Goal: Task Accomplishment & Management: Manage account settings

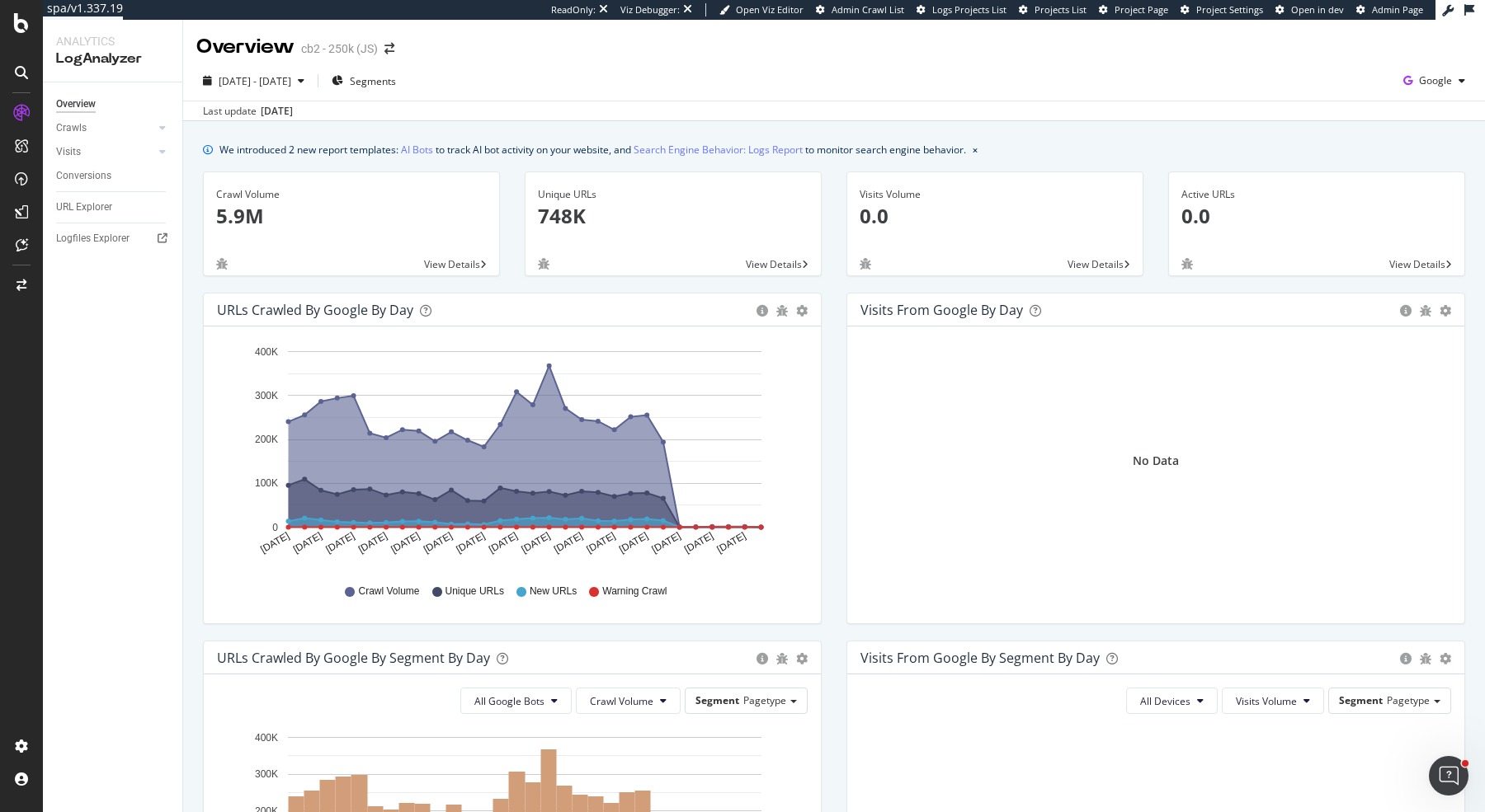
scroll to position [580, 0]
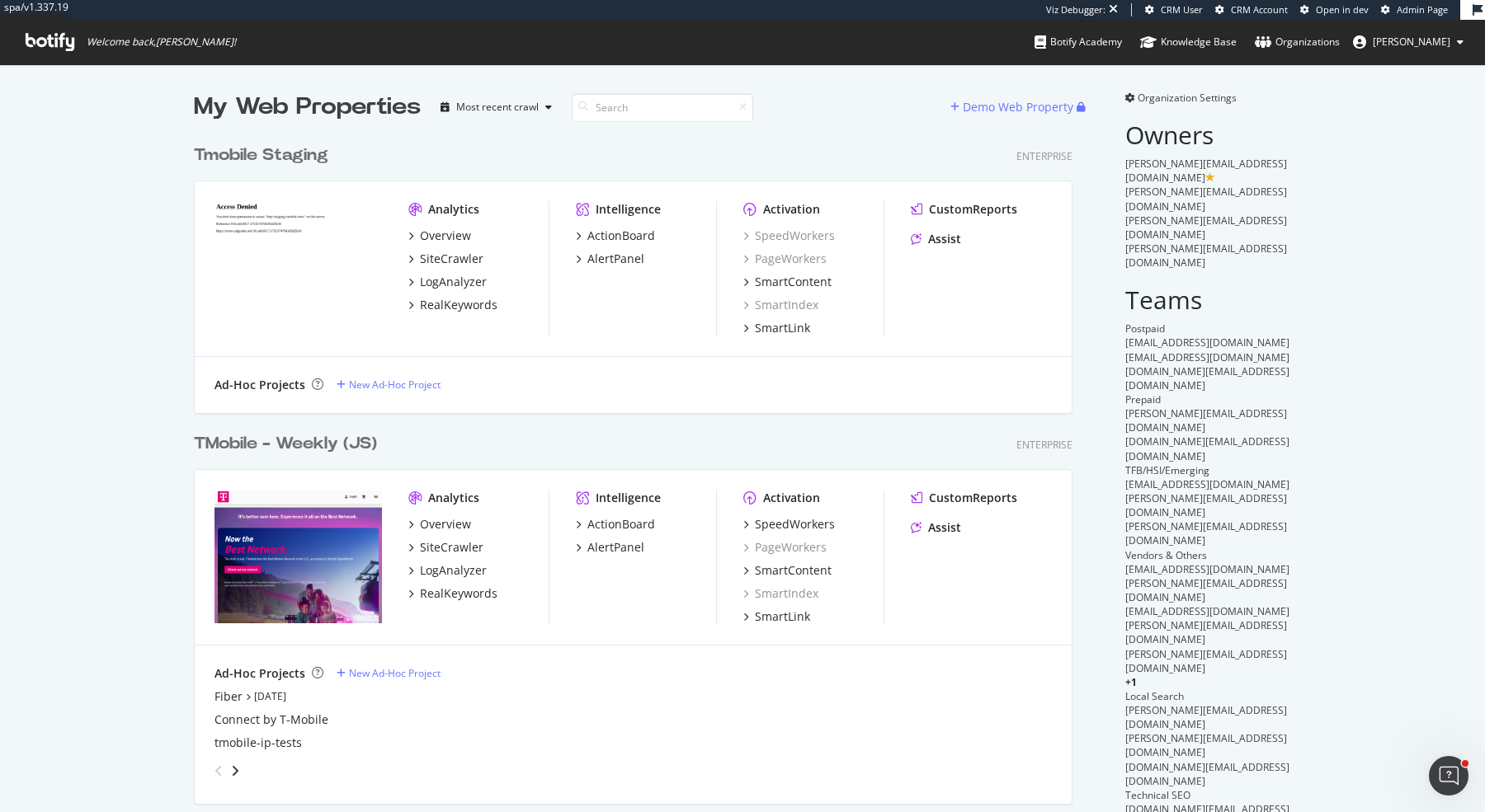
scroll to position [1353, 891]
click at [785, 518] on div "SpeedWorkers" at bounding box center [795, 525] width 80 height 16
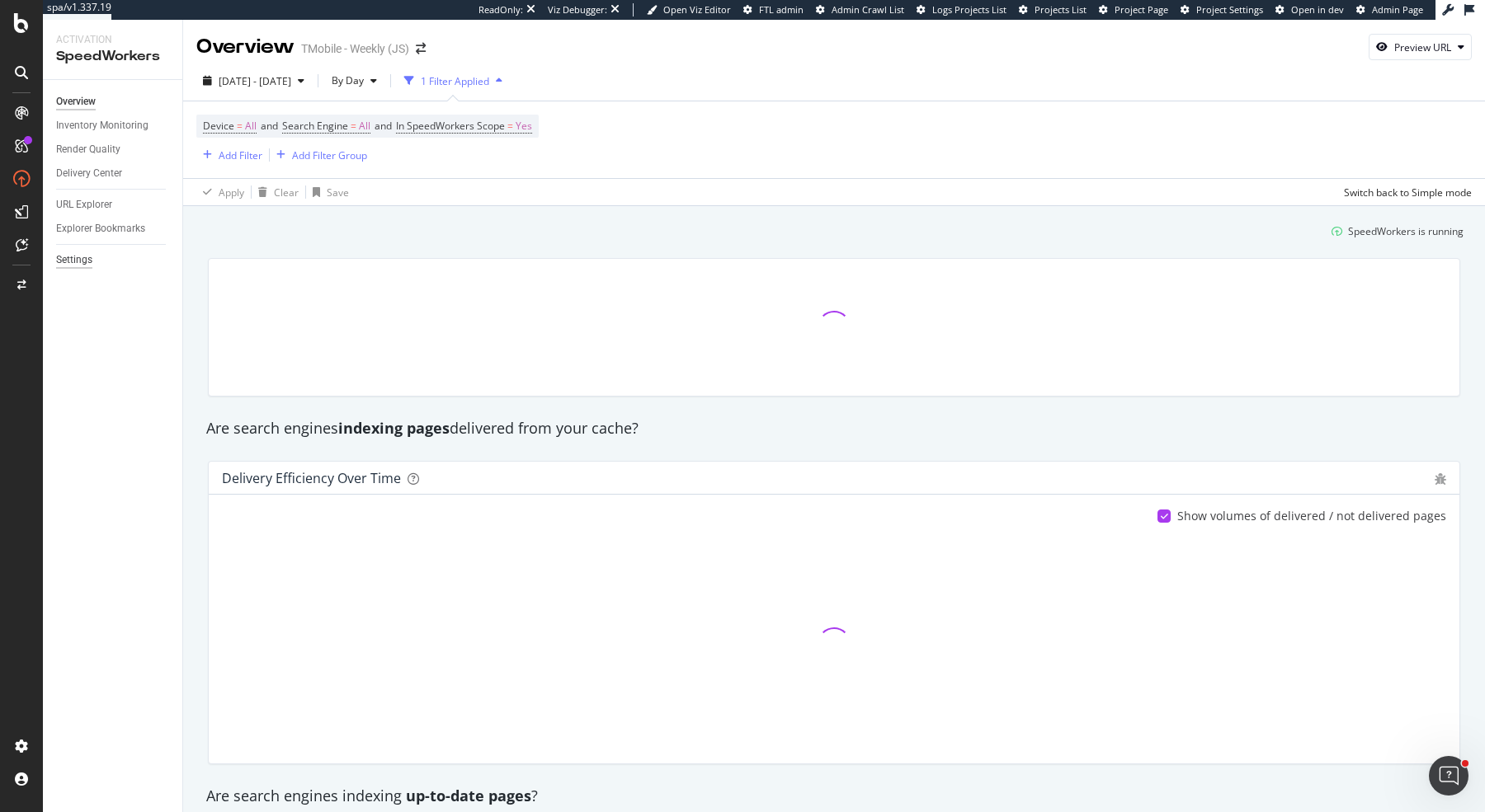
click at [84, 261] on div "Settings" at bounding box center [74, 260] width 37 height 17
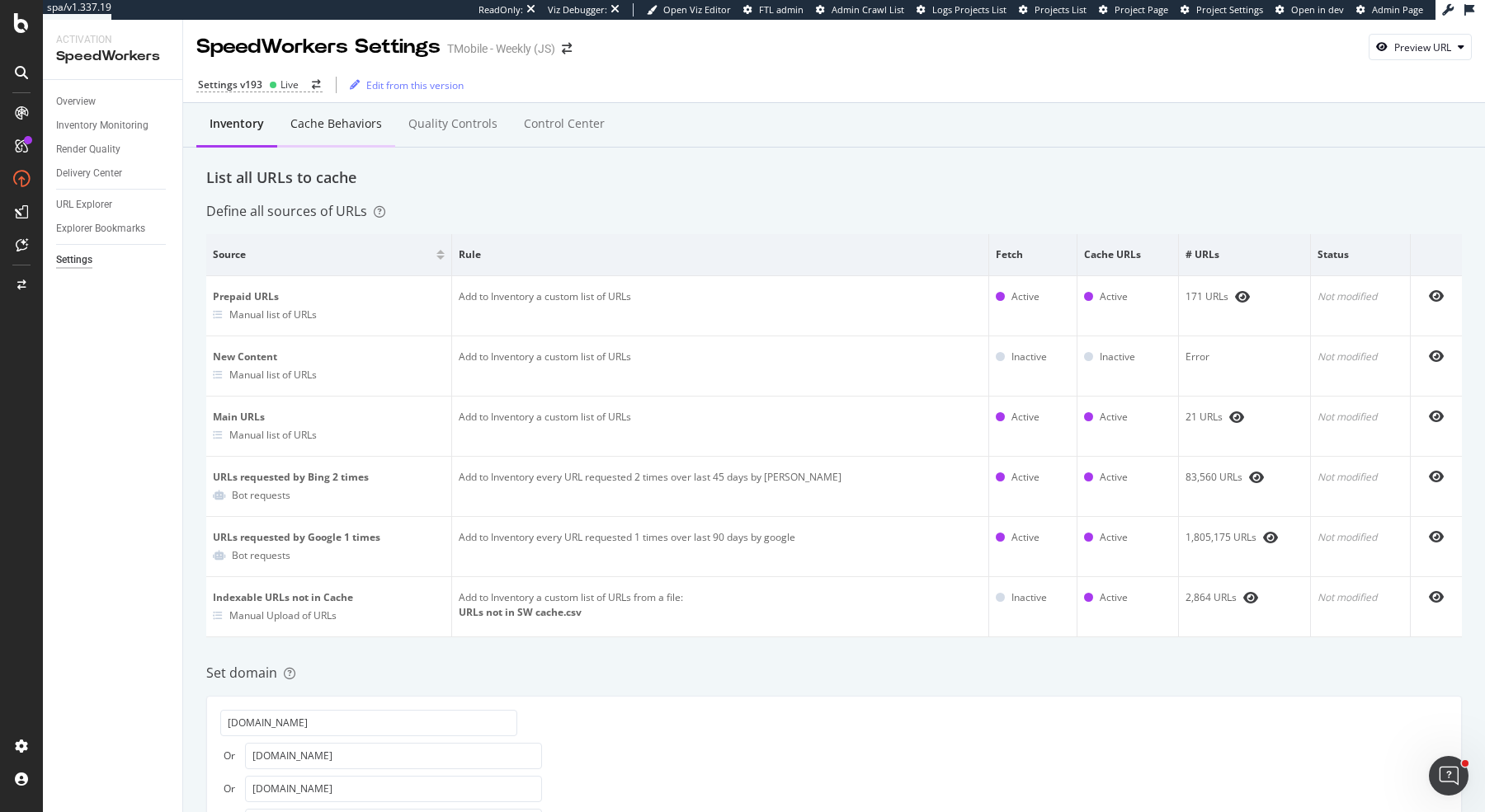
click at [342, 110] on div "Cache behaviors" at bounding box center [336, 125] width 118 height 46
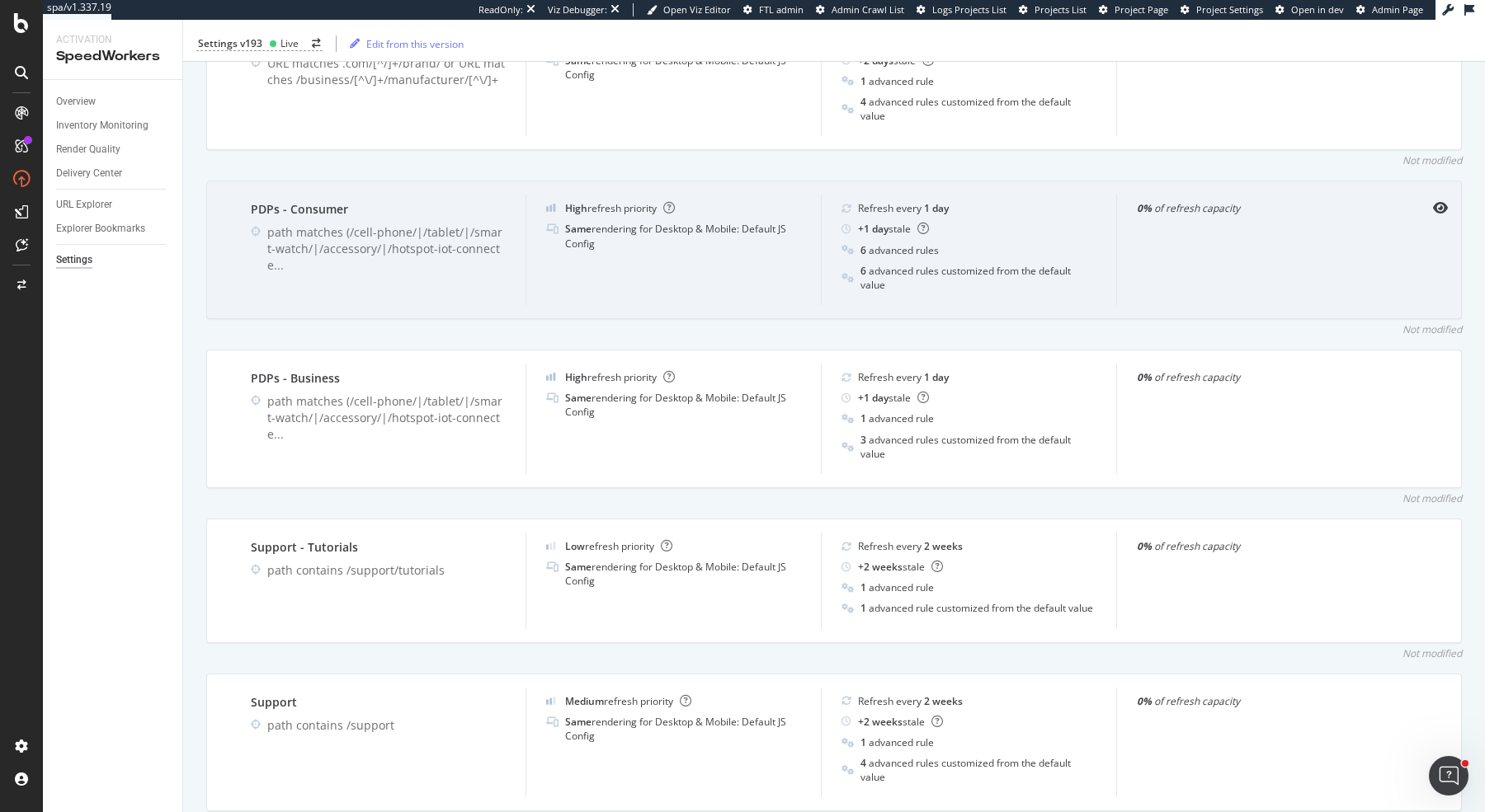
scroll to position [974, 0]
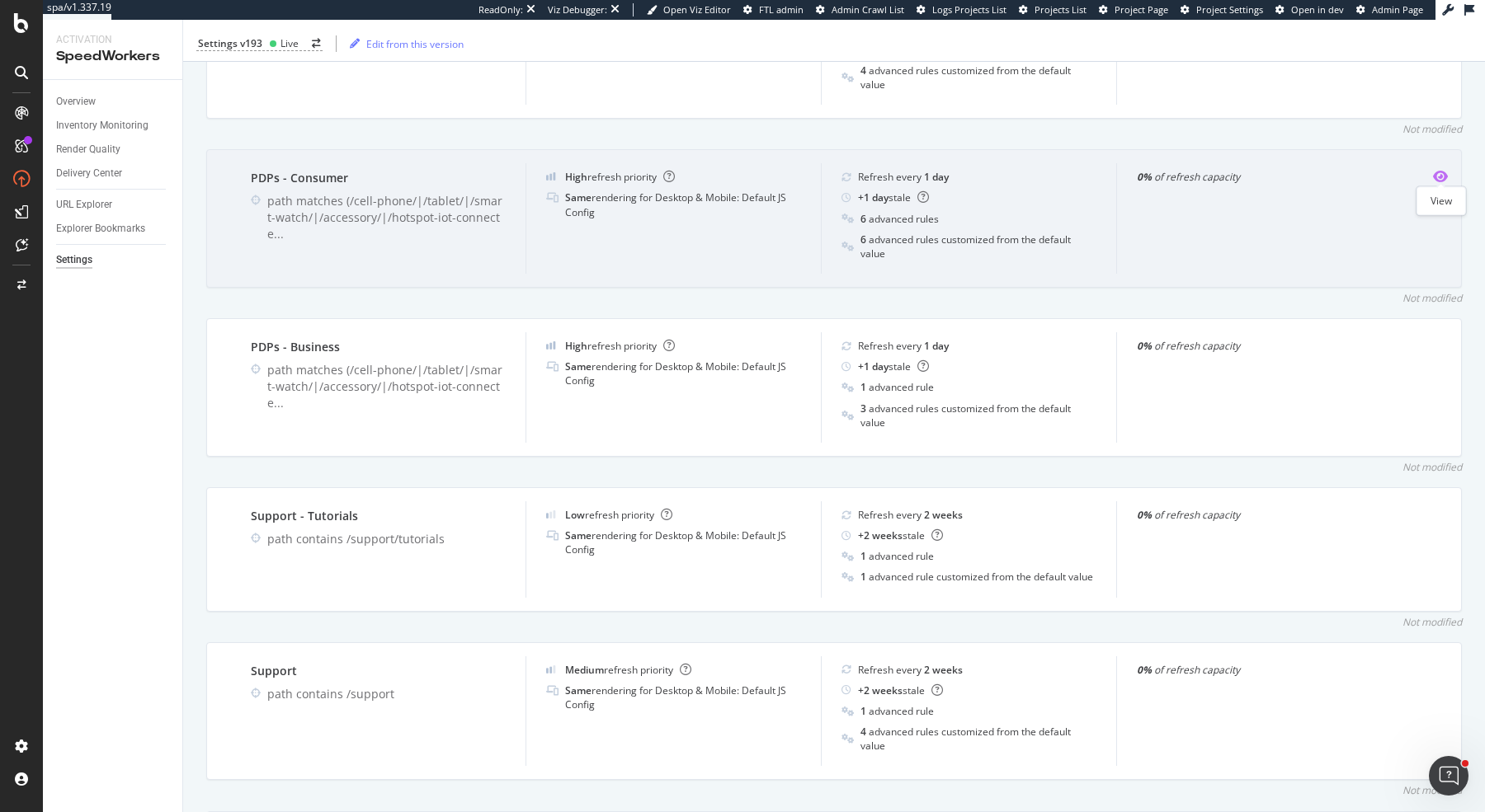
click at [1436, 175] on icon "eye" at bounding box center [1439, 176] width 15 height 13
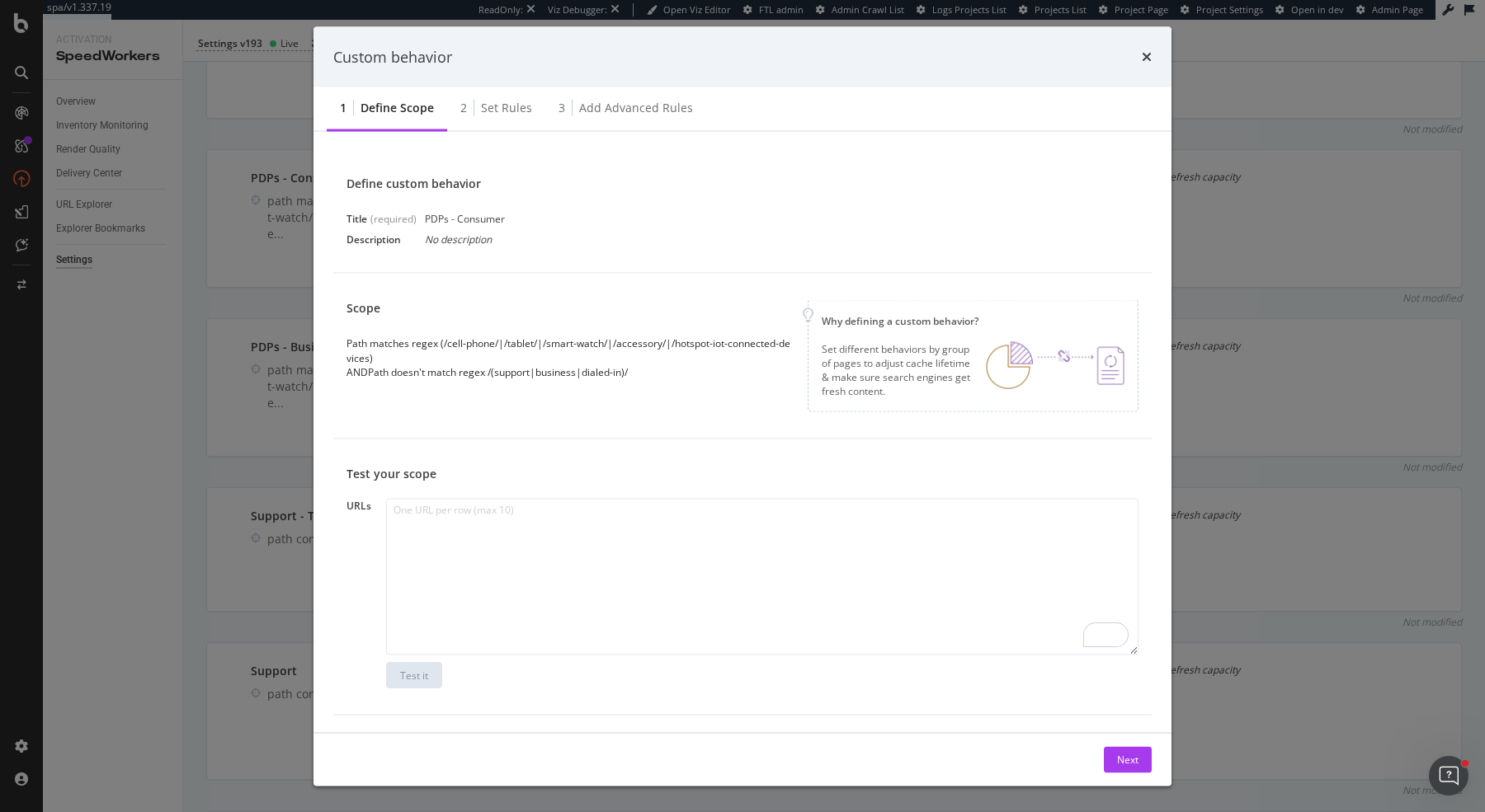
scroll to position [0, 0]
drag, startPoint x: 427, startPoint y: 341, endPoint x: 678, endPoint y: 402, distance: 258.3
click at [678, 402] on div "Scope Path matches regex (/cell-phone/|/tablet/|/smart-watch/|/accessory/|/hots…" at bounding box center [742, 359] width 792 height 112
click at [1148, 58] on icon "times" at bounding box center [1146, 56] width 10 height 13
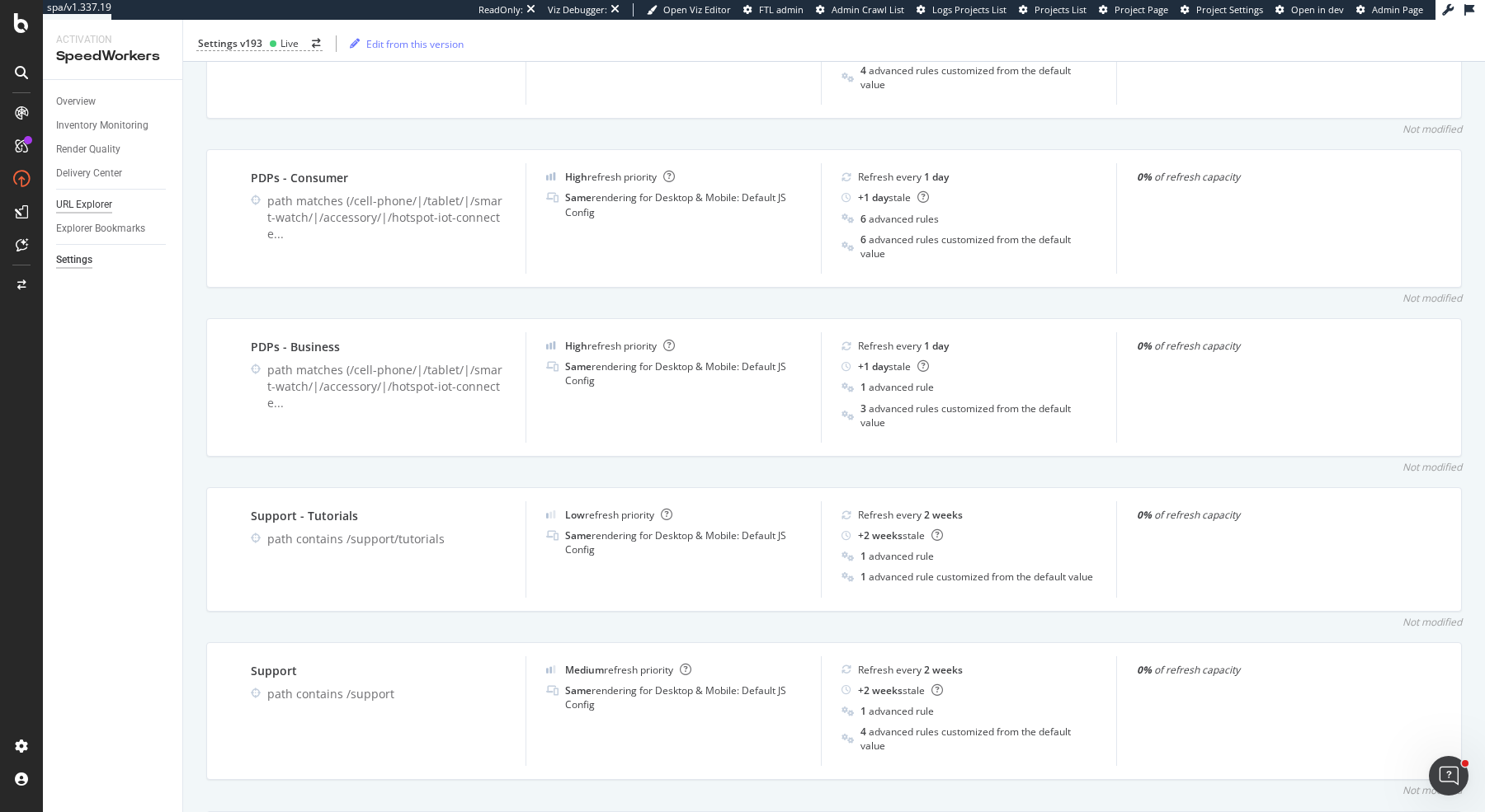
click at [88, 210] on div "URL Explorer" at bounding box center [84, 204] width 56 height 17
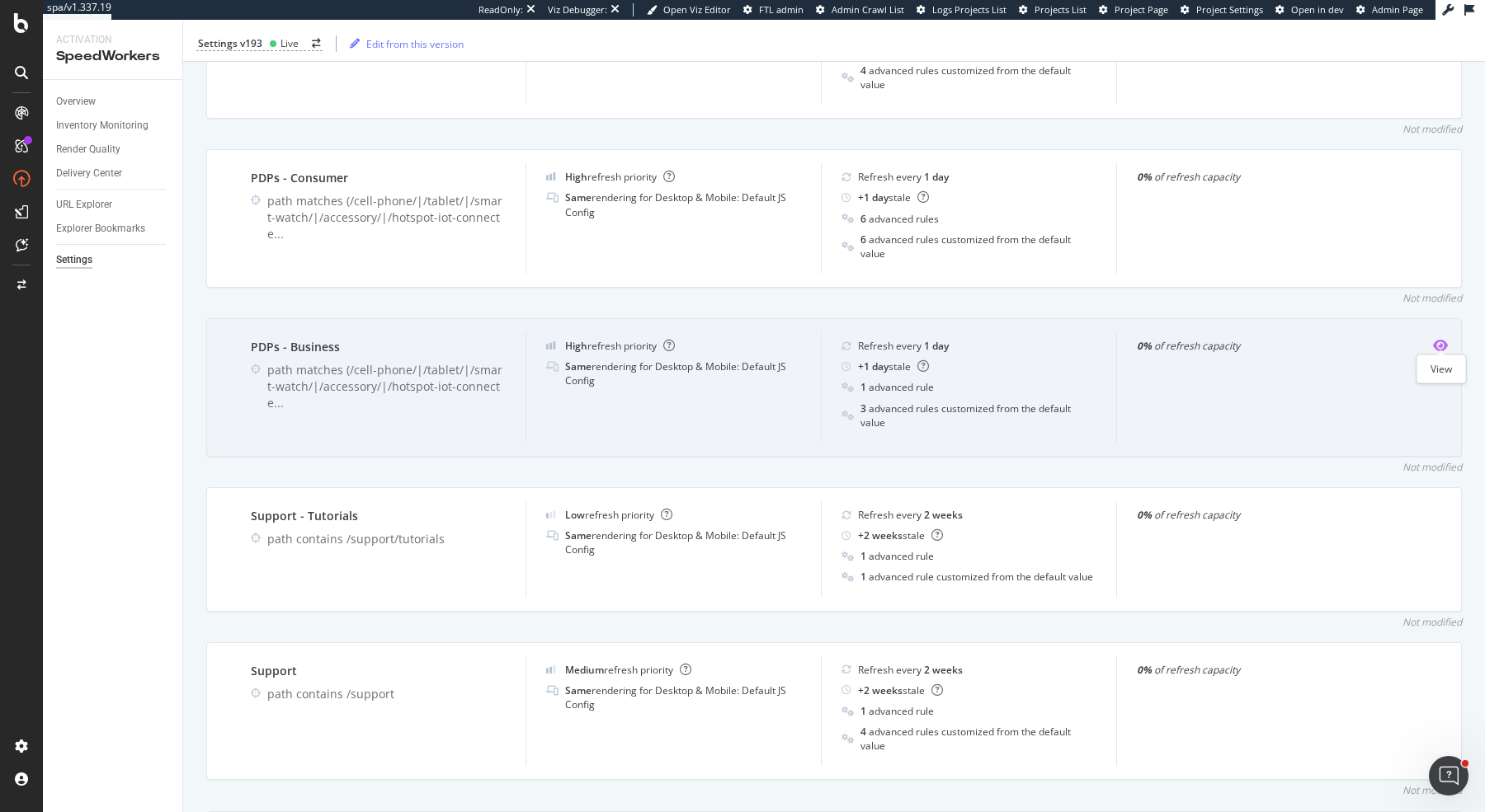
click at [1444, 339] on icon "eye" at bounding box center [1439, 345] width 15 height 13
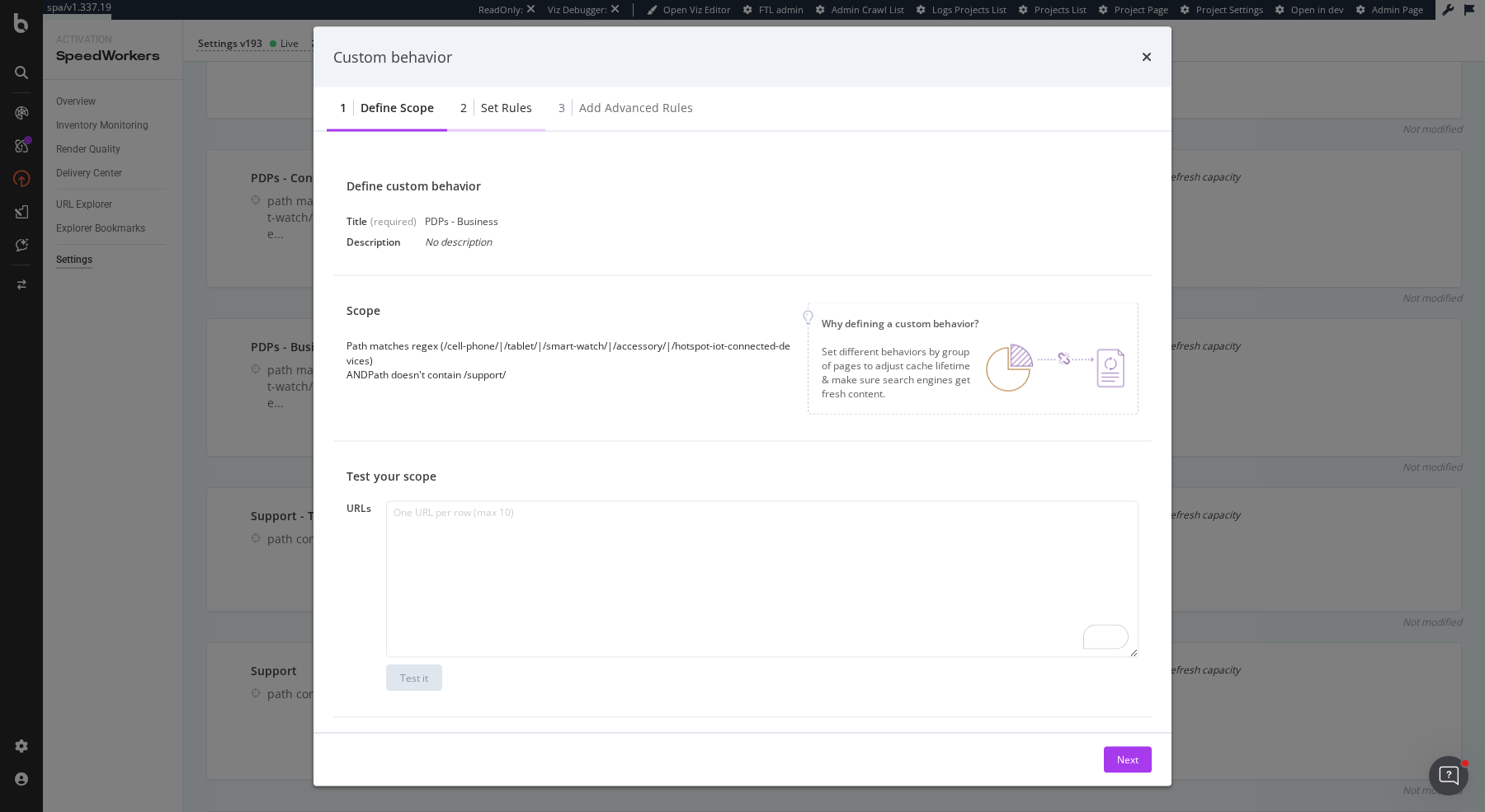
click at [500, 96] on div "2 Set rules" at bounding box center [496, 109] width 98 height 46
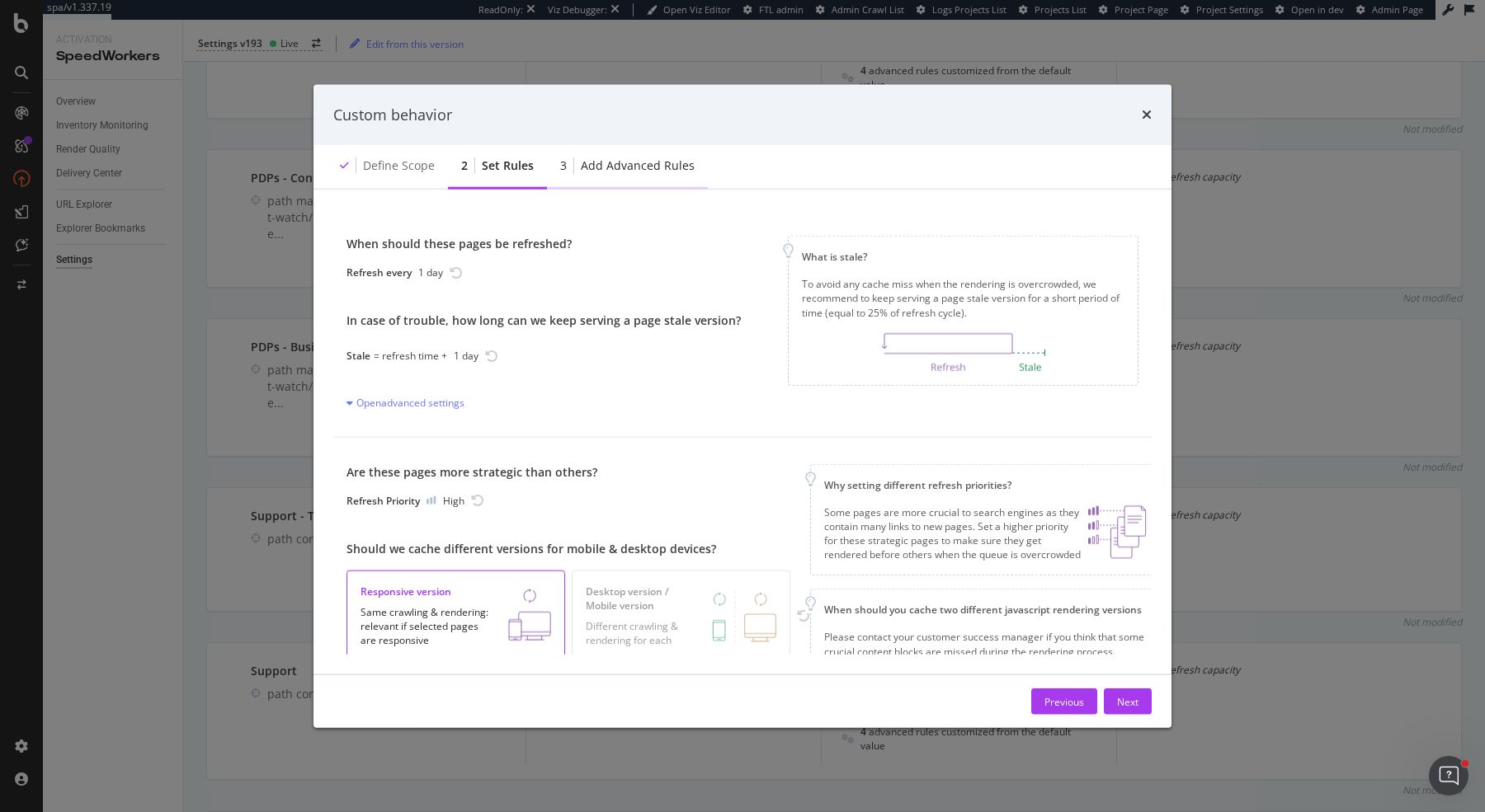
click at [636, 178] on div "3 Add advanced rules" at bounding box center [627, 167] width 161 height 46
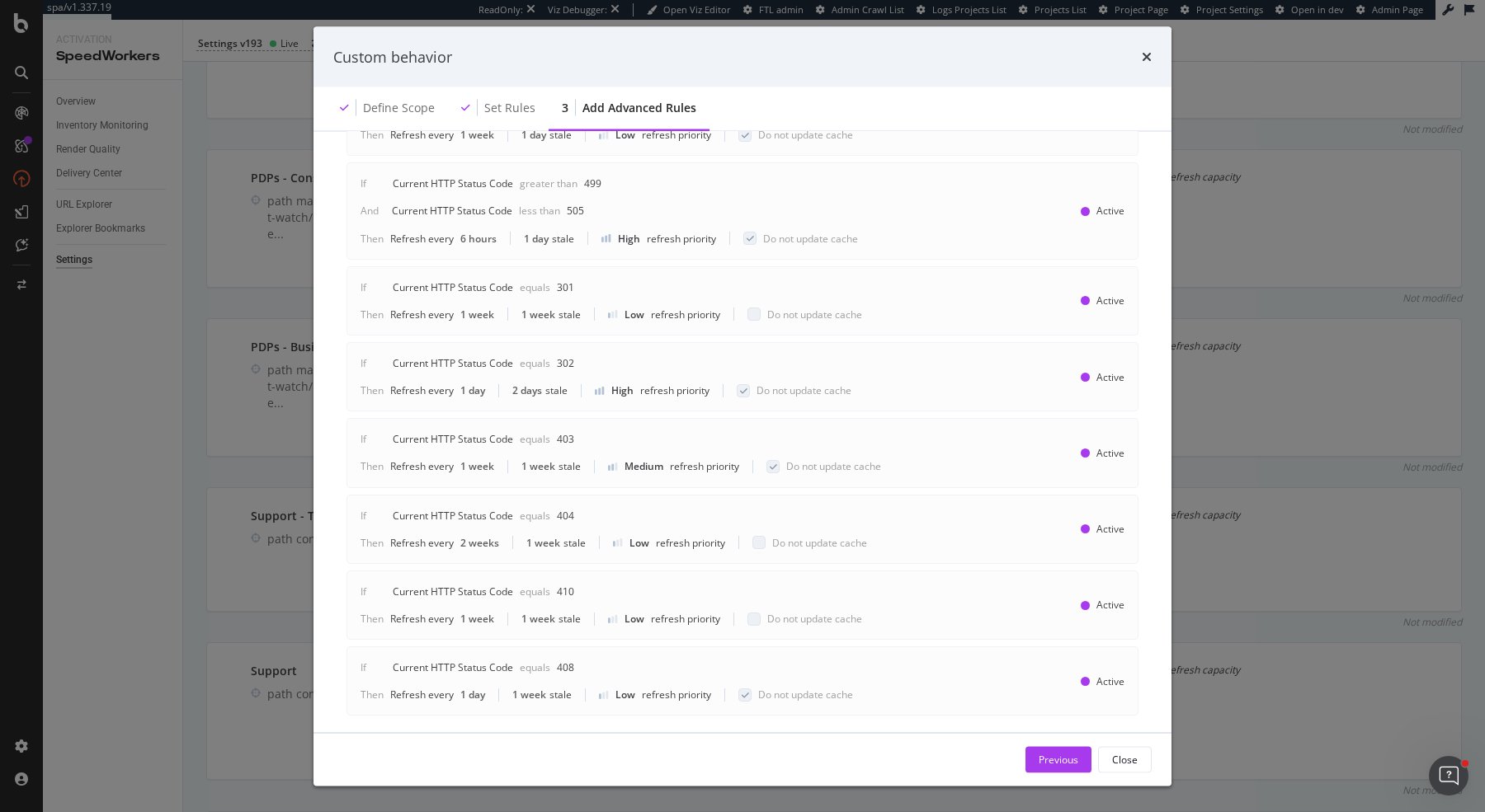
scroll to position [297, 0]
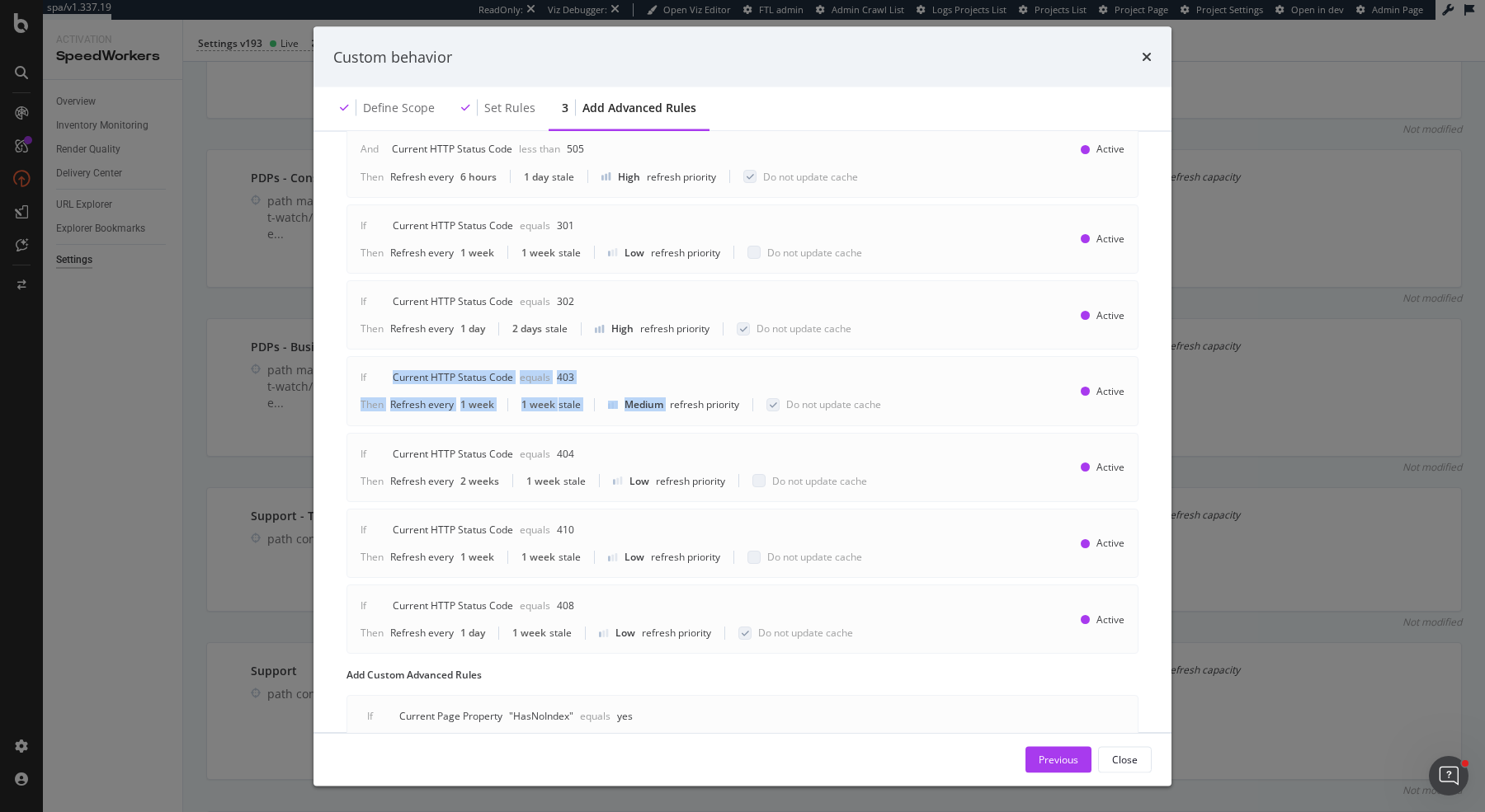
drag, startPoint x: 388, startPoint y: 372, endPoint x: 682, endPoint y: 394, distance: 294.8
click at [683, 395] on div "If Current HTTP Status Code Equals 403 Then Refresh every 1 week 1 week stale M…" at bounding box center [627, 392] width 534 height 41
click at [925, 376] on div "If Current HTTP Status Code Equals 403 Then Refresh every 1 week 1 week stale M…" at bounding box center [742, 392] width 792 height 70
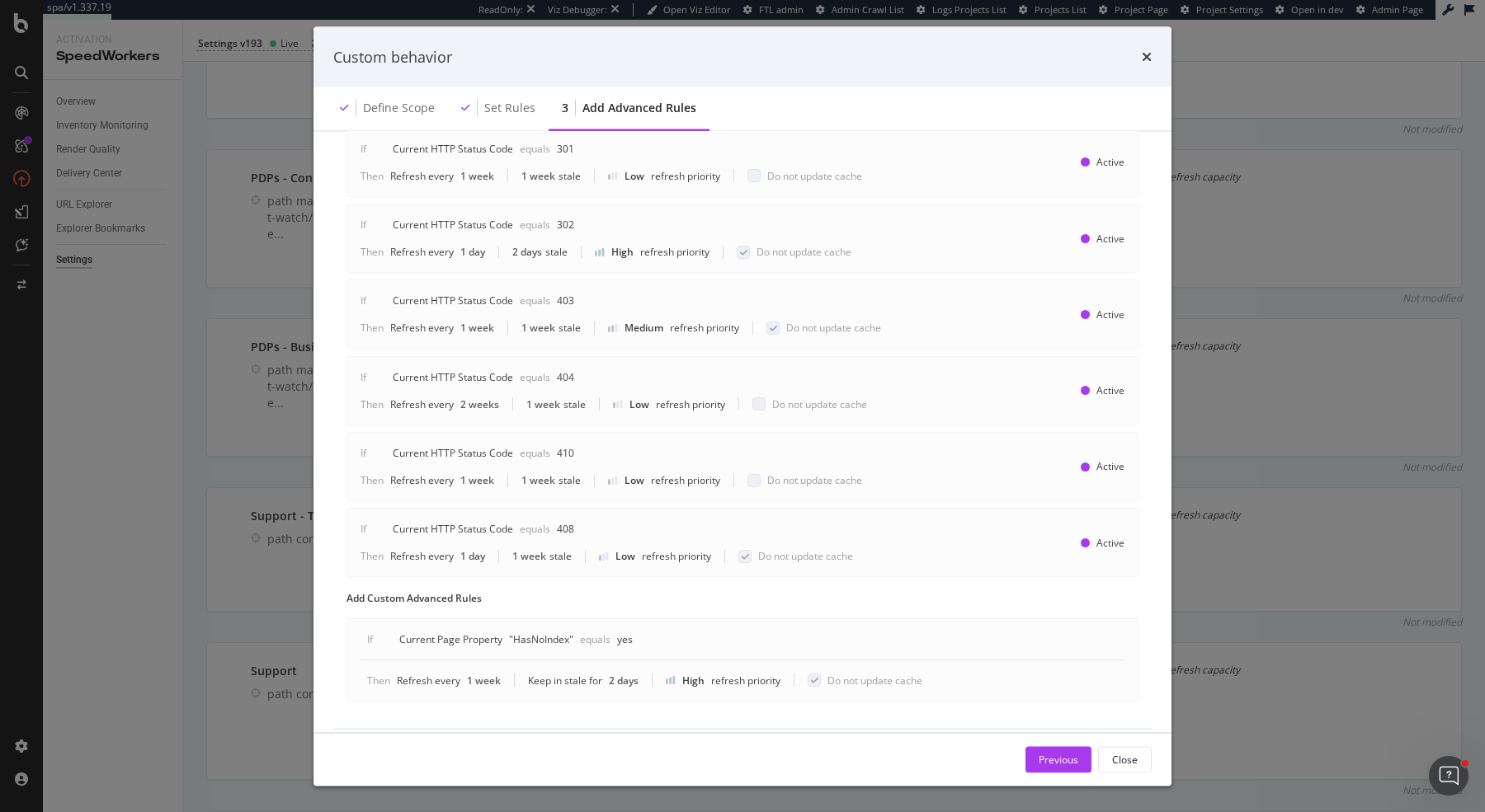
scroll to position [384, 0]
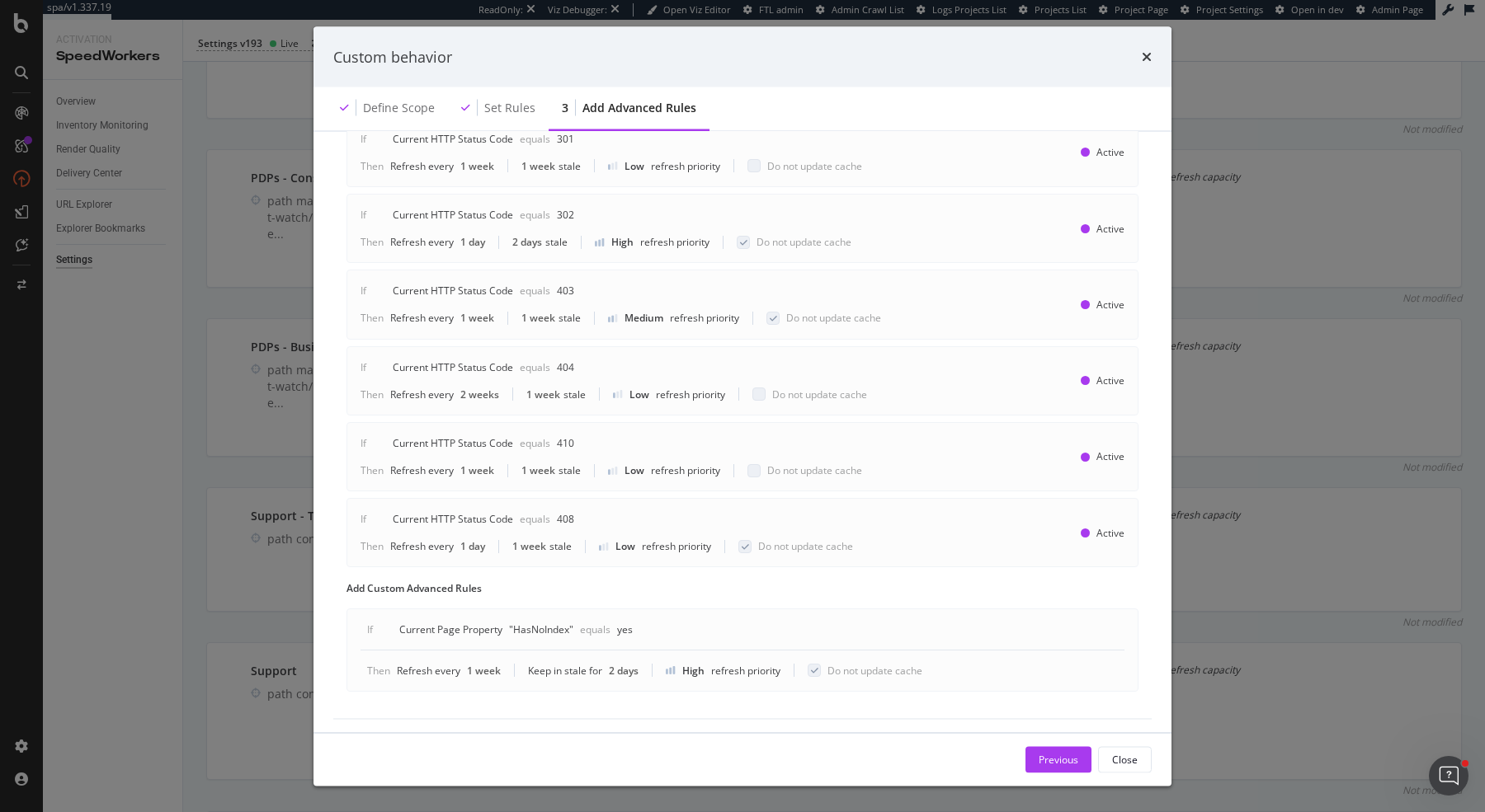
click at [584, 392] on div "Then Refresh every 2 weeks 1 week stale Low refresh priority Do not update cache" at bounding box center [613, 394] width 506 height 14
click at [554, 379] on div "If Current HTTP Status Code Equals 404 Then Refresh every 2 weeks 1 week stale …" at bounding box center [620, 381] width 519 height 41
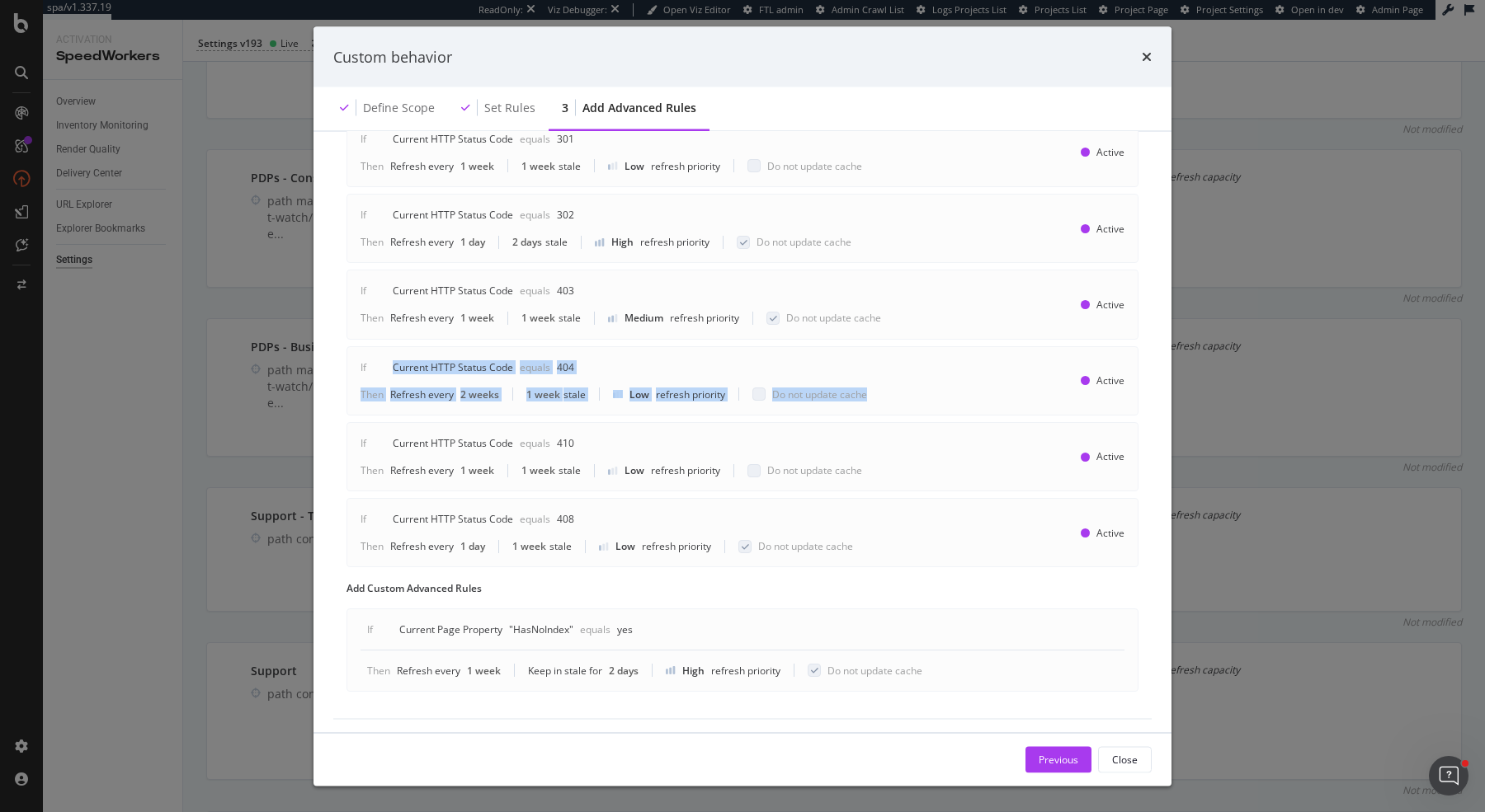
drag, startPoint x: 865, startPoint y: 400, endPoint x: 364, endPoint y: 363, distance: 502.4
click at [364, 362] on div "If Current HTTP Status Code Equals 404 Then Refresh every 2 weeks 1 week stale …" at bounding box center [742, 381] width 792 height 70
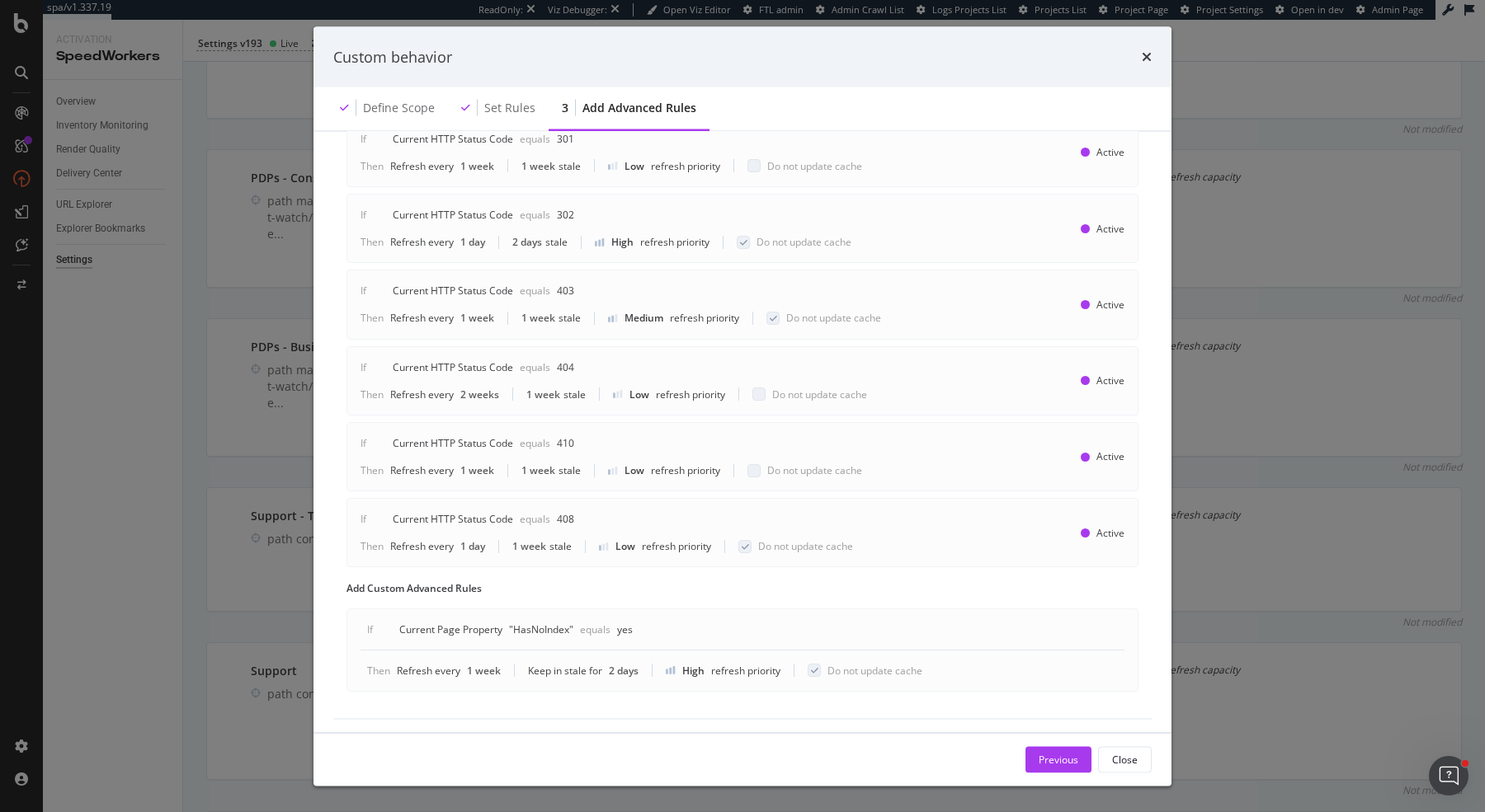
click at [842, 382] on div "If Current HTTP Status Code Equals 404 Then Refresh every 2 weeks 1 week stale …" at bounding box center [620, 381] width 519 height 41
click at [1150, 55] on icon "times" at bounding box center [1146, 56] width 10 height 13
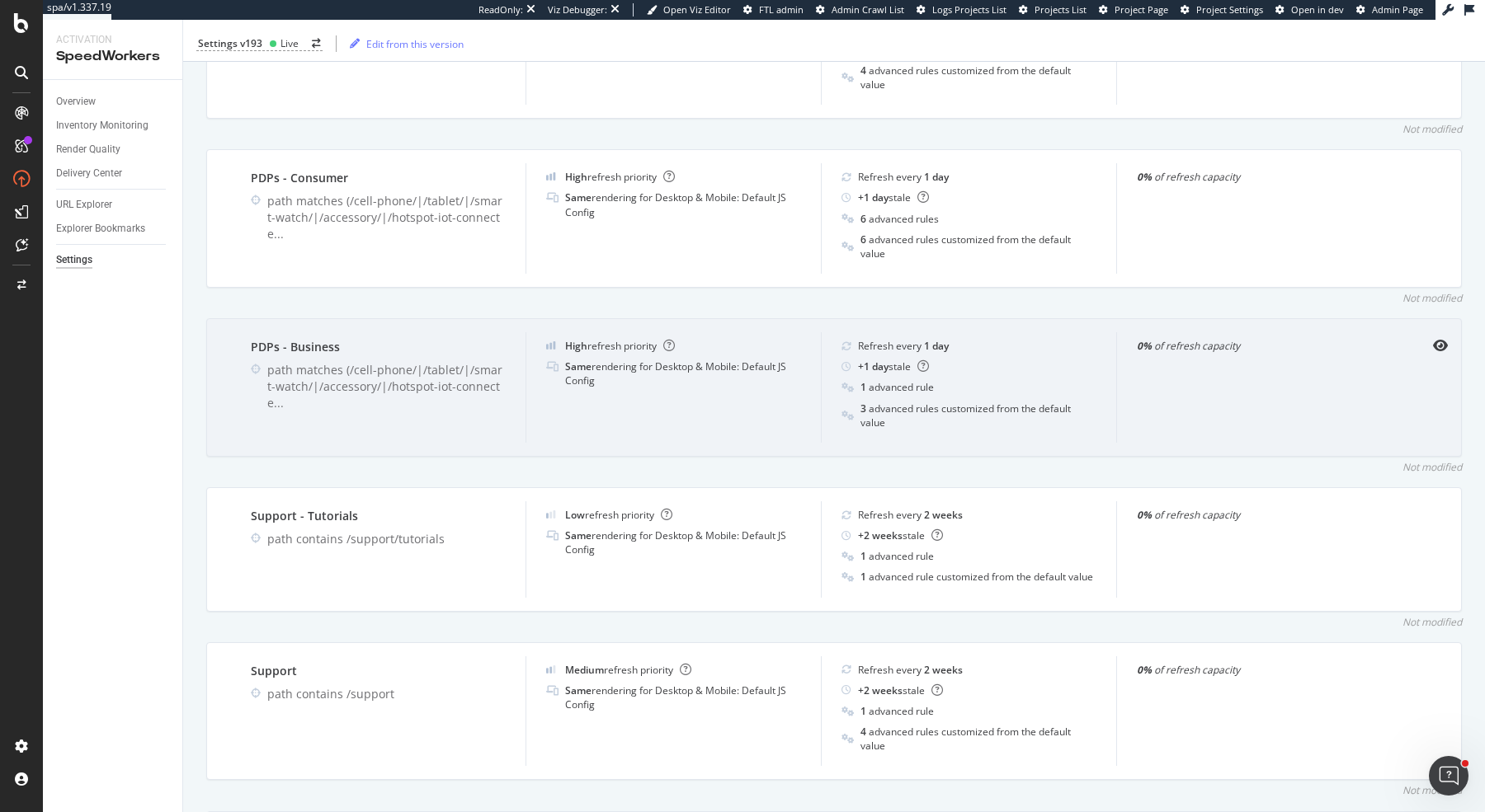
scroll to position [0, 0]
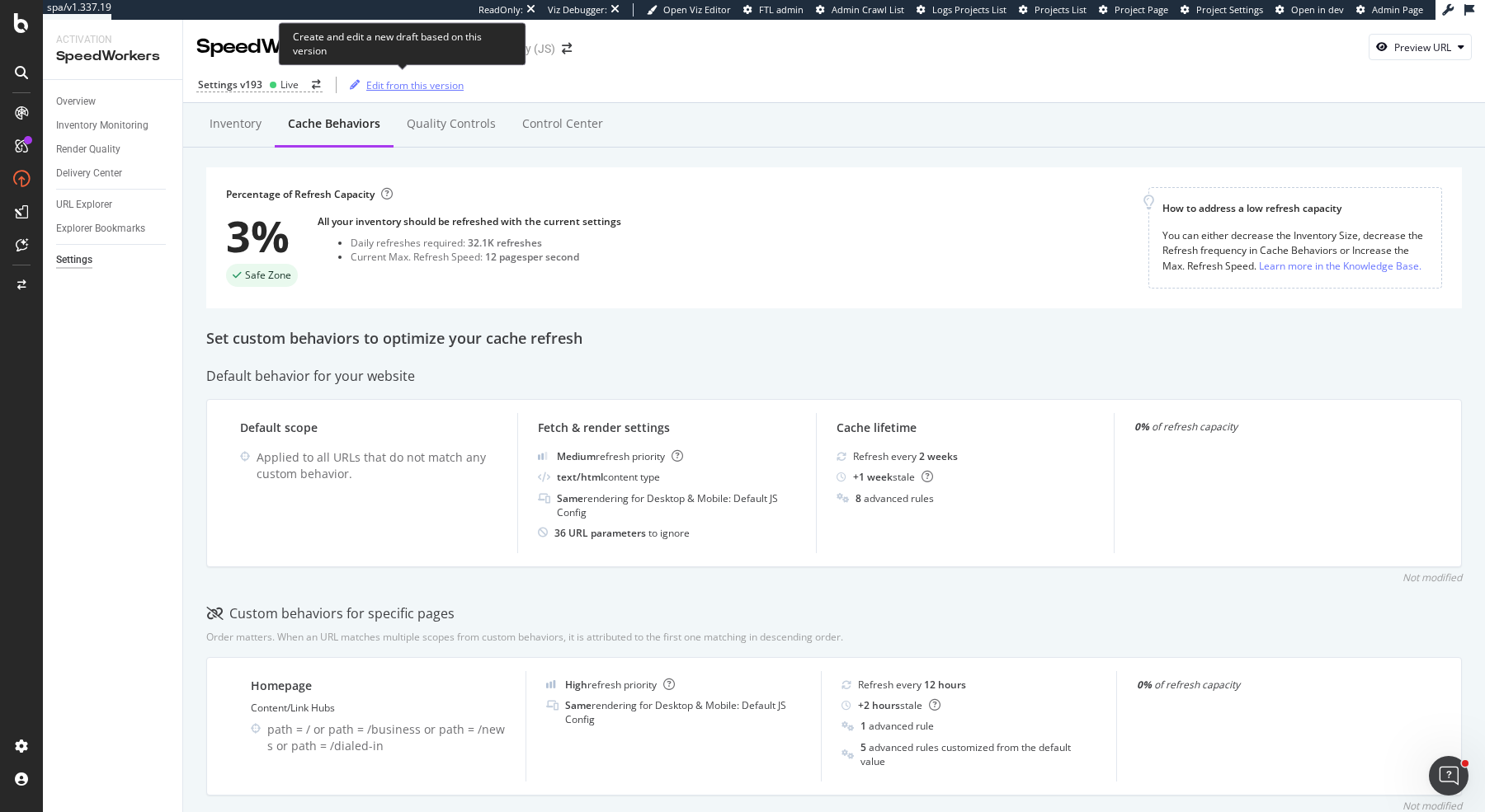
click at [386, 84] on div "Edit from this version" at bounding box center [414, 86] width 97 height 14
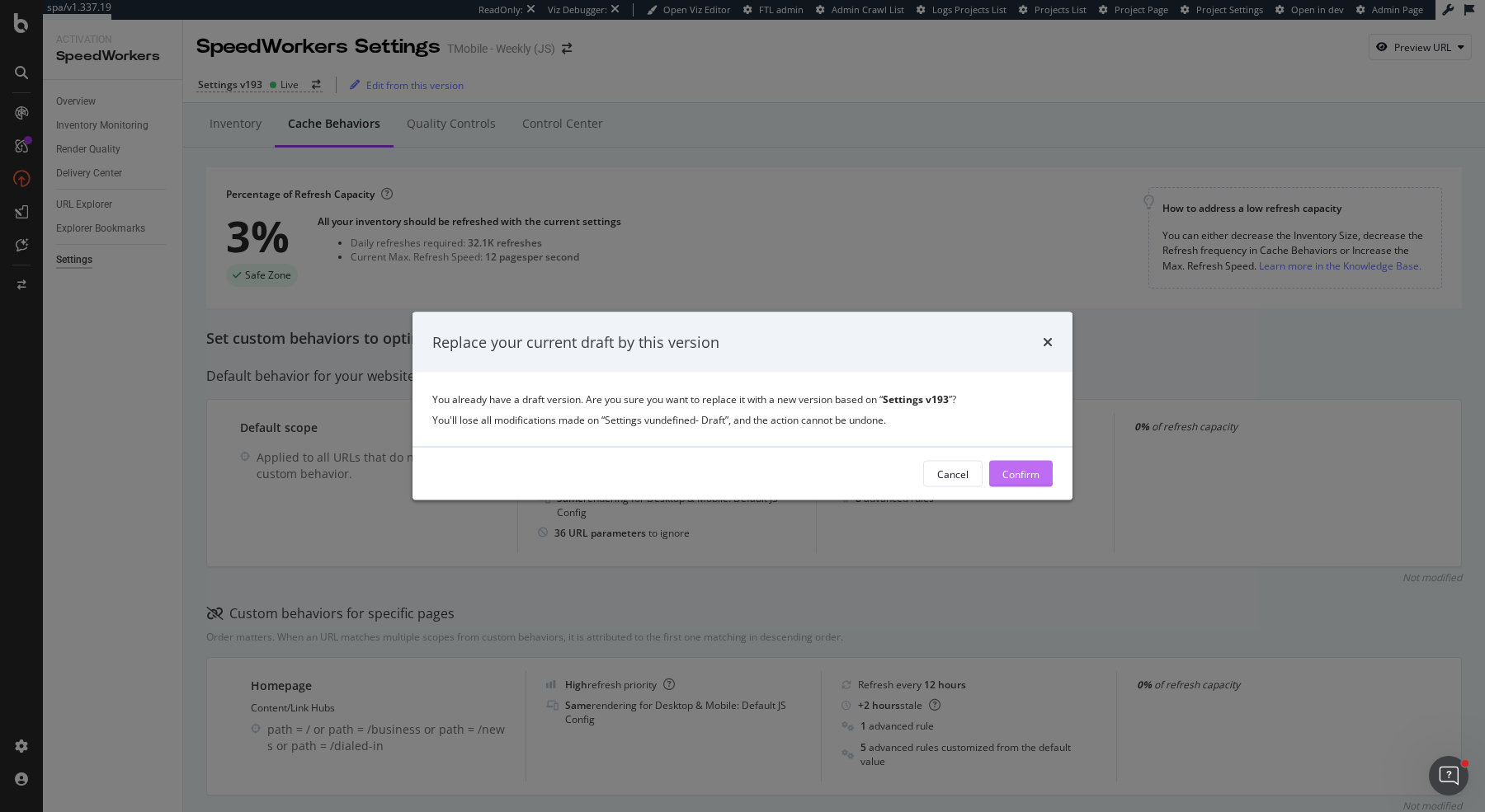
click at [1028, 486] on button "Confirm" at bounding box center [1020, 475] width 63 height 27
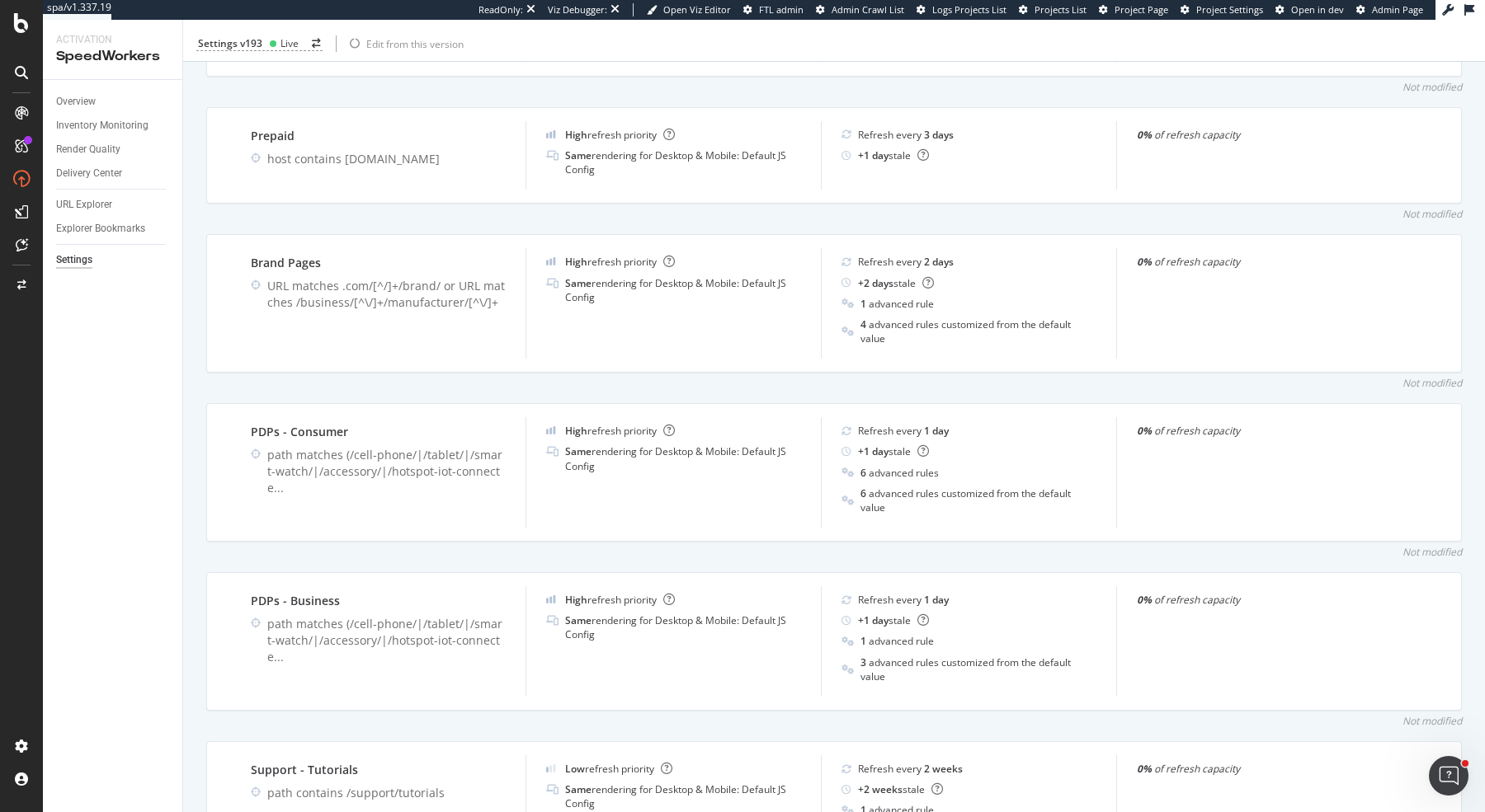
scroll to position [718, 0]
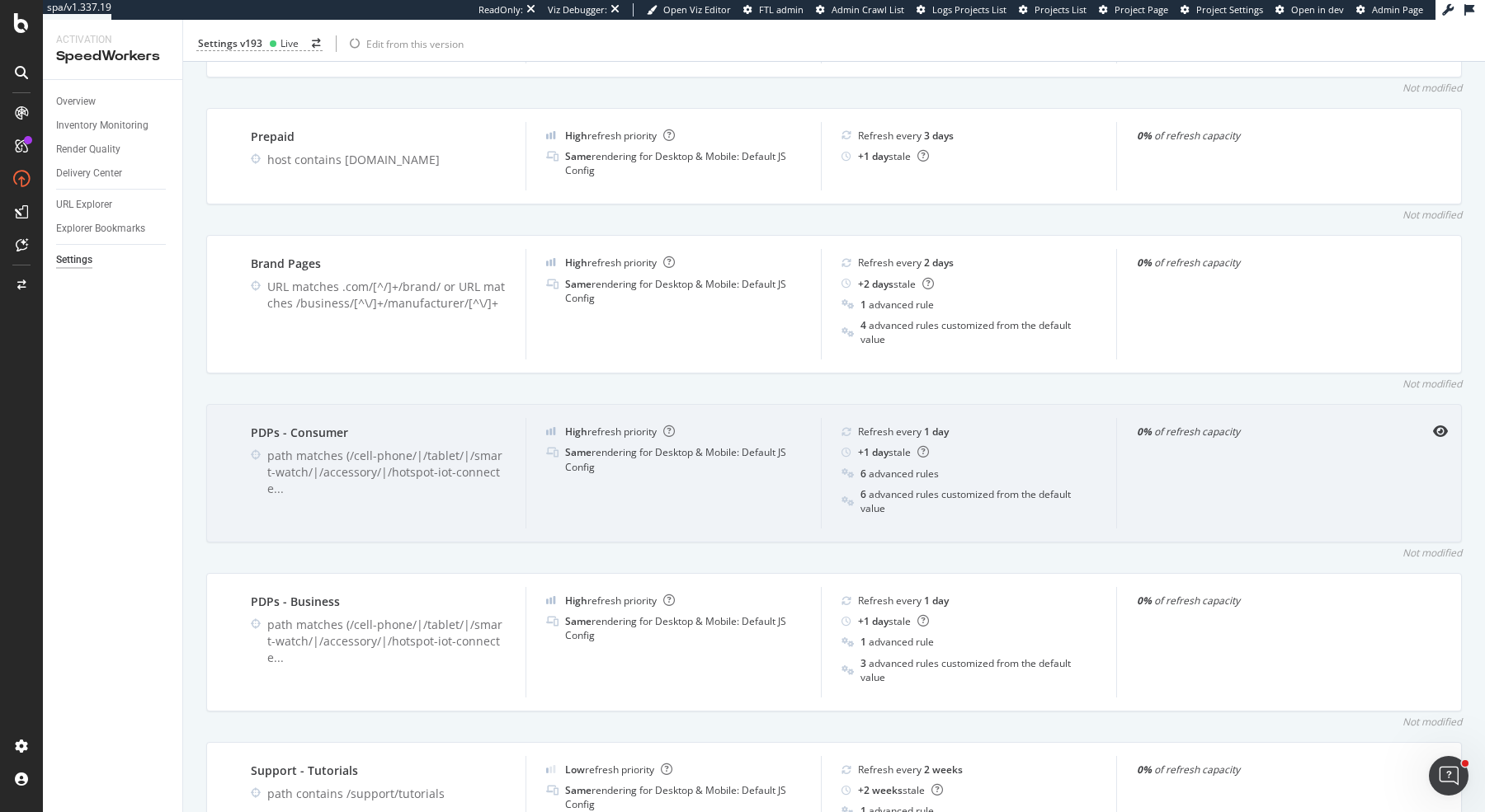
click at [1452, 419] on div "PDPs - Consumer path matches (/cell-phone/|/tablet/|/smart-watch/|/accessory/|/…" at bounding box center [834, 473] width 1256 height 138
click at [1438, 429] on icon "eye" at bounding box center [1439, 431] width 15 height 13
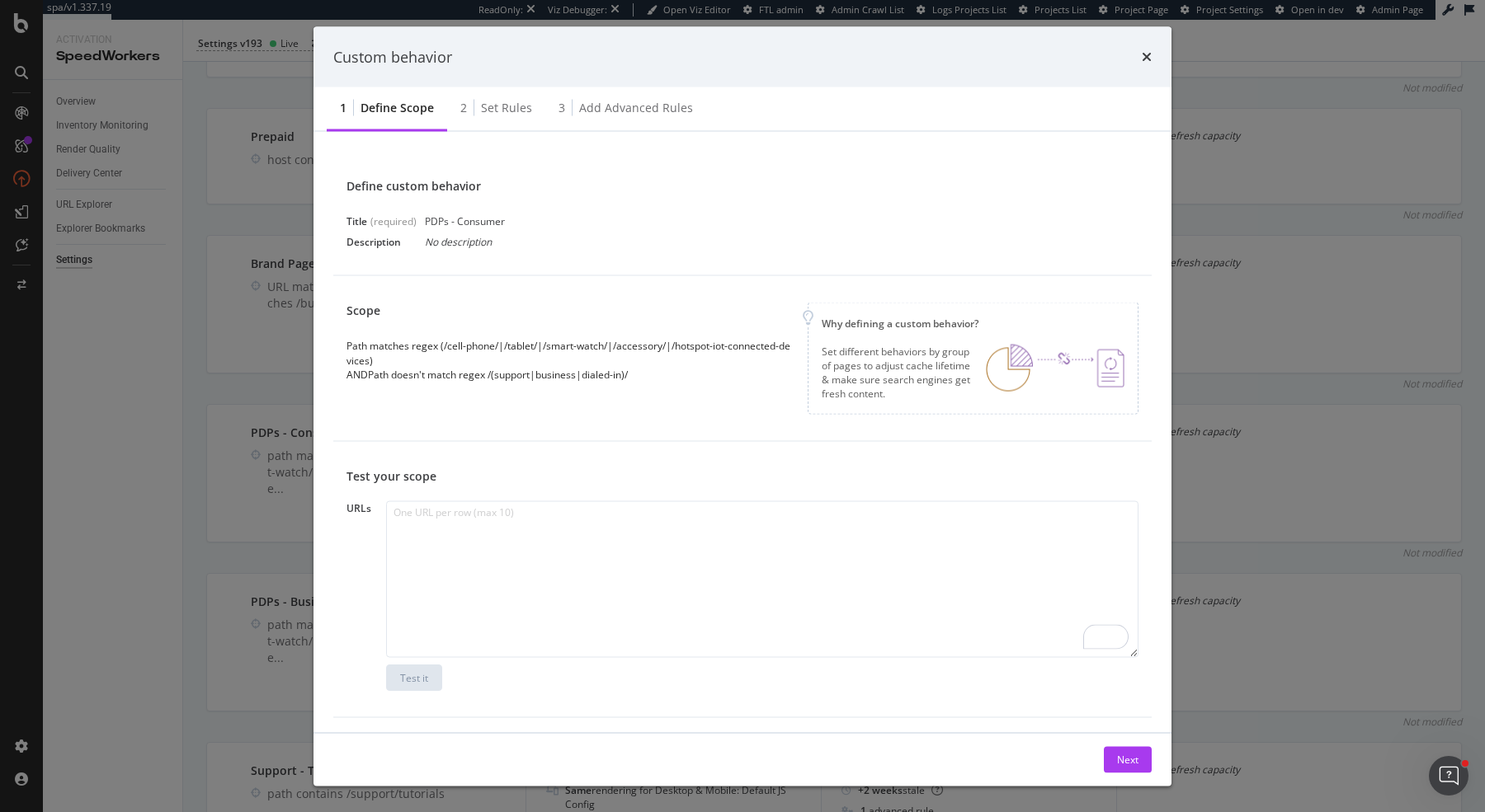
scroll to position [3, 0]
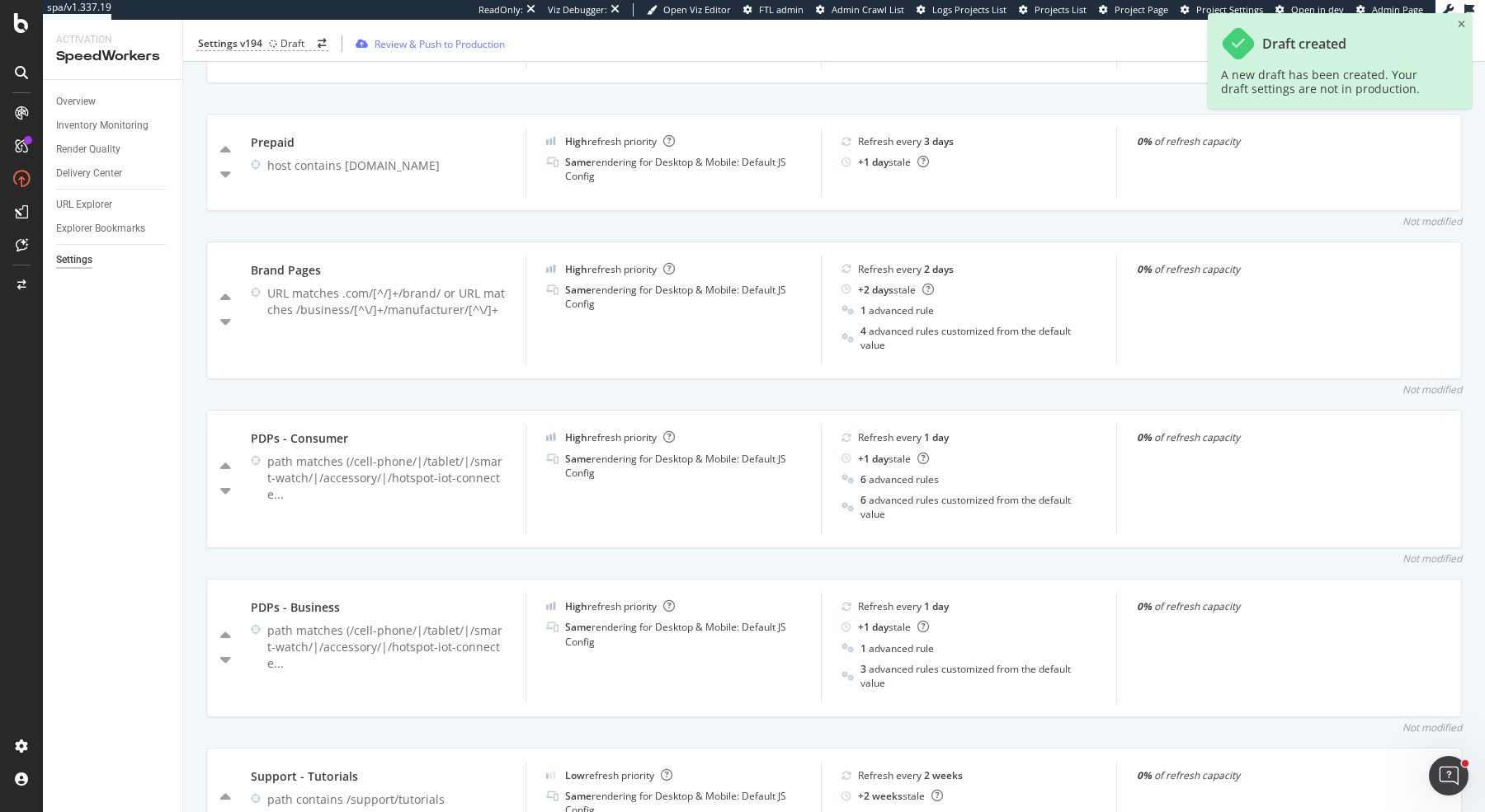
scroll to position [767, 0]
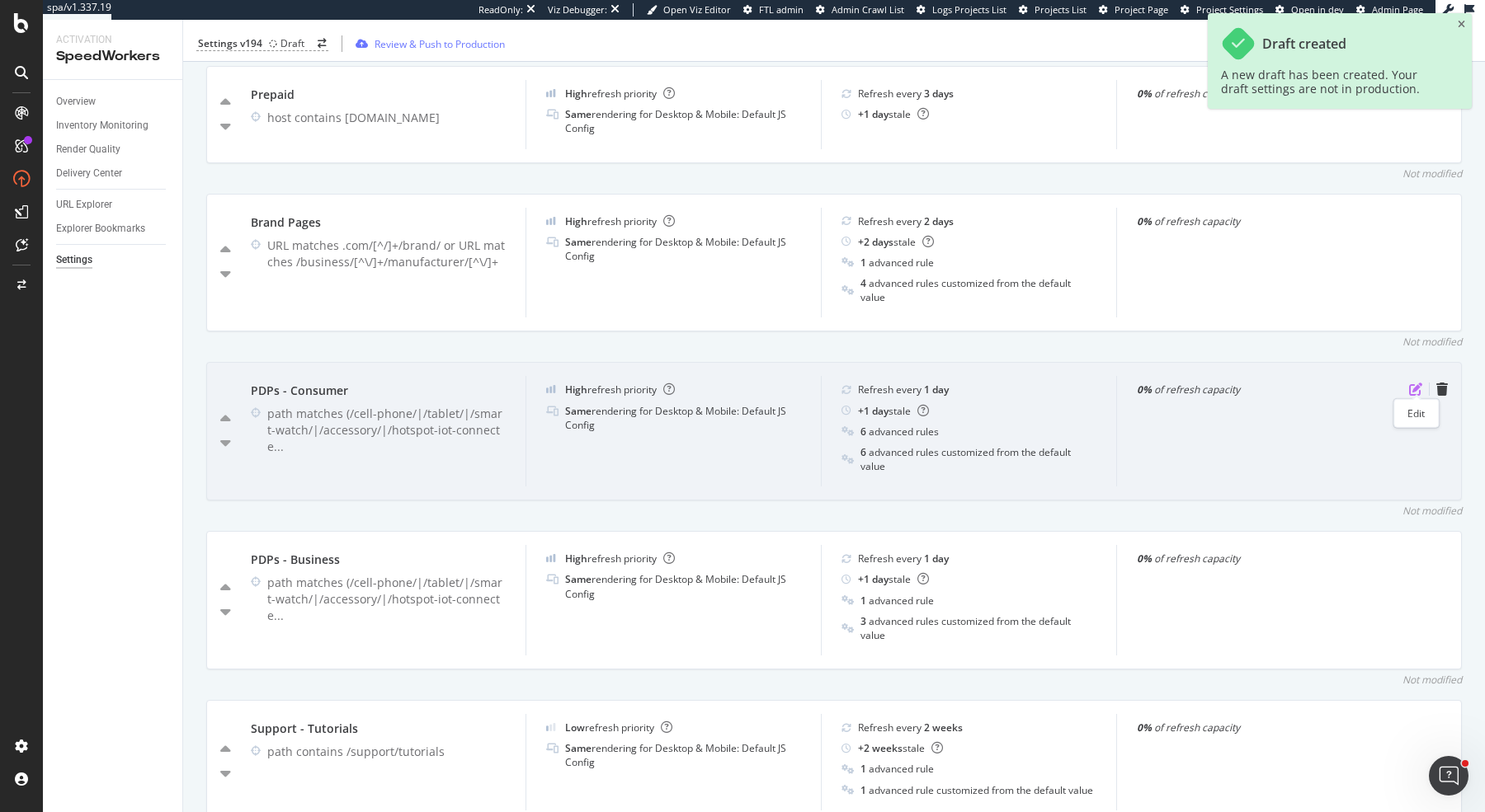
click at [1413, 385] on icon "pen-to-square" at bounding box center [1415, 389] width 13 height 13
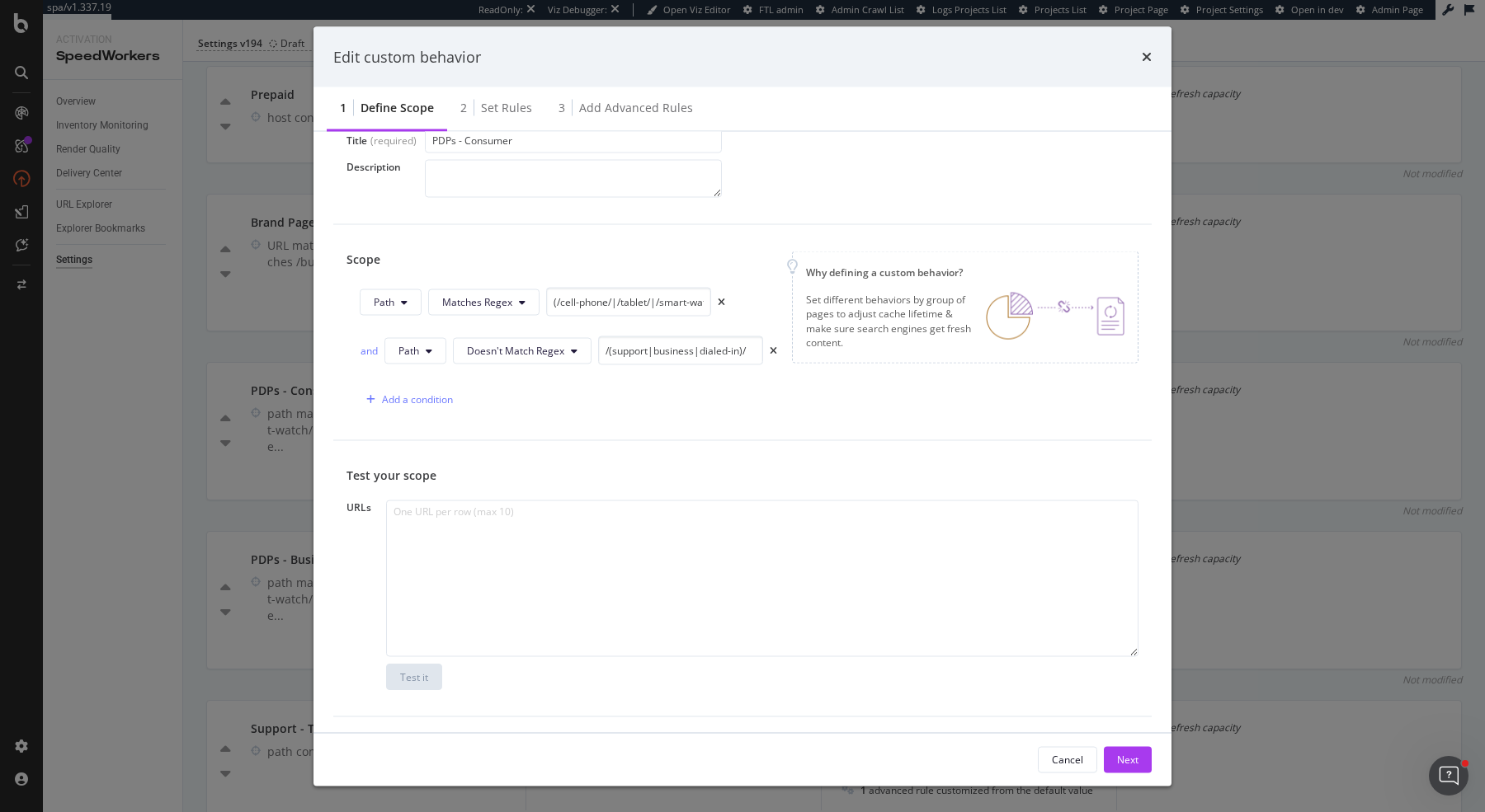
scroll to position [0, 0]
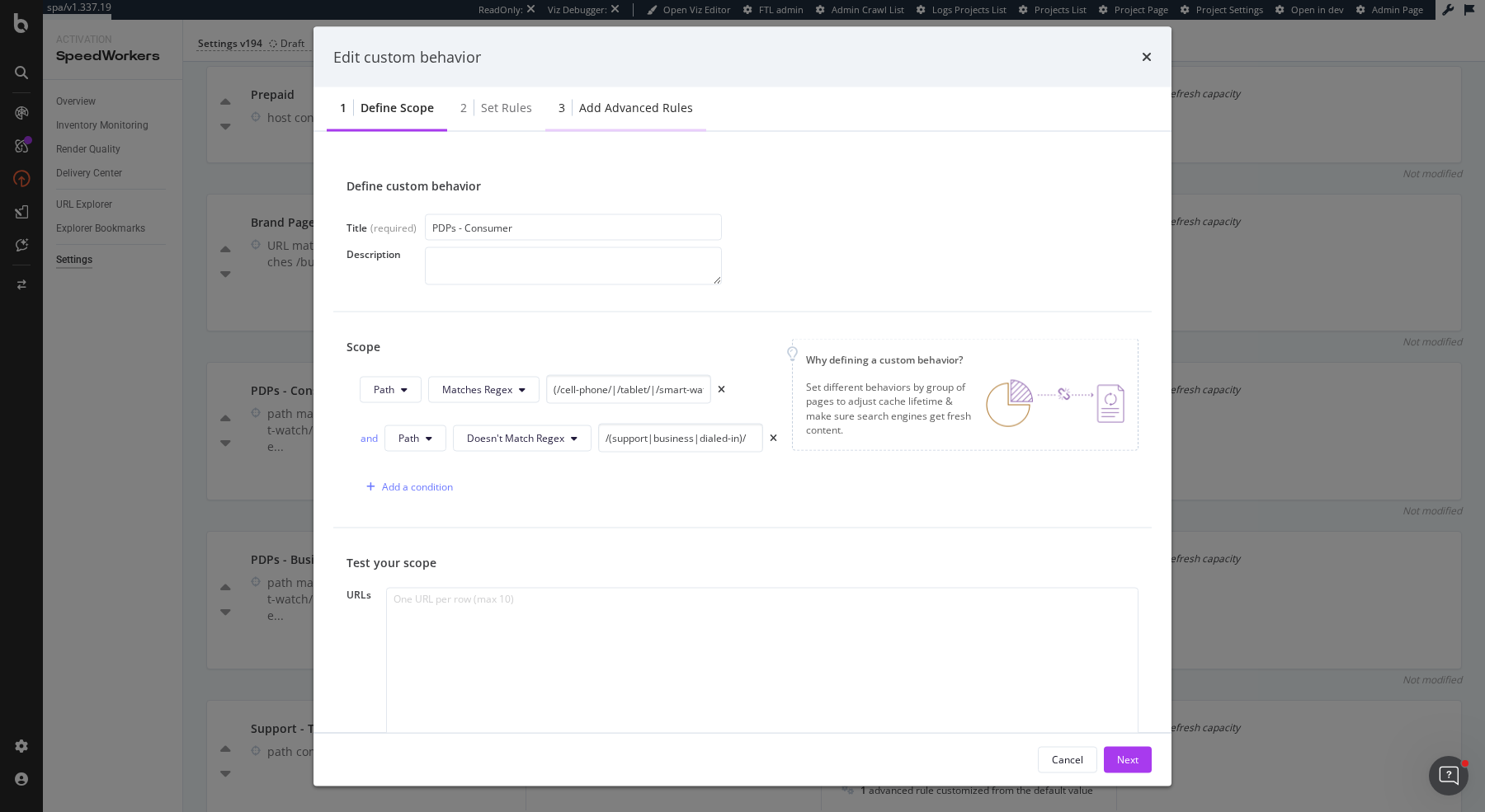
click at [631, 97] on div "3 Add advanced rules" at bounding box center [626, 109] width 161 height 46
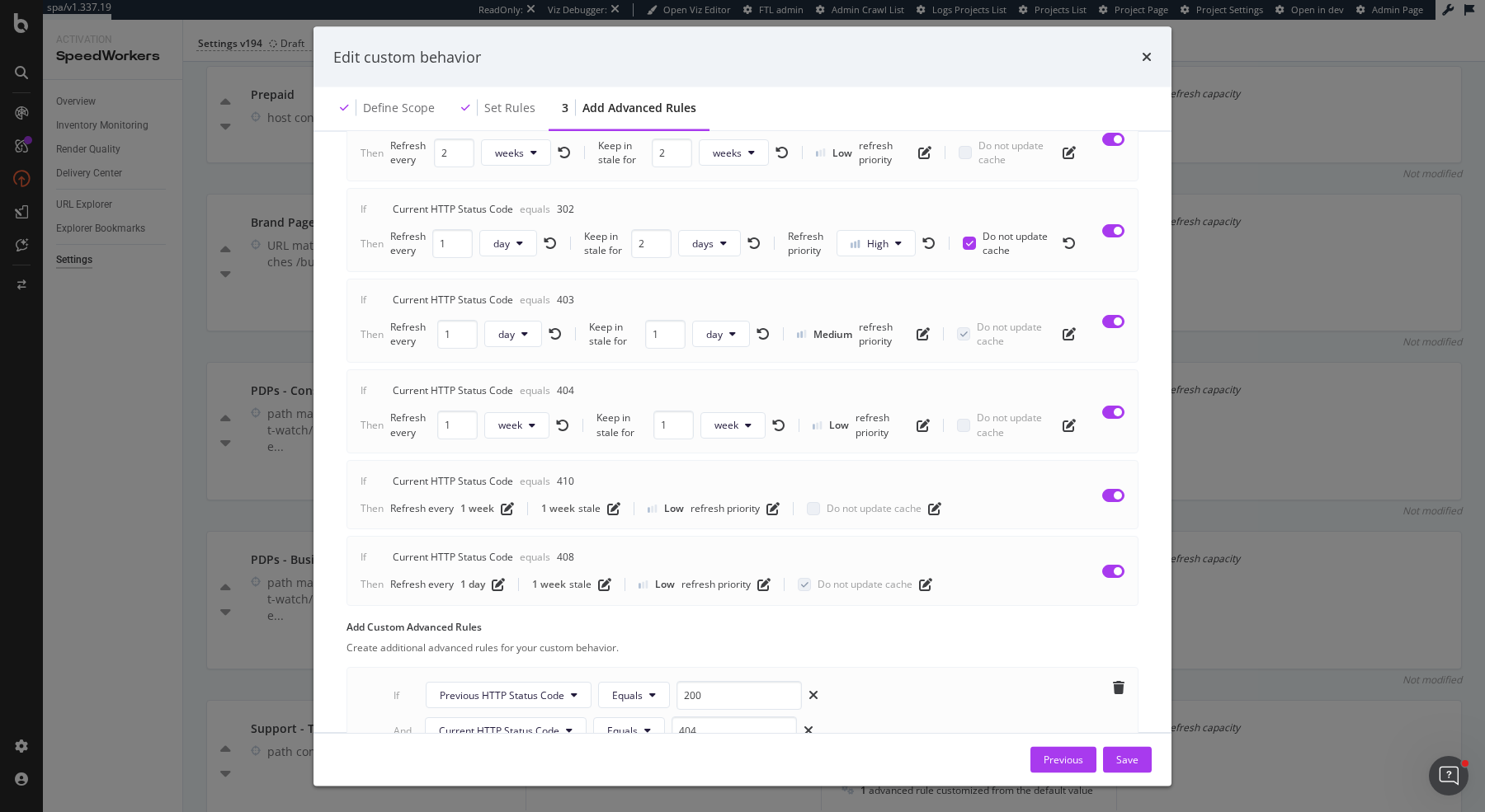
scroll to position [473, 0]
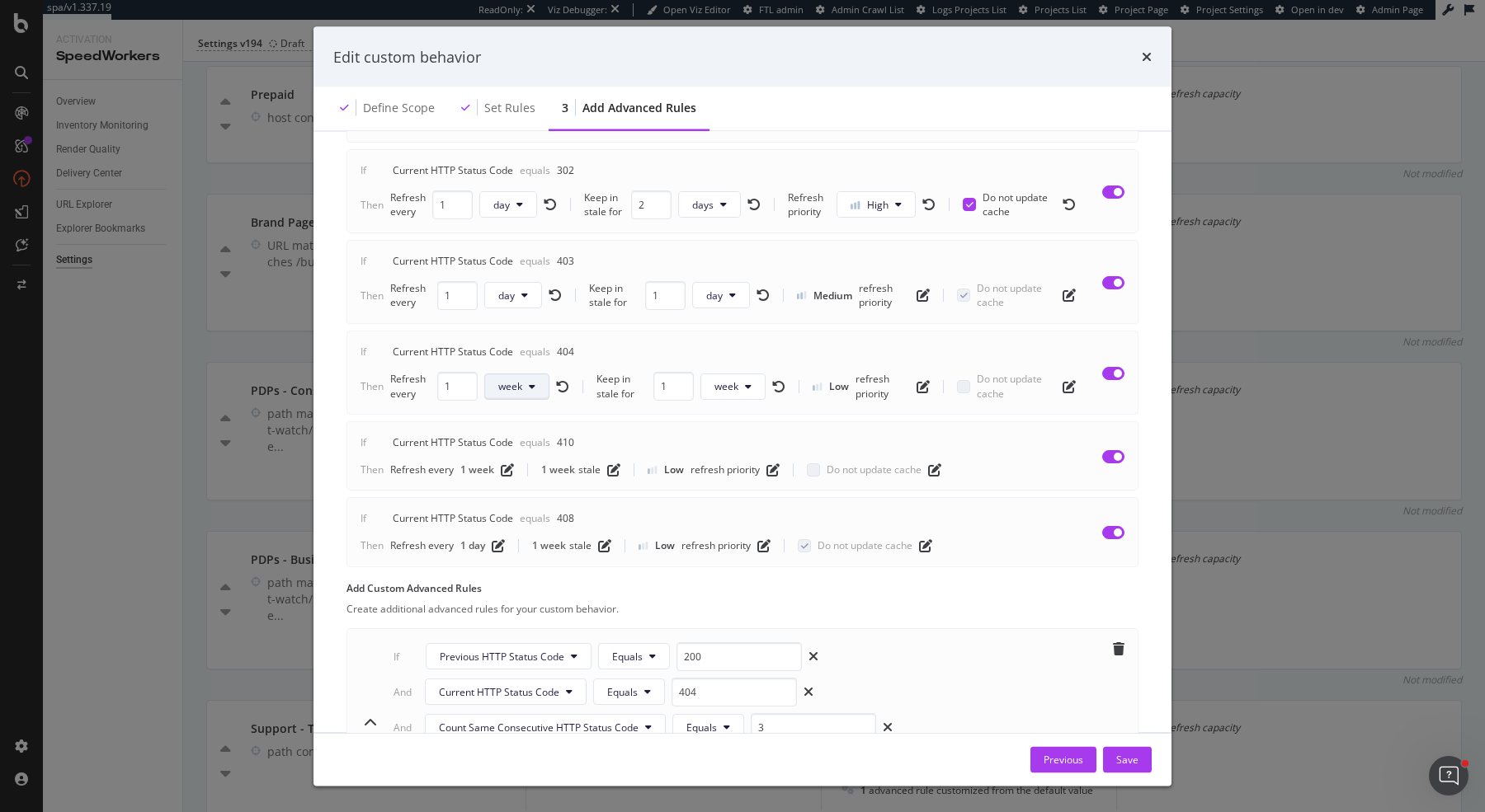
click at [525, 386] on button "week" at bounding box center [516, 387] width 65 height 27
click at [527, 470] on span "day" at bounding box center [514, 473] width 32 height 15
click at [734, 379] on span "week" at bounding box center [724, 386] width 24 height 14
click at [743, 470] on div "day" at bounding box center [727, 473] width 59 height 24
click at [843, 384] on div "Low refresh priority" at bounding box center [867, 386] width 120 height 28
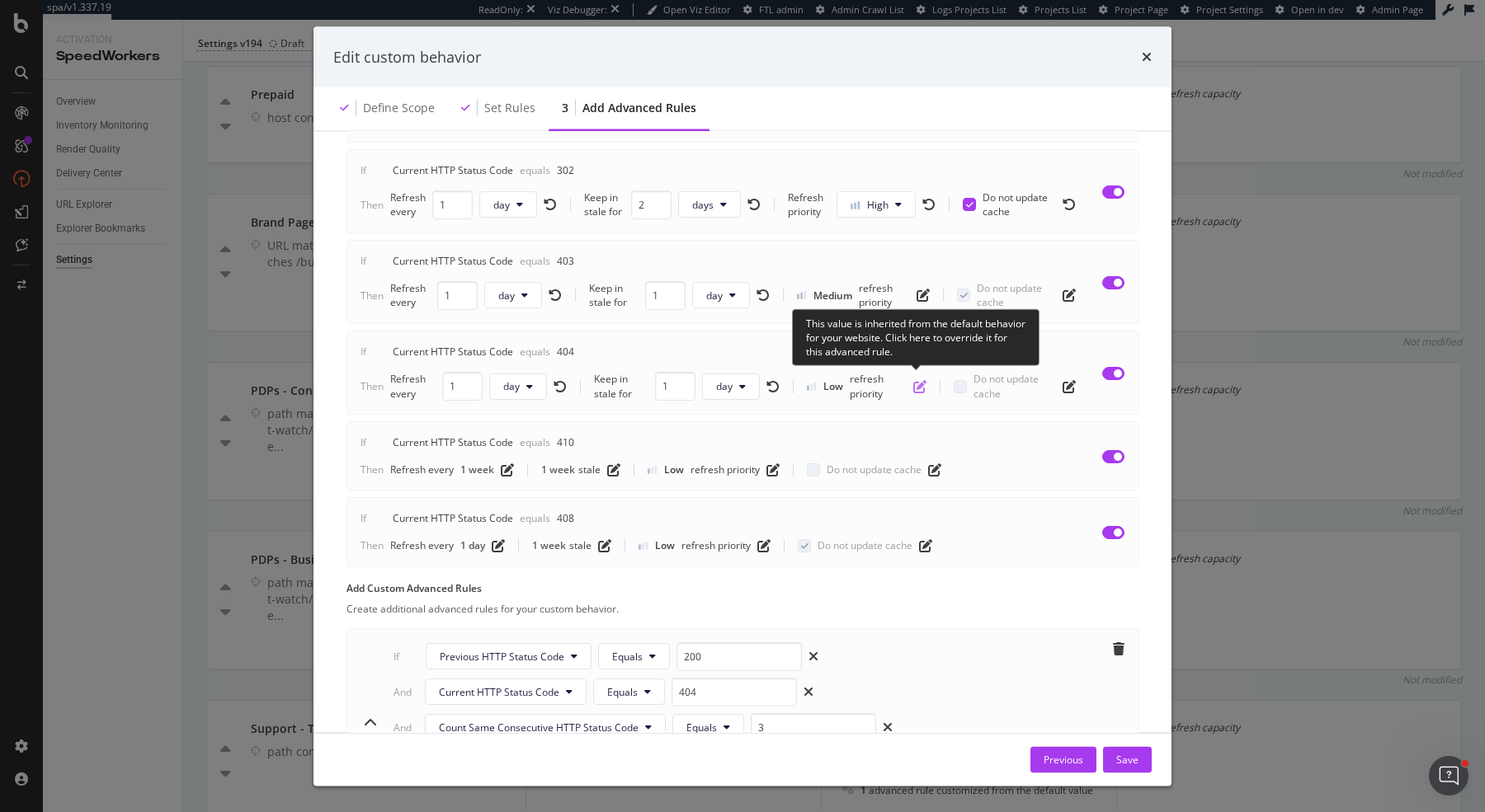
click at [921, 381] on icon "pen-to-square" at bounding box center [919, 386] width 13 height 13
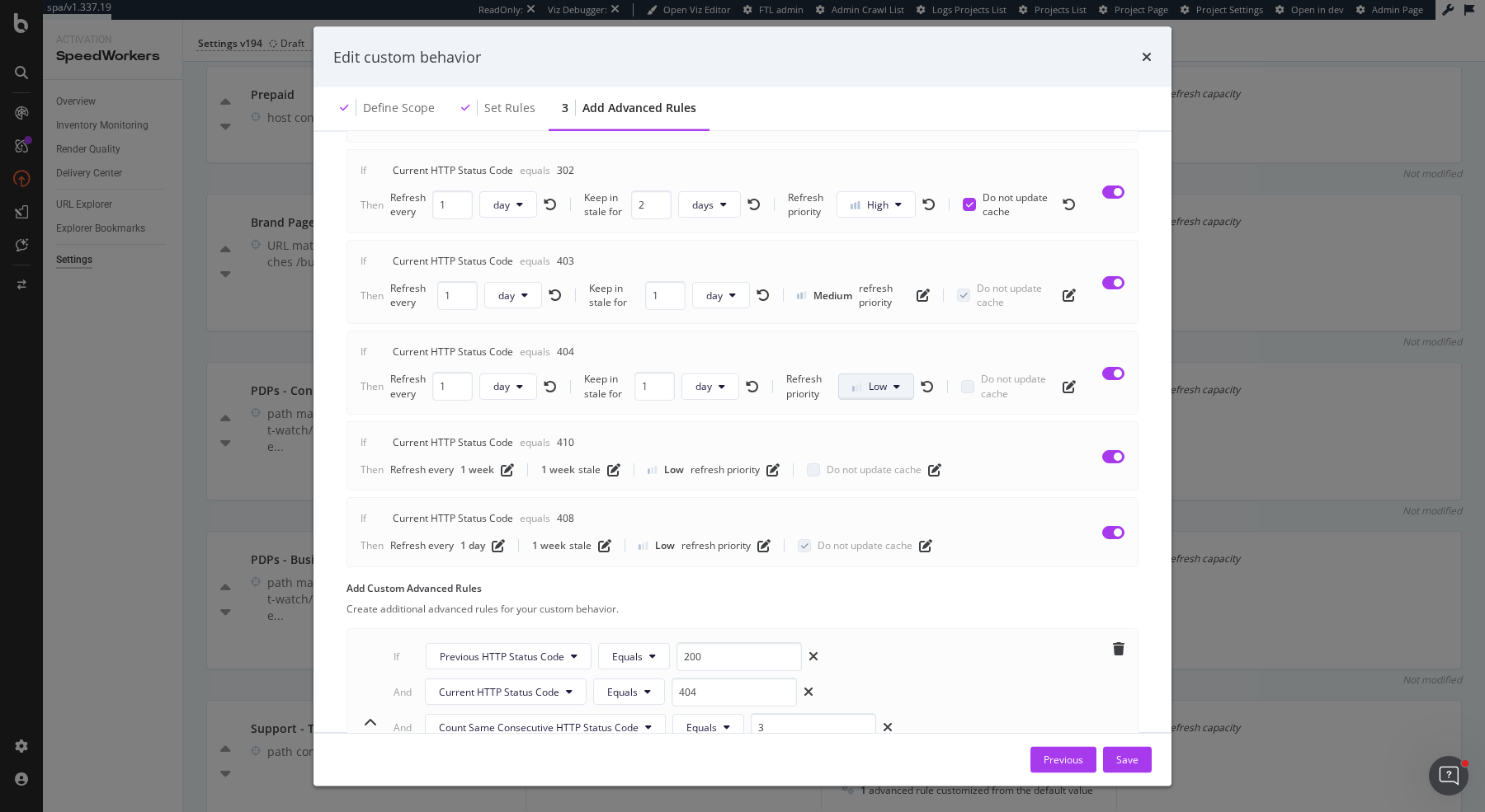
click at [878, 379] on span "Low" at bounding box center [877, 386] width 18 height 14
click at [871, 473] on span "High" at bounding box center [871, 473] width 38 height 15
click at [859, 344] on div "If Current HTTP Status Code Equals 404 Then Refresh every 1 day Keep in stale f…" at bounding box center [725, 372] width 728 height 56
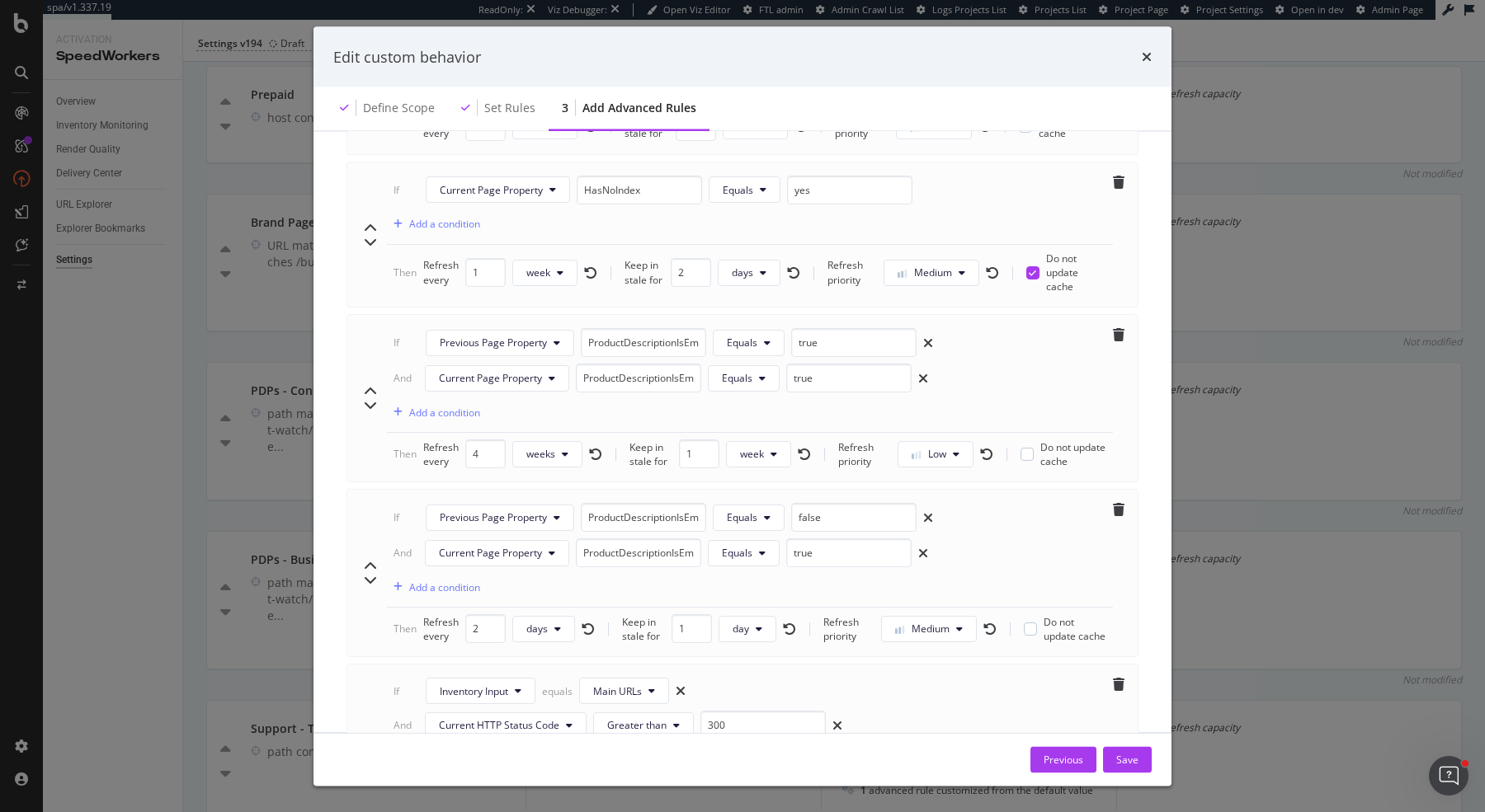
scroll to position [1421, 0]
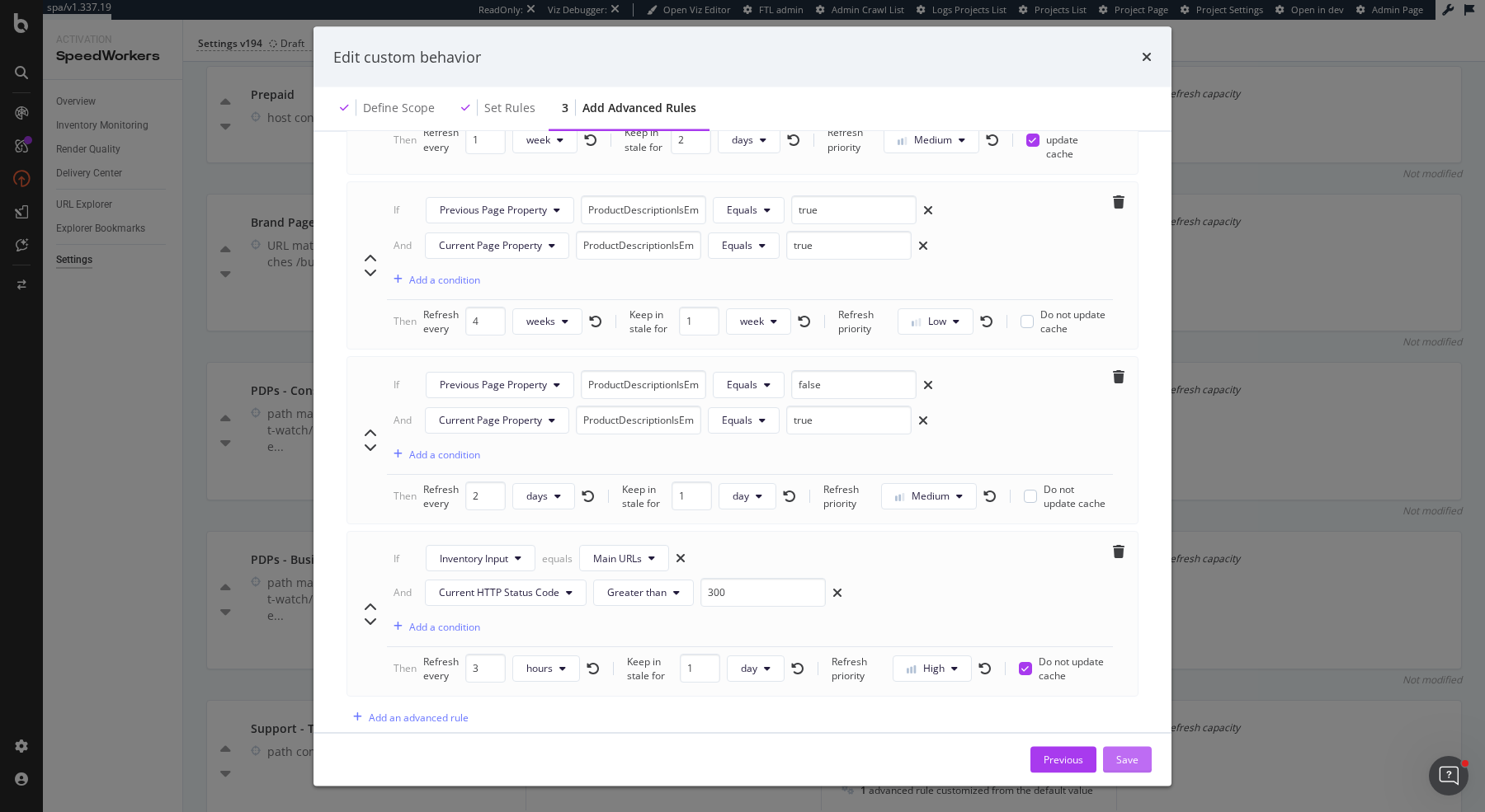
click at [1136, 759] on div "Save" at bounding box center [1126, 759] width 22 height 14
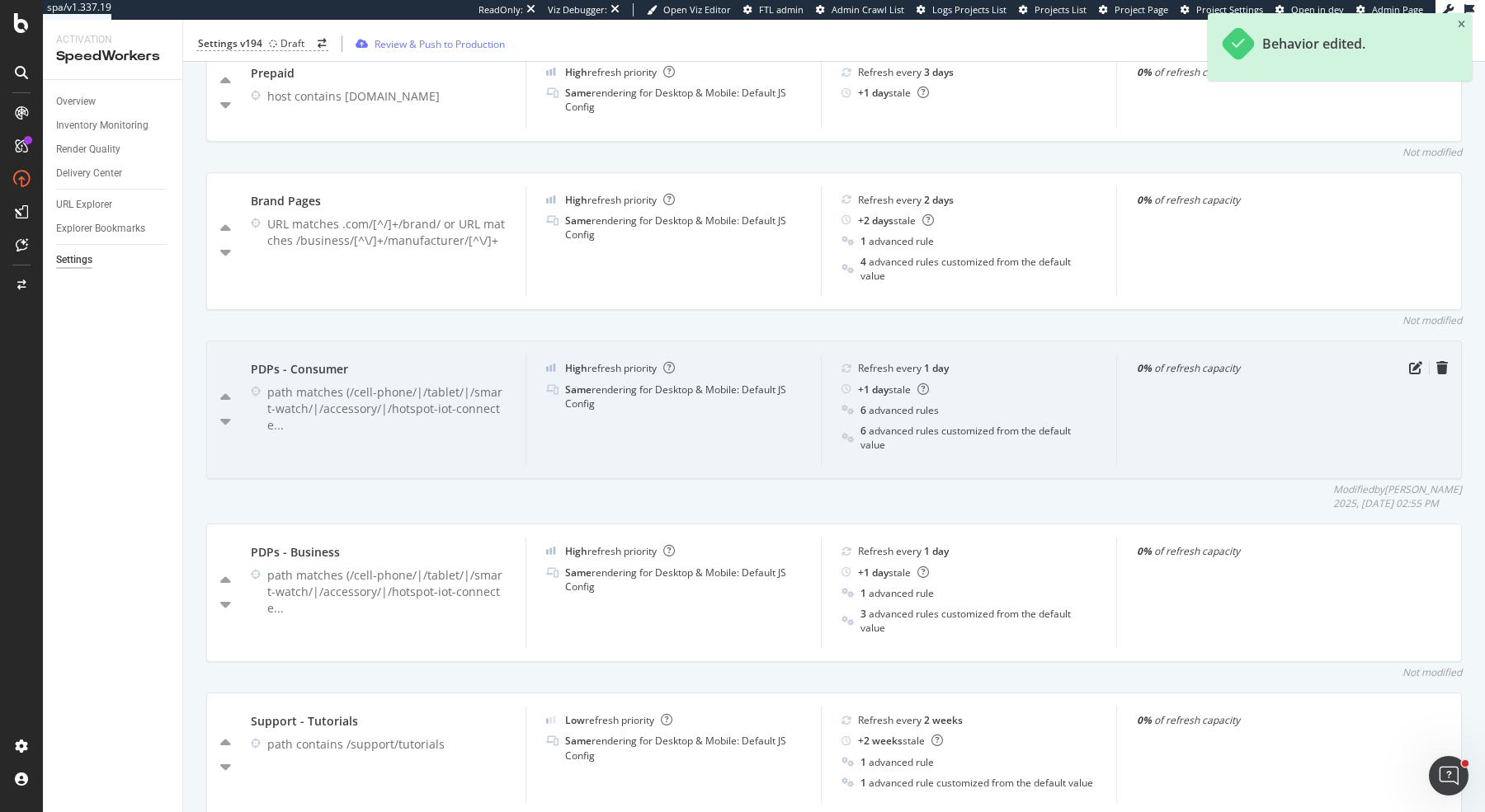
scroll to position [798, 0]
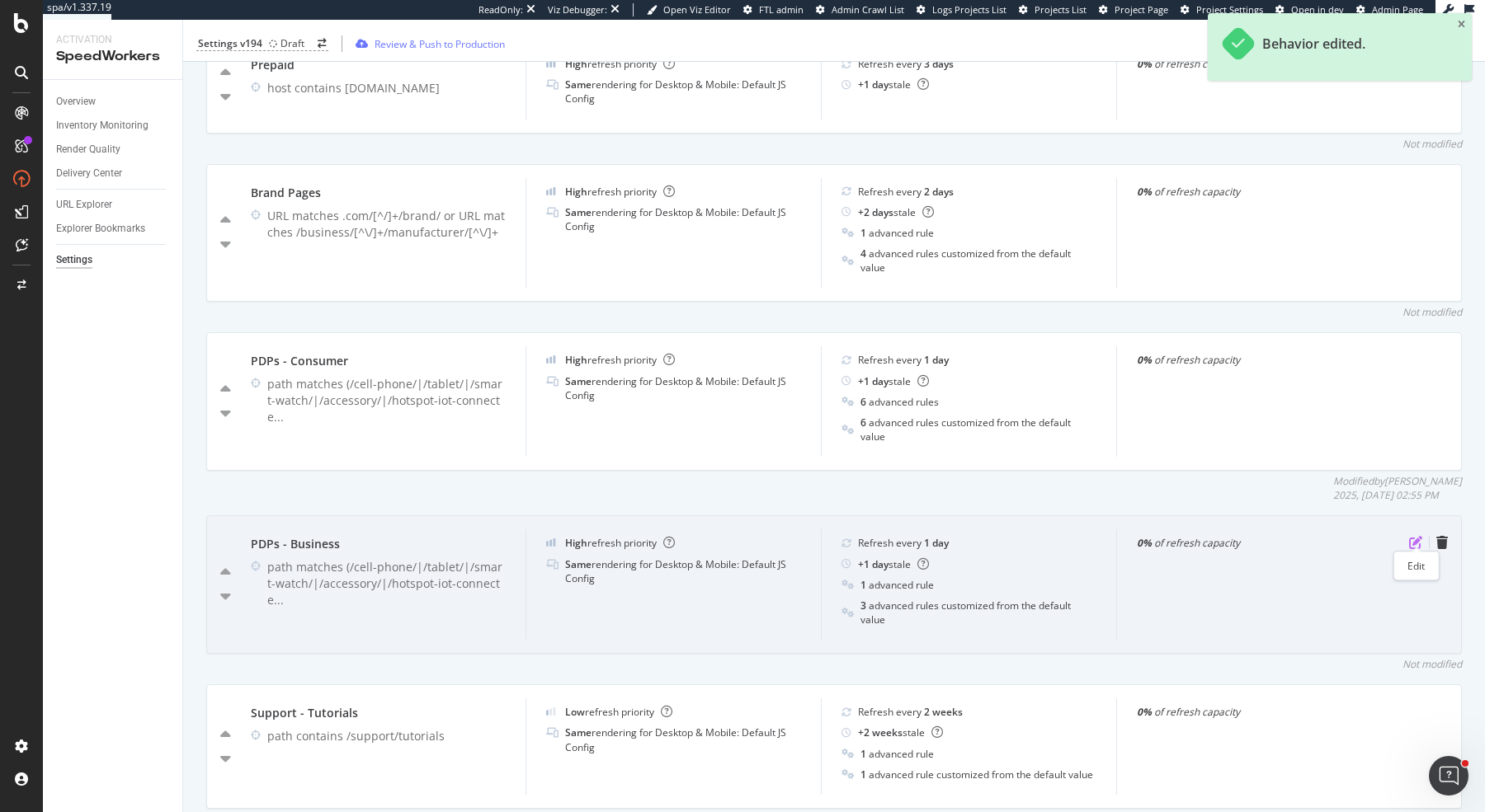
click at [1412, 539] on icon "pen-to-square" at bounding box center [1415, 543] width 13 height 13
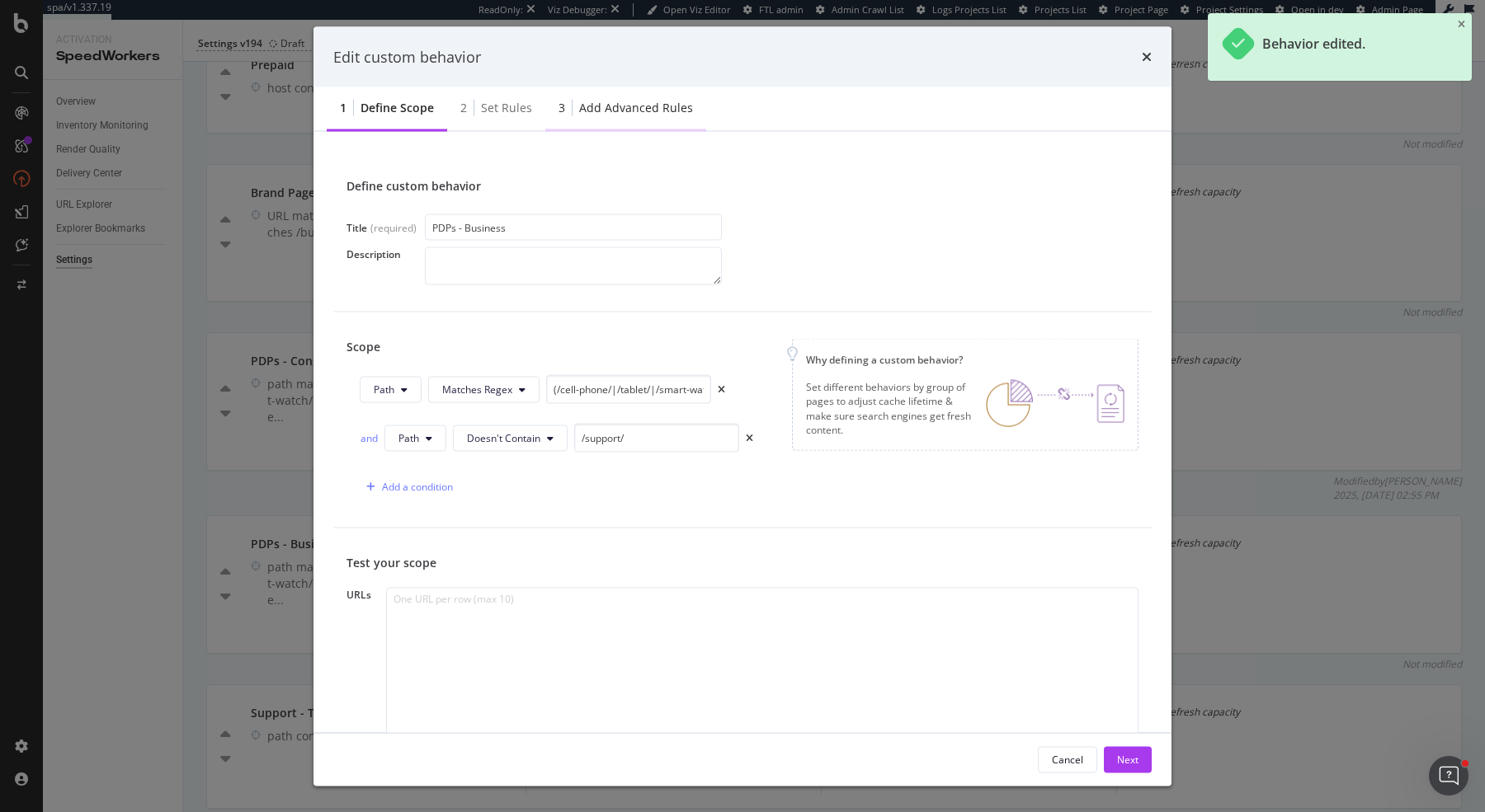
click at [645, 95] on div "3 Add advanced rules" at bounding box center [626, 109] width 161 height 46
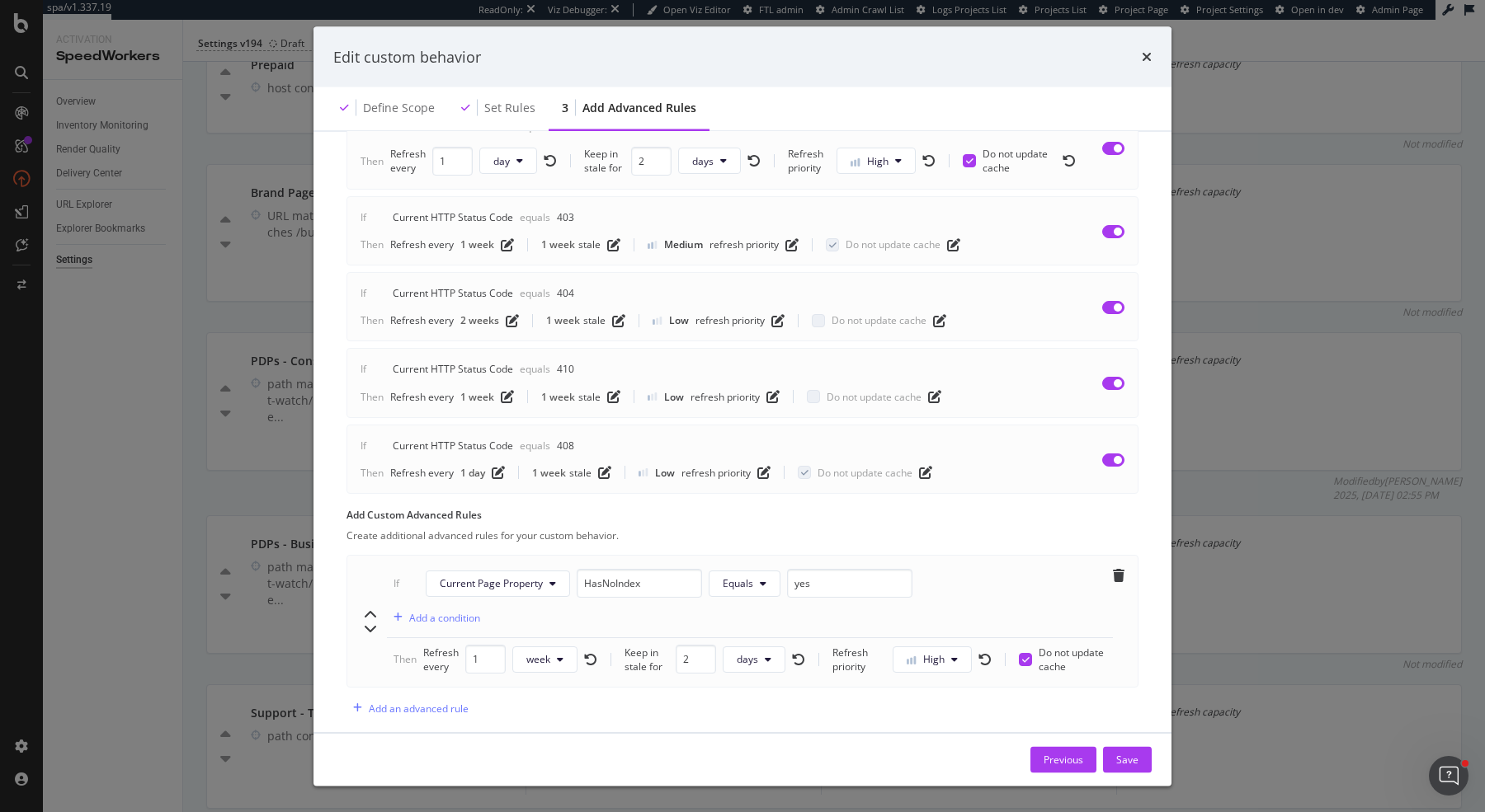
scroll to position [520, 0]
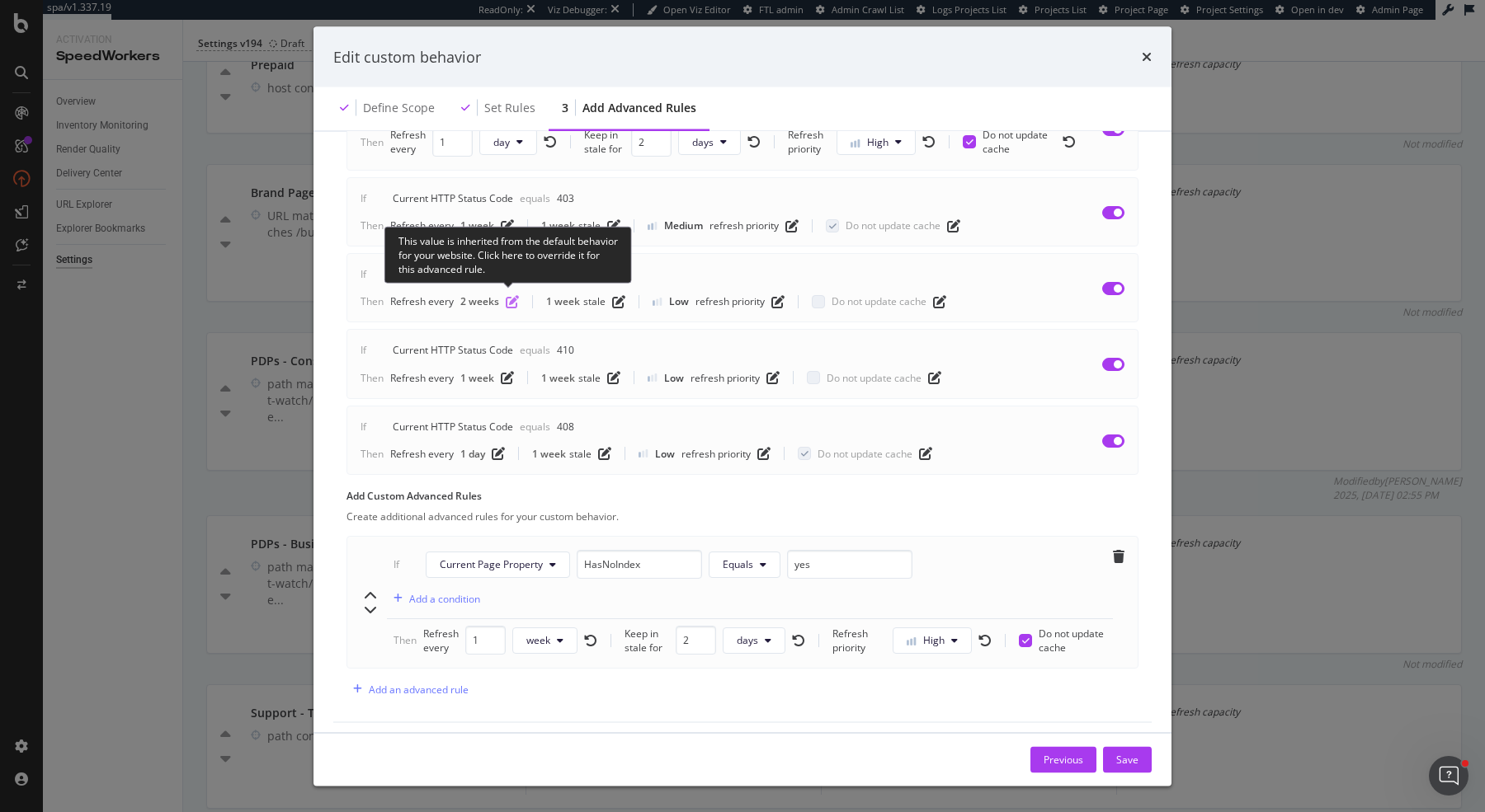
click at [510, 296] on icon "pen-to-square" at bounding box center [512, 302] width 13 height 13
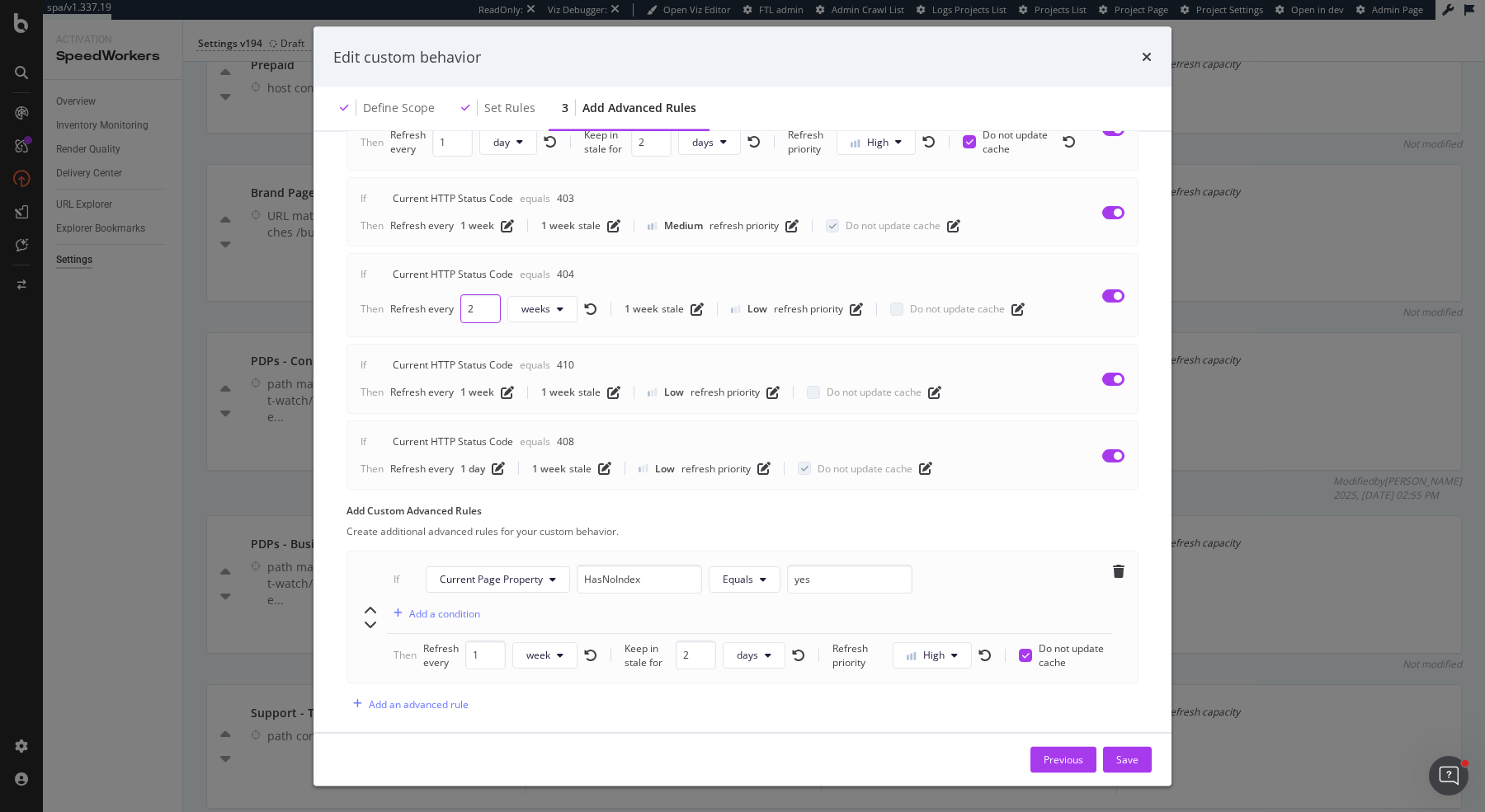
drag, startPoint x: 474, startPoint y: 301, endPoint x: 454, endPoint y: 301, distance: 20.0
click at [455, 301] on div "Refresh every 2 weeks" at bounding box center [494, 310] width 207 height 29
type input "1"
click at [522, 302] on span "week" at bounding box center [533, 310] width 24 height 14
click at [540, 394] on span "day" at bounding box center [535, 397] width 32 height 15
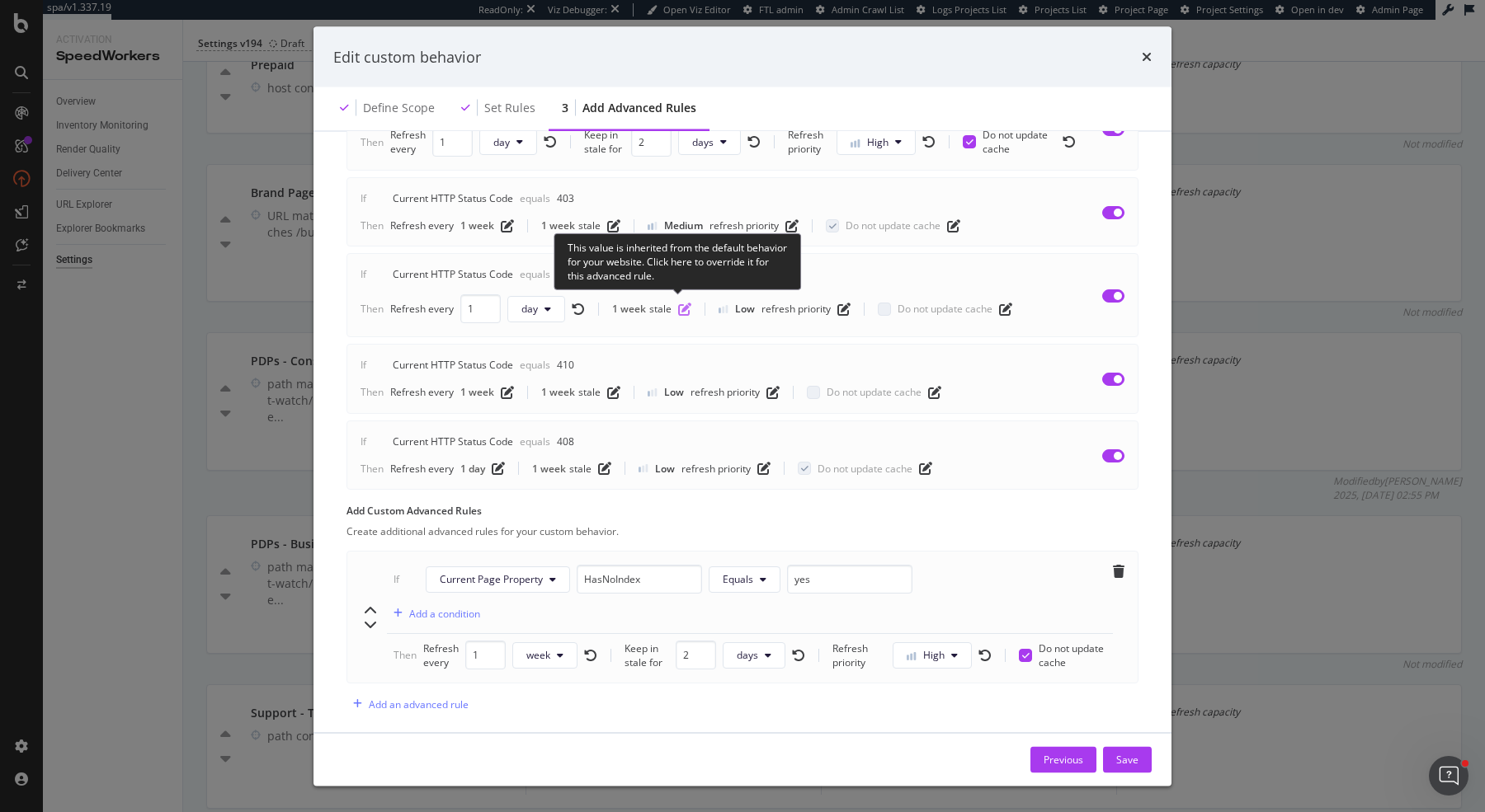
click at [684, 306] on icon "pen-to-square" at bounding box center [684, 309] width 13 height 13
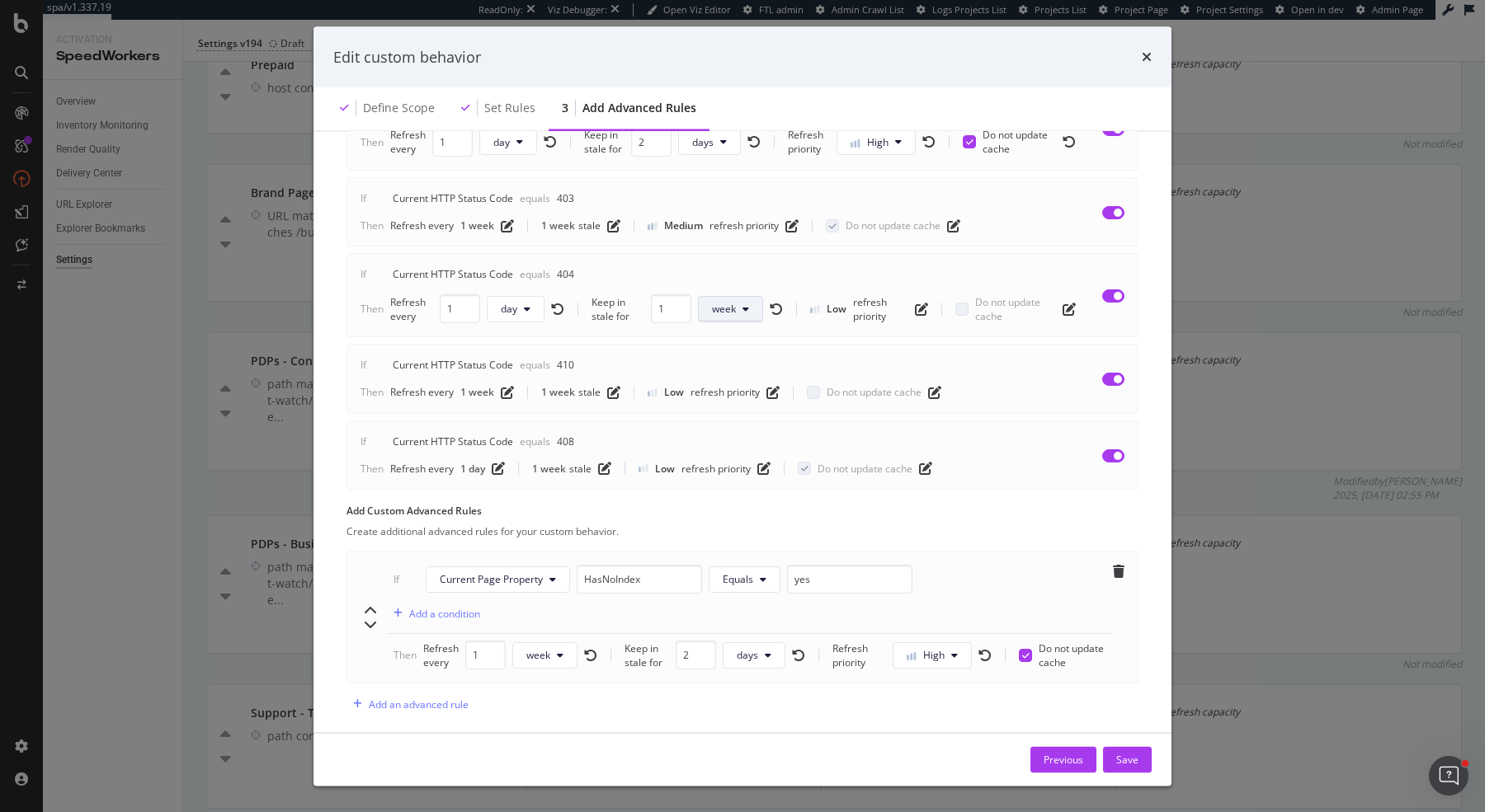
click at [745, 304] on icon "modal" at bounding box center [745, 309] width 6 height 10
click at [744, 400] on div "day" at bounding box center [727, 397] width 59 height 24
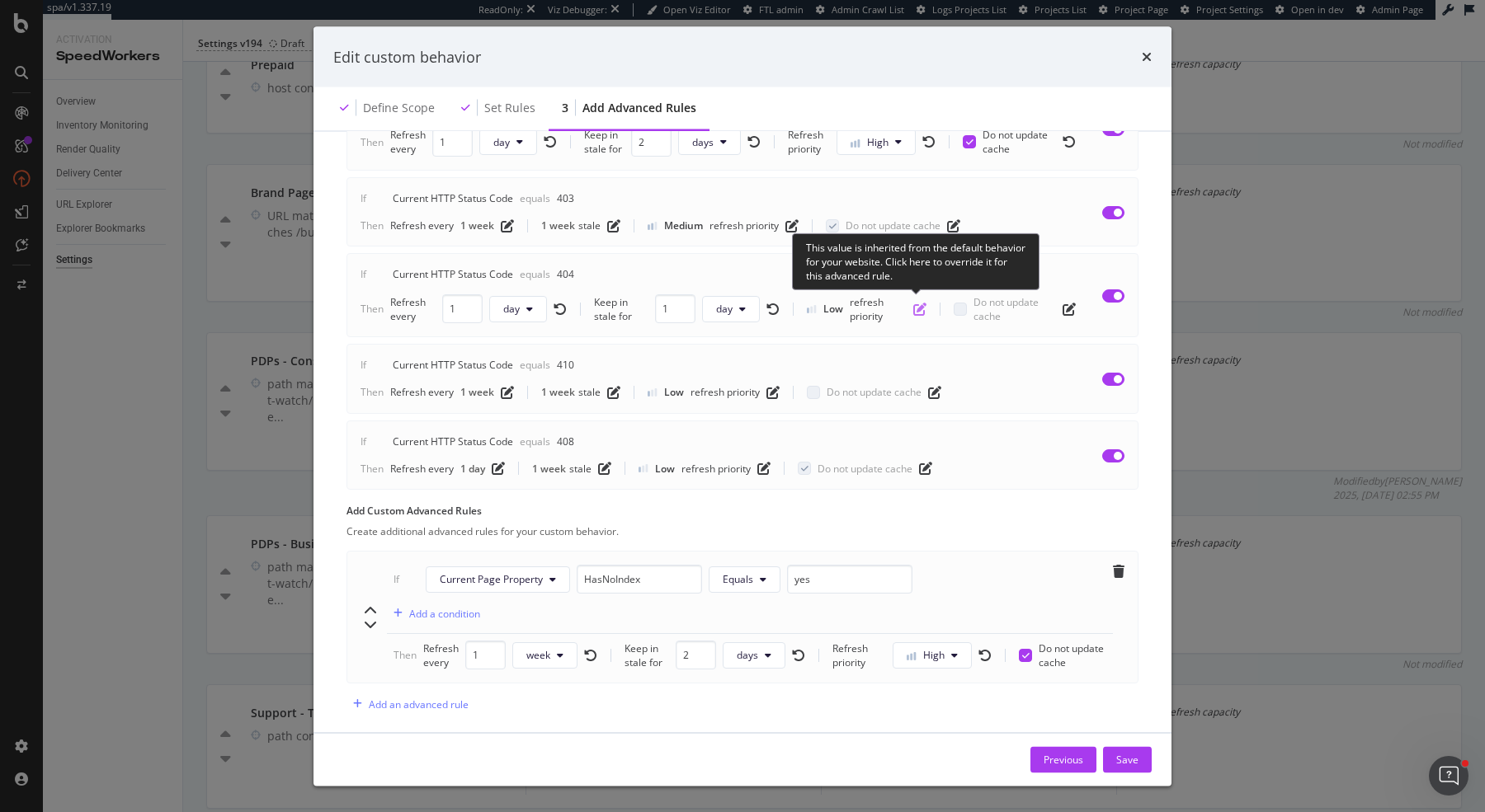
click at [913, 302] on icon "pen-to-square" at bounding box center [919, 309] width 13 height 13
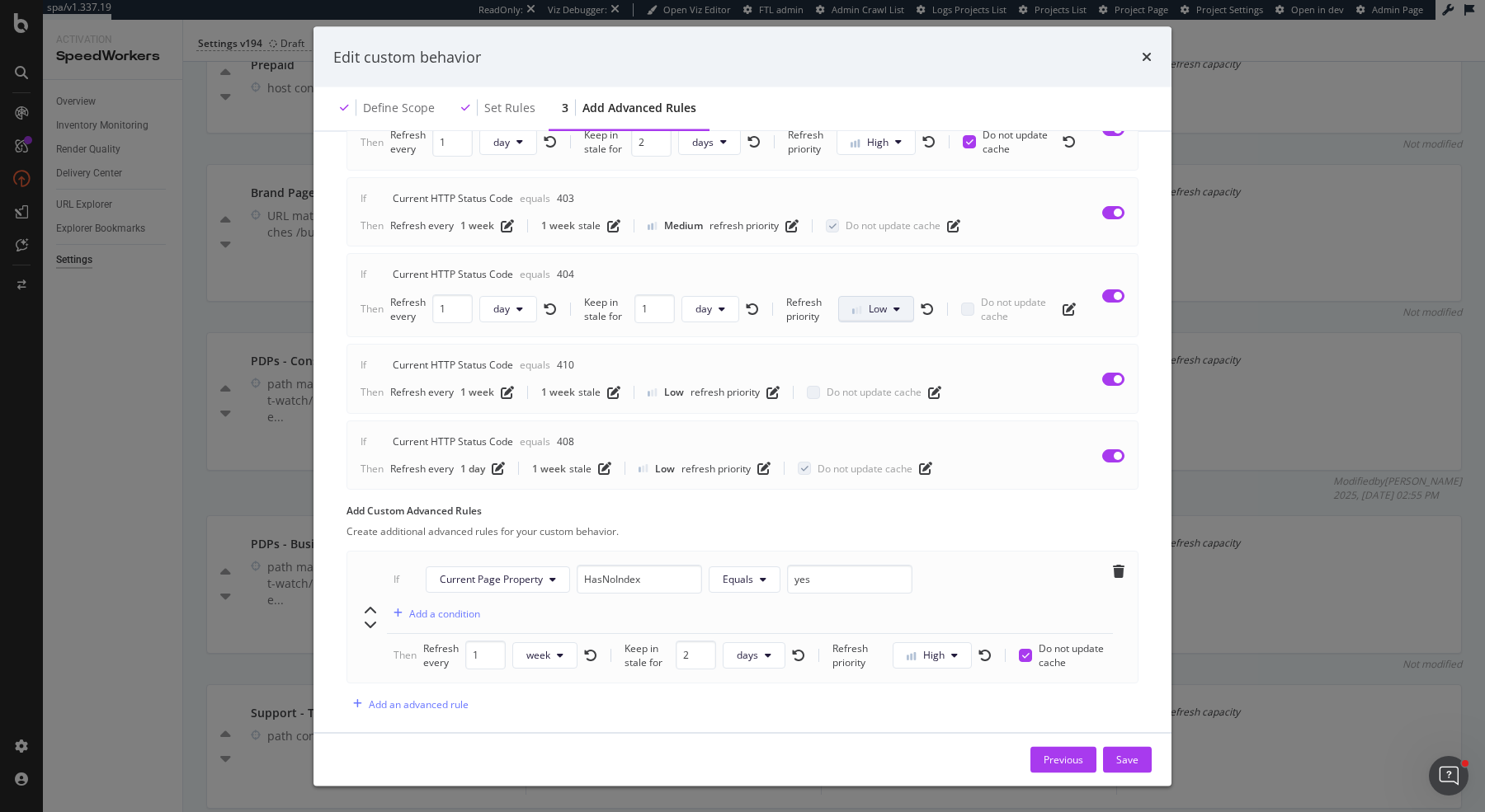
click at [886, 302] on span "Low" at bounding box center [877, 310] width 18 height 14
click at [904, 246] on div "If Current HTTP Status Code Greater than 499 And Current HTTP Status Code Less …" at bounding box center [742, 118] width 792 height 743
click at [884, 302] on span "Low" at bounding box center [877, 310] width 18 height 14
click at [891, 397] on div "High" at bounding box center [871, 397] width 64 height 24
click at [1132, 761] on div "Save" at bounding box center [1126, 759] width 22 height 14
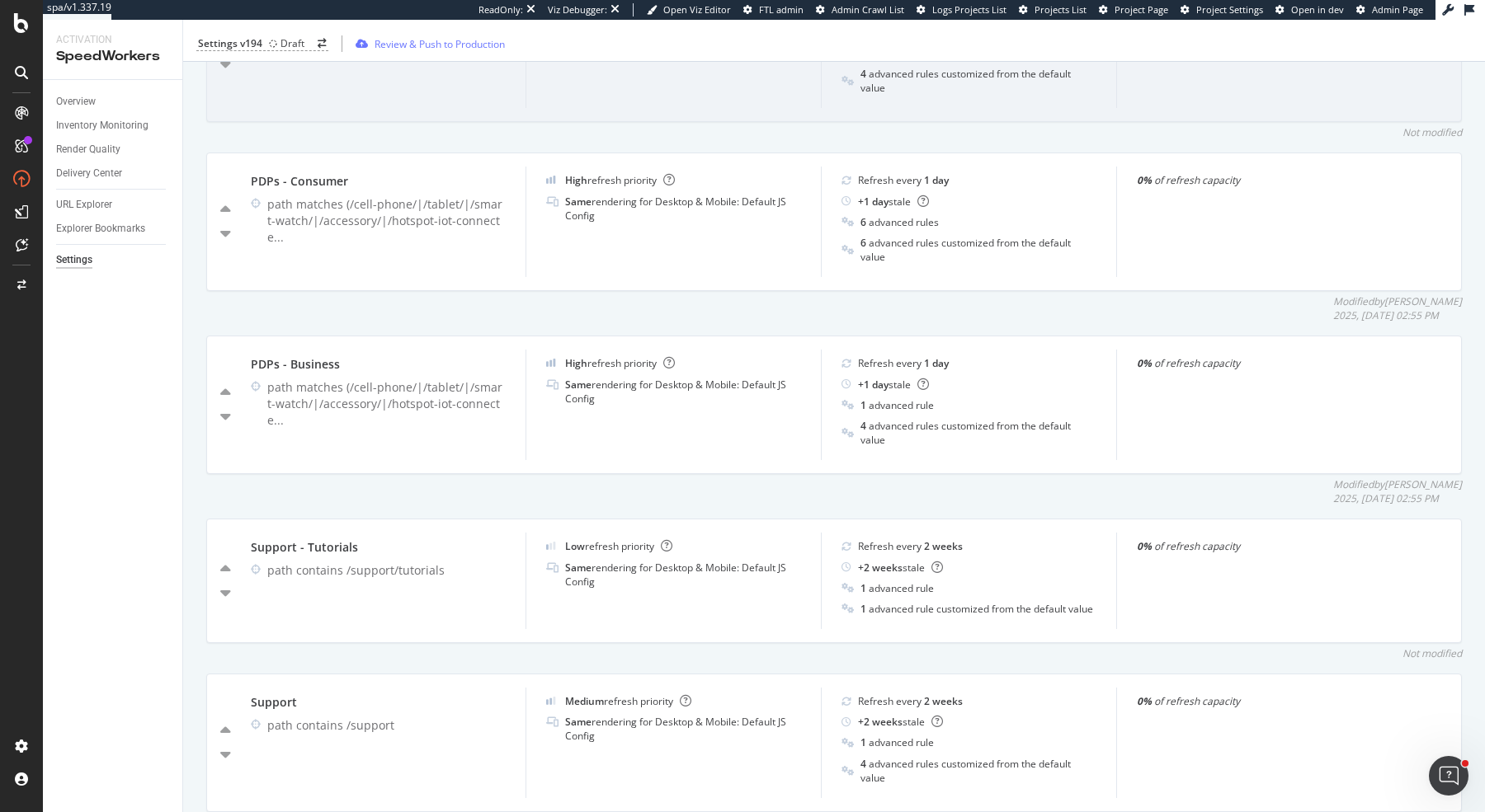
scroll to position [926, 0]
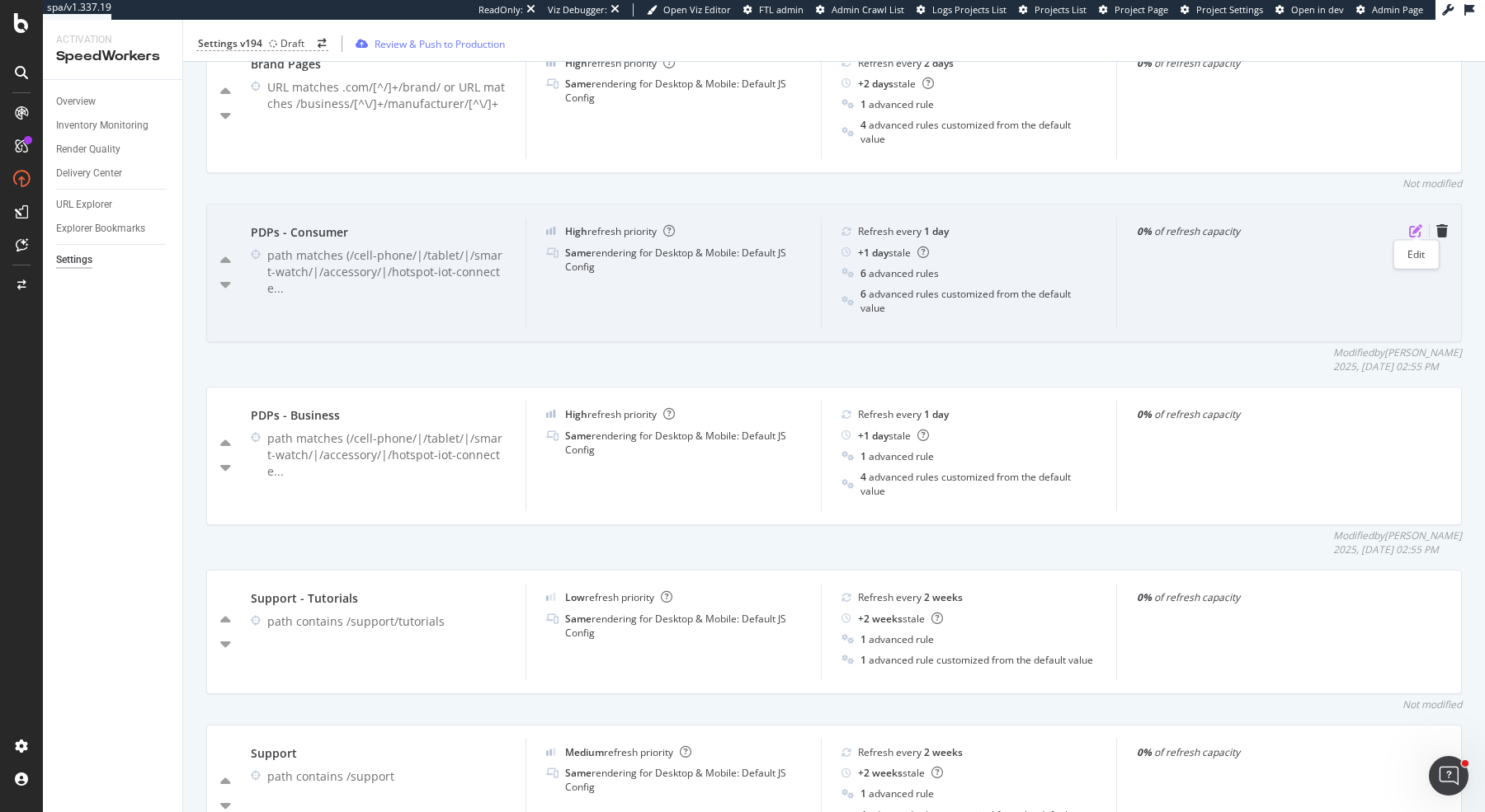
click at [1418, 224] on icon "pen-to-square" at bounding box center [1415, 230] width 13 height 13
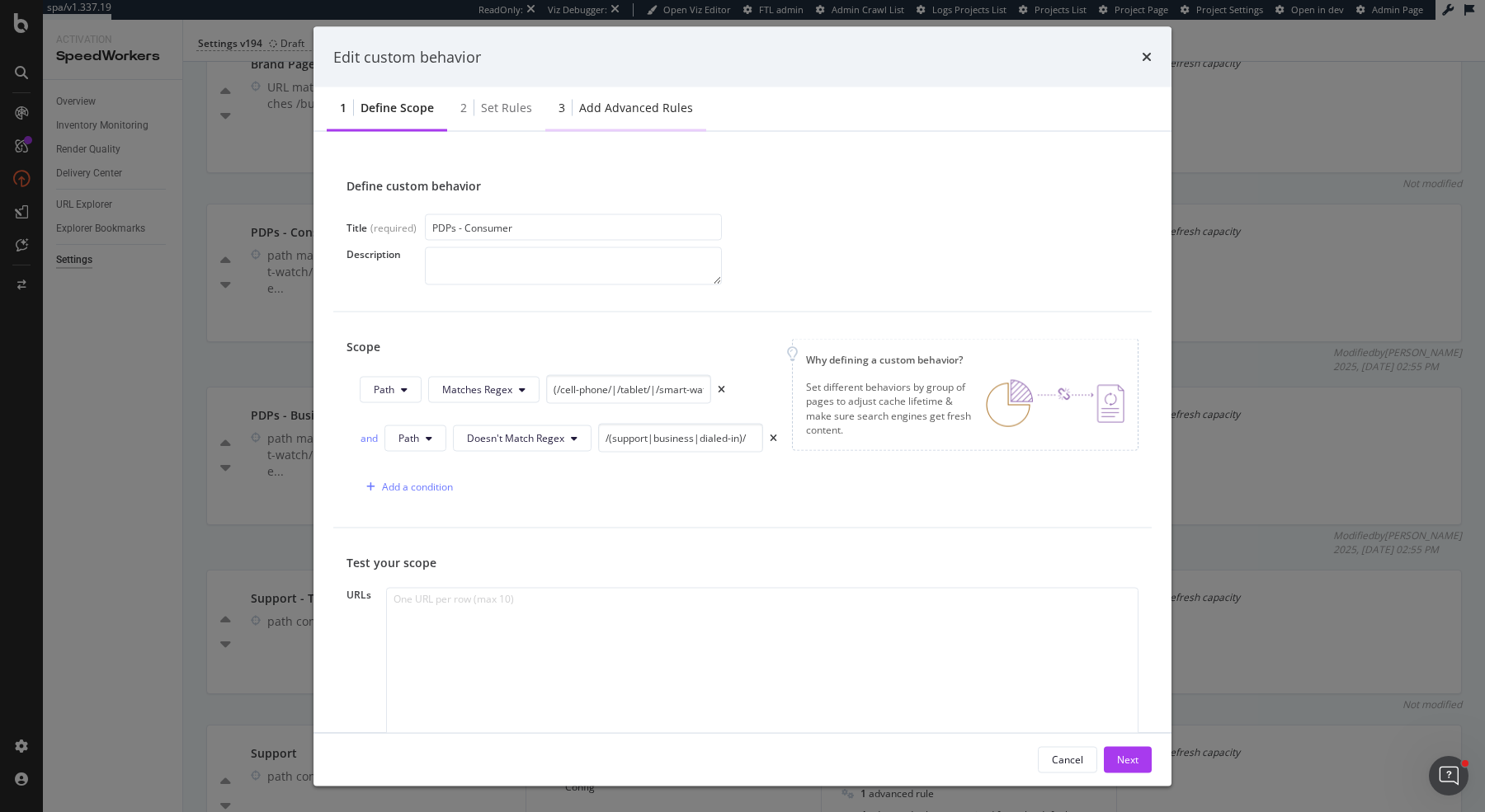
click at [600, 107] on div "Add advanced rules" at bounding box center [636, 108] width 114 height 16
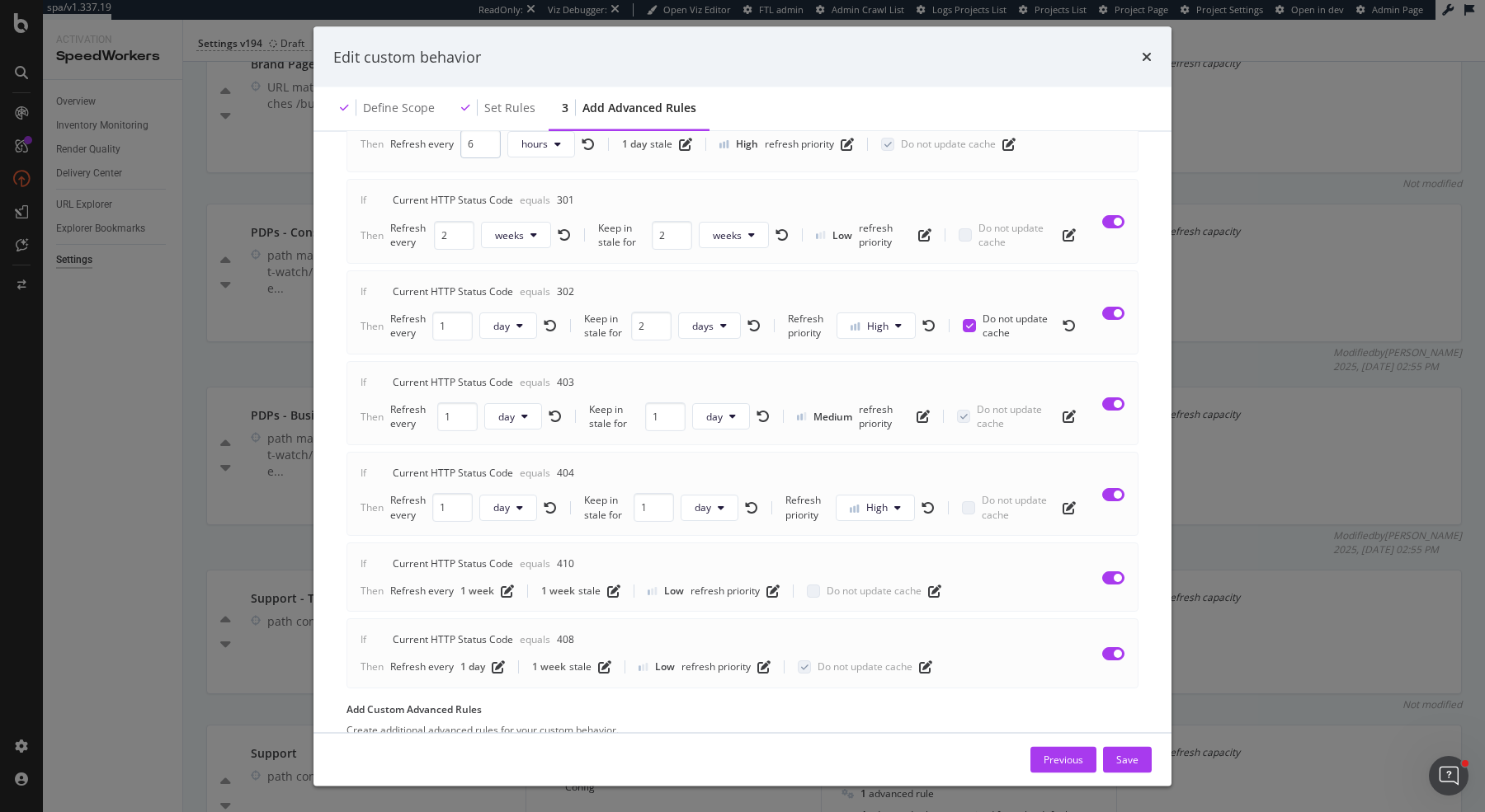
scroll to position [364, 0]
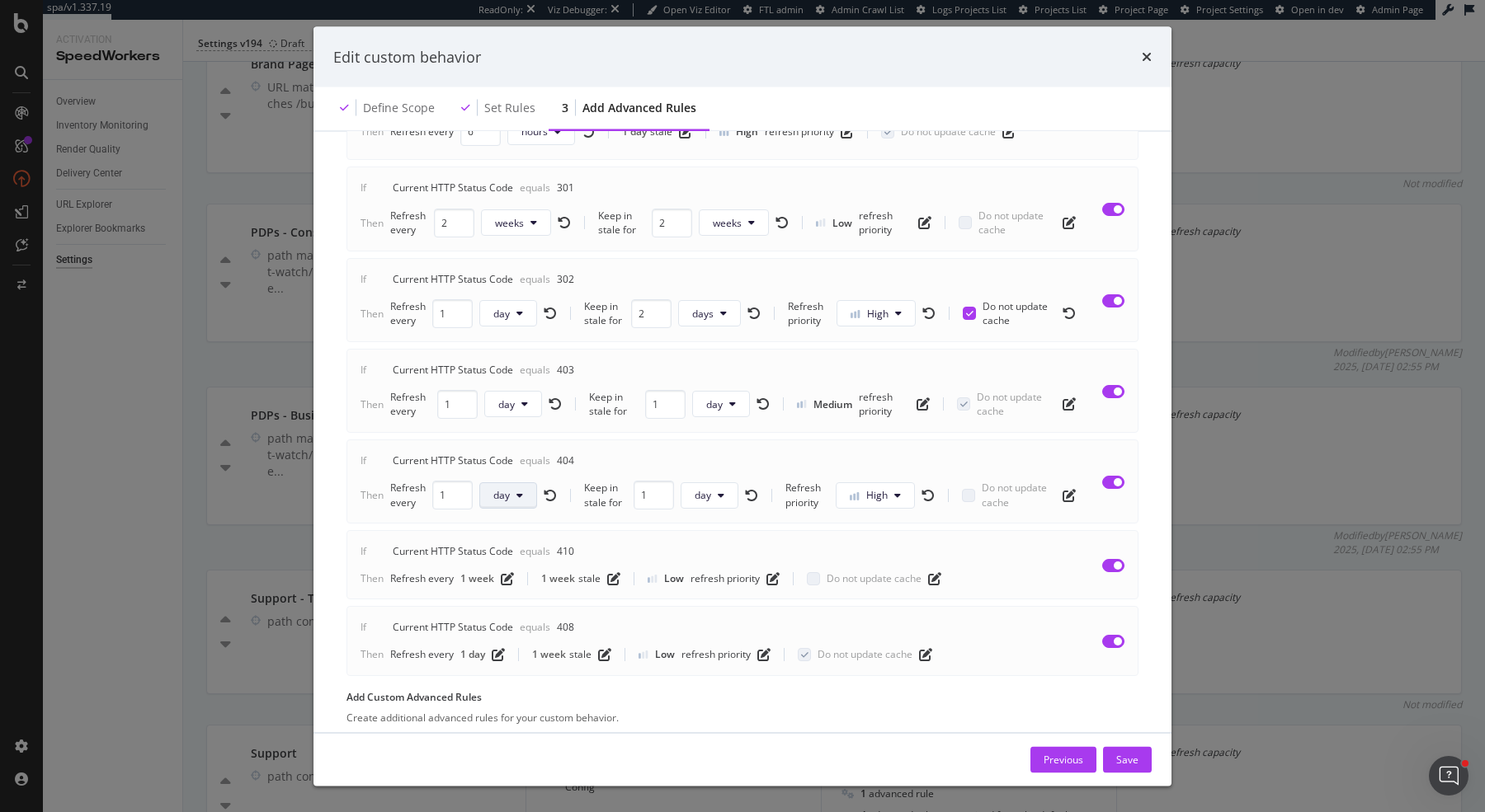
click at [507, 488] on span "day" at bounding box center [502, 495] width 16 height 14
click at [522, 613] on span "week" at bounding box center [508, 612] width 32 height 15
click at [724, 492] on icon "modal" at bounding box center [725, 495] width 6 height 10
click at [736, 616] on div "week" at bounding box center [714, 613] width 59 height 24
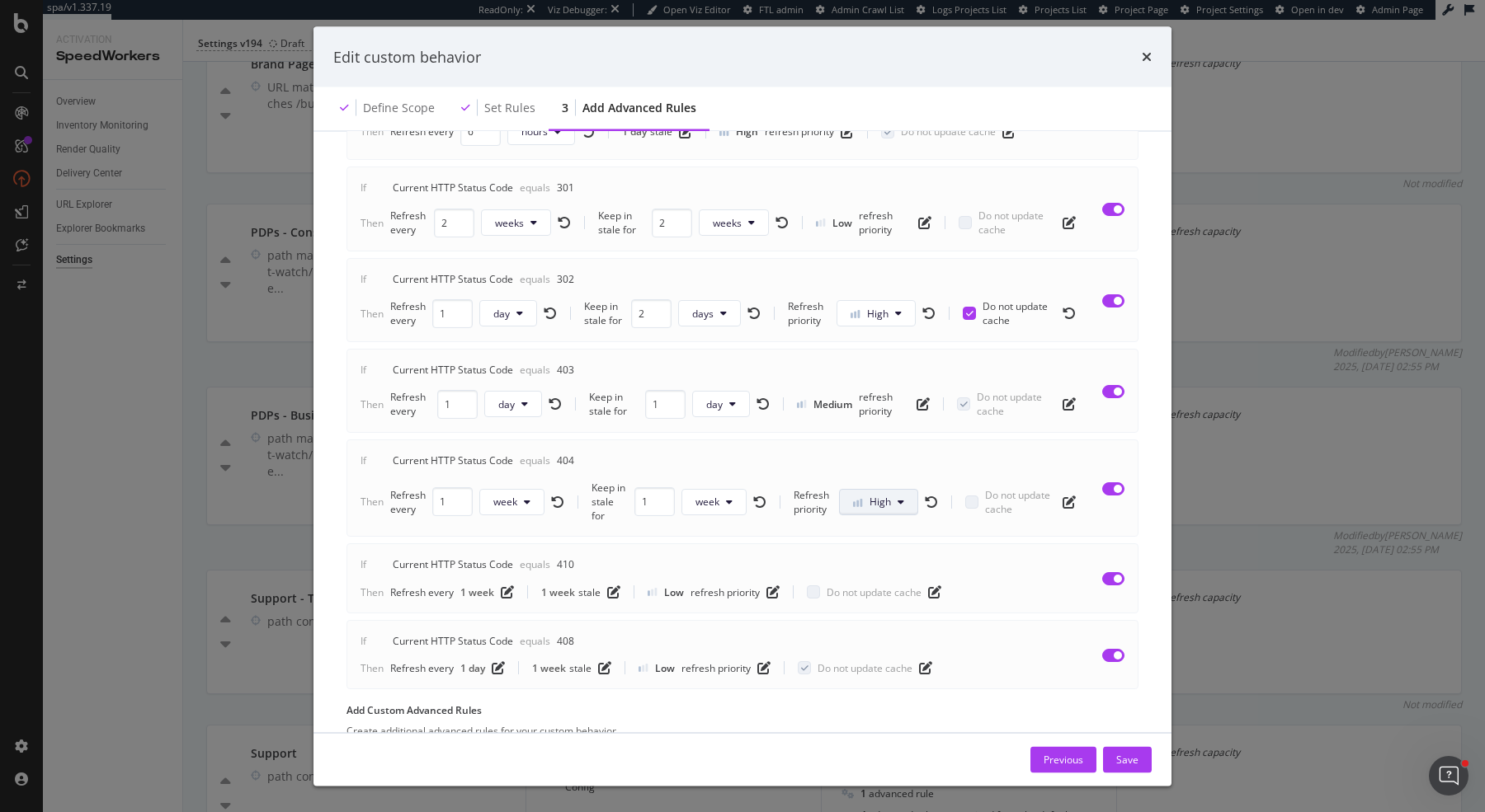
click at [896, 489] on button "High" at bounding box center [878, 502] width 79 height 27
click at [884, 519] on span "Low" at bounding box center [873, 521] width 38 height 15
click at [1128, 764] on div "Save" at bounding box center [1126, 759] width 22 height 14
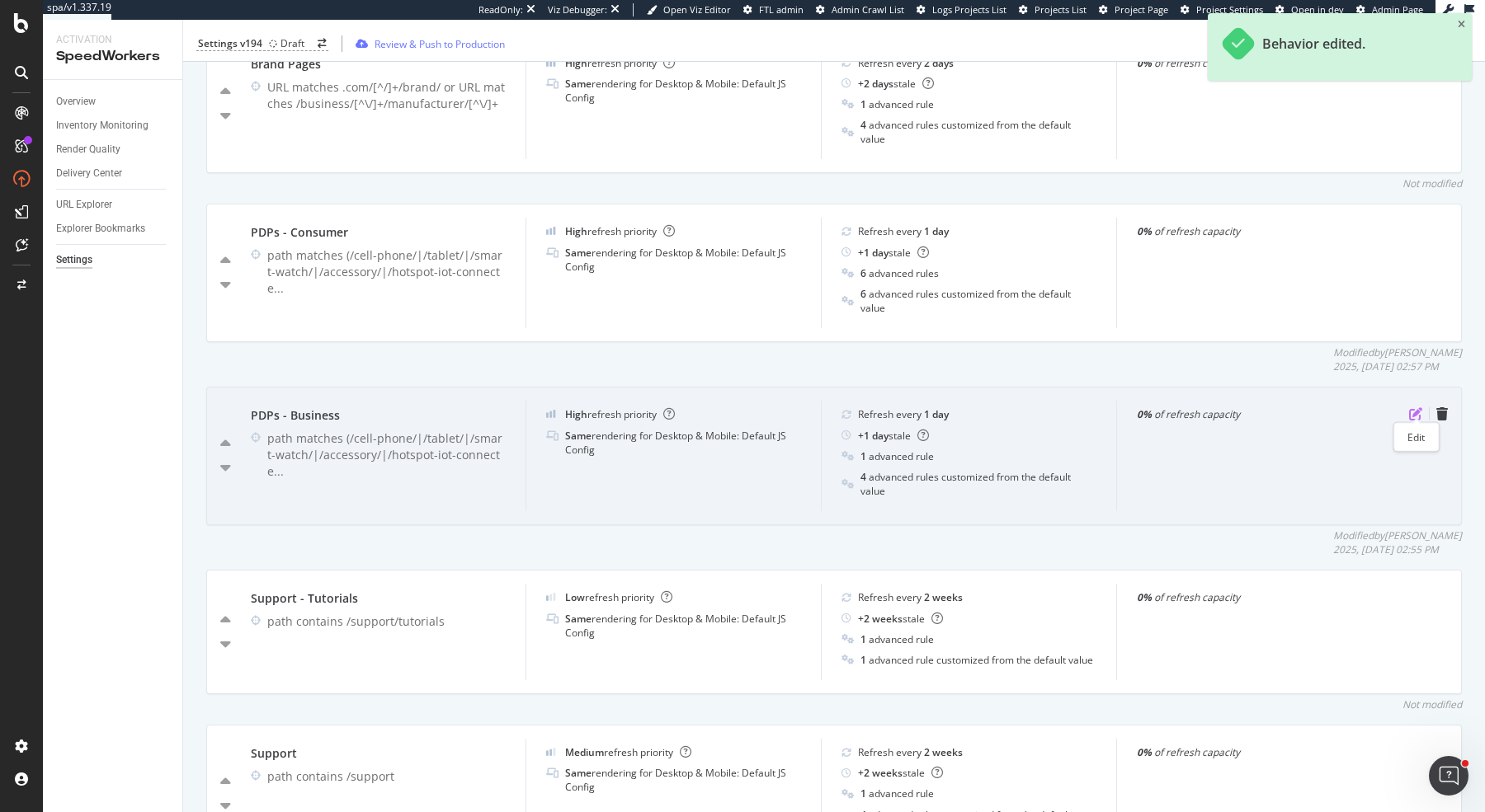
click at [1420, 410] on icon "pen-to-square" at bounding box center [1415, 414] width 13 height 13
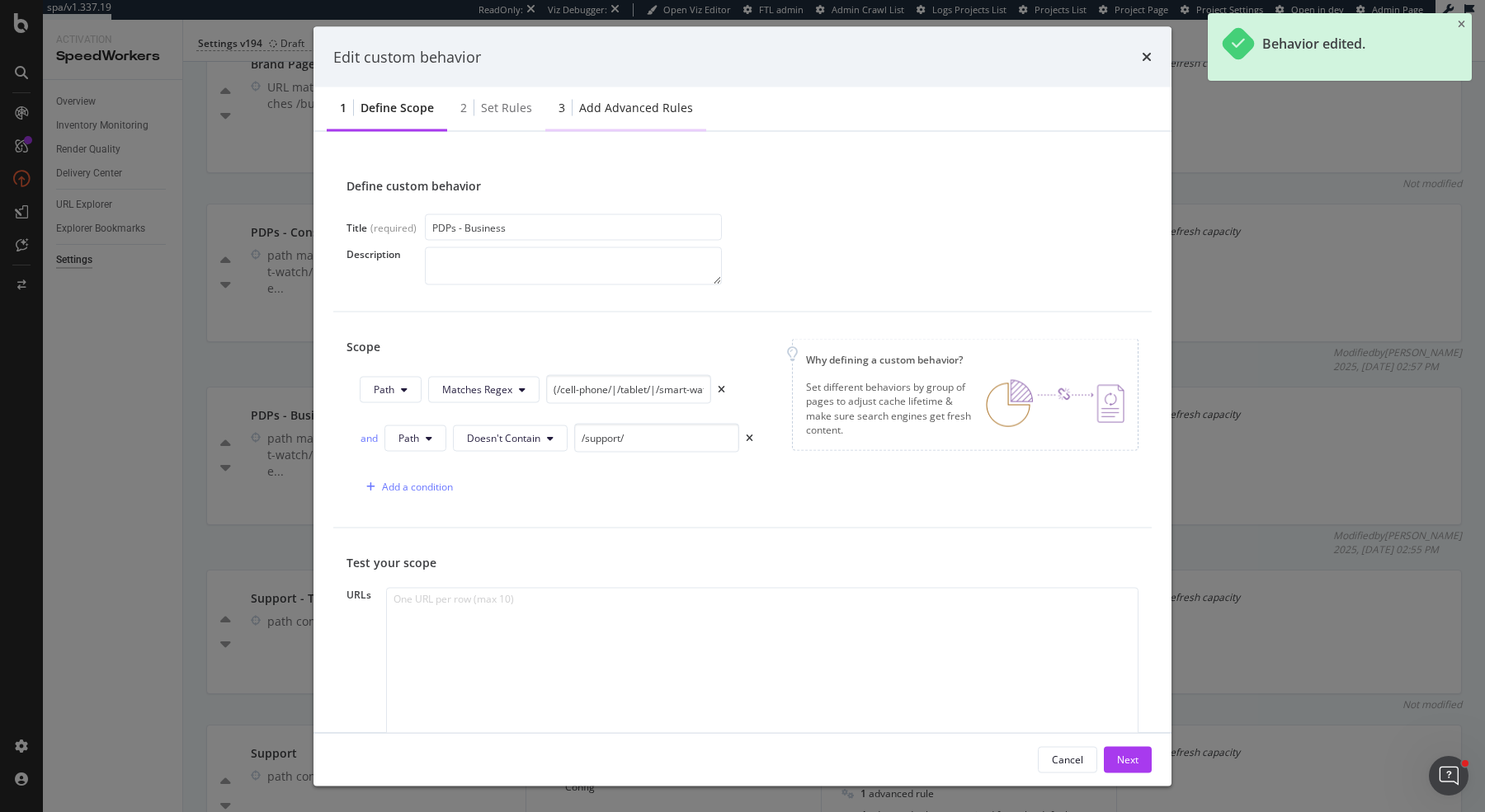
click at [660, 112] on div "Add advanced rules" at bounding box center [636, 108] width 114 height 16
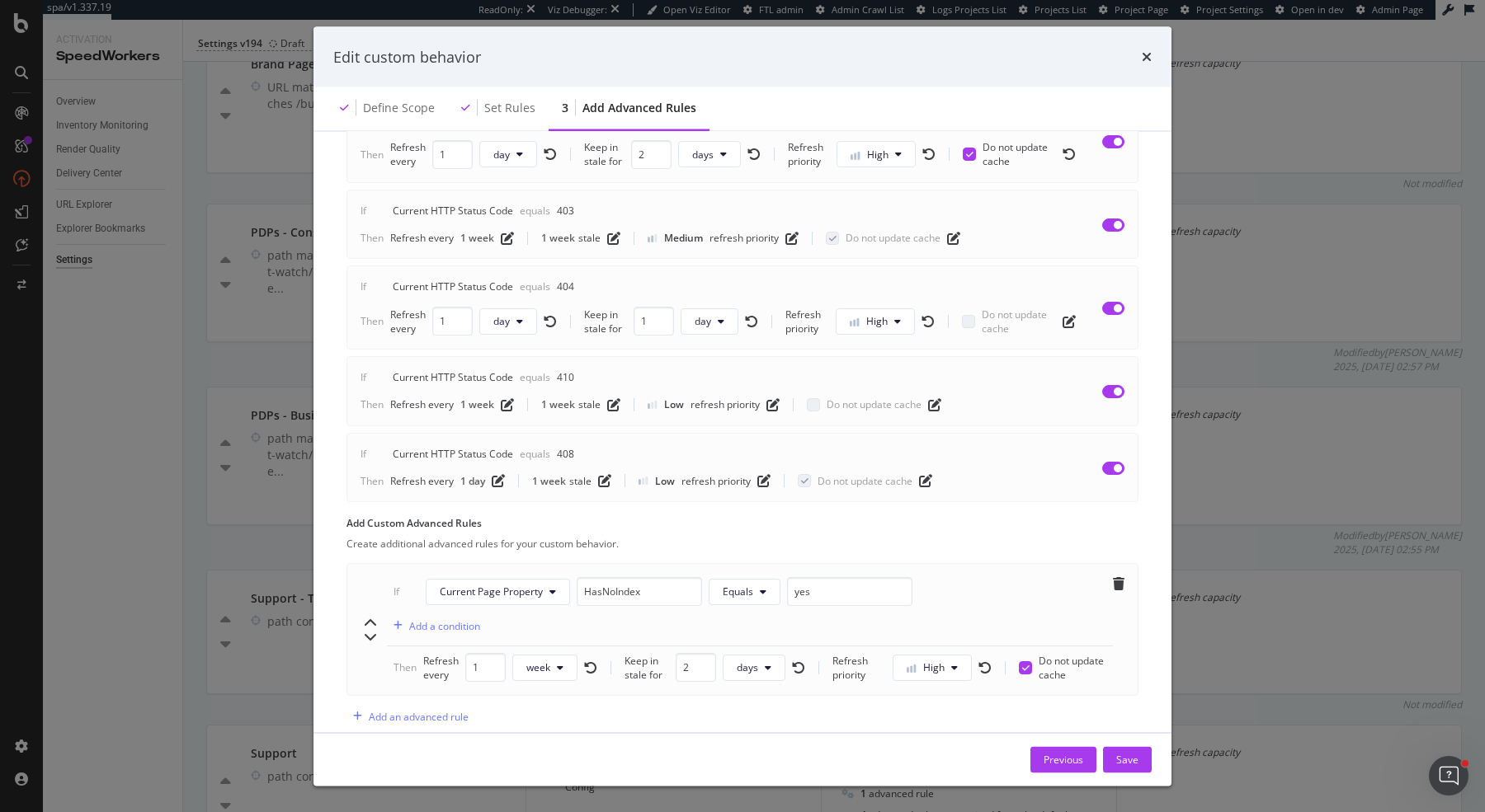
scroll to position [502, 0]
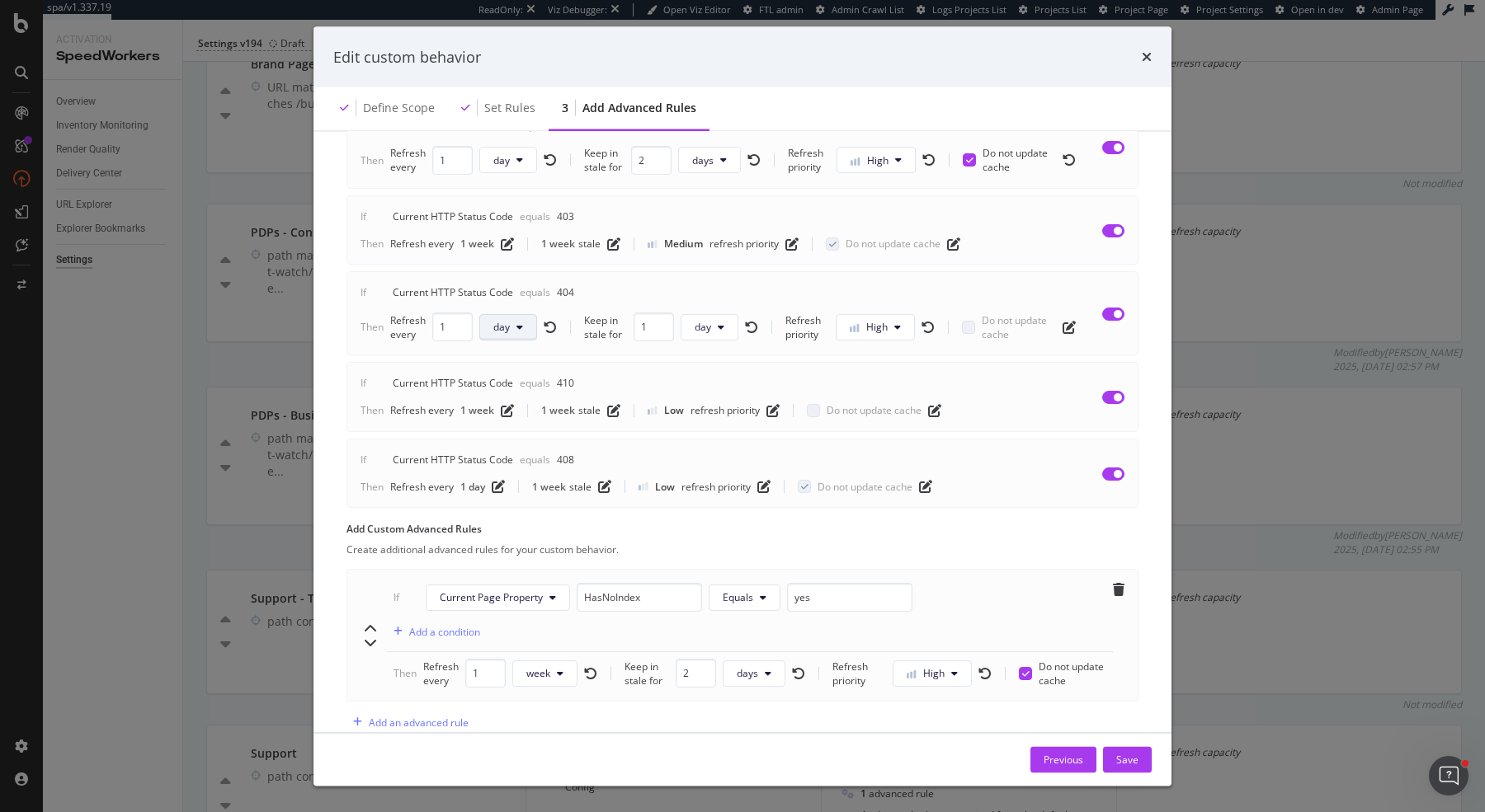
click at [500, 324] on span "day" at bounding box center [502, 328] width 16 height 14
click at [514, 442] on span "week" at bounding box center [508, 446] width 32 height 15
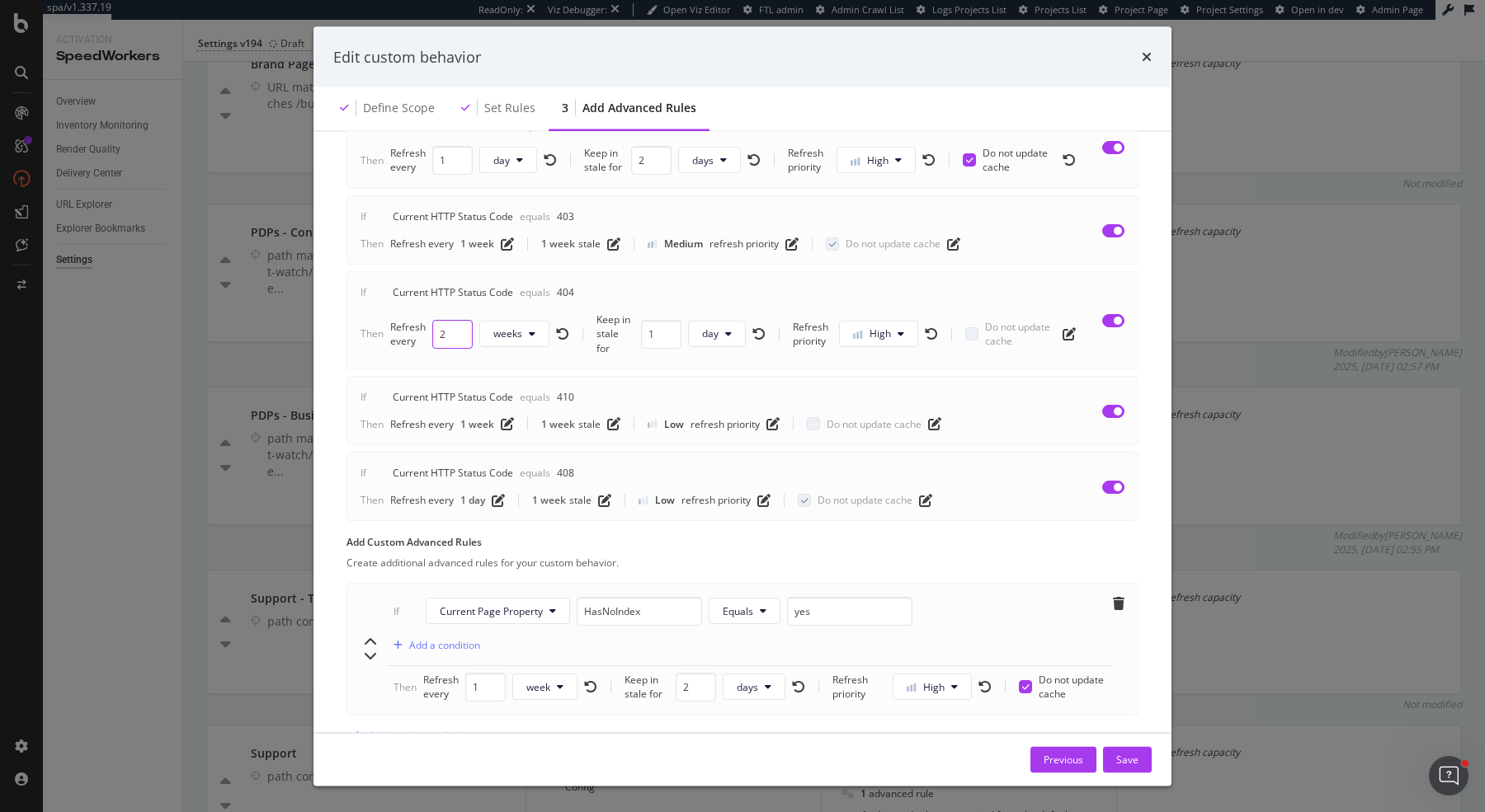
type input "2"
click at [460, 320] on input "2" at bounding box center [452, 335] width 40 height 29
click at [713, 327] on span "day" at bounding box center [709, 335] width 16 height 14
click at [732, 445] on span "week" at bounding box center [718, 446] width 32 height 15
click at [902, 321] on button "High" at bounding box center [880, 335] width 79 height 27
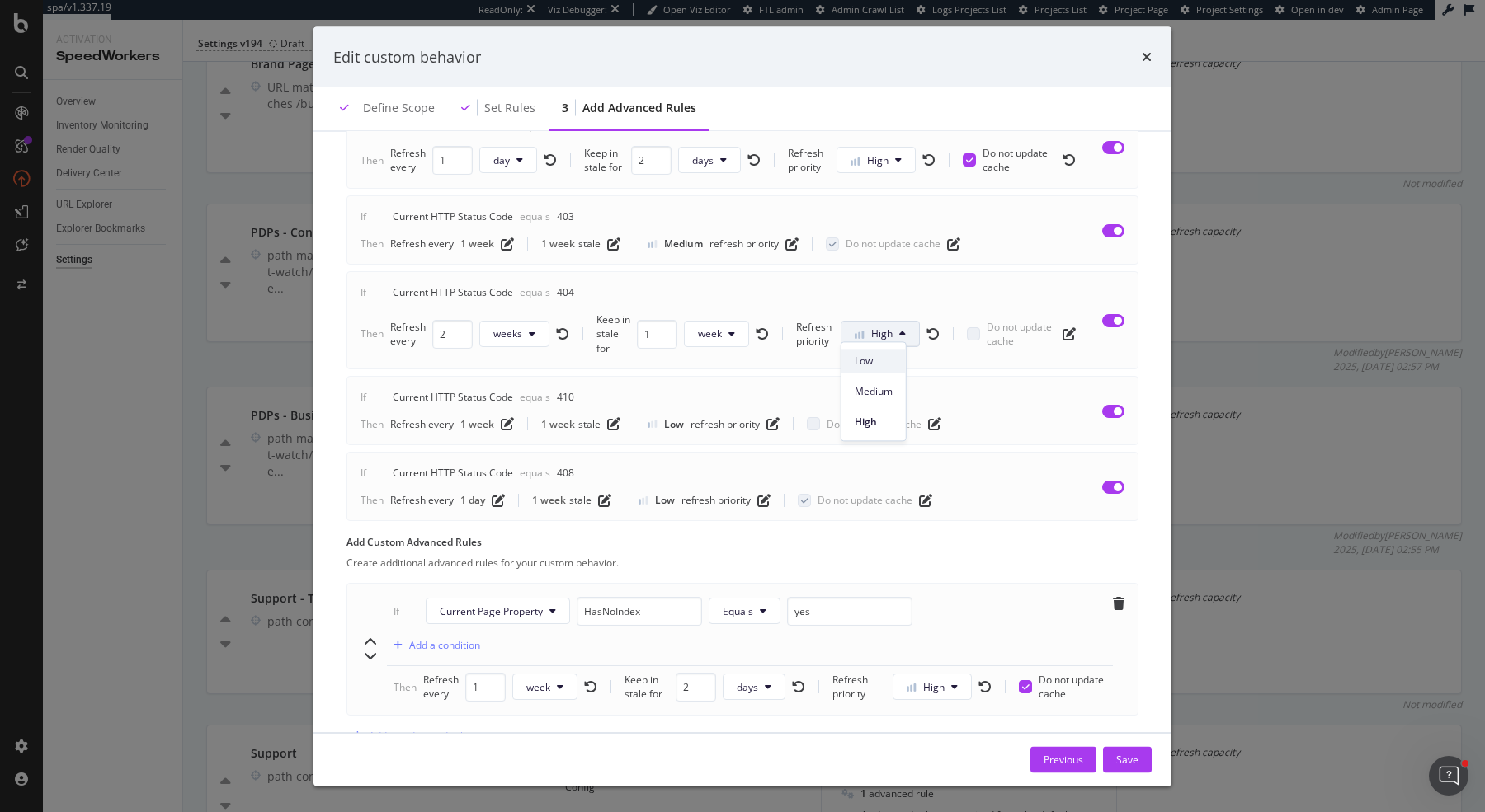
click at [898, 362] on div "Low" at bounding box center [874, 360] width 64 height 24
click at [1137, 764] on div "Save" at bounding box center [1126, 759] width 22 height 14
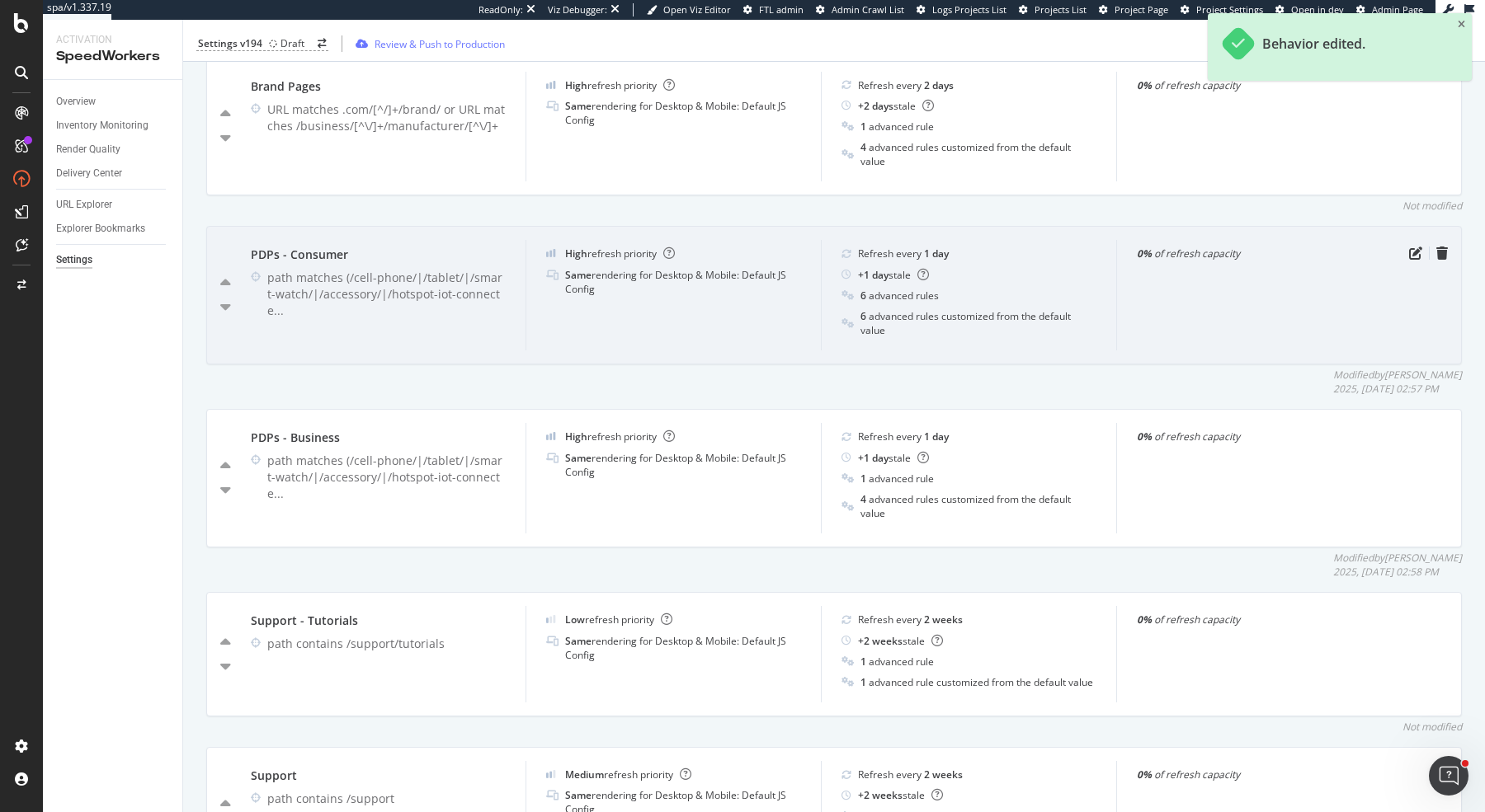
scroll to position [881, 0]
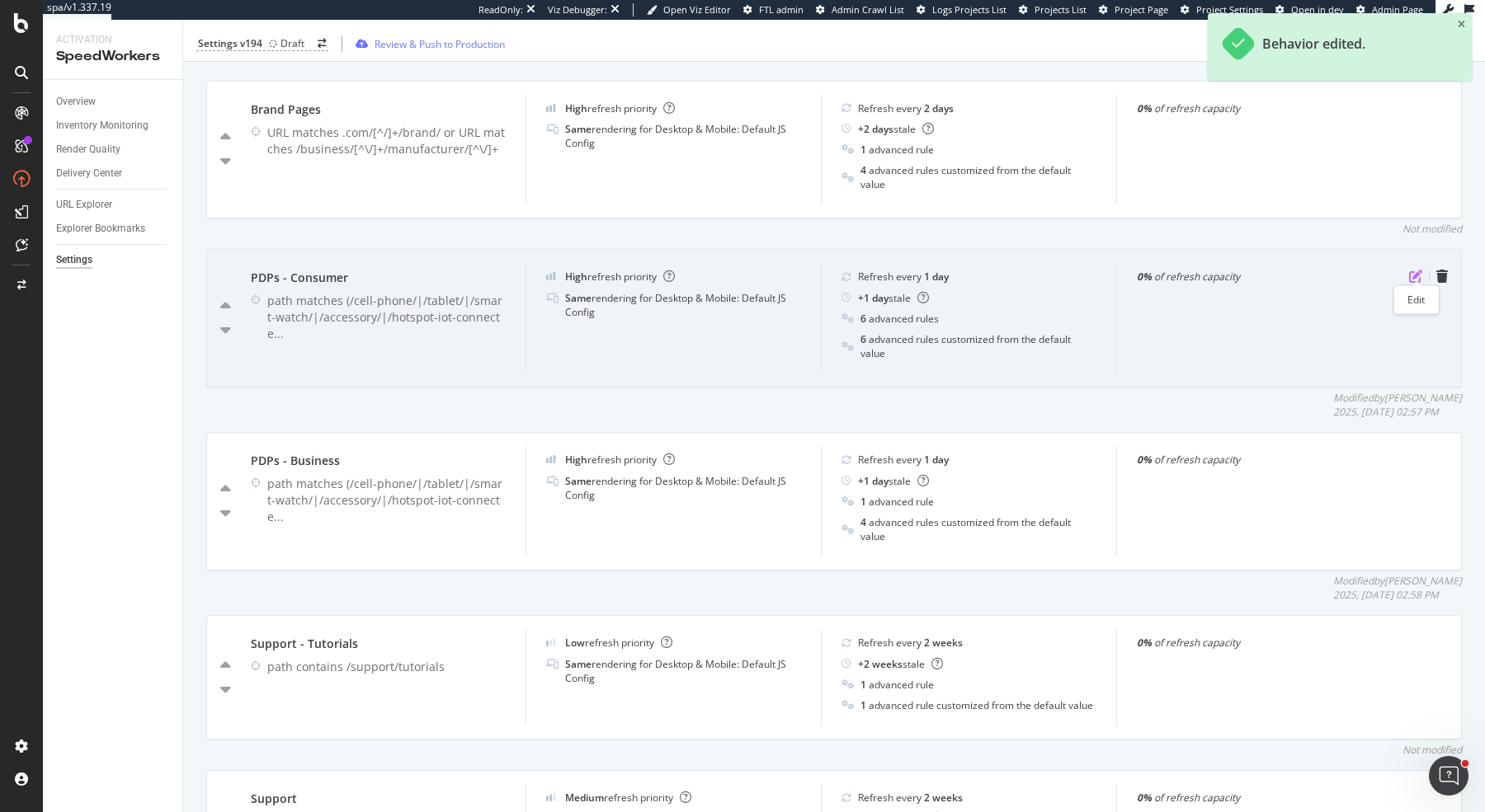
click at [1411, 271] on icon "pen-to-square" at bounding box center [1415, 276] width 13 height 13
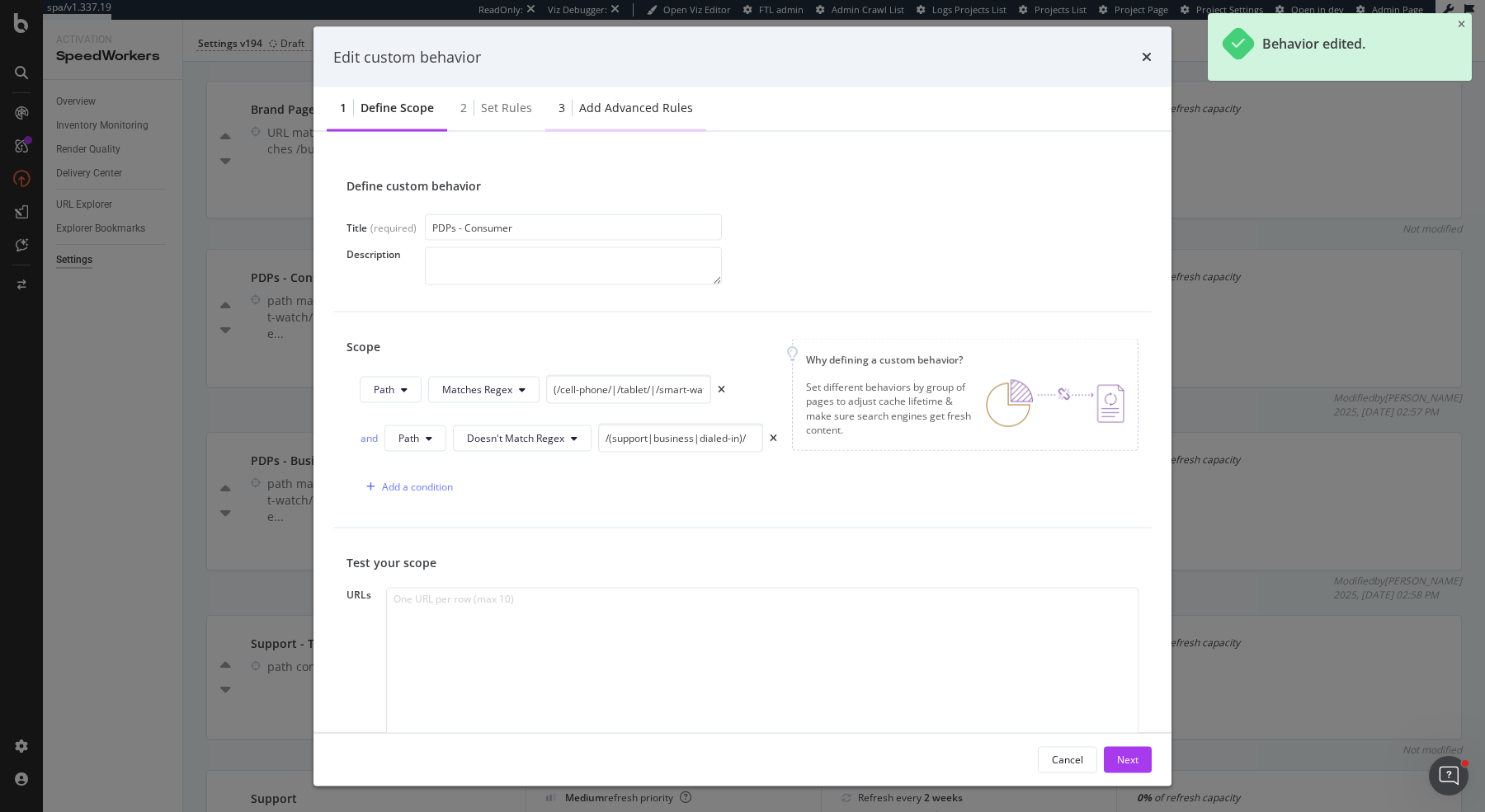
click at [652, 103] on div "Add advanced rules" at bounding box center [636, 108] width 114 height 16
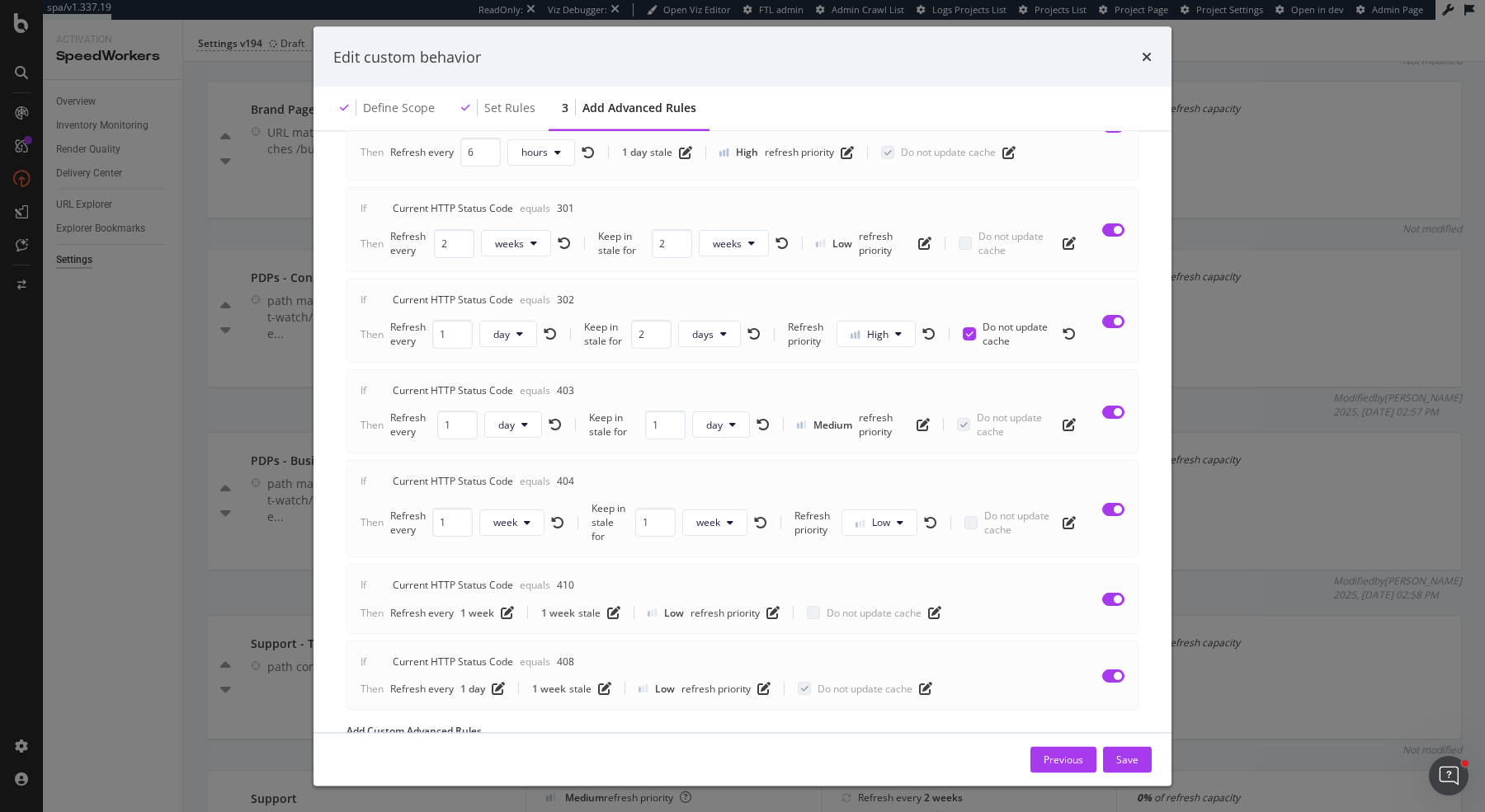
scroll to position [369, 0]
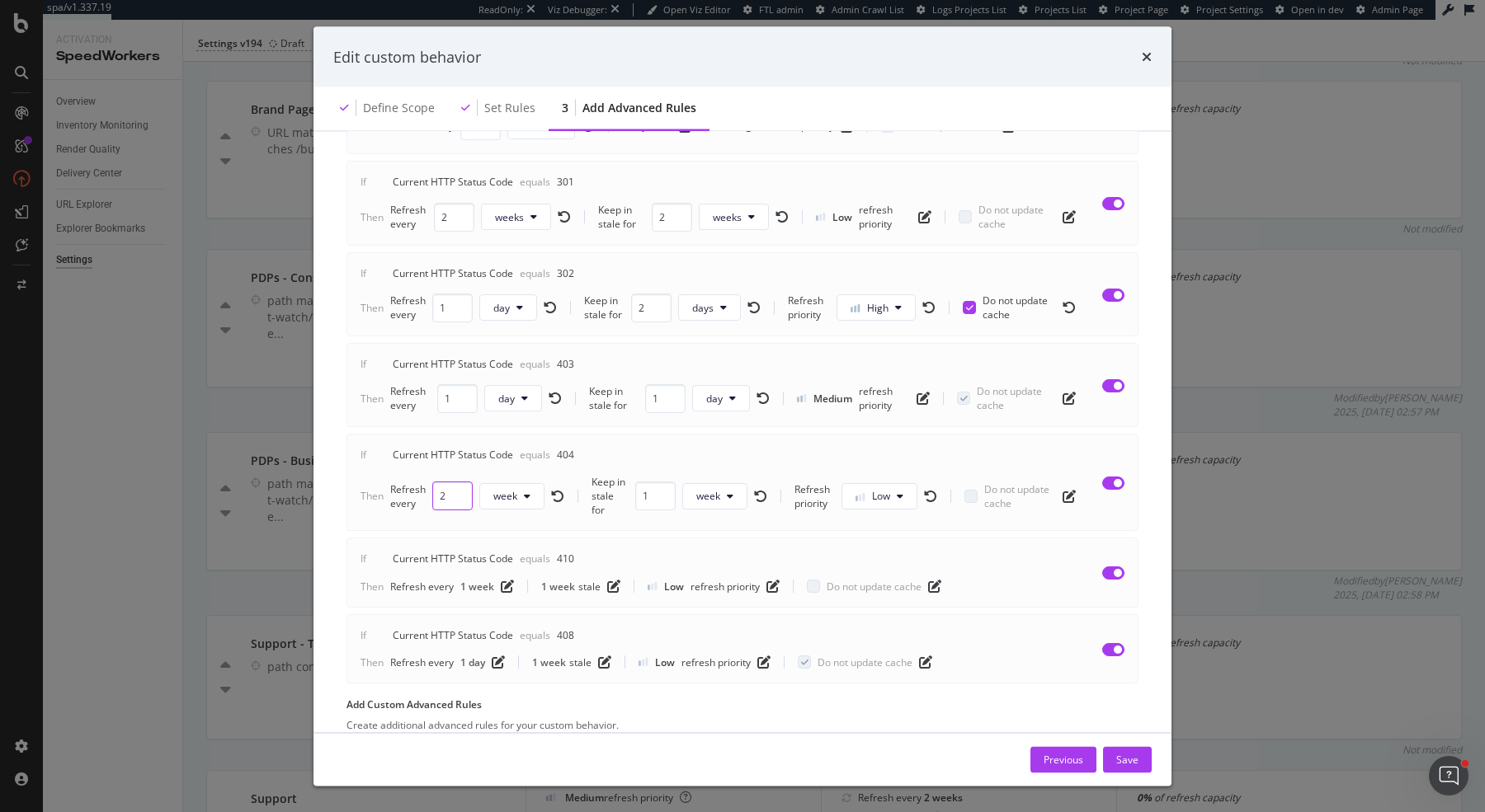
type input "2"
click at [456, 483] on input "2" at bounding box center [452, 497] width 40 height 29
click at [1126, 758] on div "Save" at bounding box center [1126, 759] width 22 height 14
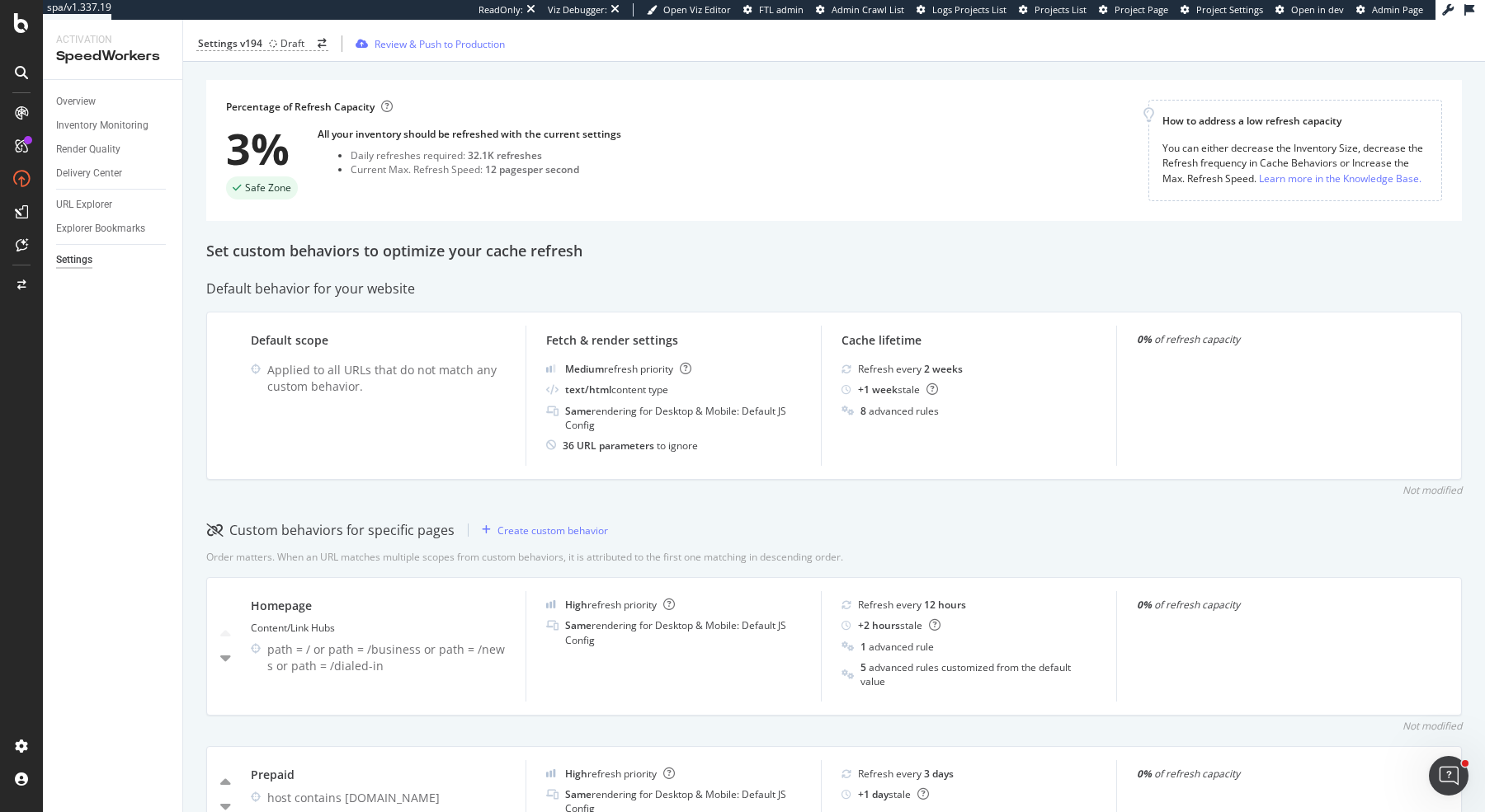
scroll to position [0, 0]
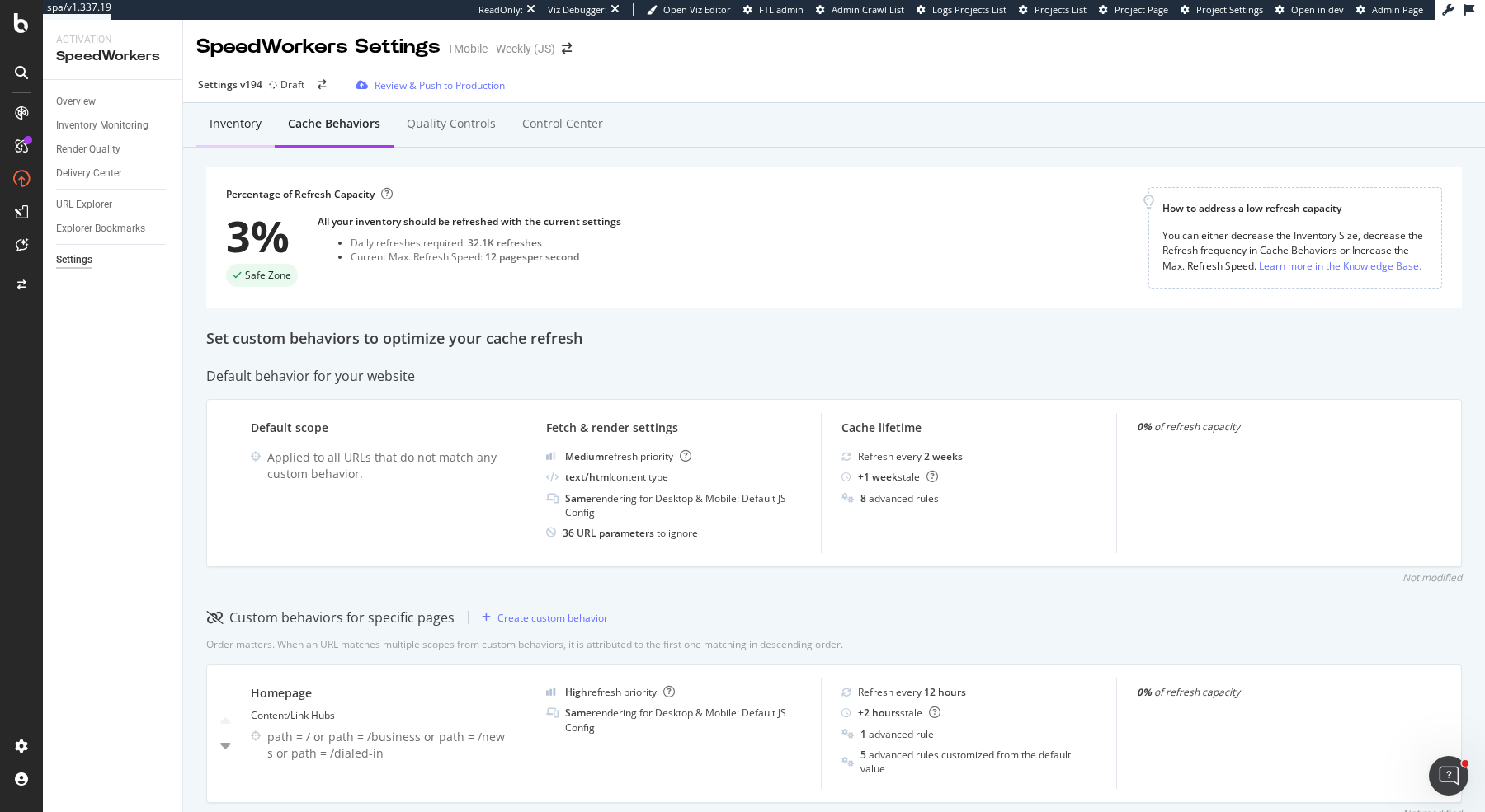
click at [234, 122] on div "Inventory" at bounding box center [236, 123] width 52 height 16
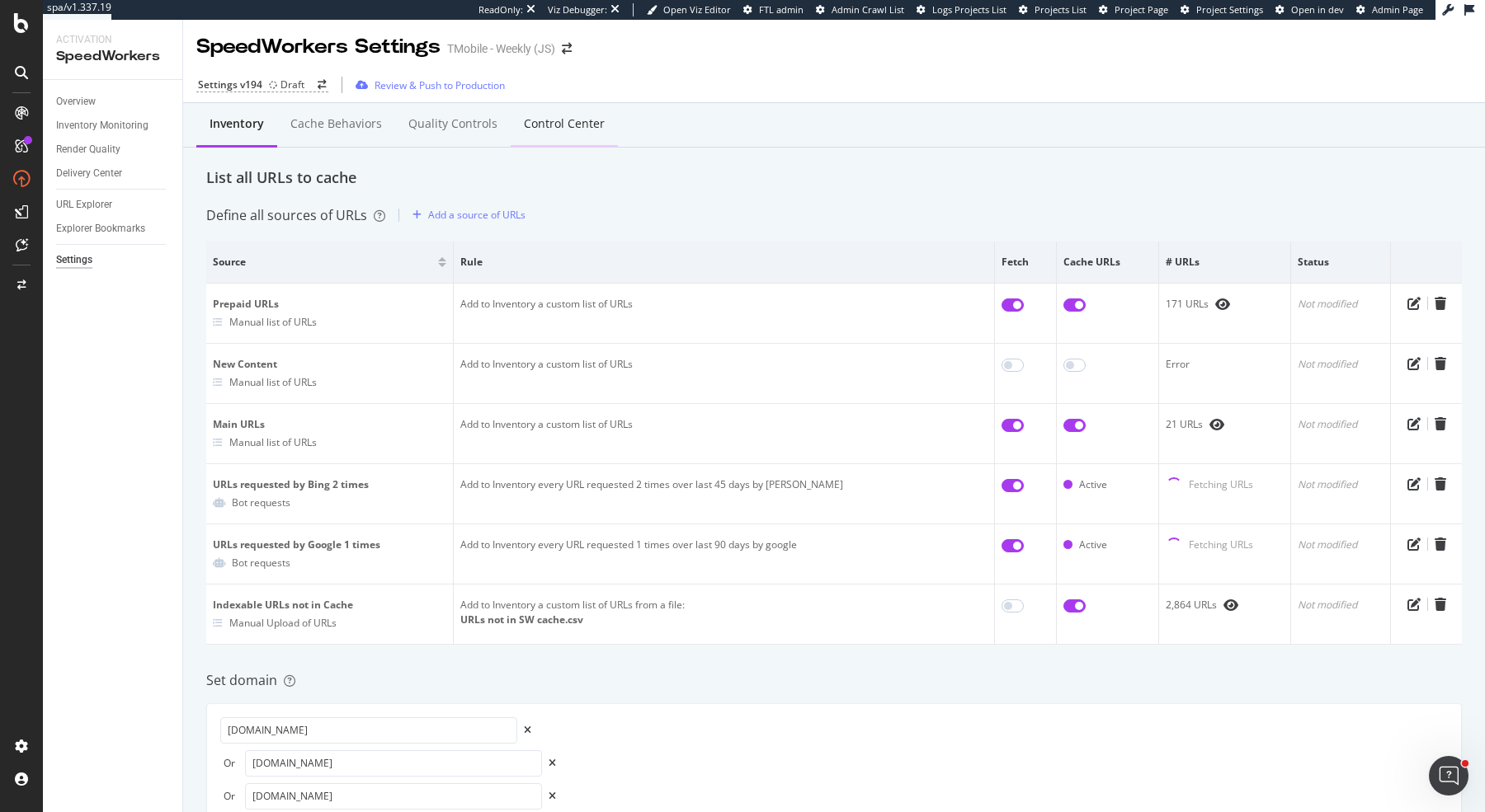
click at [545, 129] on div "Control Center" at bounding box center [564, 123] width 81 height 16
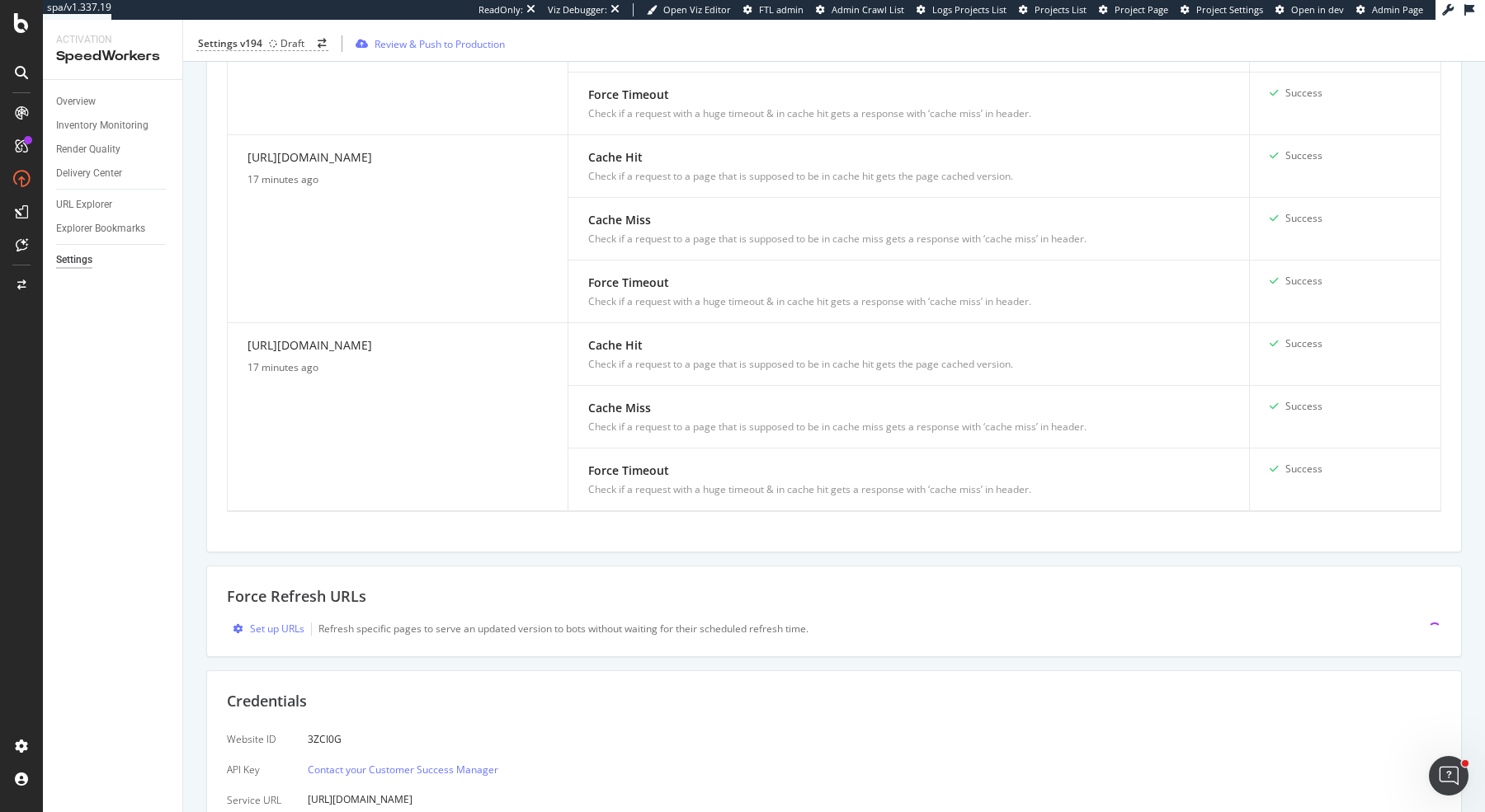
scroll to position [1985, 0]
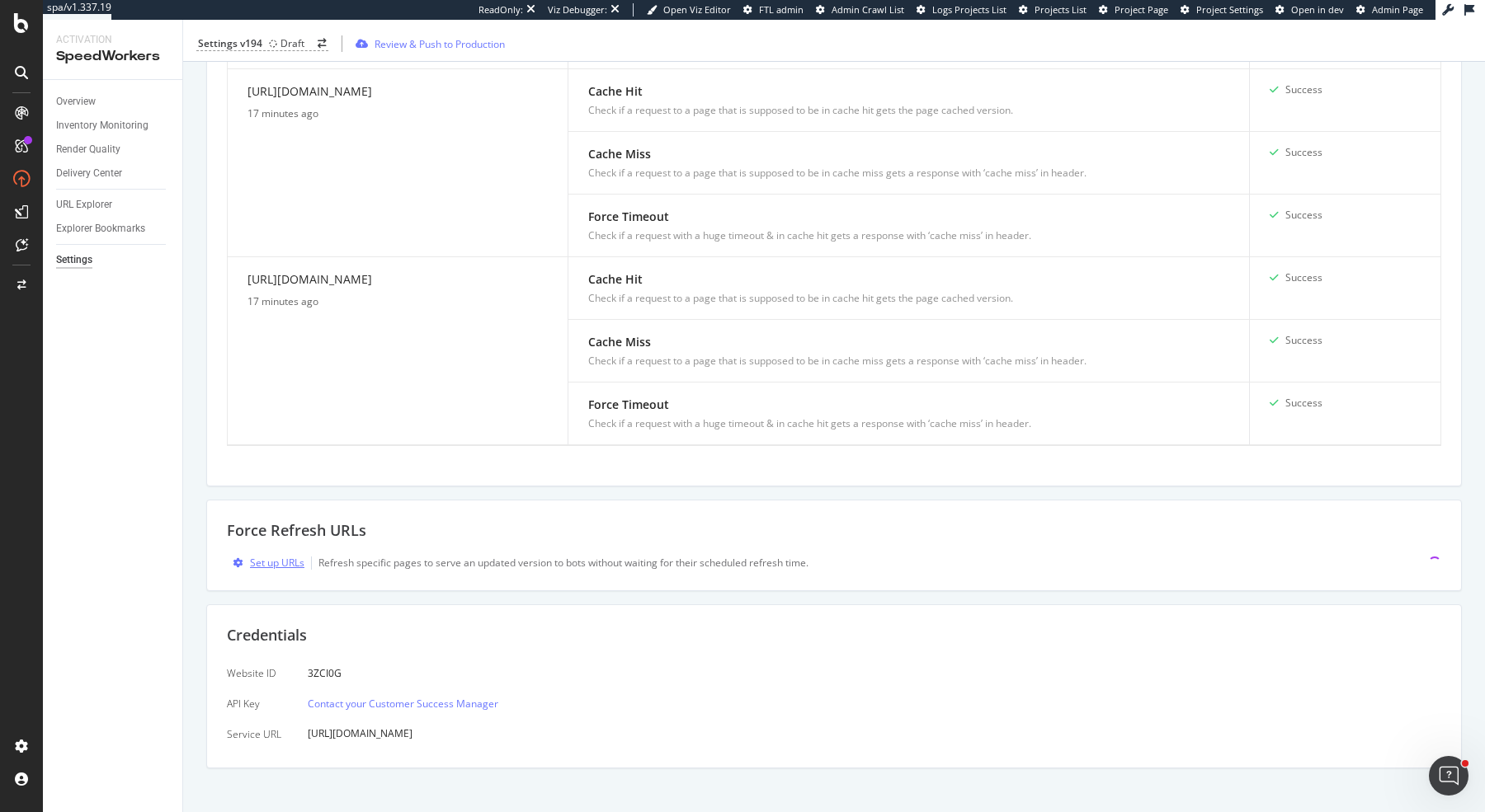
click at [268, 556] on div "Set up URLs" at bounding box center [277, 563] width 54 height 14
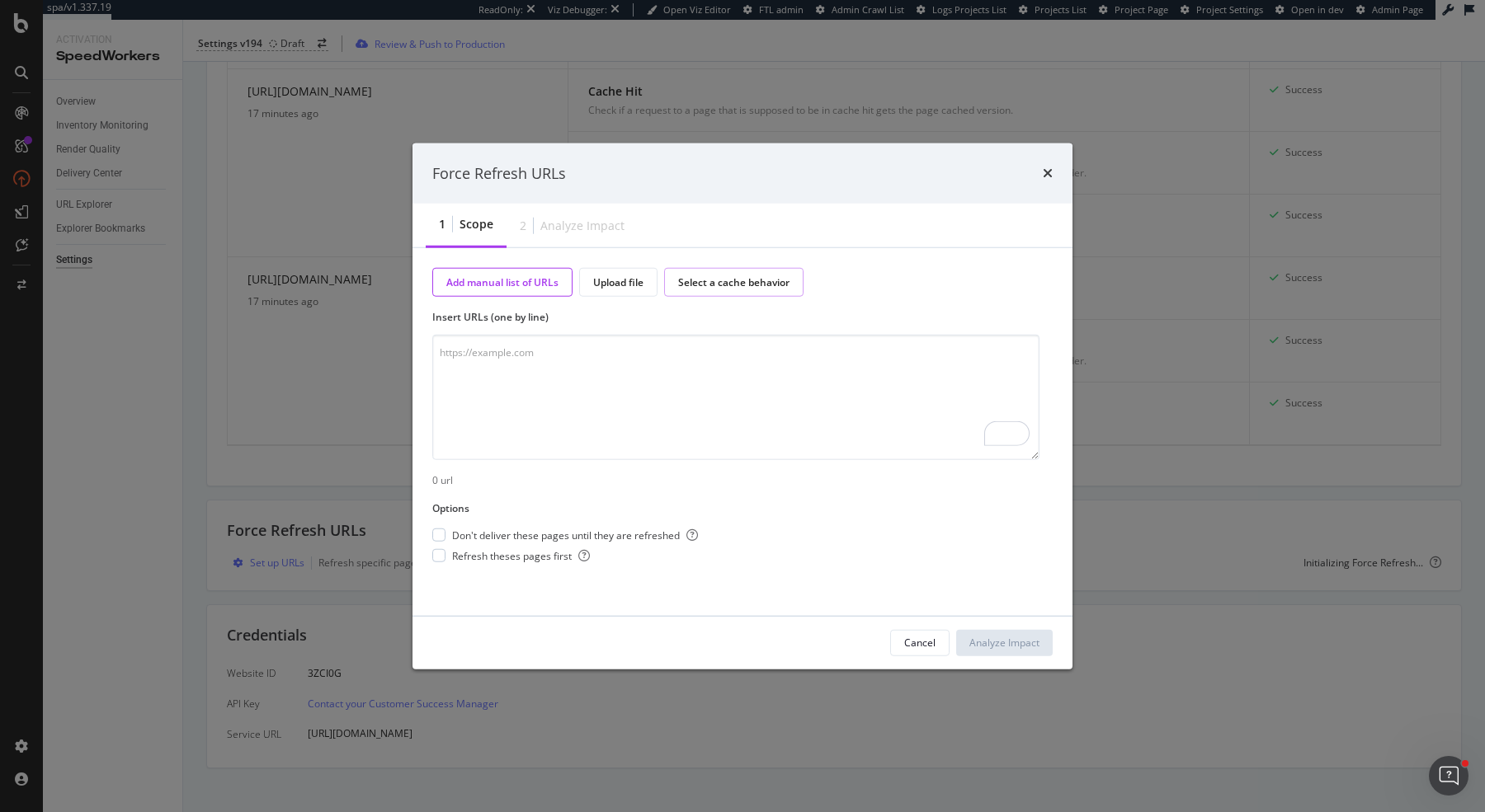
click at [718, 283] on div "Select a cache behavior" at bounding box center [734, 283] width 112 height 14
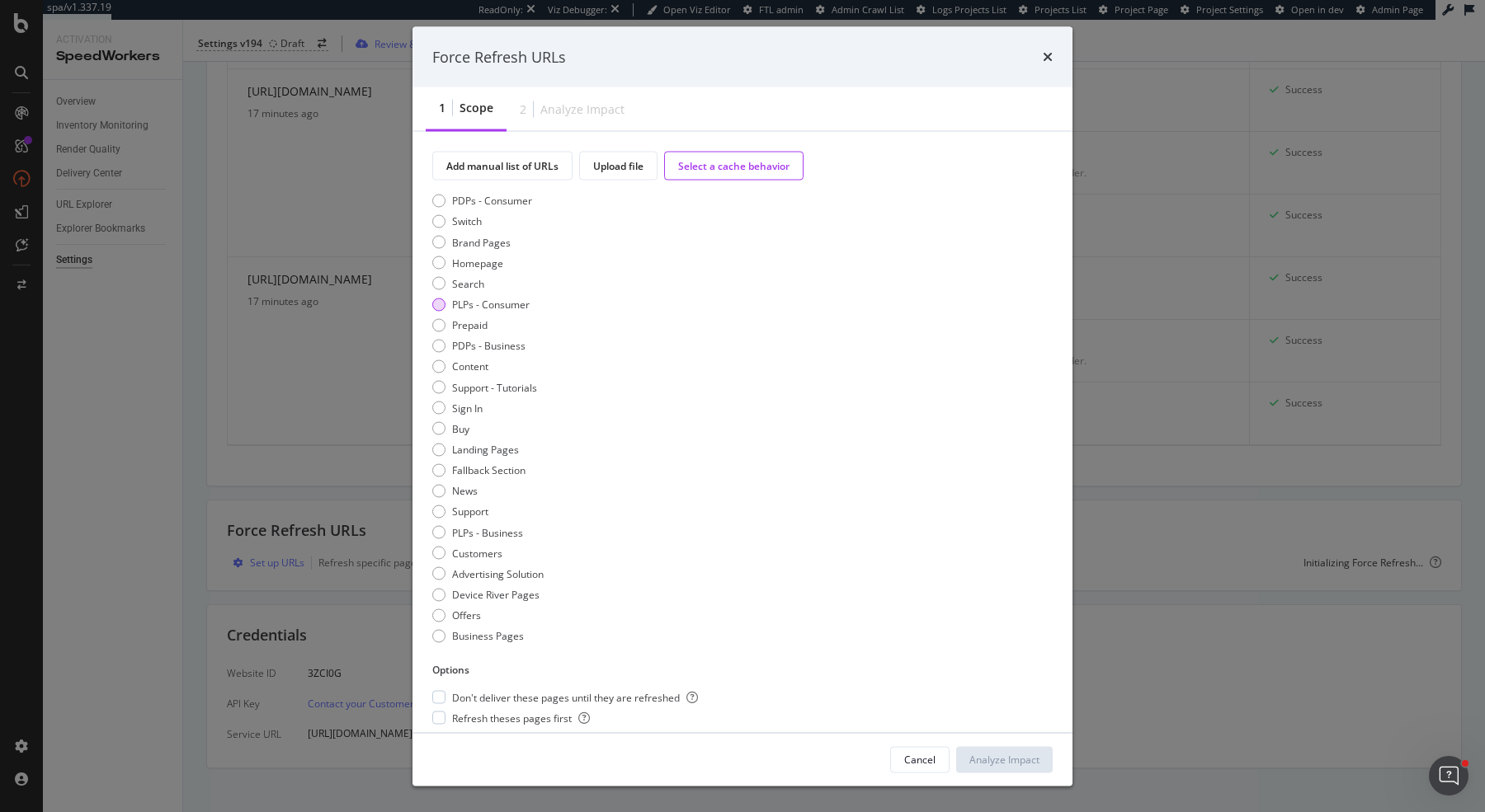
click at [437, 302] on div "PLPs - Consumer" at bounding box center [438, 304] width 13 height 13
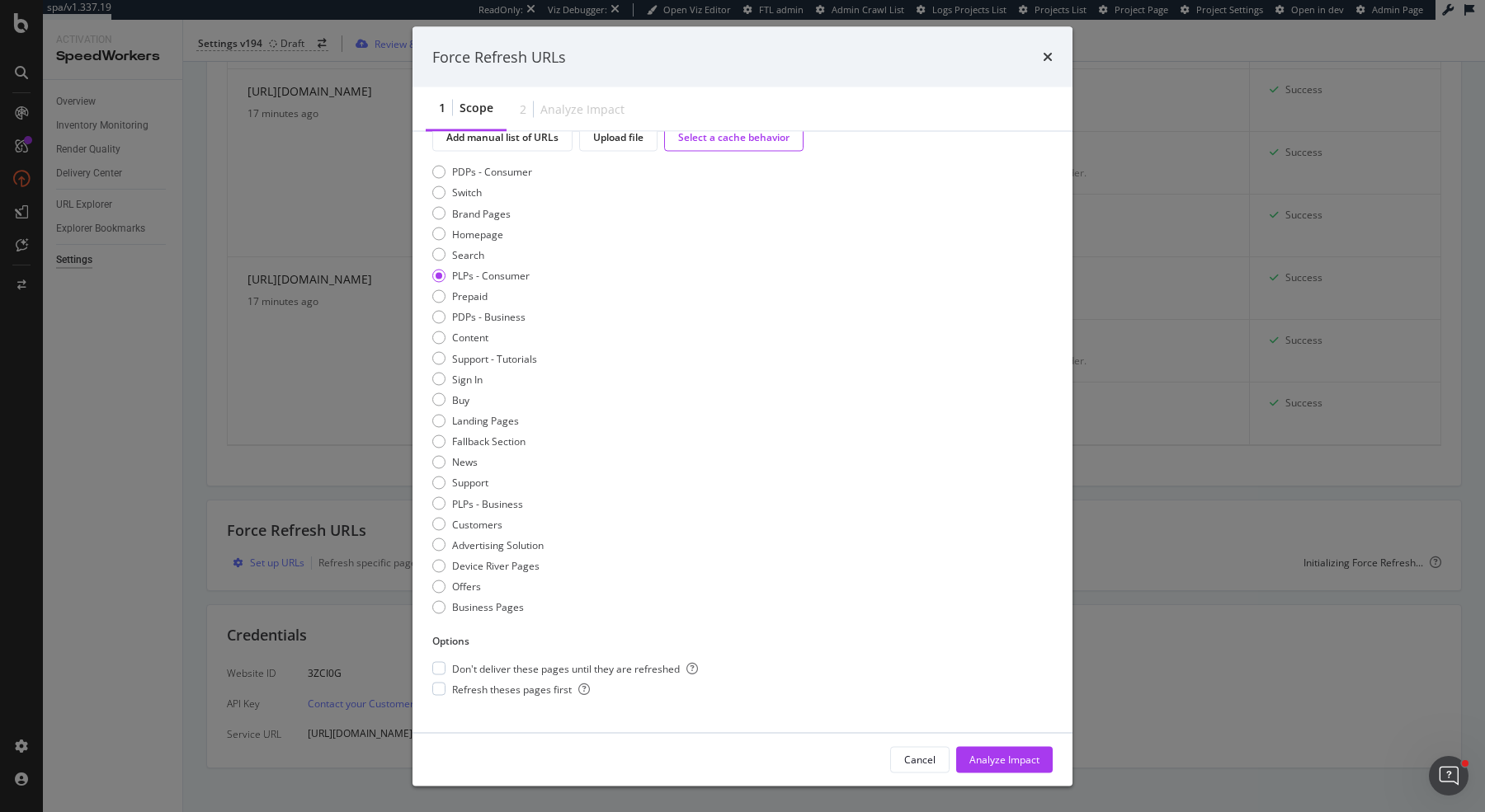
scroll to position [45, 0]
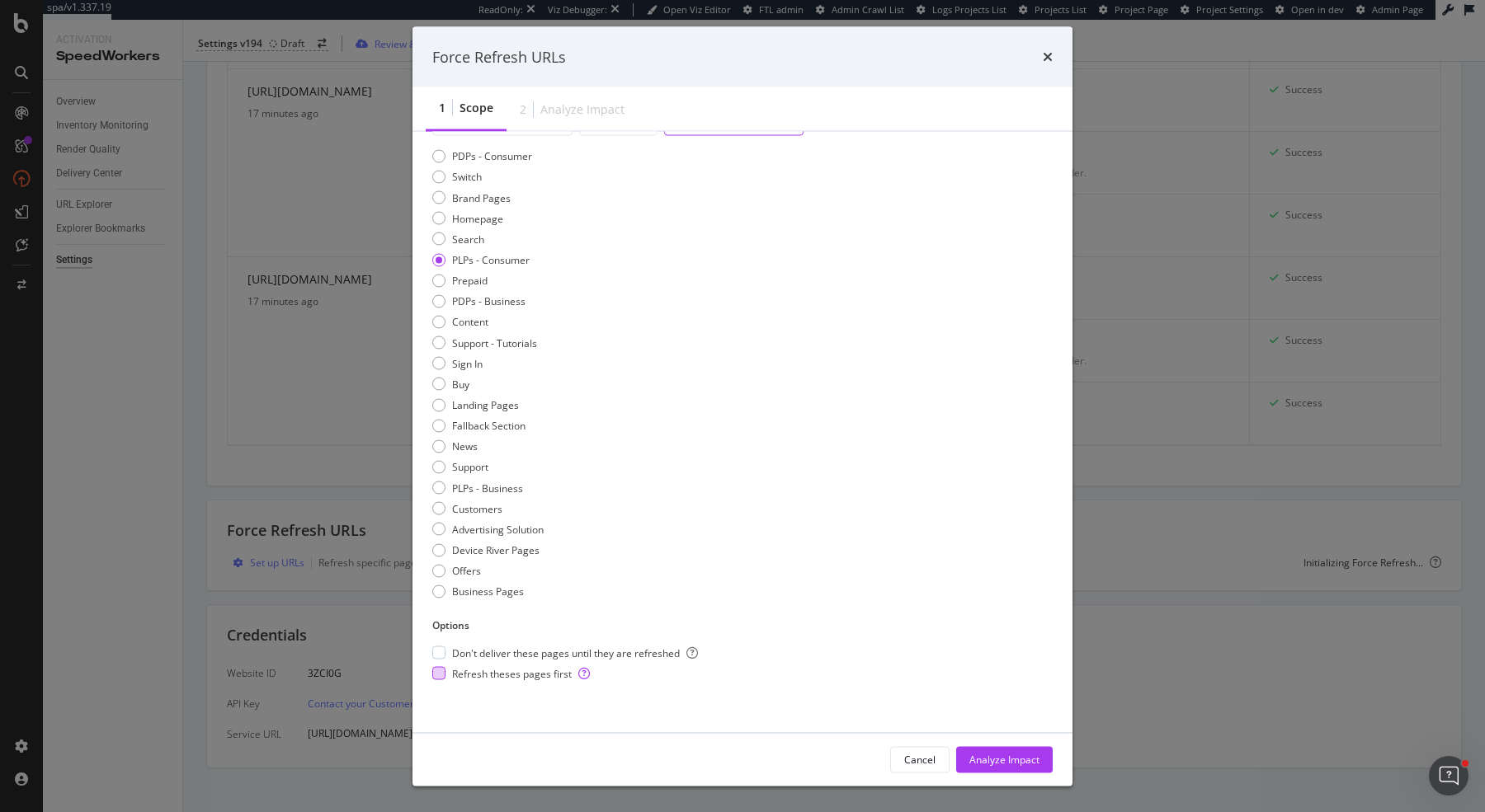
click at [450, 673] on div "Refresh theses pages first" at bounding box center [565, 674] width 266 height 14
click at [1020, 766] on div "Analyze Impact" at bounding box center [1004, 759] width 71 height 14
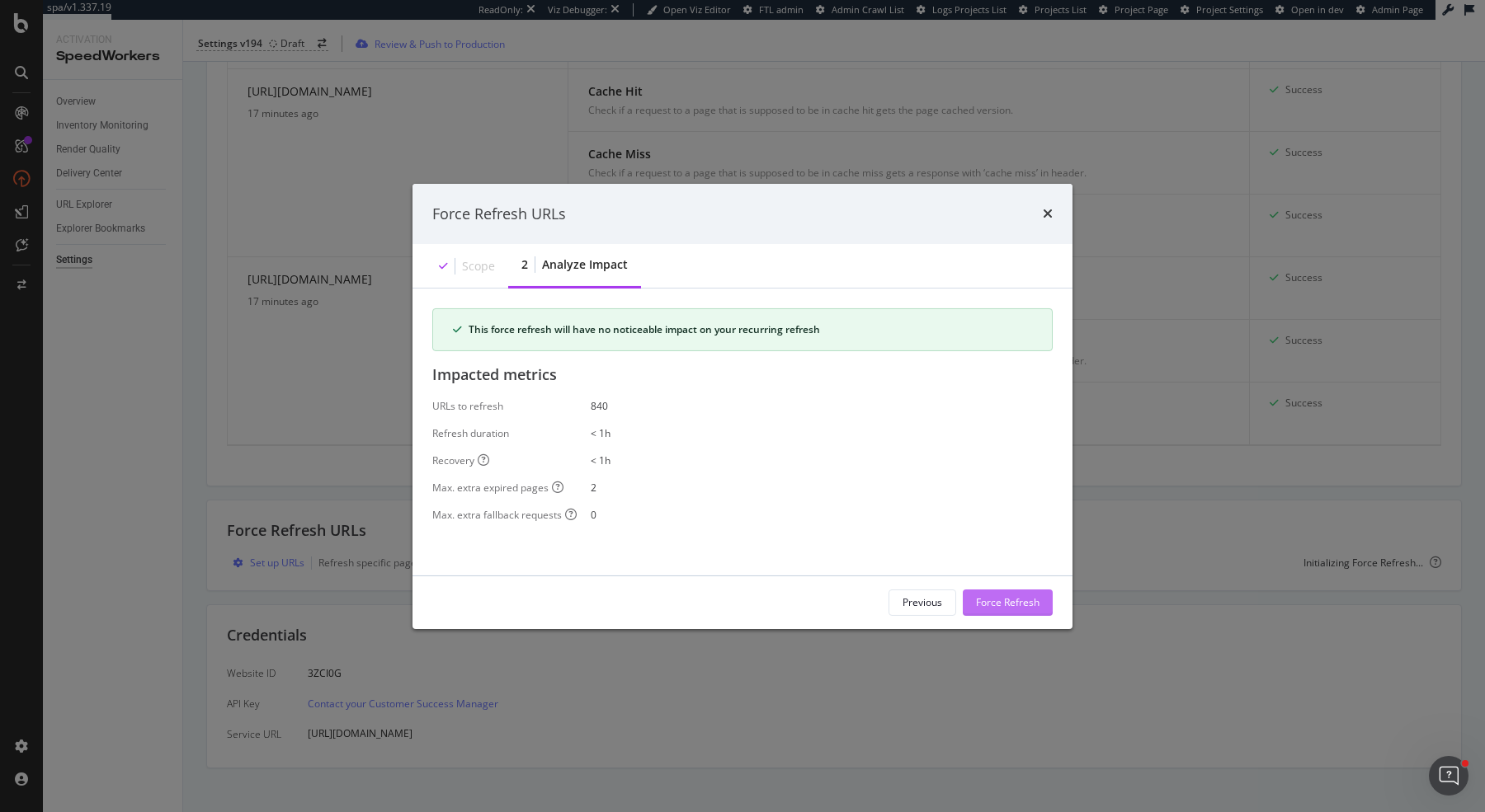
click at [1023, 606] on div "Force Refresh" at bounding box center [1007, 602] width 63 height 14
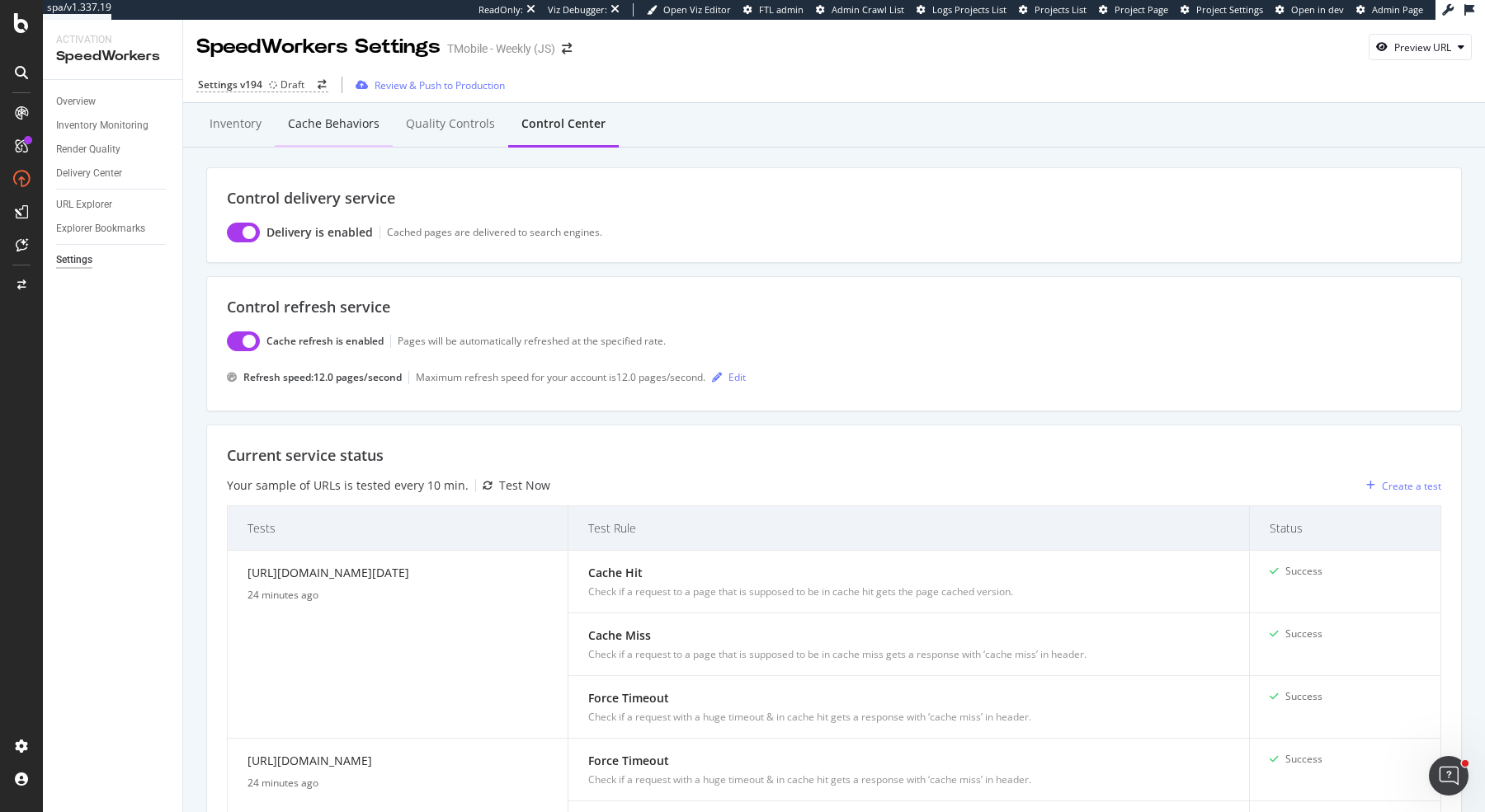
click at [338, 128] on div "Cache behaviors" at bounding box center [334, 123] width 92 height 16
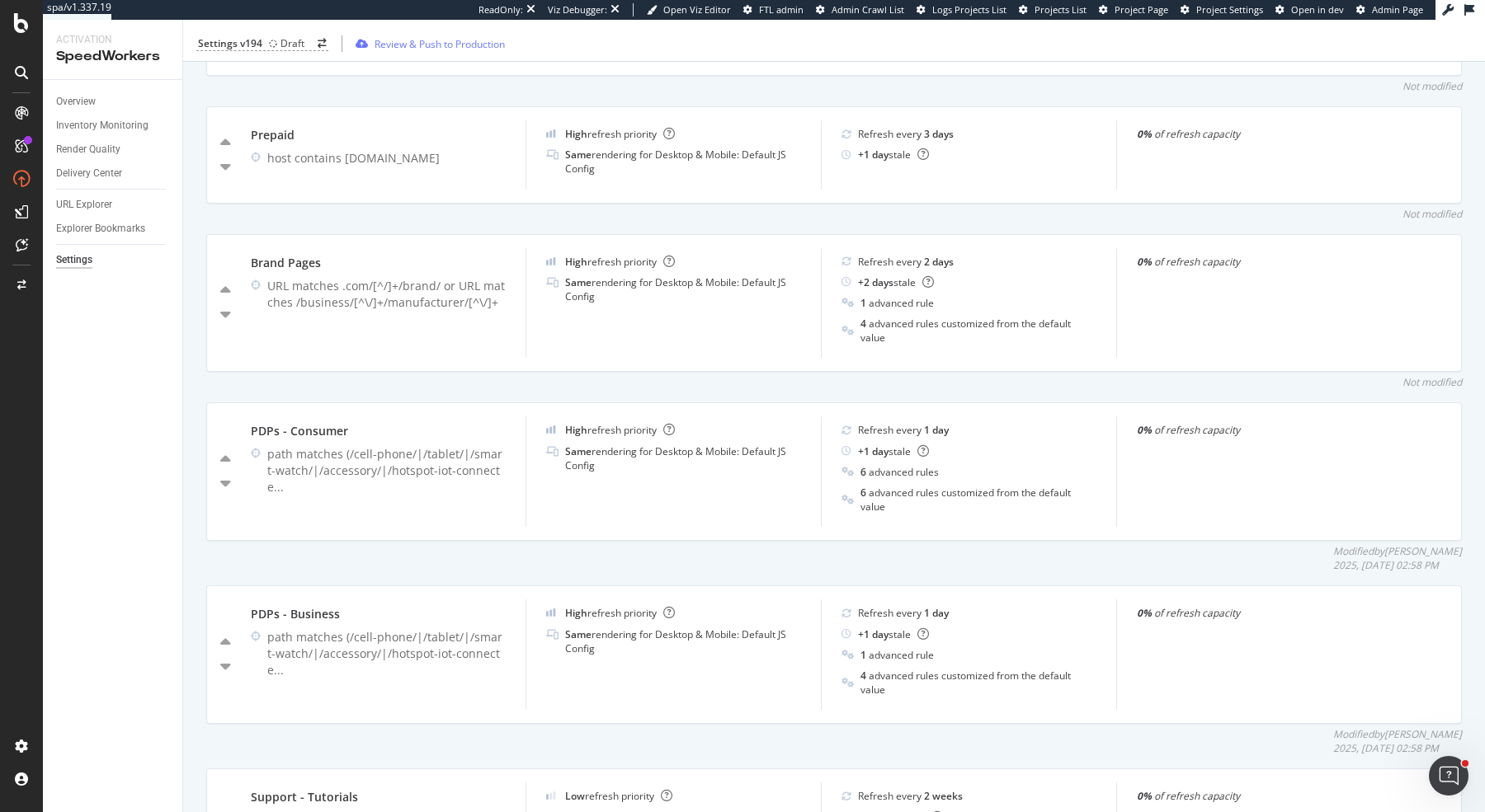
scroll to position [753, 0]
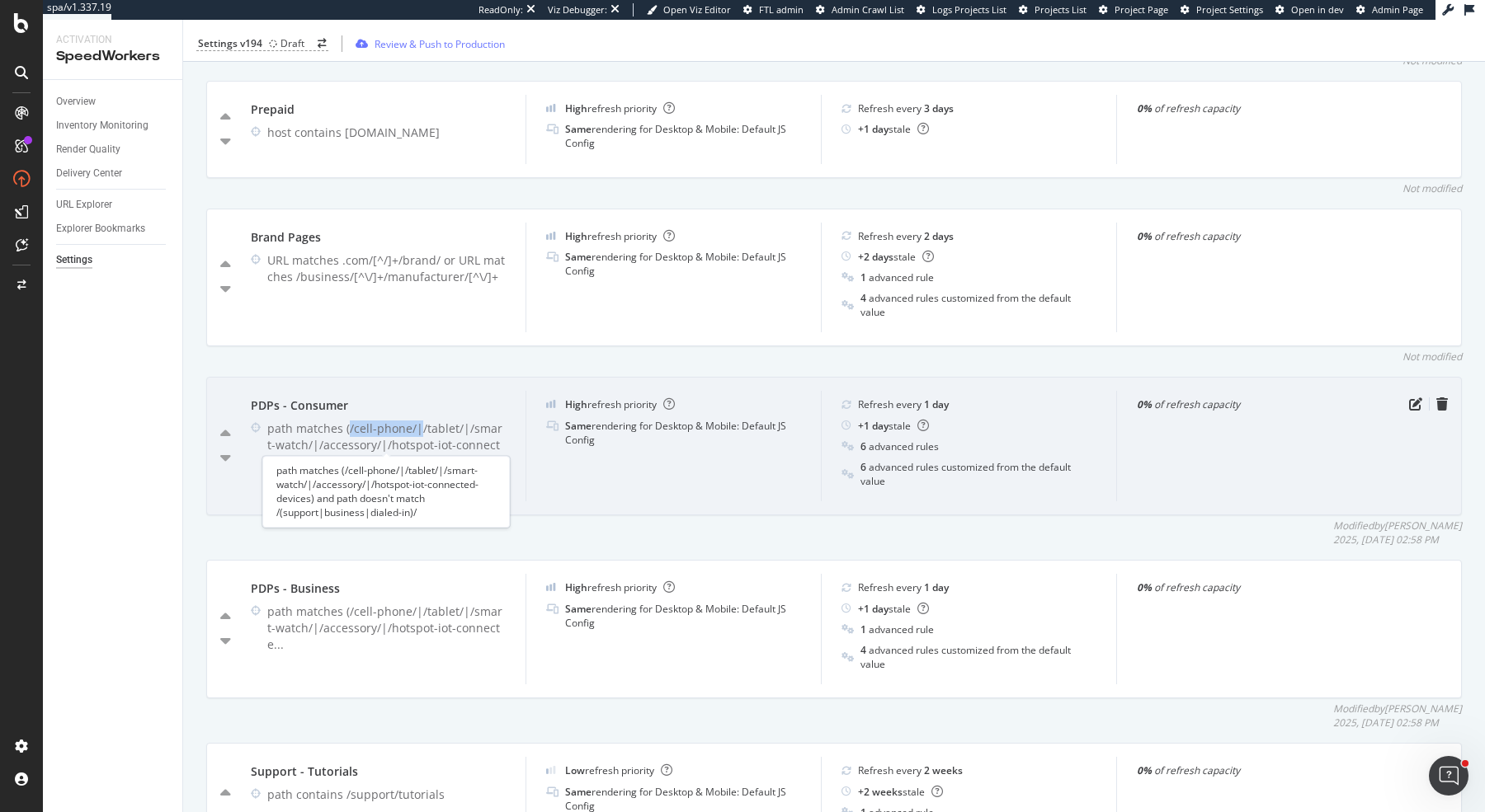
drag, startPoint x: 347, startPoint y: 428, endPoint x: 416, endPoint y: 430, distance: 69.0
click at [416, 430] on div "path matches (/cell-phone/|/tablet/|/smart-watch/|/accessory/|/hotspot-iot-conn…" at bounding box center [386, 444] width 238 height 49
click at [411, 428] on div "path matches (/cell-phone/|/tablet/|/smart-watch/|/accessory/|/hotspot-iot-conn…" at bounding box center [386, 444] width 238 height 49
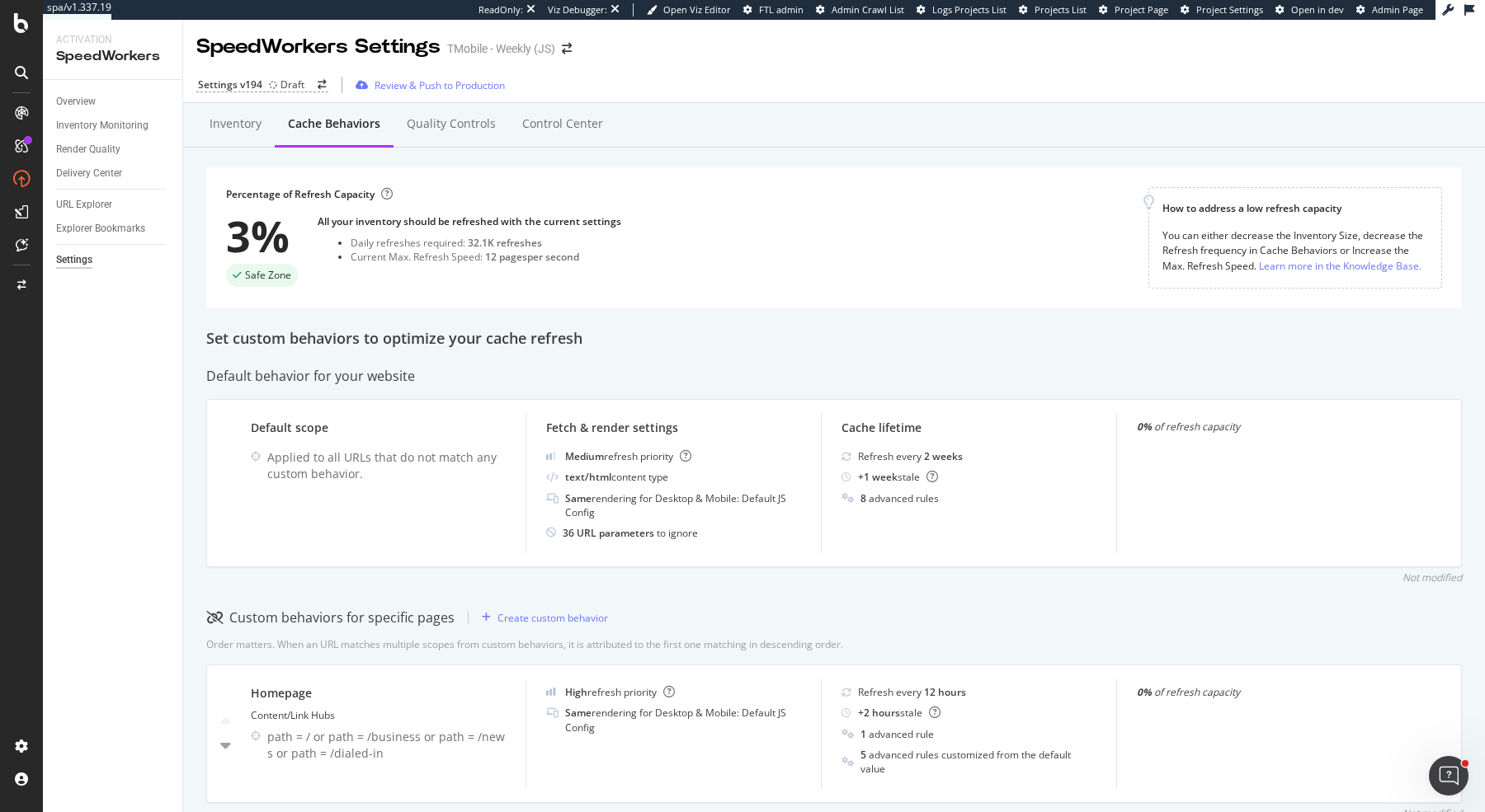
scroll to position [214, 0]
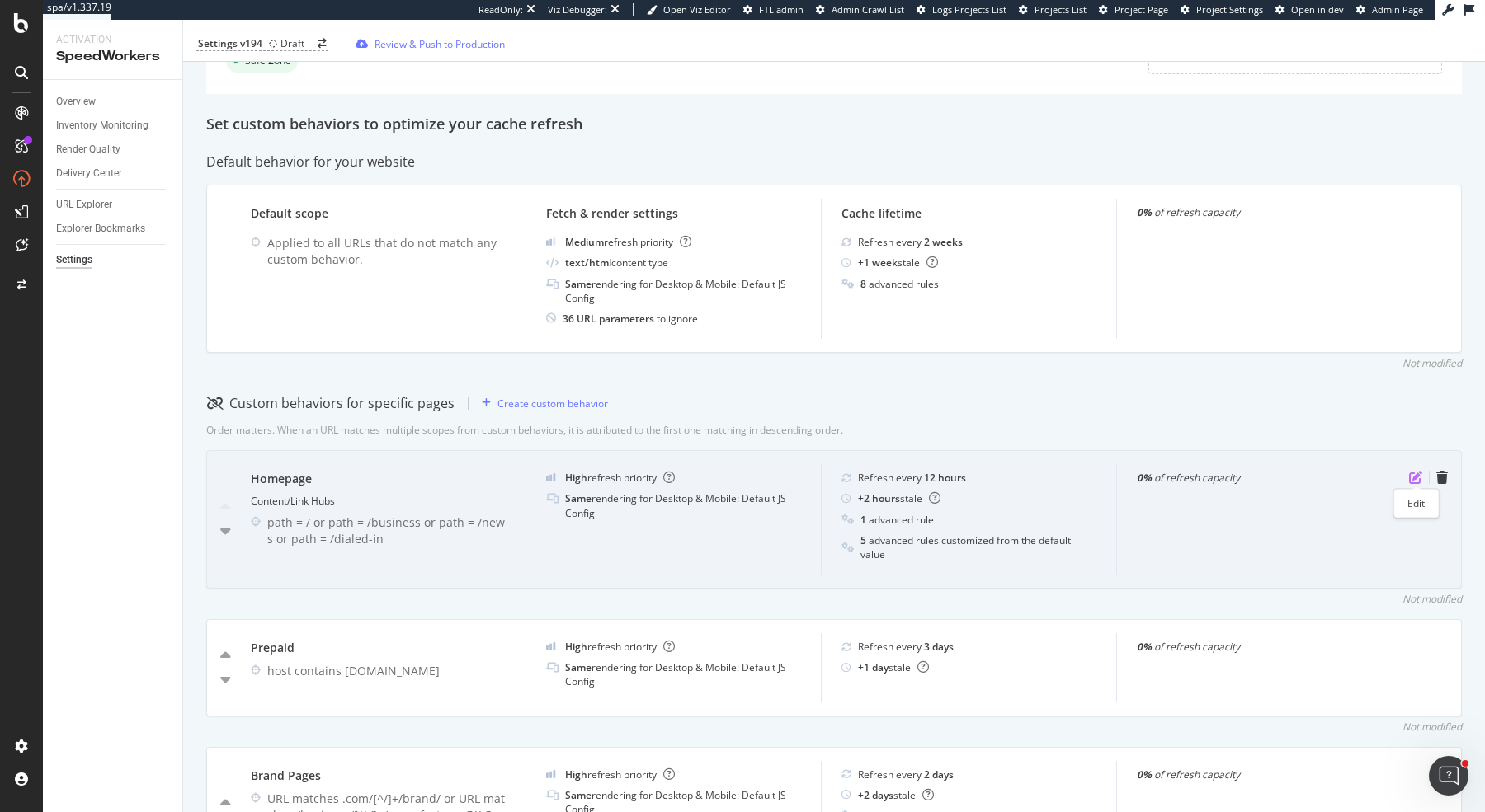
click at [1421, 476] on icon "pen-to-square" at bounding box center [1415, 477] width 13 height 13
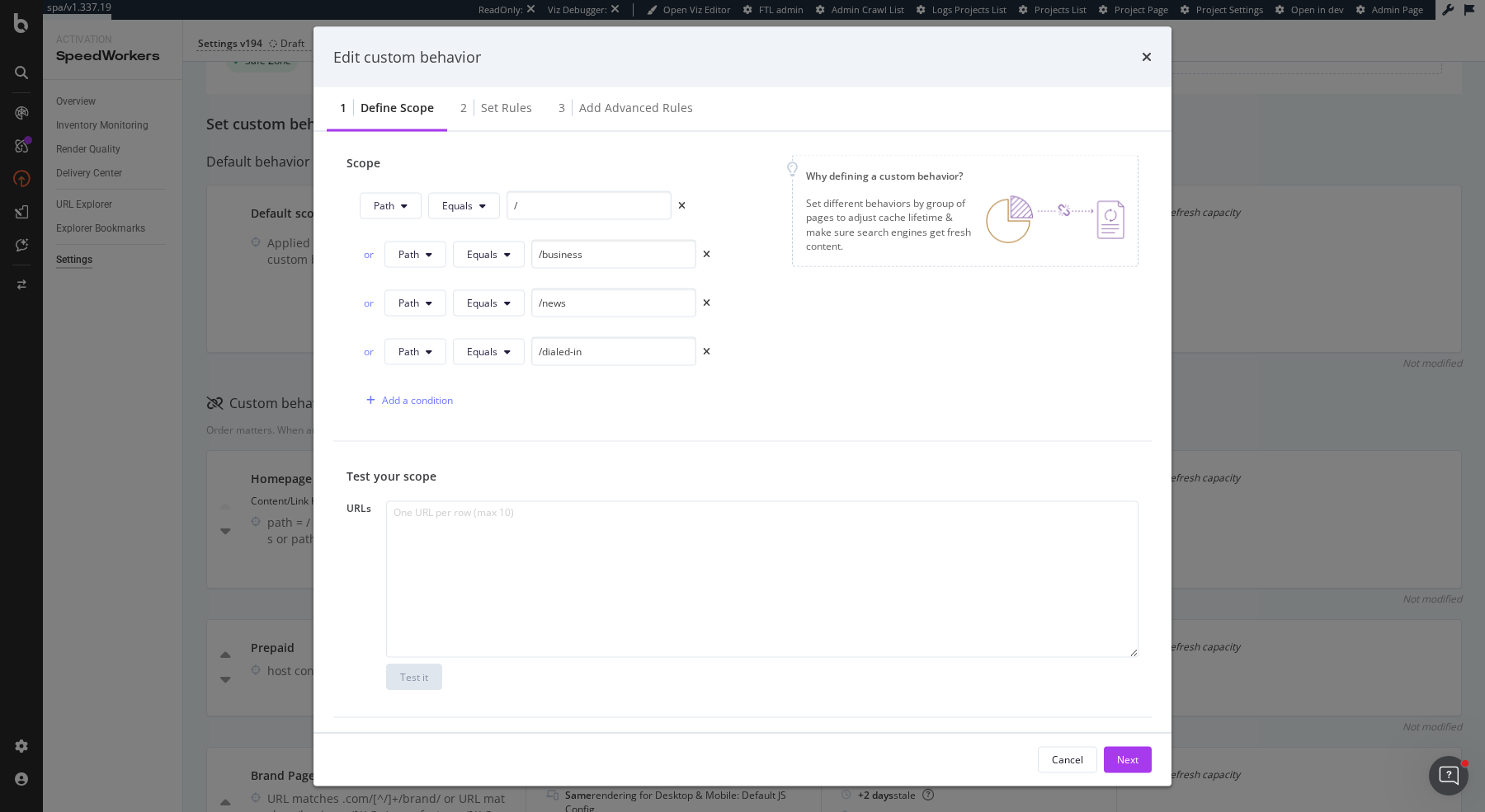
scroll to position [0, 0]
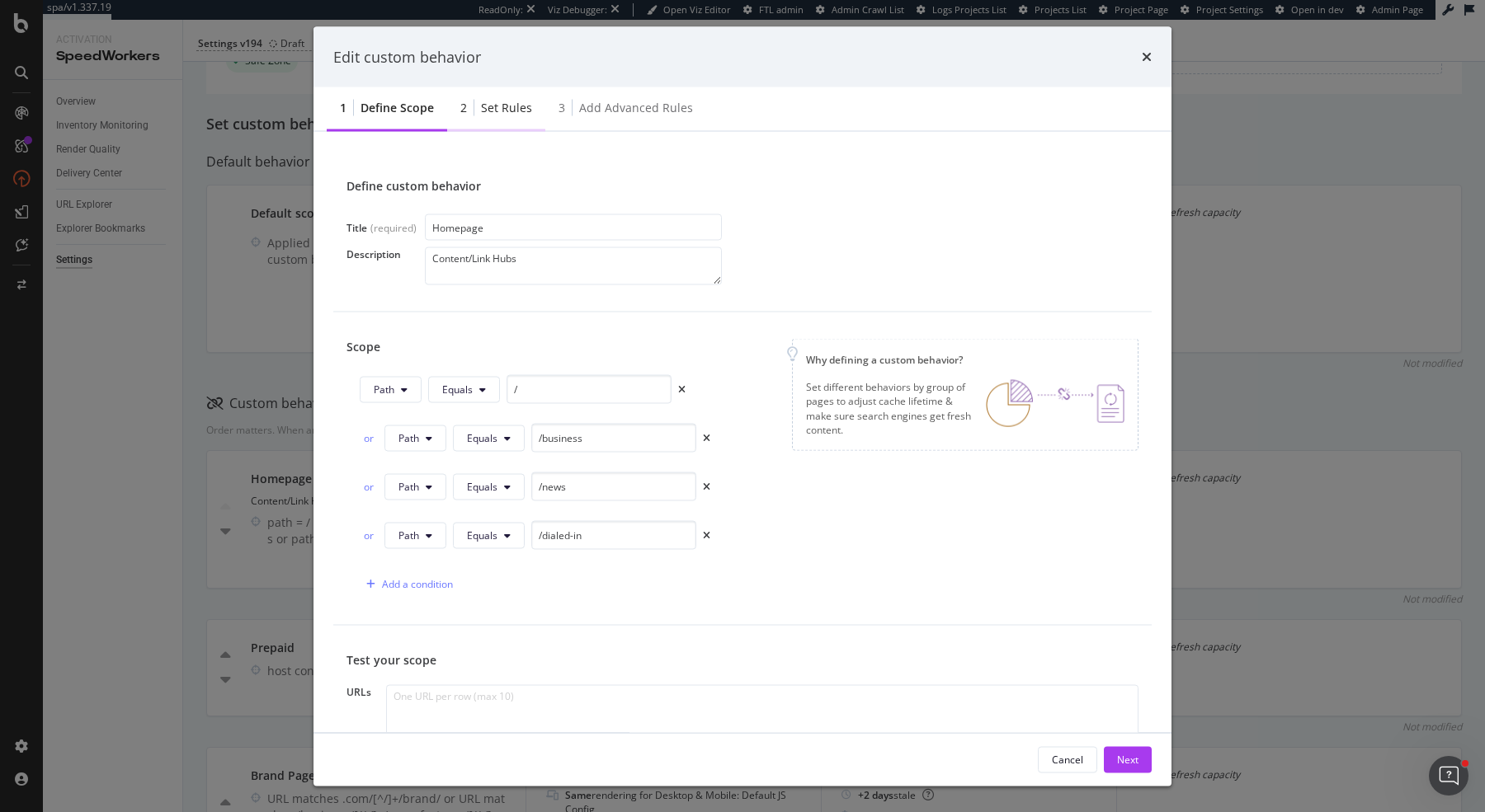
click at [494, 114] on div "Set rules" at bounding box center [506, 108] width 51 height 16
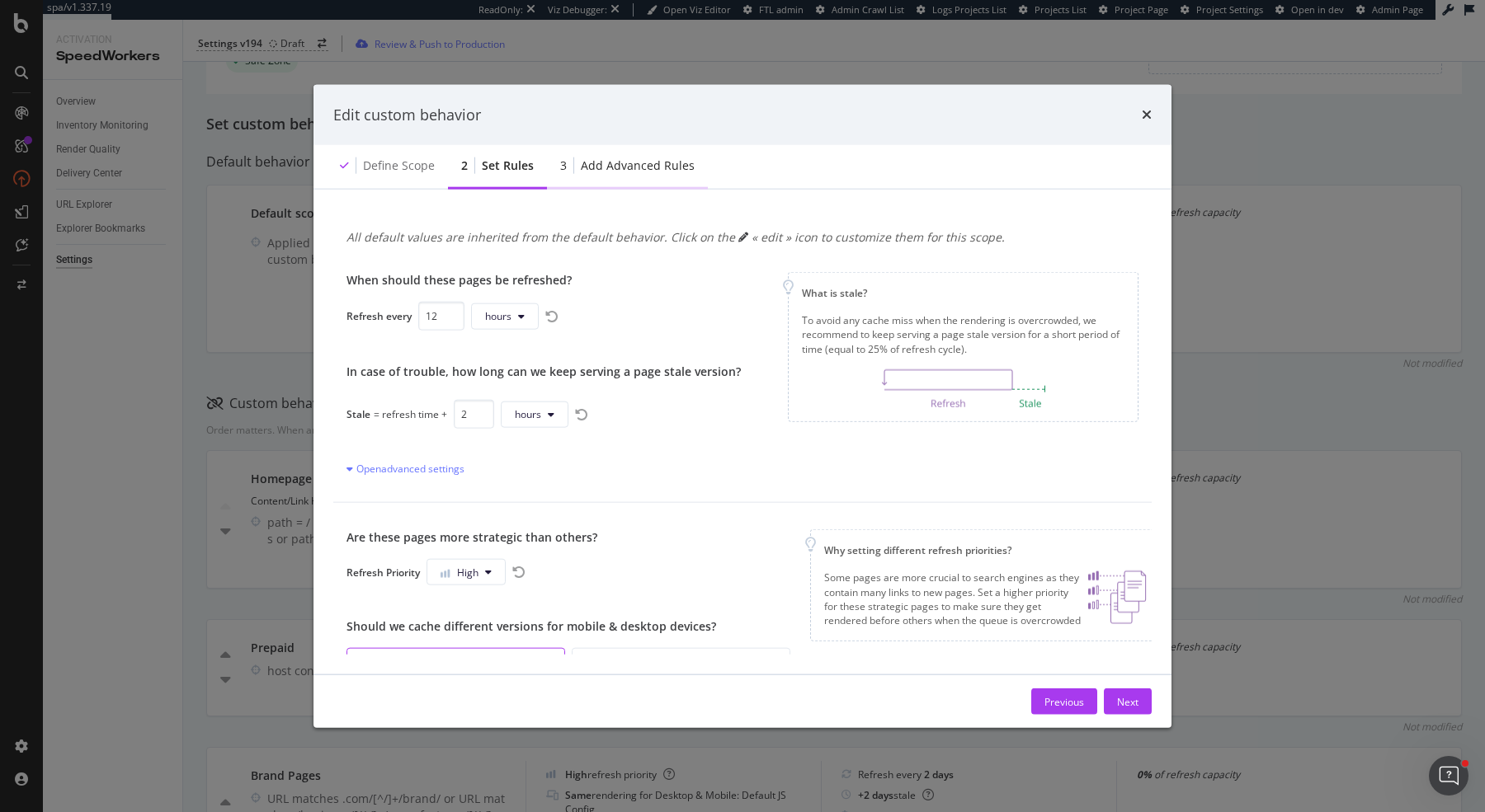
click at [658, 170] on div "Add advanced rules" at bounding box center [638, 166] width 114 height 16
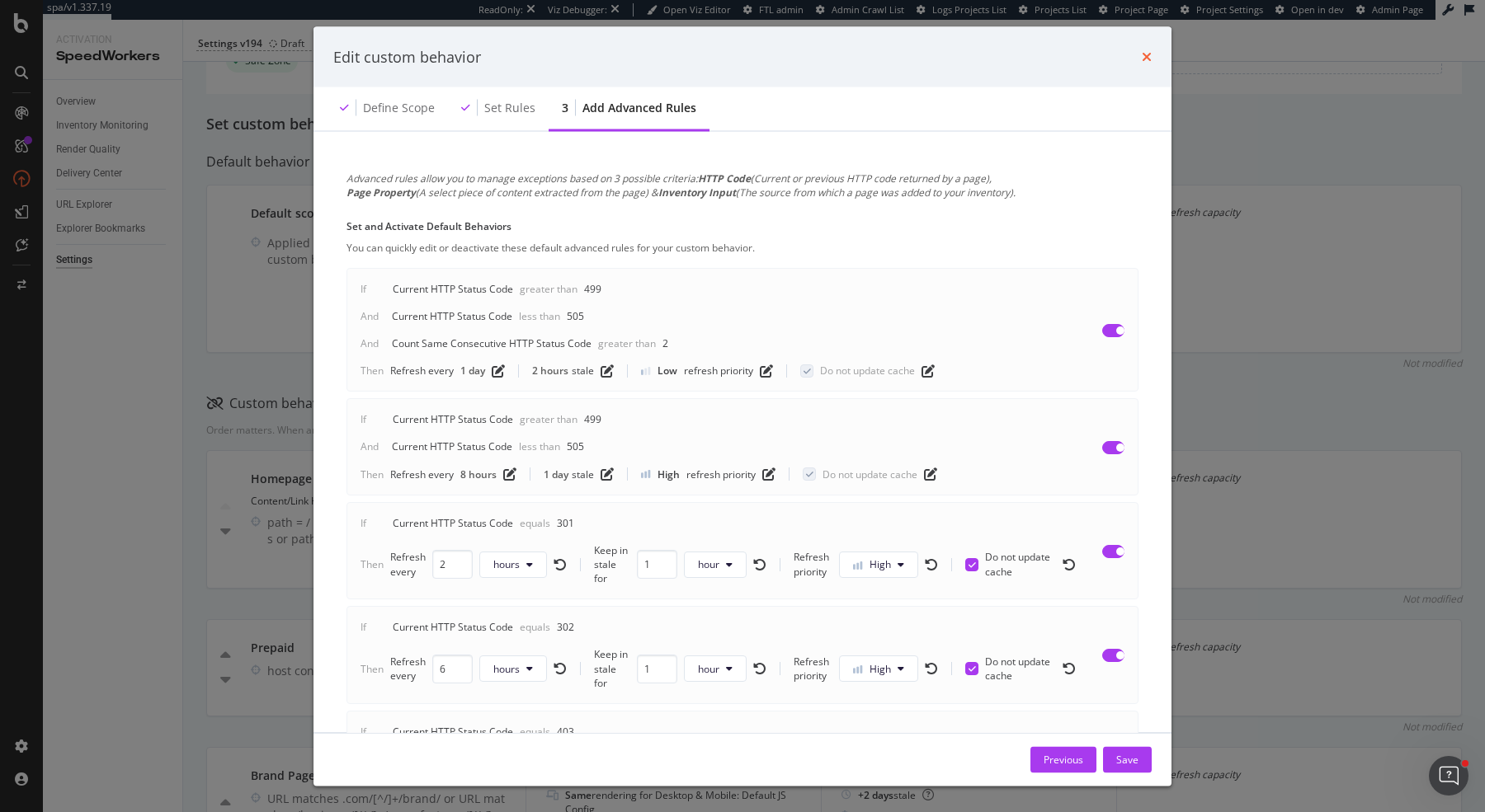
click at [1149, 51] on icon "times" at bounding box center [1146, 56] width 10 height 13
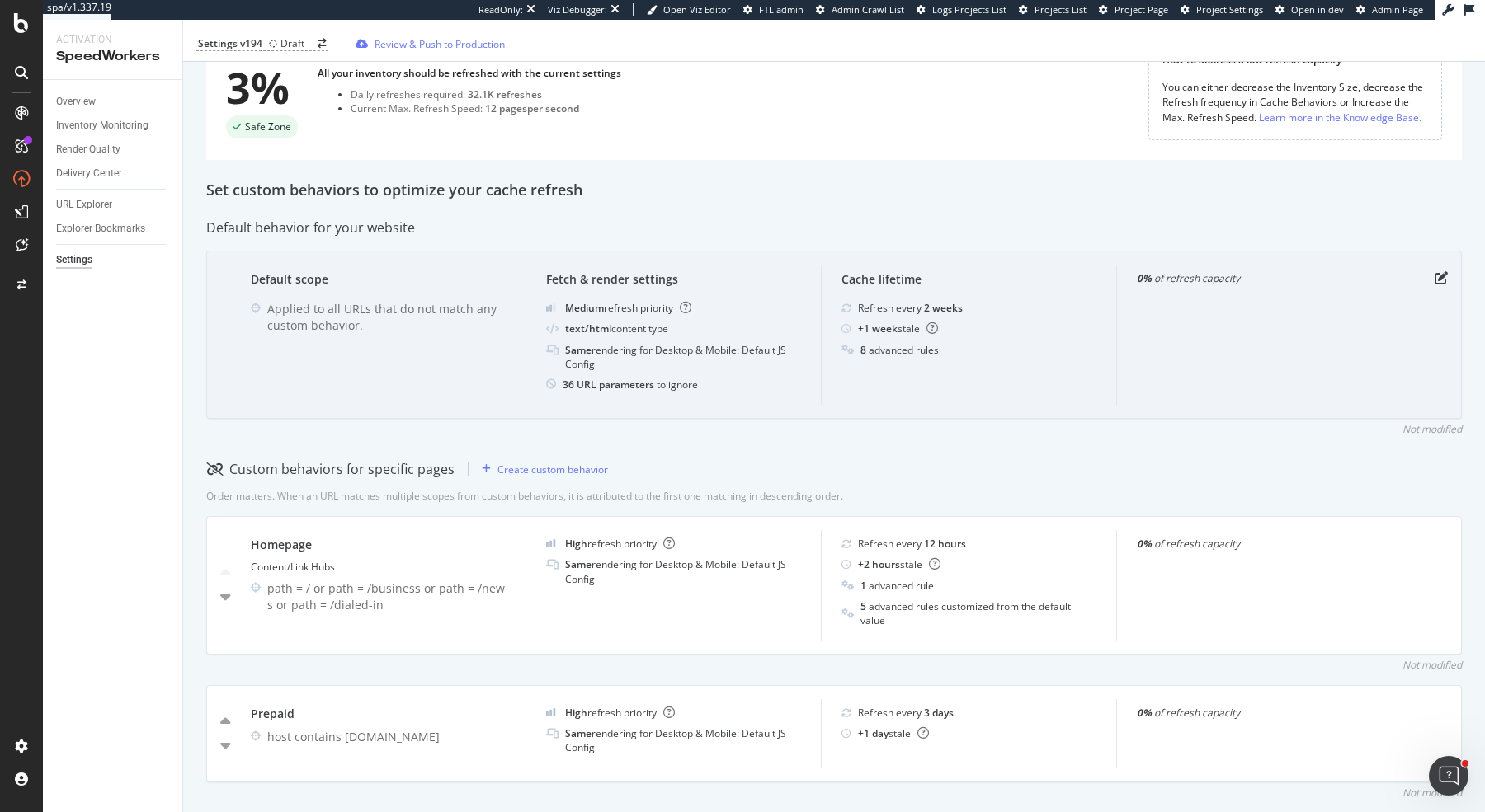
scroll to position [295, 0]
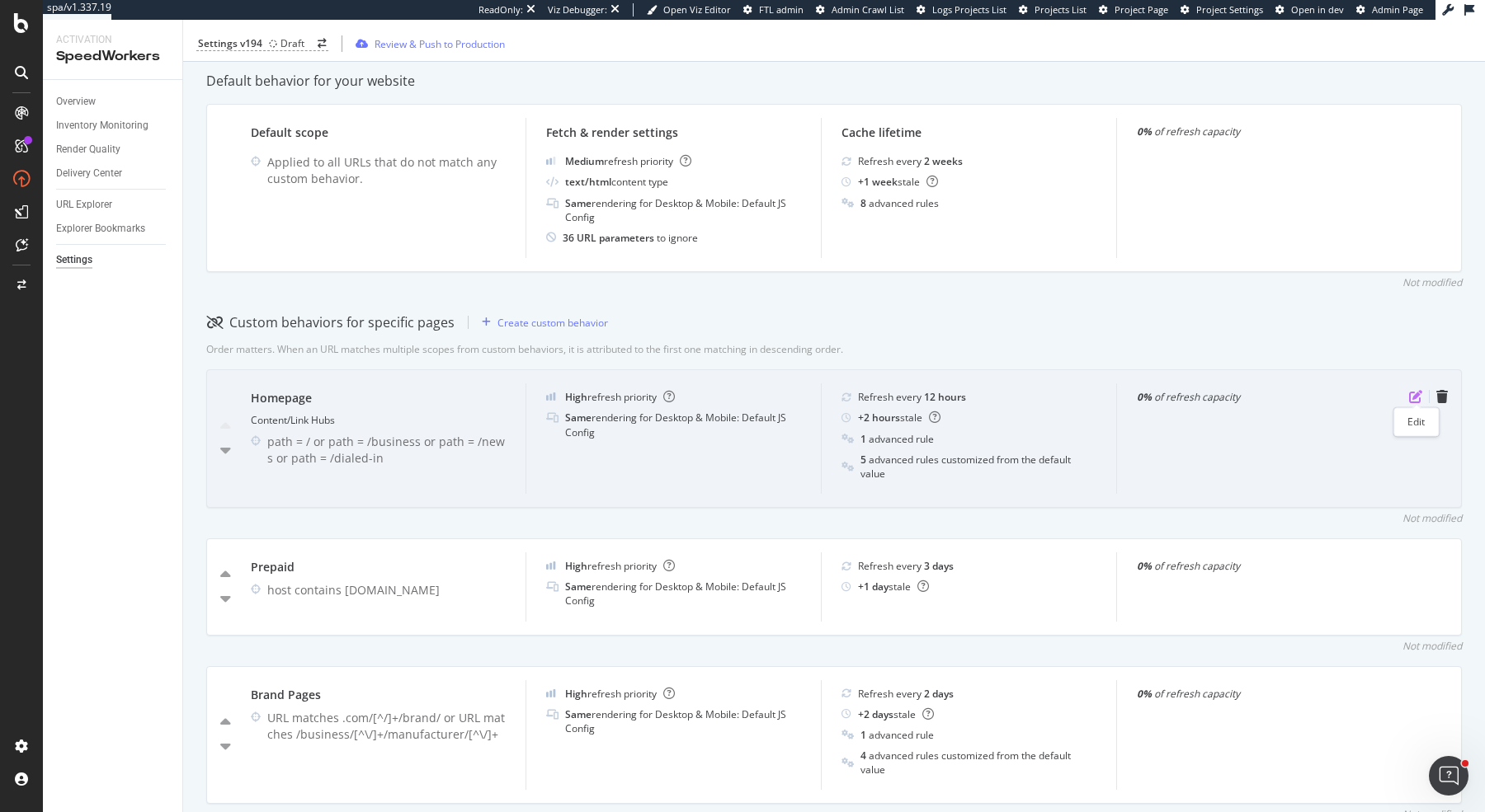
click at [1418, 398] on icon "pen-to-square" at bounding box center [1415, 396] width 13 height 13
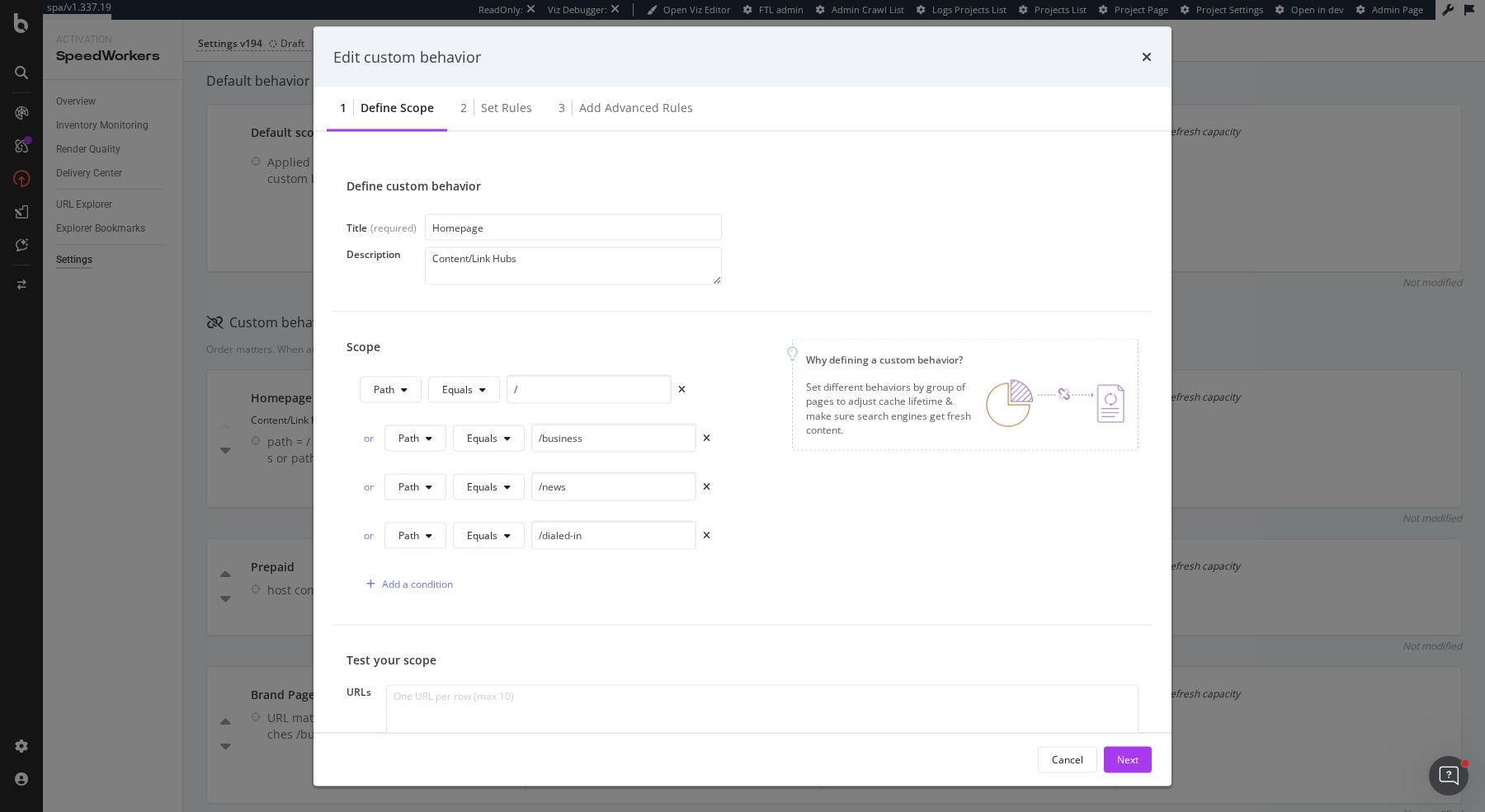
scroll to position [184, 0]
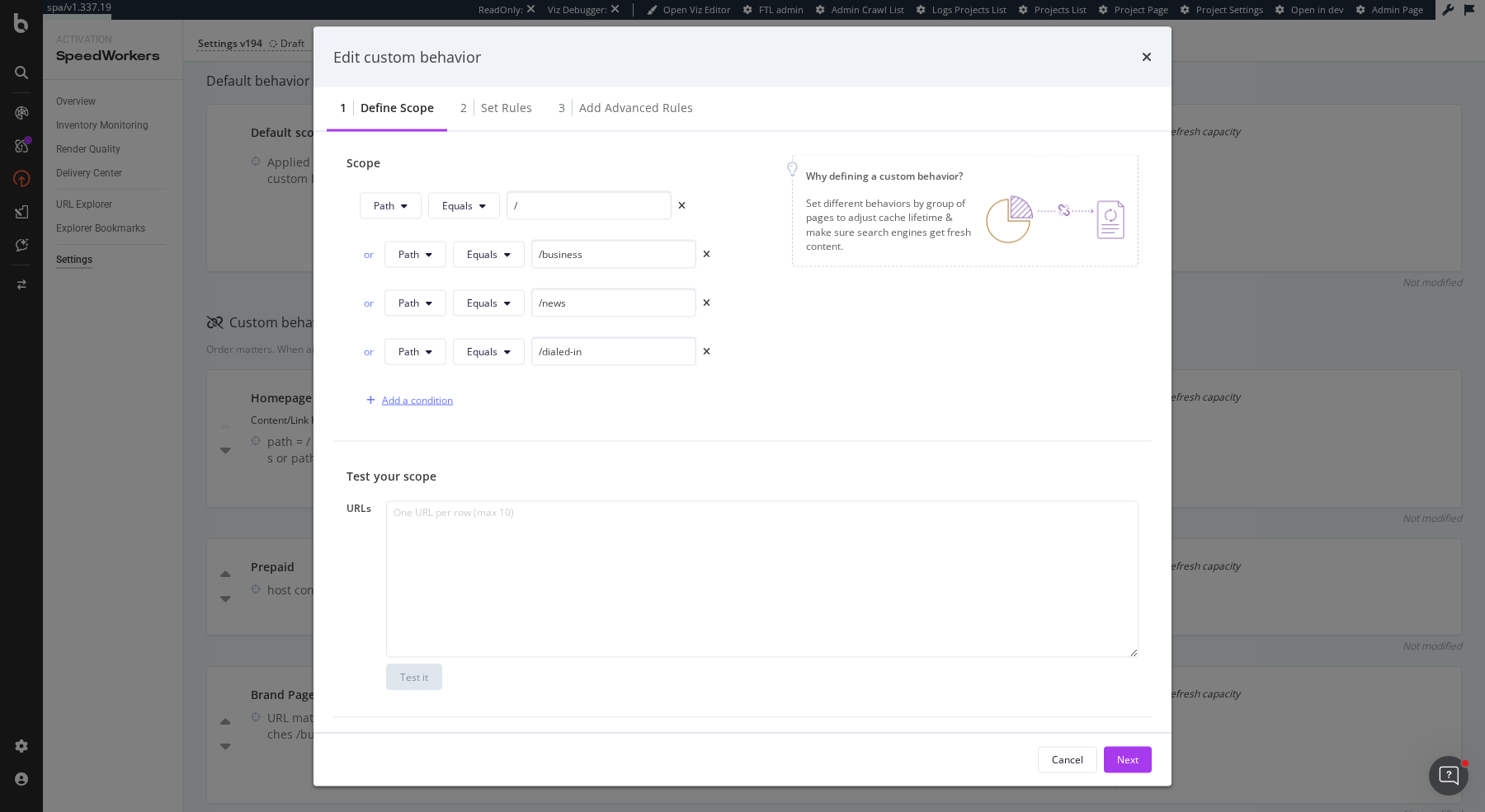
click at [407, 394] on div "Add a condition" at bounding box center [417, 401] width 71 height 14
click at [705, 395] on icon "times" at bounding box center [704, 400] width 7 height 10
click at [1065, 763] on div "Cancel" at bounding box center [1066, 759] width 31 height 14
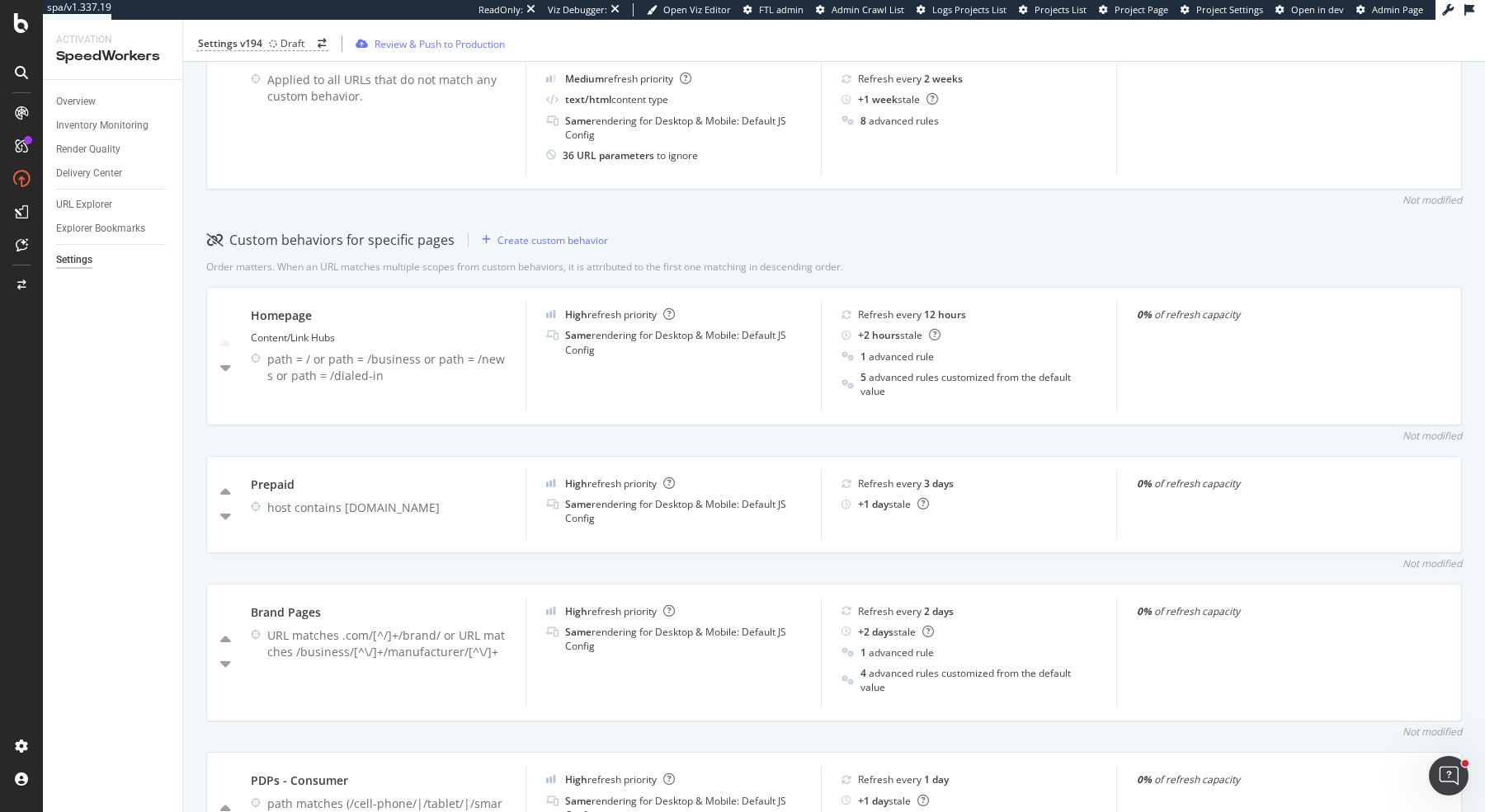
scroll to position [0, 0]
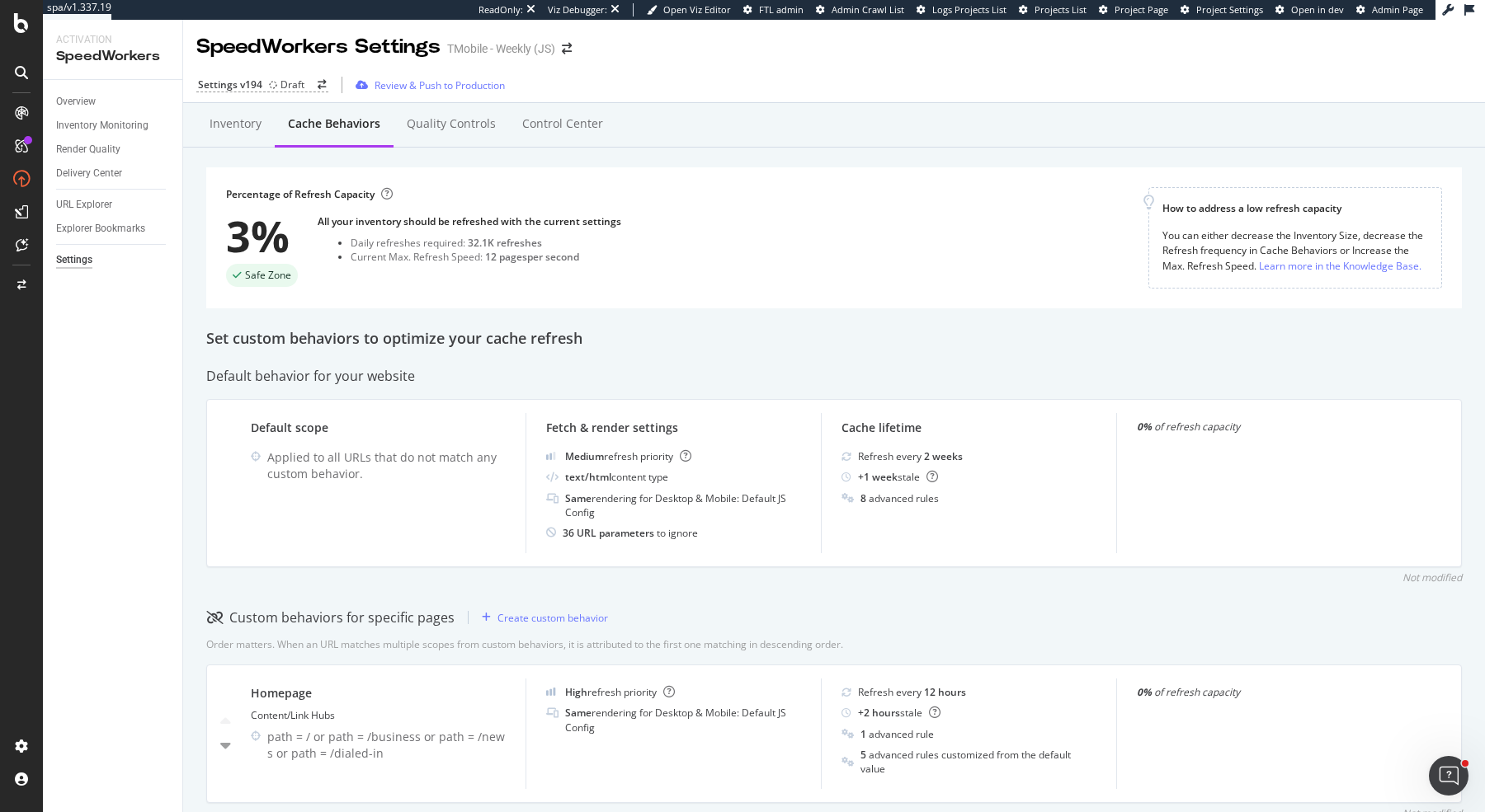
click at [72, 265] on div "Settings" at bounding box center [74, 260] width 37 height 17
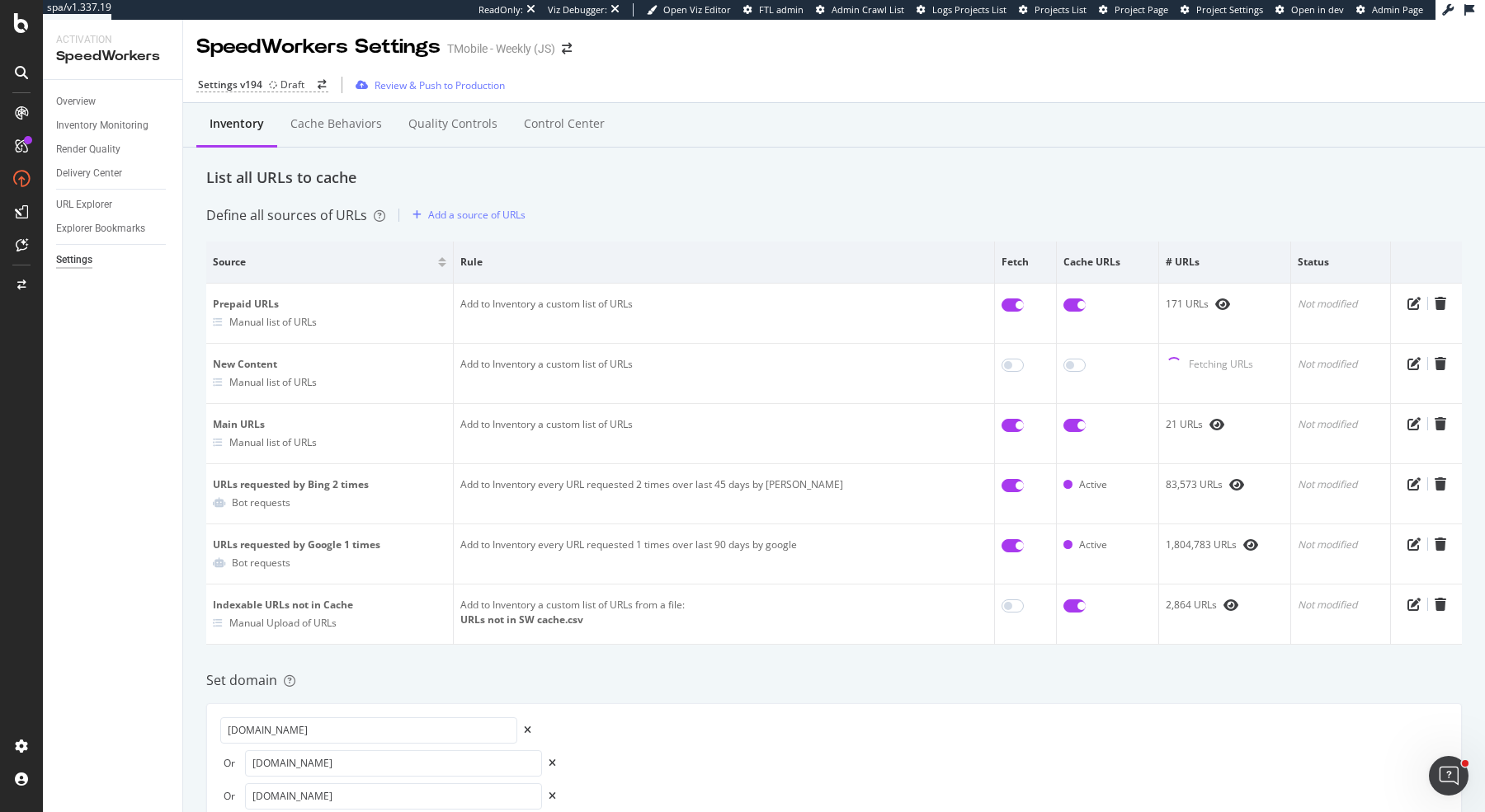
click at [246, 123] on div "Inventory" at bounding box center [236, 123] width 54 height 16
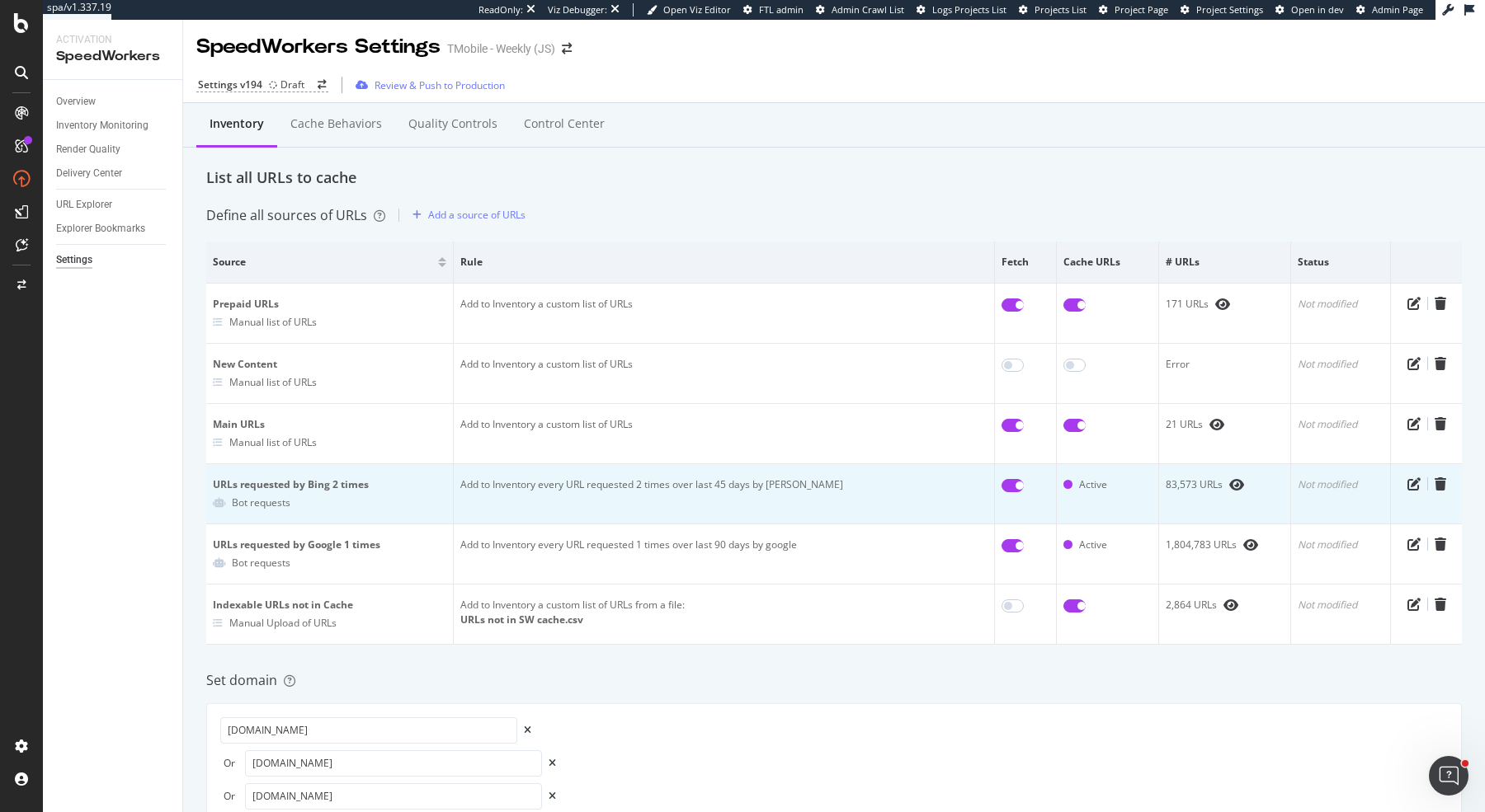
scroll to position [18, 0]
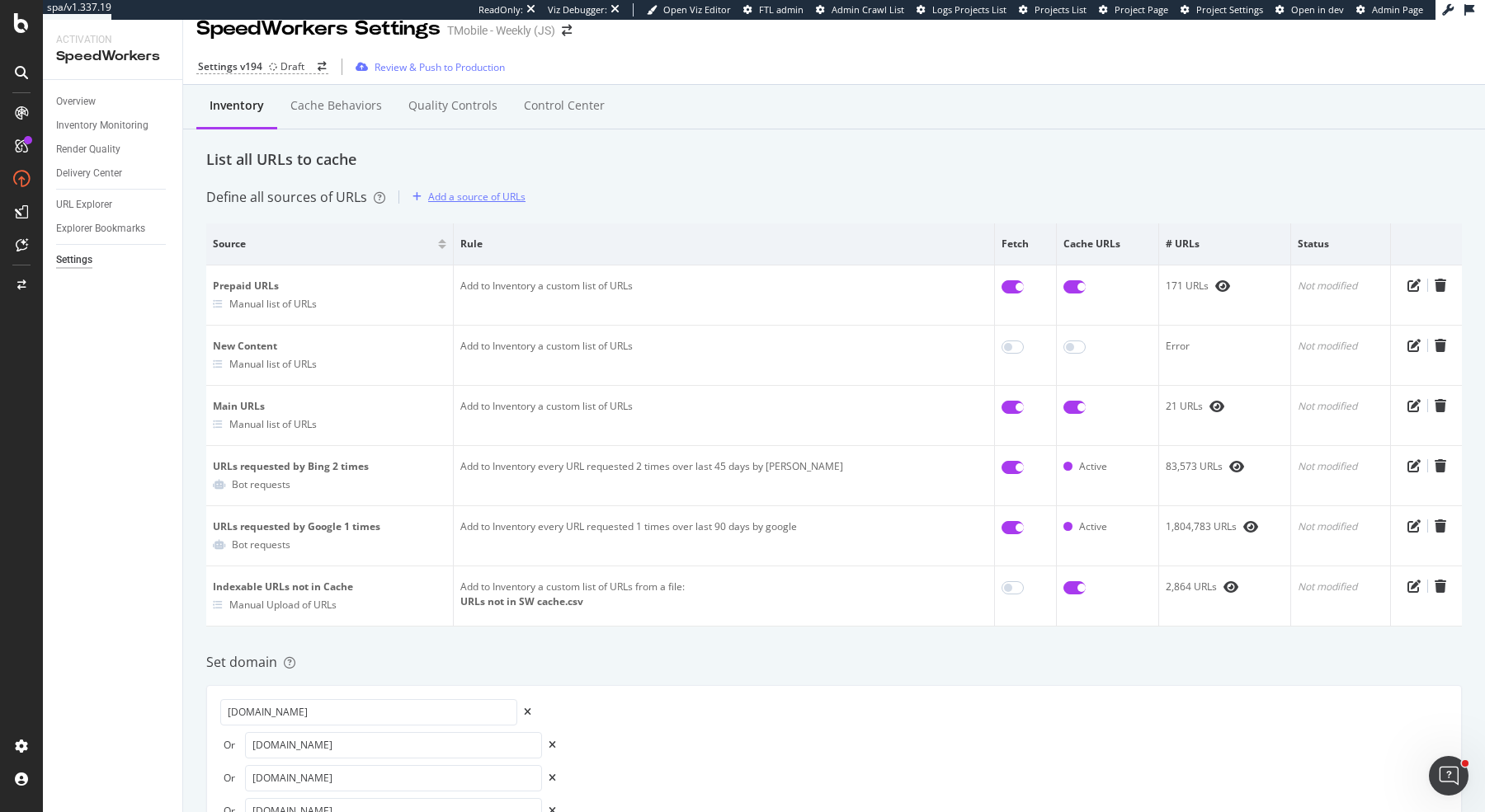
click at [444, 190] on div "Add a source of URLs" at bounding box center [477, 197] width 97 height 14
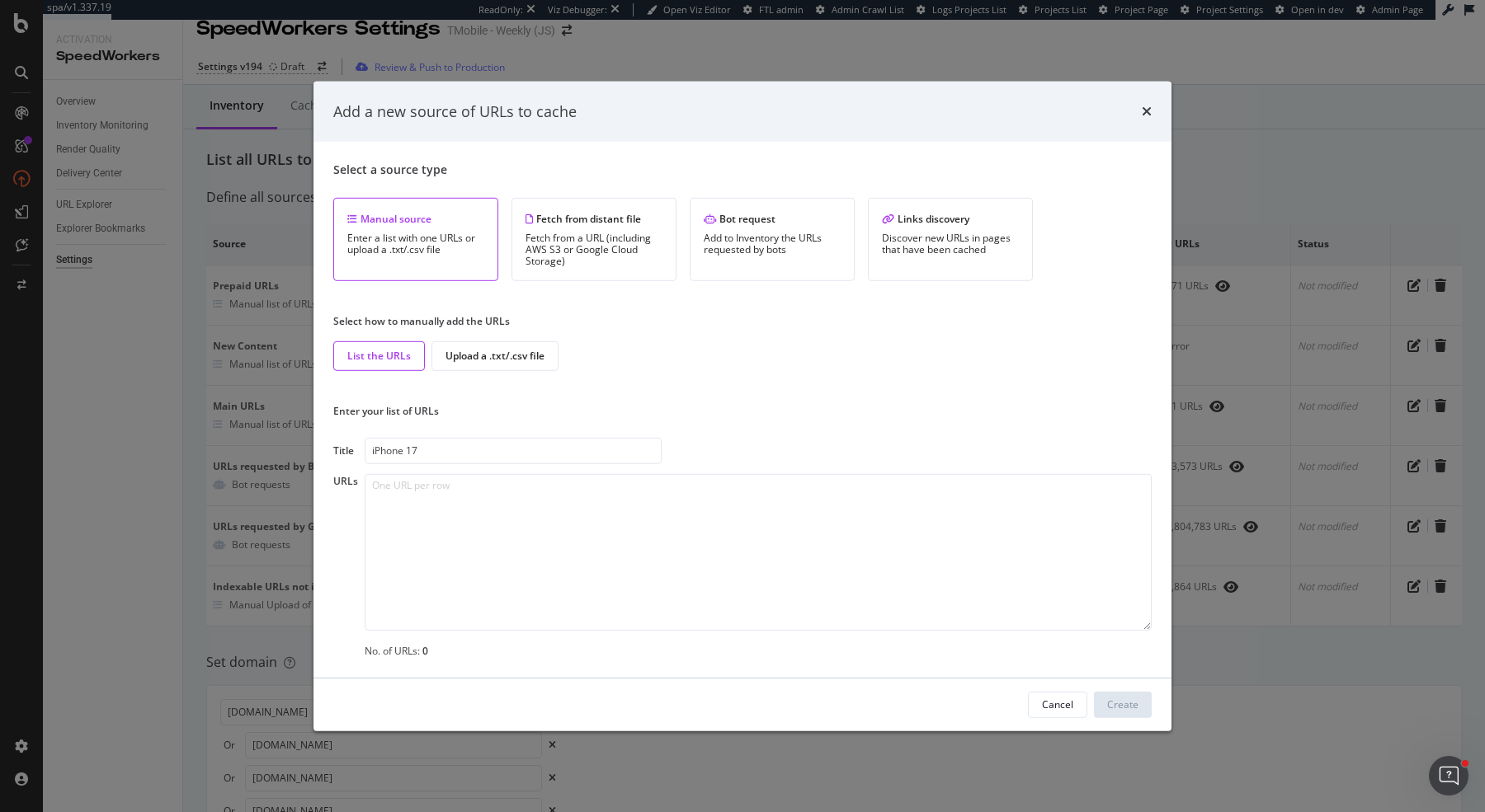
type input "iPhone 17"
click at [444, 518] on textarea "To enrich screen reader interactions, please activate Accessibility in Grammarl…" at bounding box center [758, 552] width 787 height 157
paste textarea "https://www.t-mobile.com/cell-phone/apple-iphone-17 https://www.t-mobile.com/ce…"
type textarea "https://www.t-mobile.com/cell-phone/apple-iphone-17 https://www.t-mobile.com/ce…"
click at [1132, 695] on div "Create" at bounding box center [1122, 705] width 31 height 25
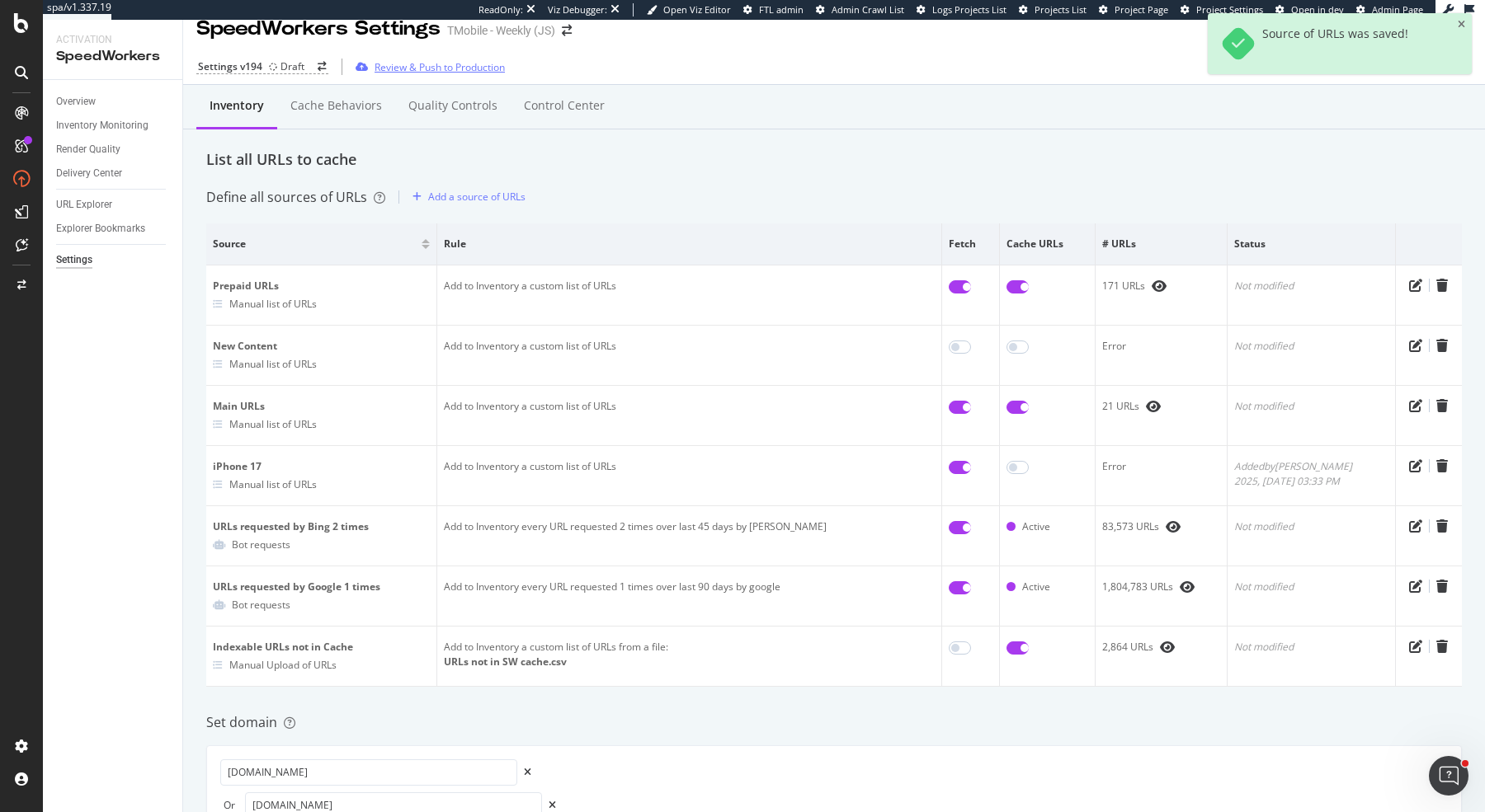
click at [452, 68] on div "Review & Push to Production" at bounding box center [440, 67] width 130 height 14
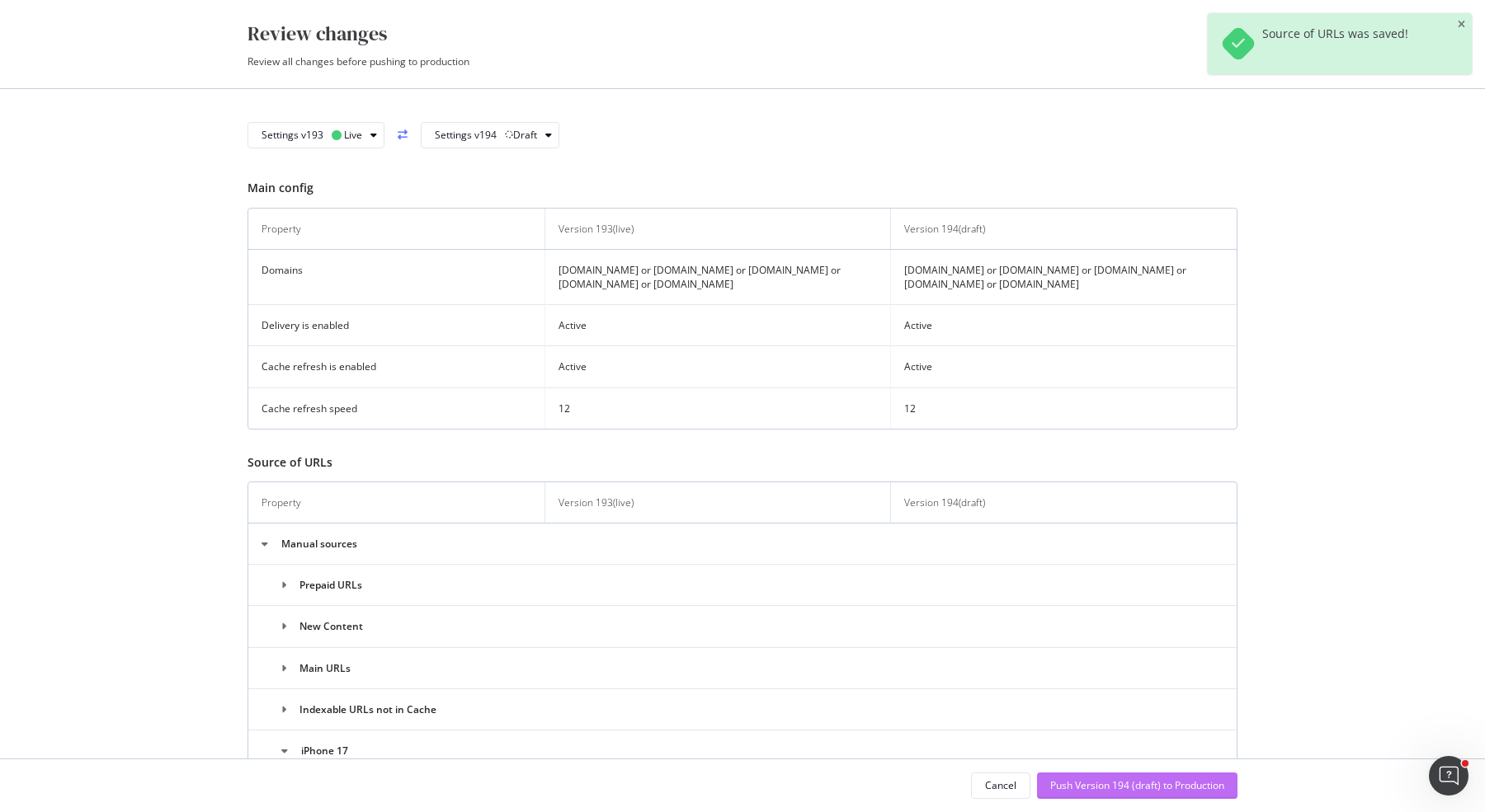
click at [1104, 788] on div "Push Version 194 (draft) to Production" at bounding box center [1136, 785] width 174 height 14
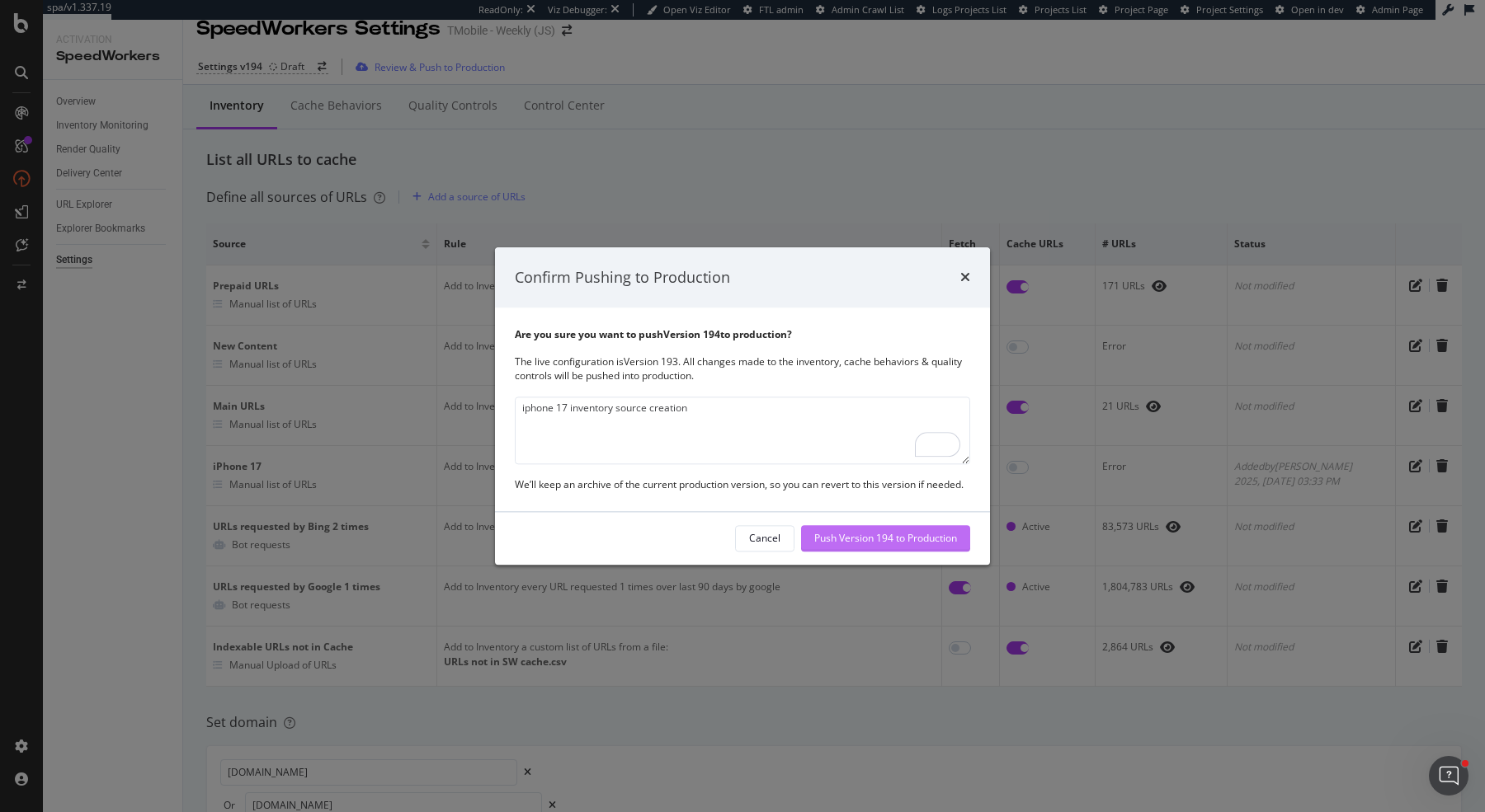
type textarea "iphone 17 inventory source creation"
click at [858, 538] on div "Push Version 194 to Production" at bounding box center [885, 539] width 143 height 14
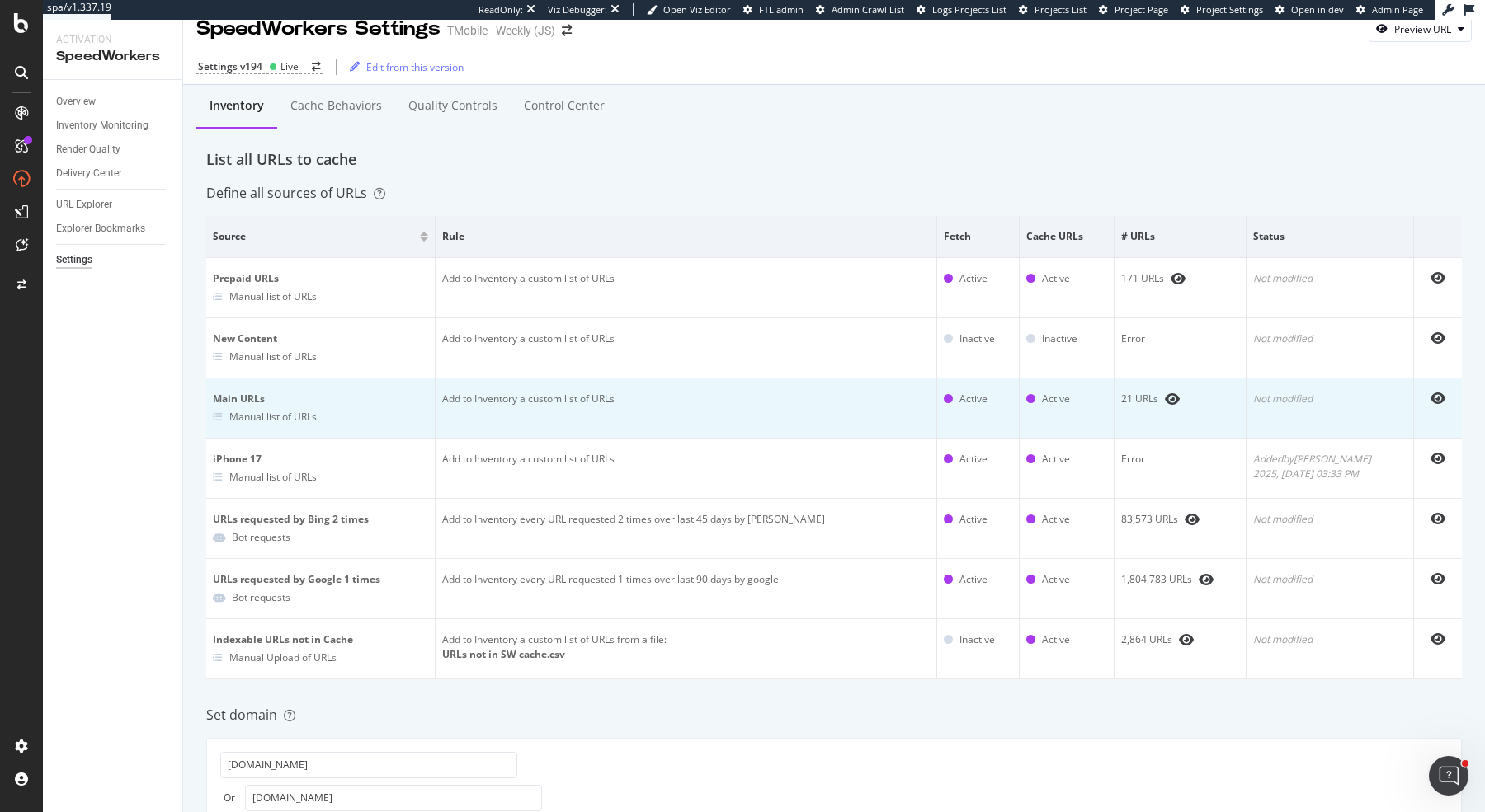
scroll to position [46, 0]
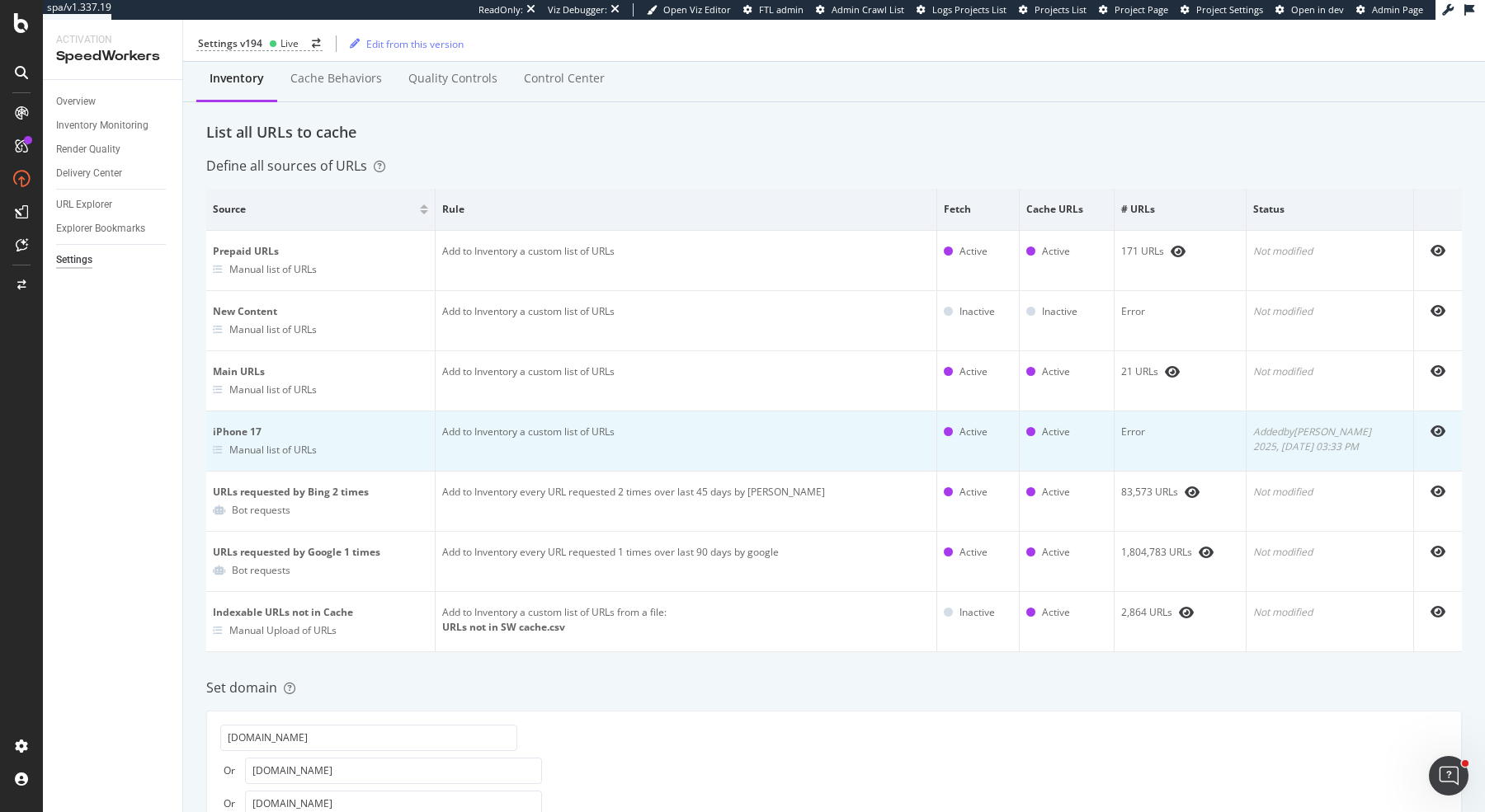
click at [1137, 427] on td "Error" at bounding box center [1181, 441] width 132 height 60
click at [1185, 432] on td "Error" at bounding box center [1181, 441] width 132 height 60
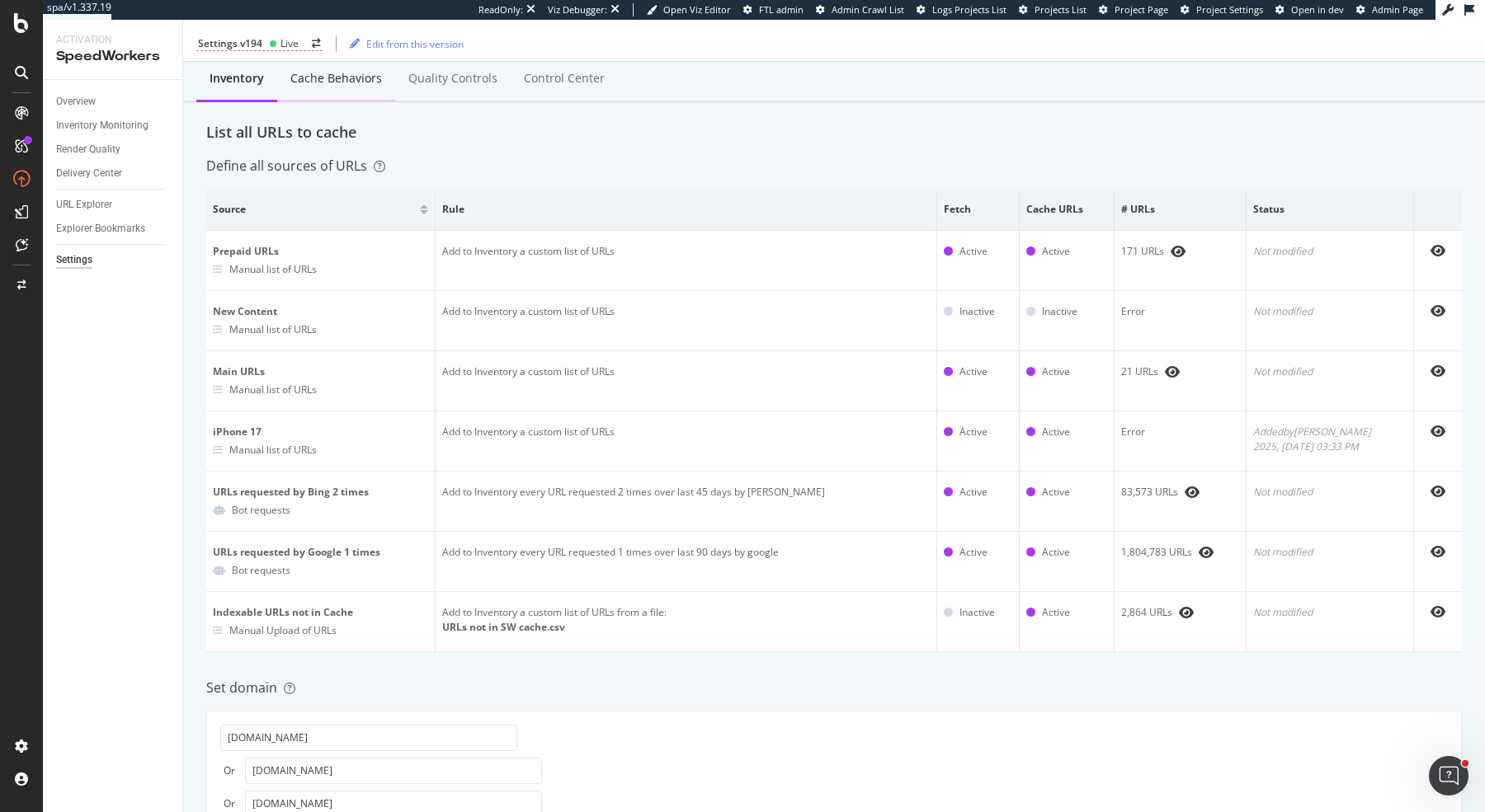
click at [334, 88] on div "Cache behaviors" at bounding box center [336, 79] width 118 height 46
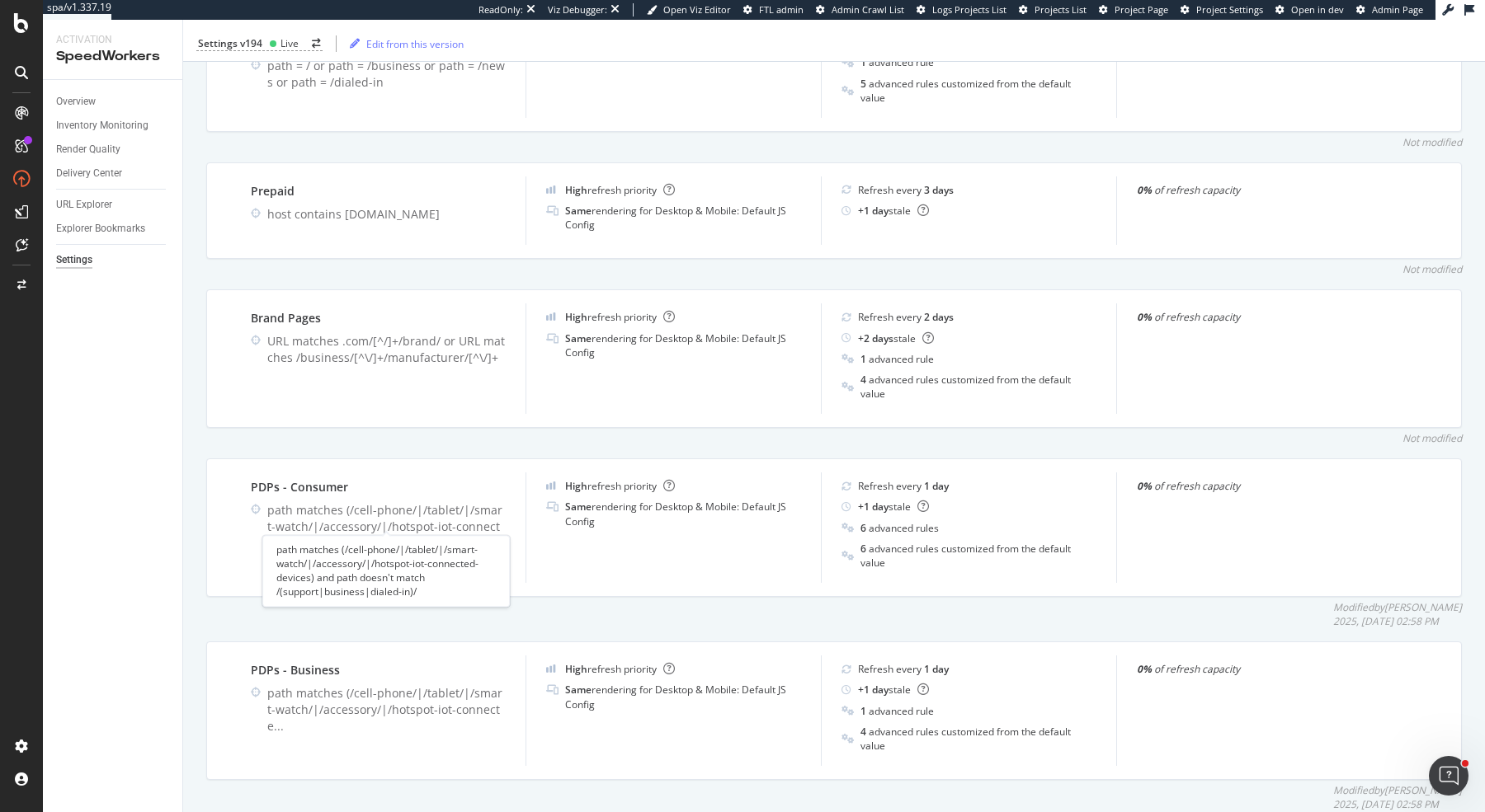
scroll to position [687, 0]
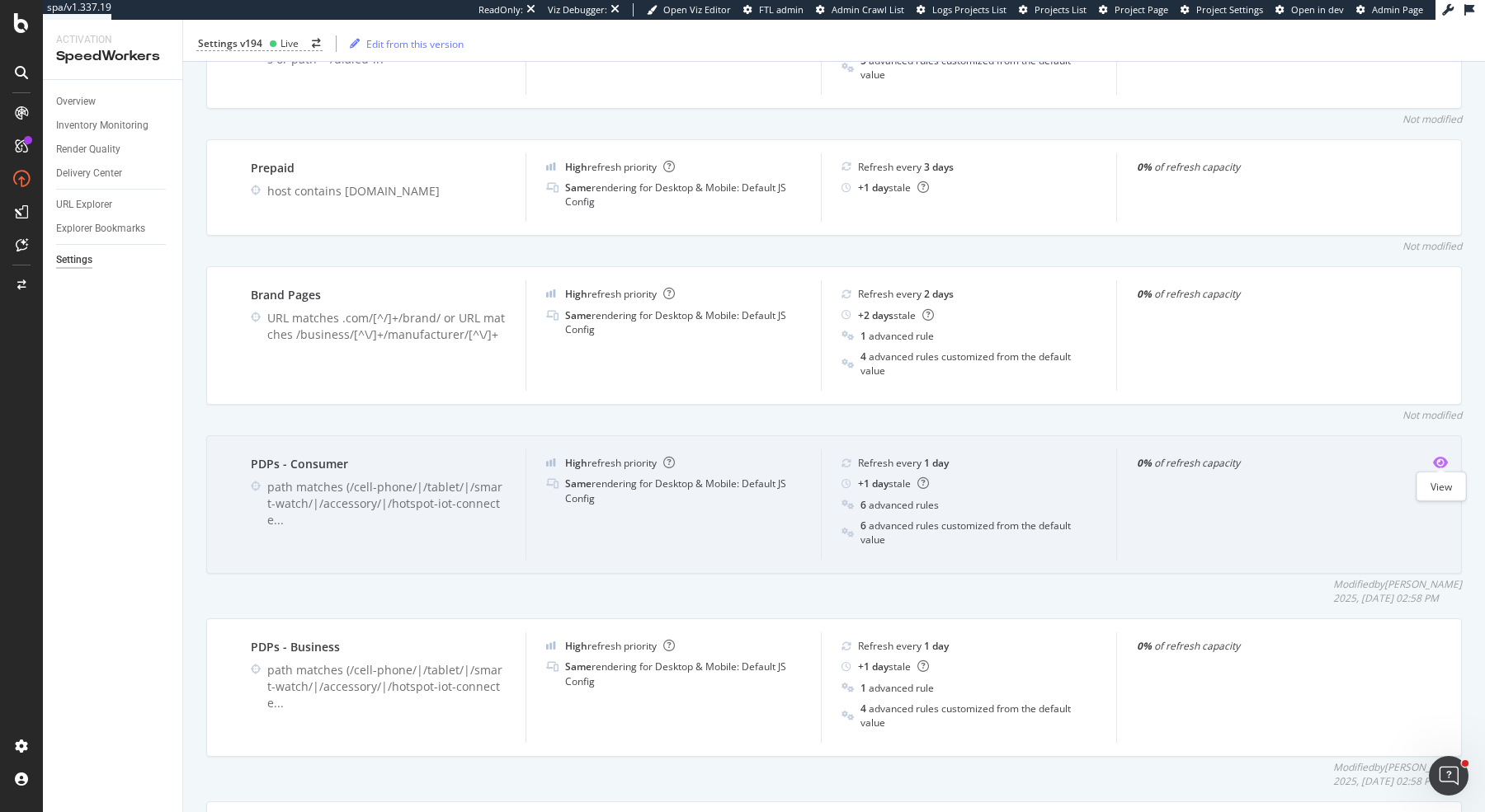
click at [1439, 461] on icon "eye" at bounding box center [1439, 462] width 15 height 13
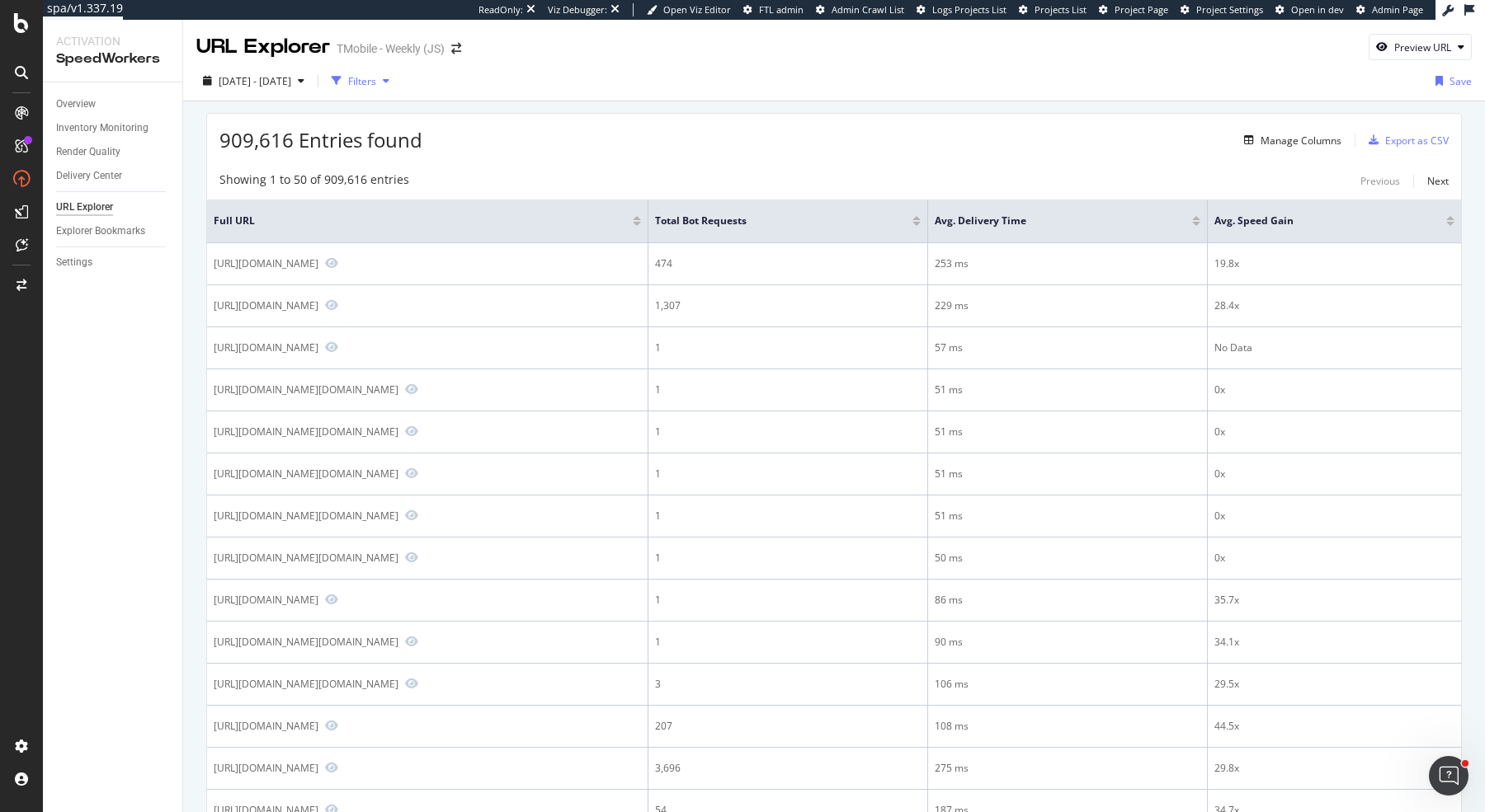
click at [348, 80] on div "button" at bounding box center [336, 81] width 23 height 23
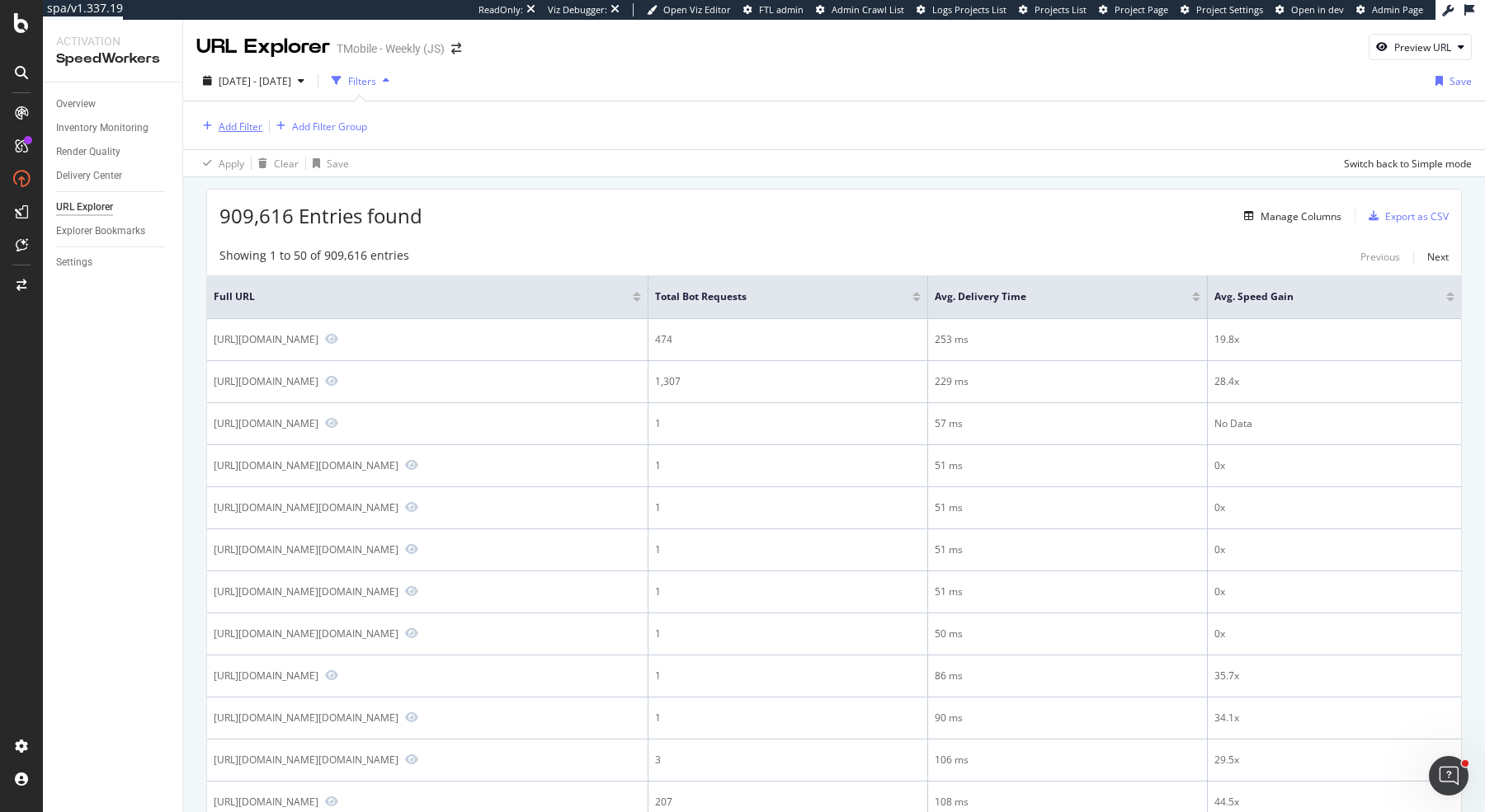
click at [231, 128] on div "Add Filter" at bounding box center [240, 127] width 44 height 14
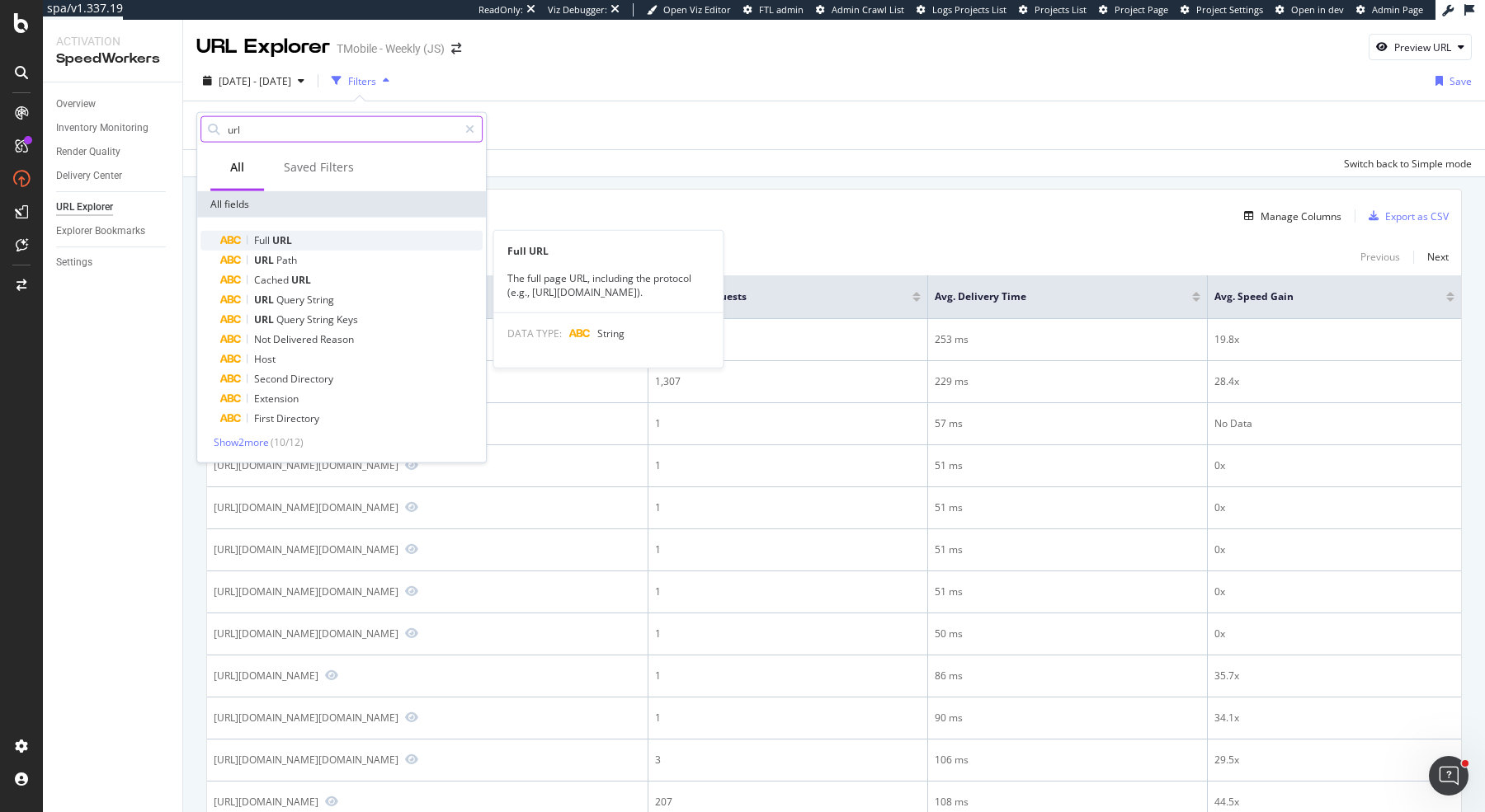
type input "url"
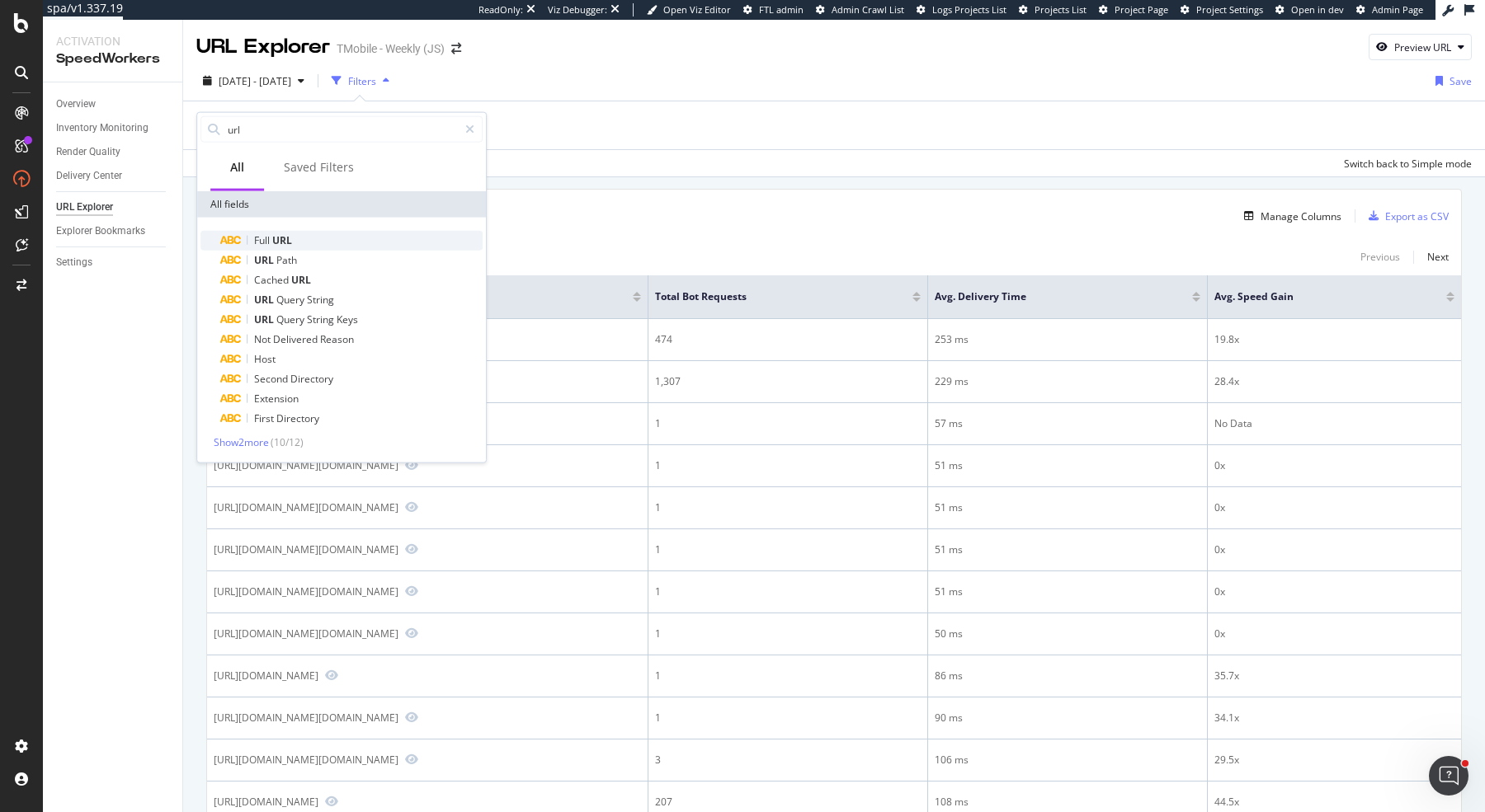
click at [303, 234] on div "Full URL" at bounding box center [352, 241] width 262 height 20
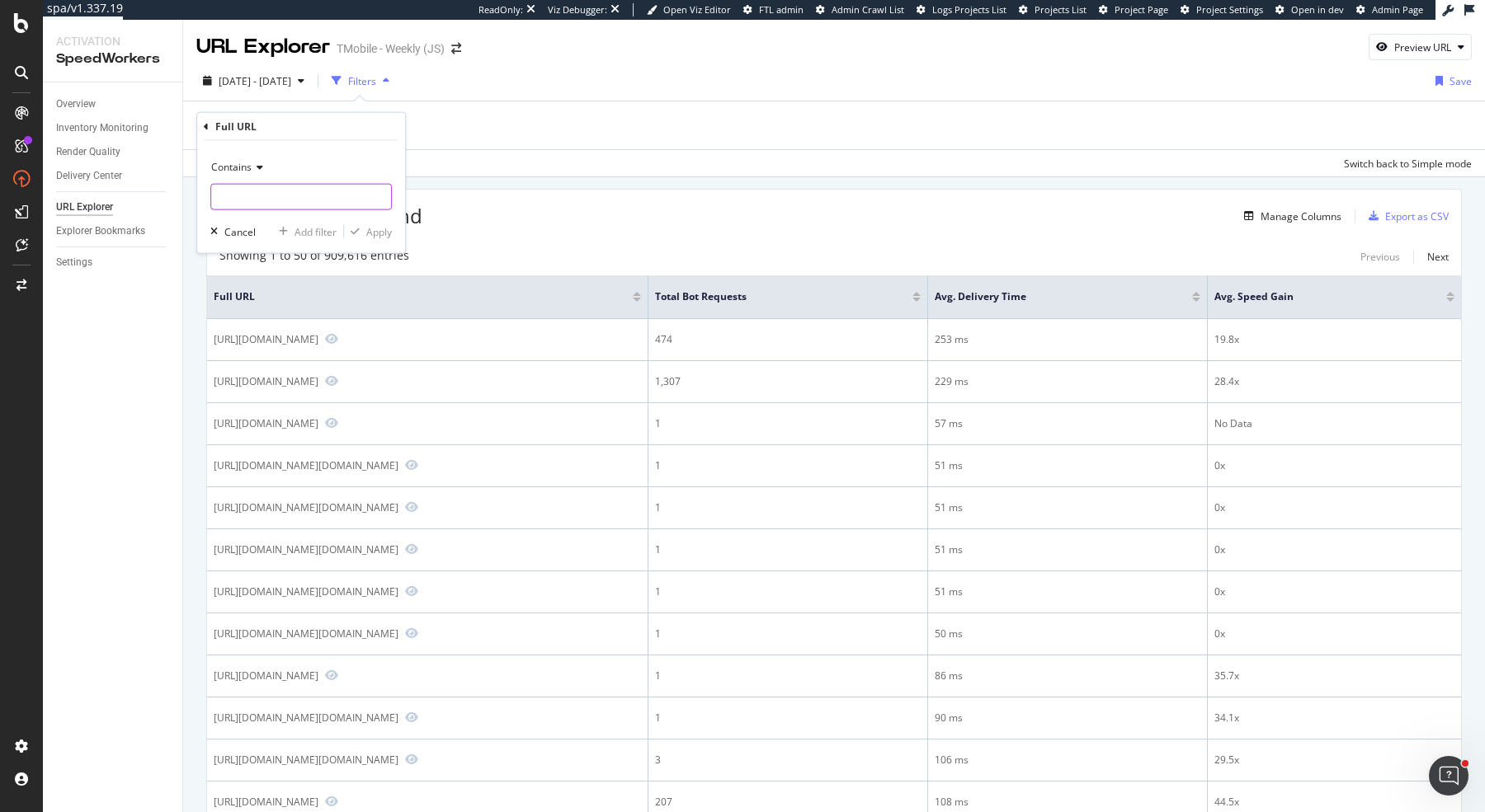
click at [289, 191] on input "text" at bounding box center [301, 197] width 179 height 27
type input "iphone-17"
click at [374, 231] on div "Apply" at bounding box center [378, 231] width 26 height 14
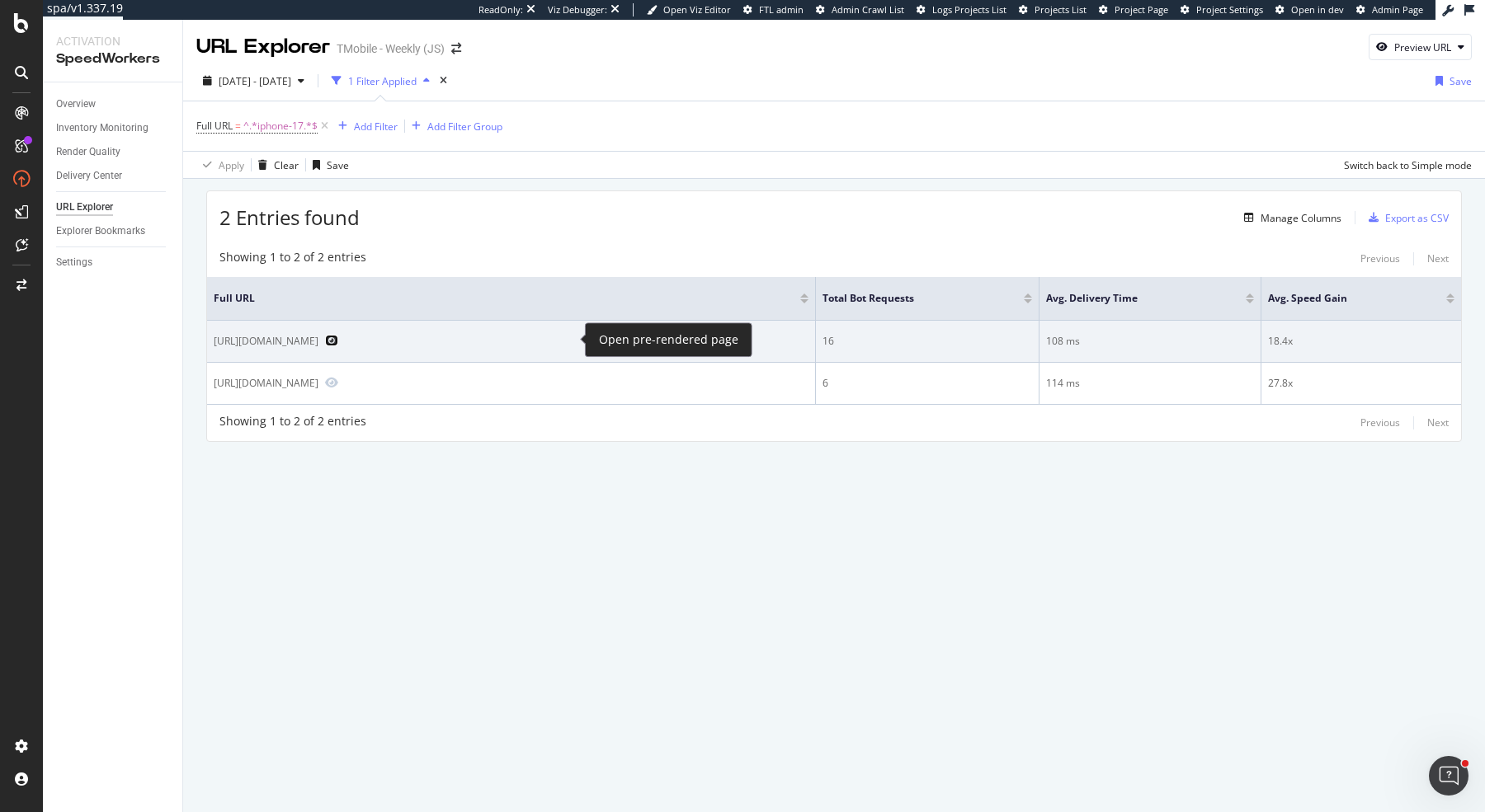
click at [338, 337] on icon "Preview https://www.t-mobile.com/cell-phone/apple-iphone-17?sku=195949035005" at bounding box center [331, 340] width 13 height 12
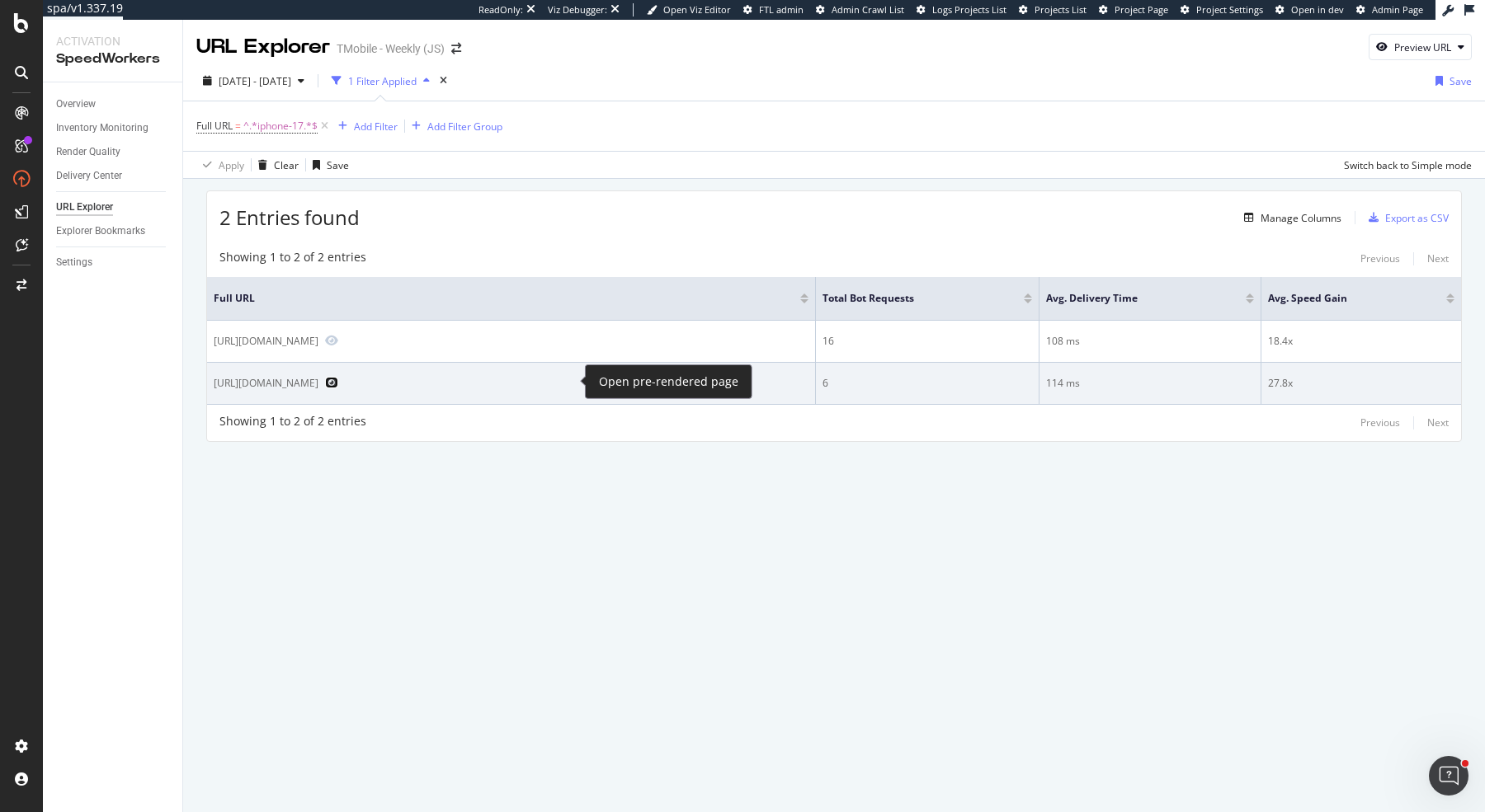
click at [338, 385] on icon "Preview https://www.t-mobile.com/cell-phone/apple-iphone-17?sku=195949820977" at bounding box center [331, 382] width 13 height 12
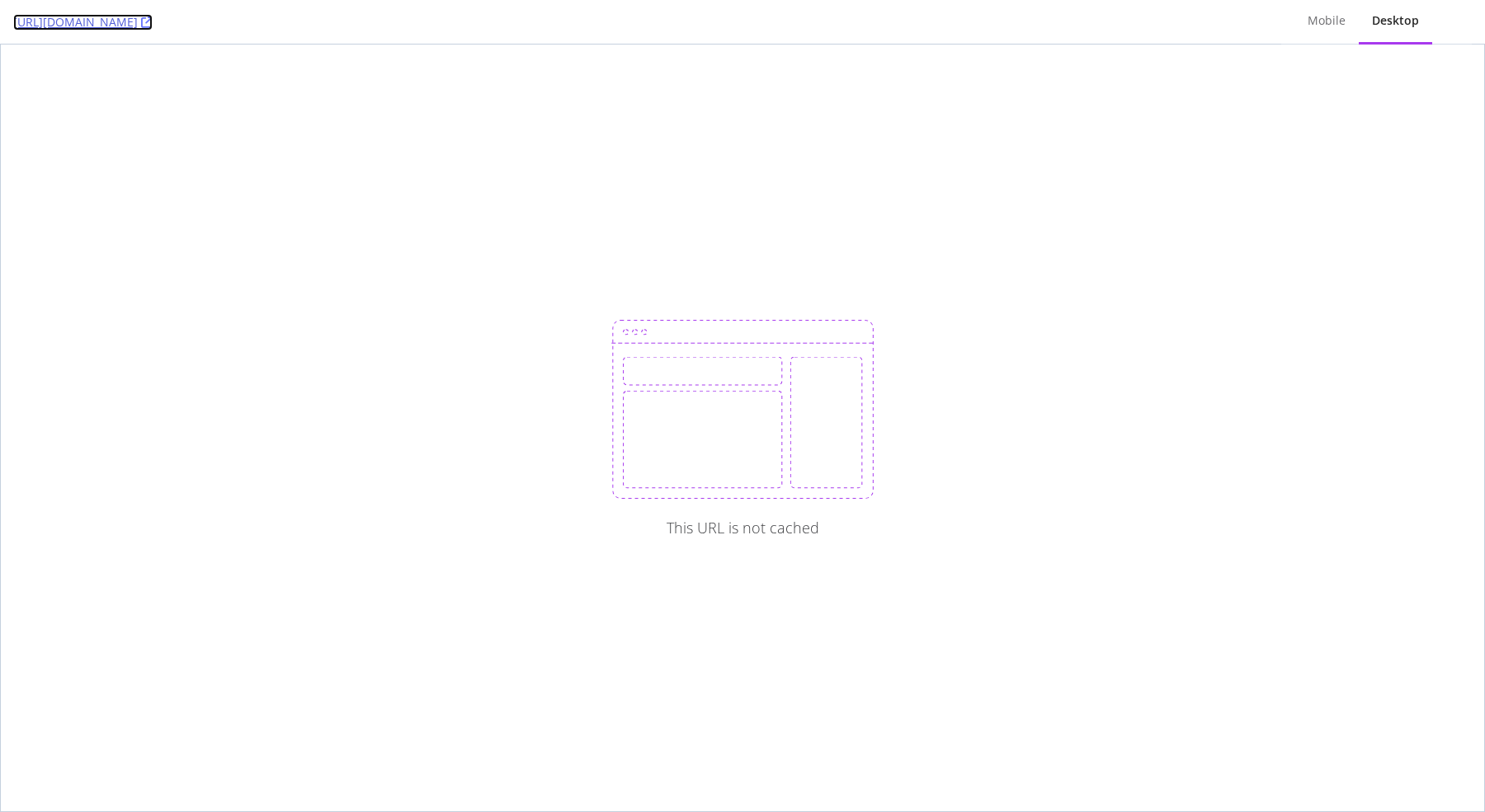
click at [153, 21] on icon at bounding box center [146, 21] width 12 height 12
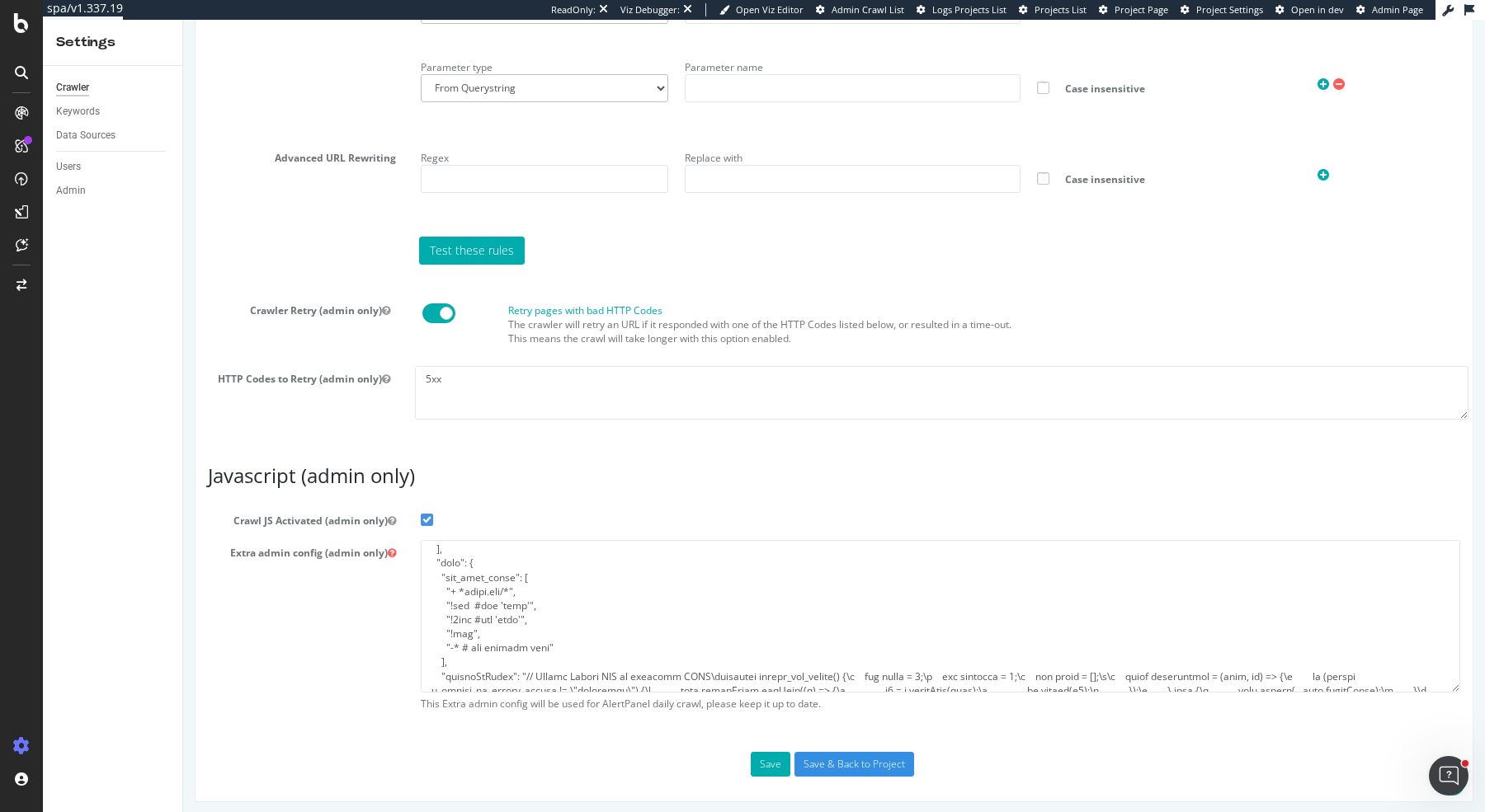
scroll to position [54, 0]
click at [980, 616] on textarea at bounding box center [940, 616] width 1039 height 153
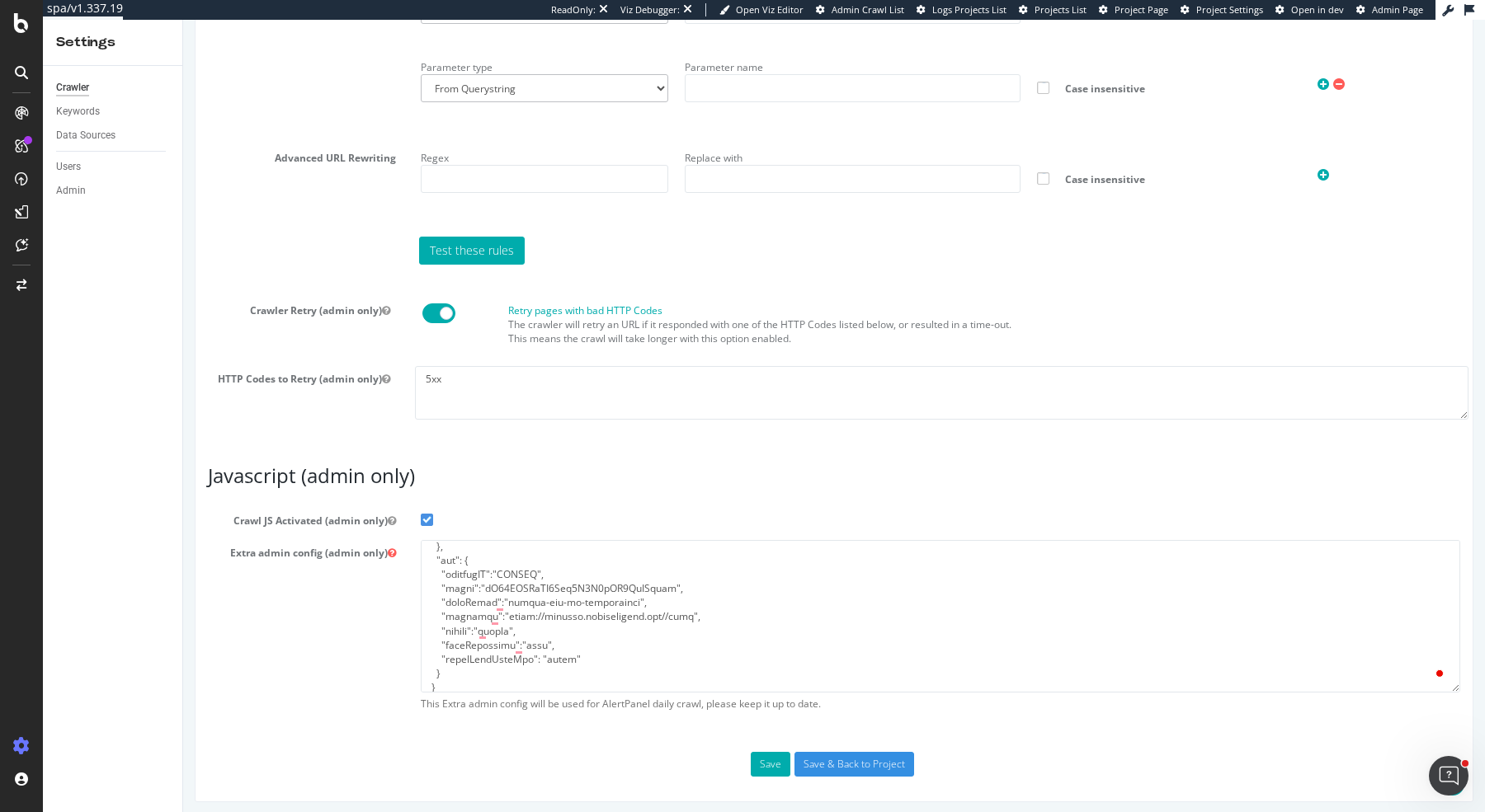
scroll to position [289, 0]
click at [659, 608] on textarea "To enrich screen reader interactions, please activate Accessibility in Grammarl…" at bounding box center [940, 616] width 1039 height 153
type textarea "{ "flags": [ "cube" ], "beta": { "pap_mini_rules": [ "+ *unpkg.com/*", "!dom #s…"
click at [768, 755] on button "Save" at bounding box center [770, 765] width 39 height 25
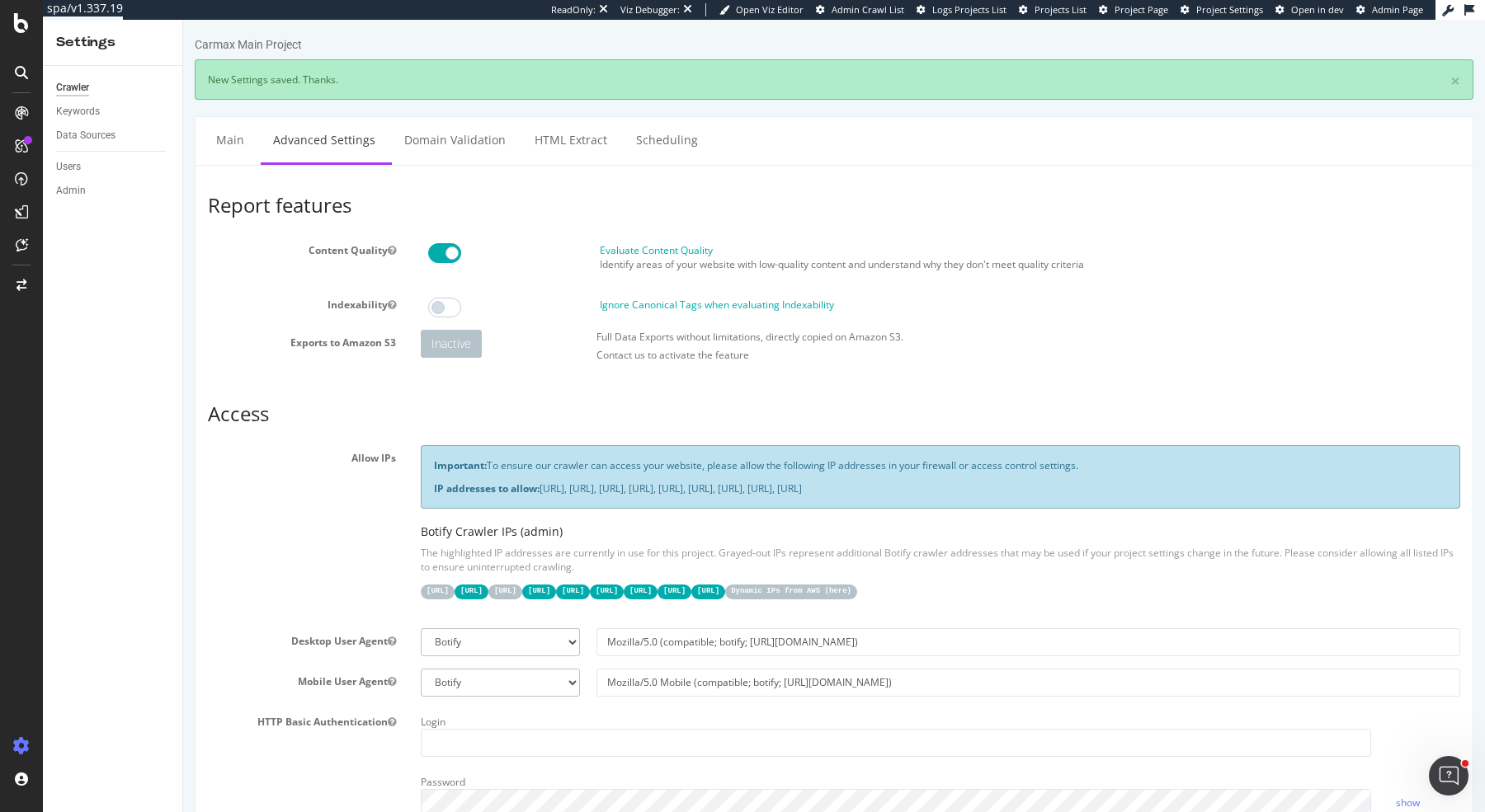
scroll to position [0, 0]
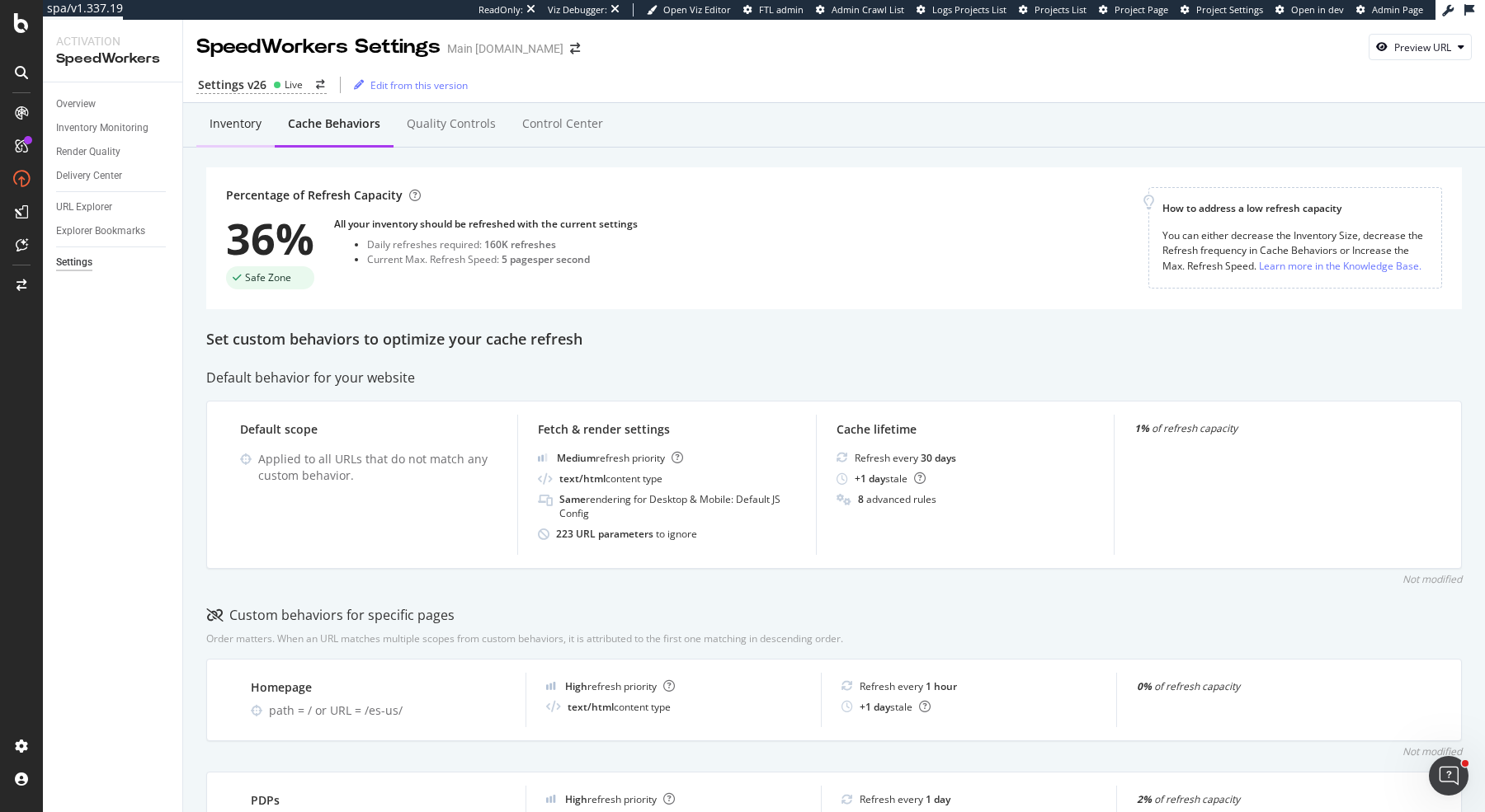
click at [212, 139] on div "Inventory" at bounding box center [236, 125] width 79 height 46
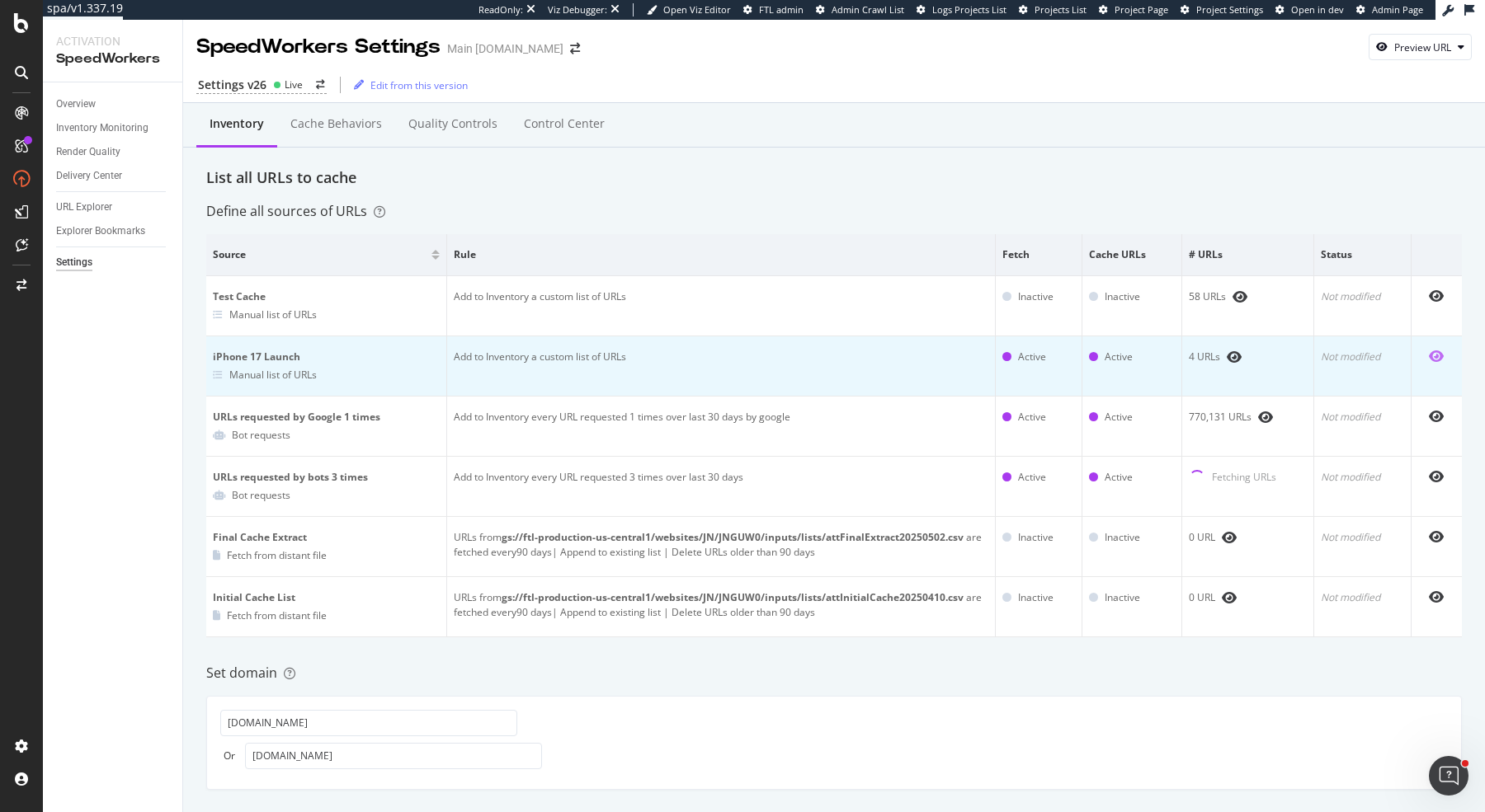
click at [1438, 356] on icon "eye" at bounding box center [1436, 356] width 15 height 13
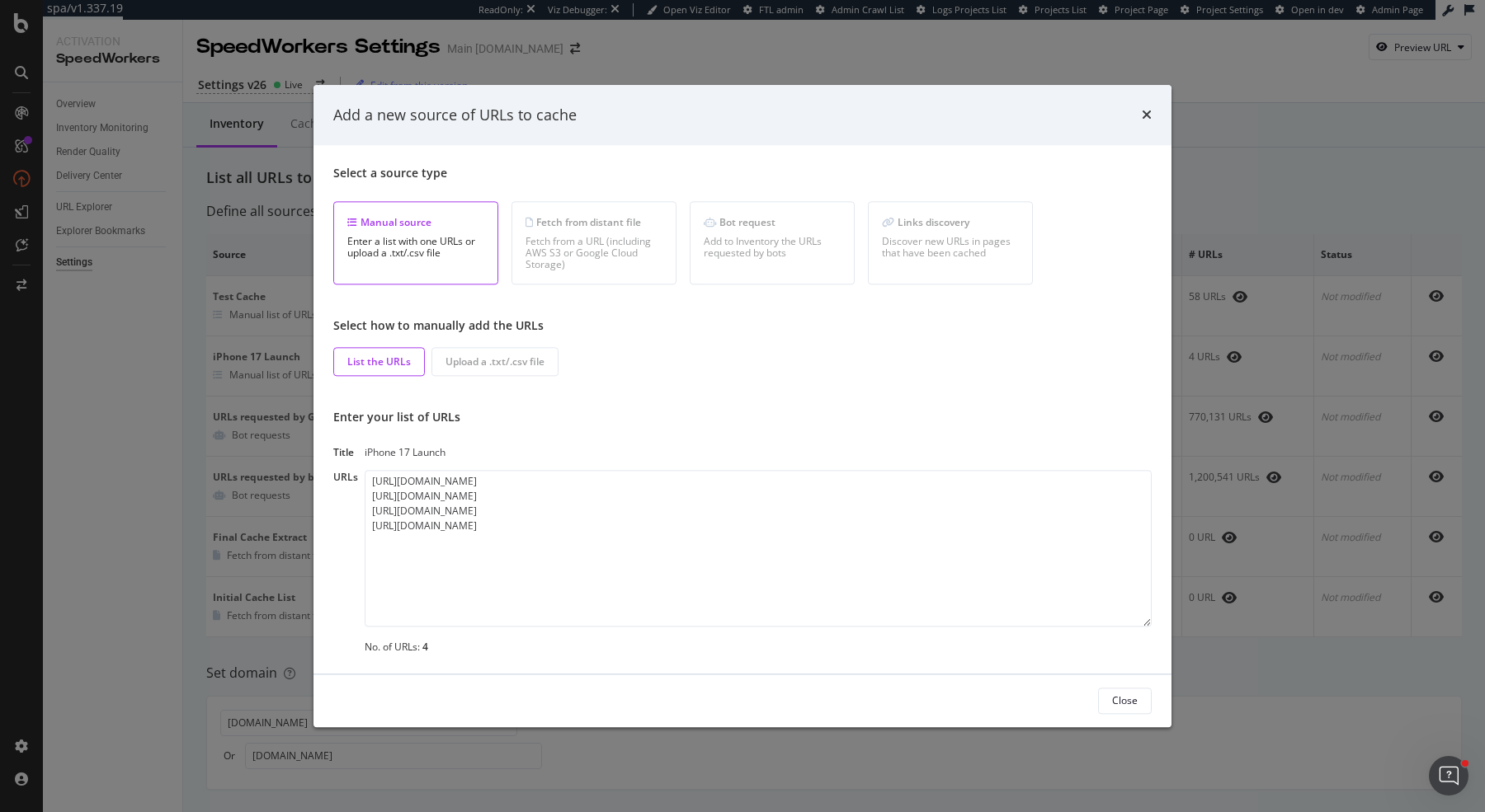
click at [1141, 107] on div "Add a new source of URLs to cache" at bounding box center [742, 115] width 818 height 21
click at [1156, 117] on div "Add a new source of URLs to cache" at bounding box center [742, 115] width 858 height 61
click at [1144, 117] on icon "times" at bounding box center [1146, 115] width 10 height 13
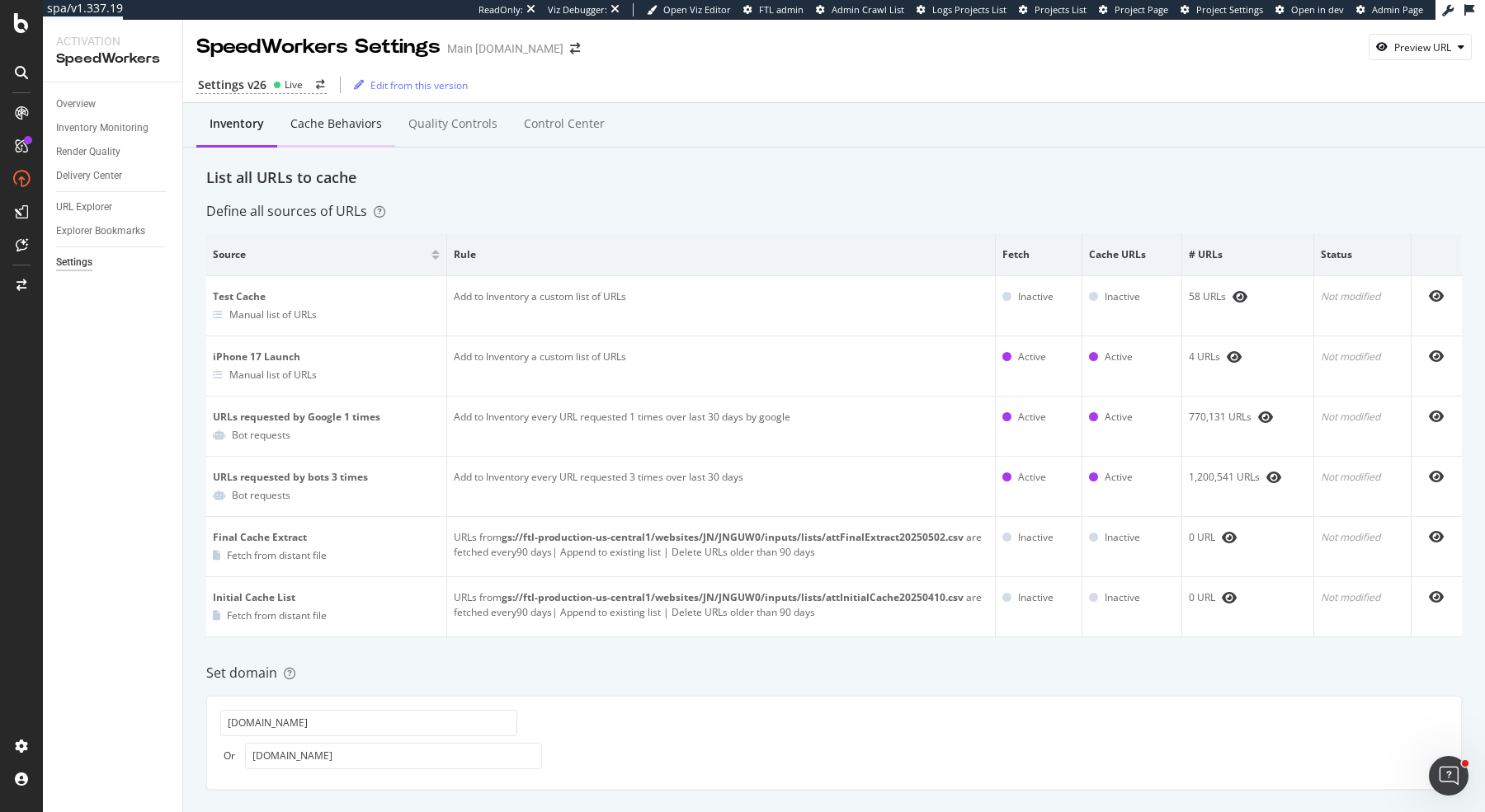
click at [332, 124] on div "Cache behaviors" at bounding box center [336, 123] width 92 height 16
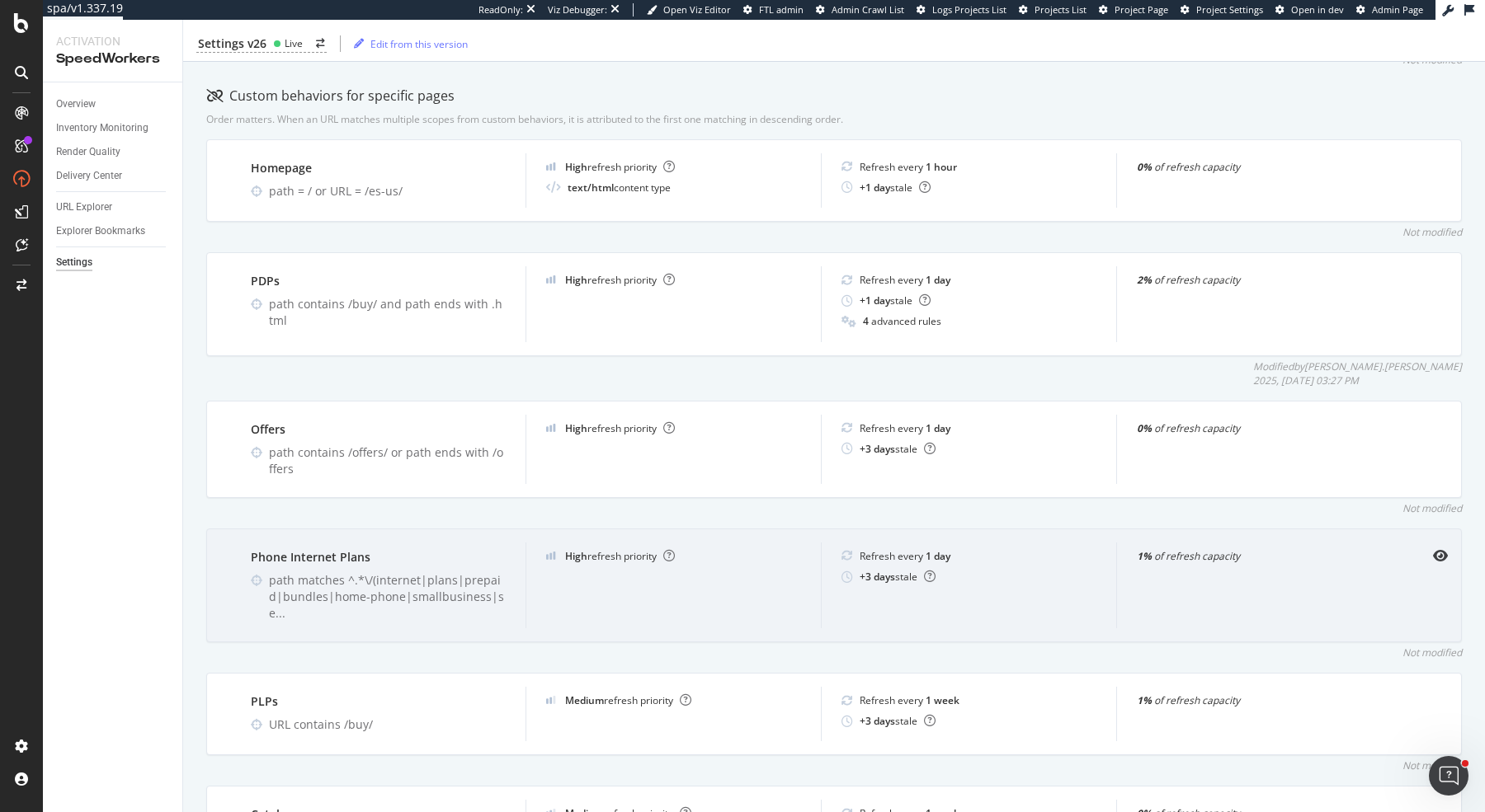
scroll to position [289, 0]
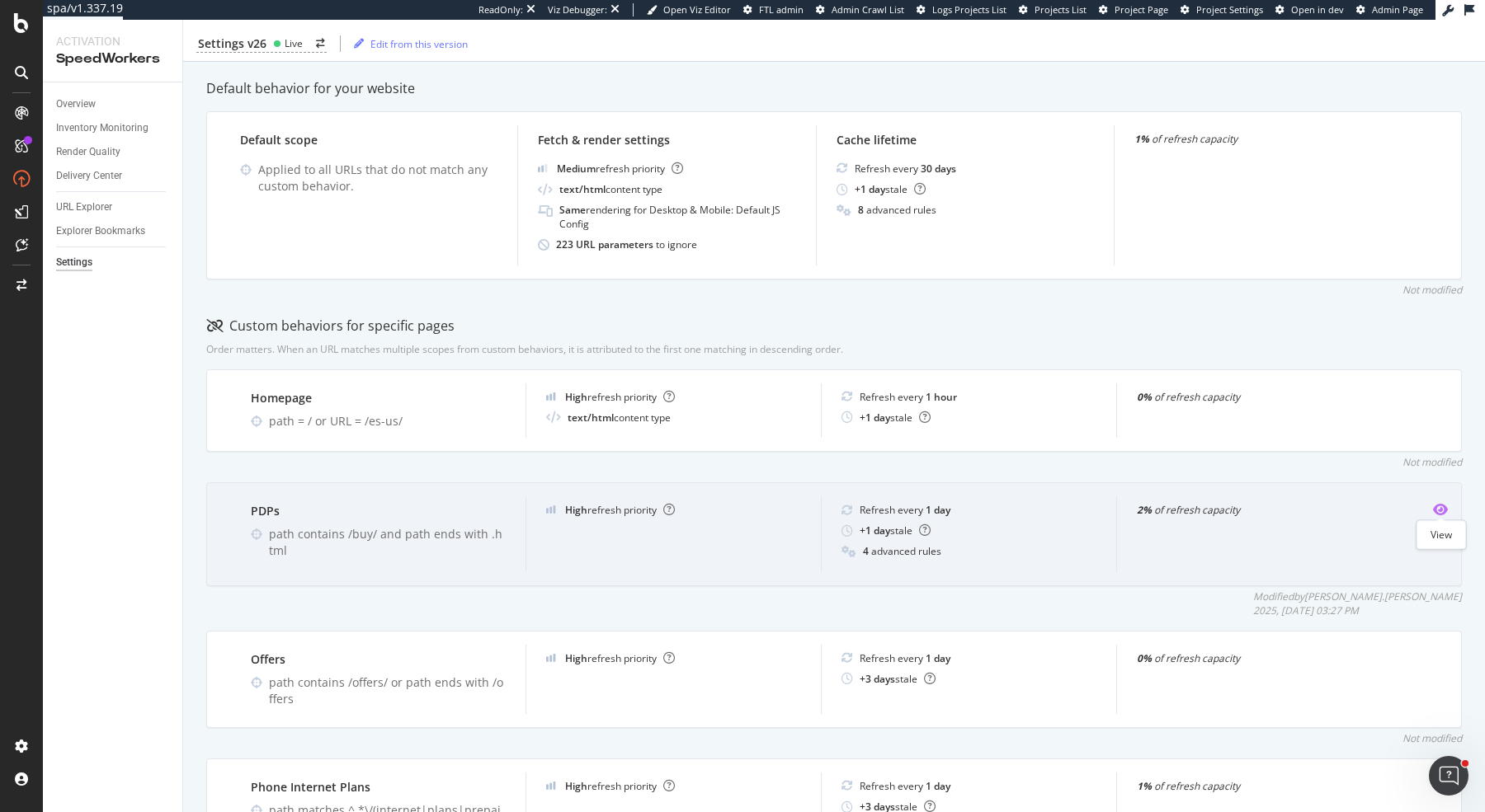
click at [1444, 506] on icon "eye" at bounding box center [1439, 510] width 15 height 13
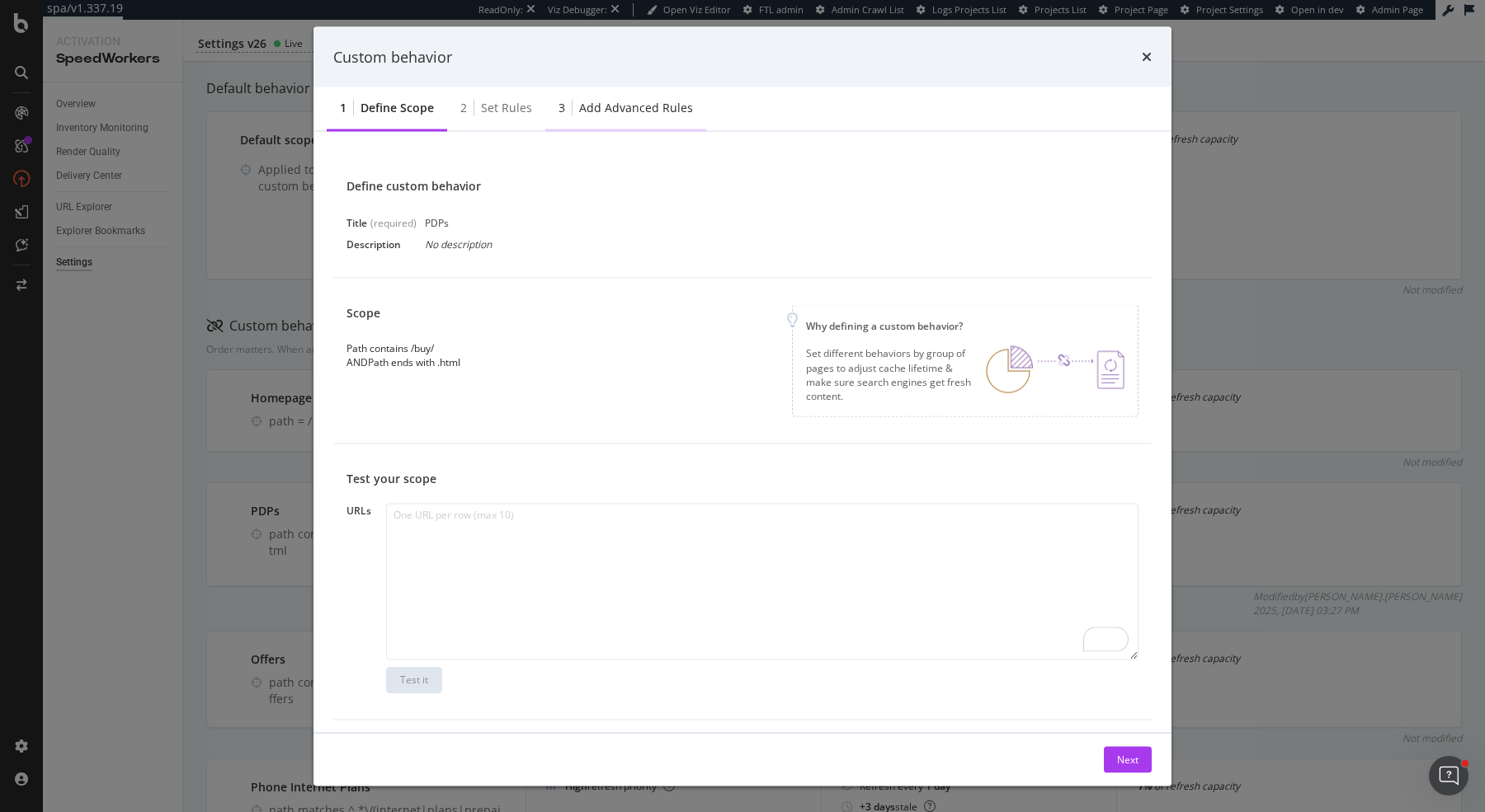
click at [619, 128] on div "3 Add advanced rules" at bounding box center [626, 109] width 161 height 46
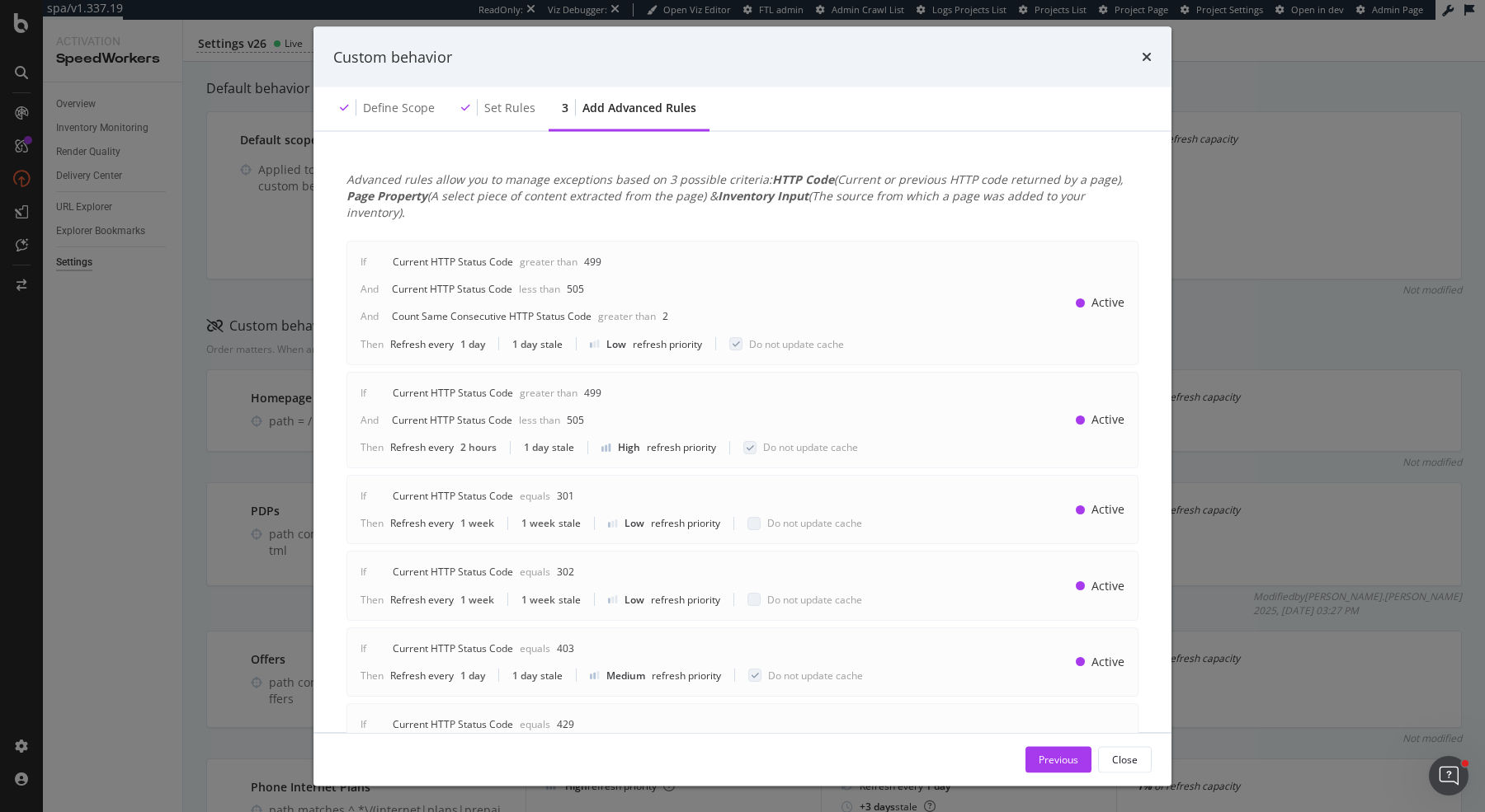
scroll to position [694, 0]
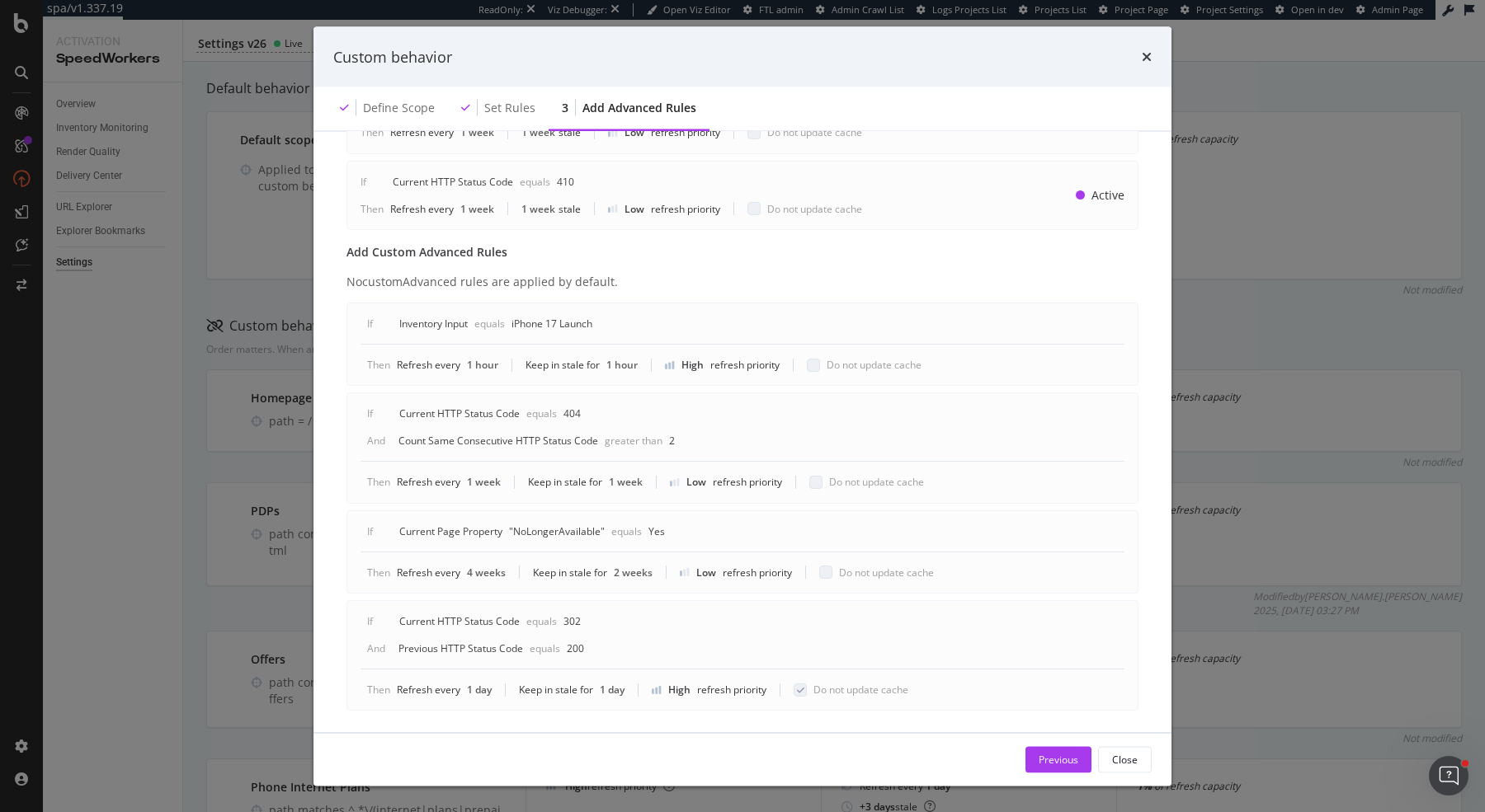
click at [221, 102] on div "Custom behavior Define scope Set rules 3 Add advanced rules Advanced rules allo…" at bounding box center [742, 406] width 1485 height 812
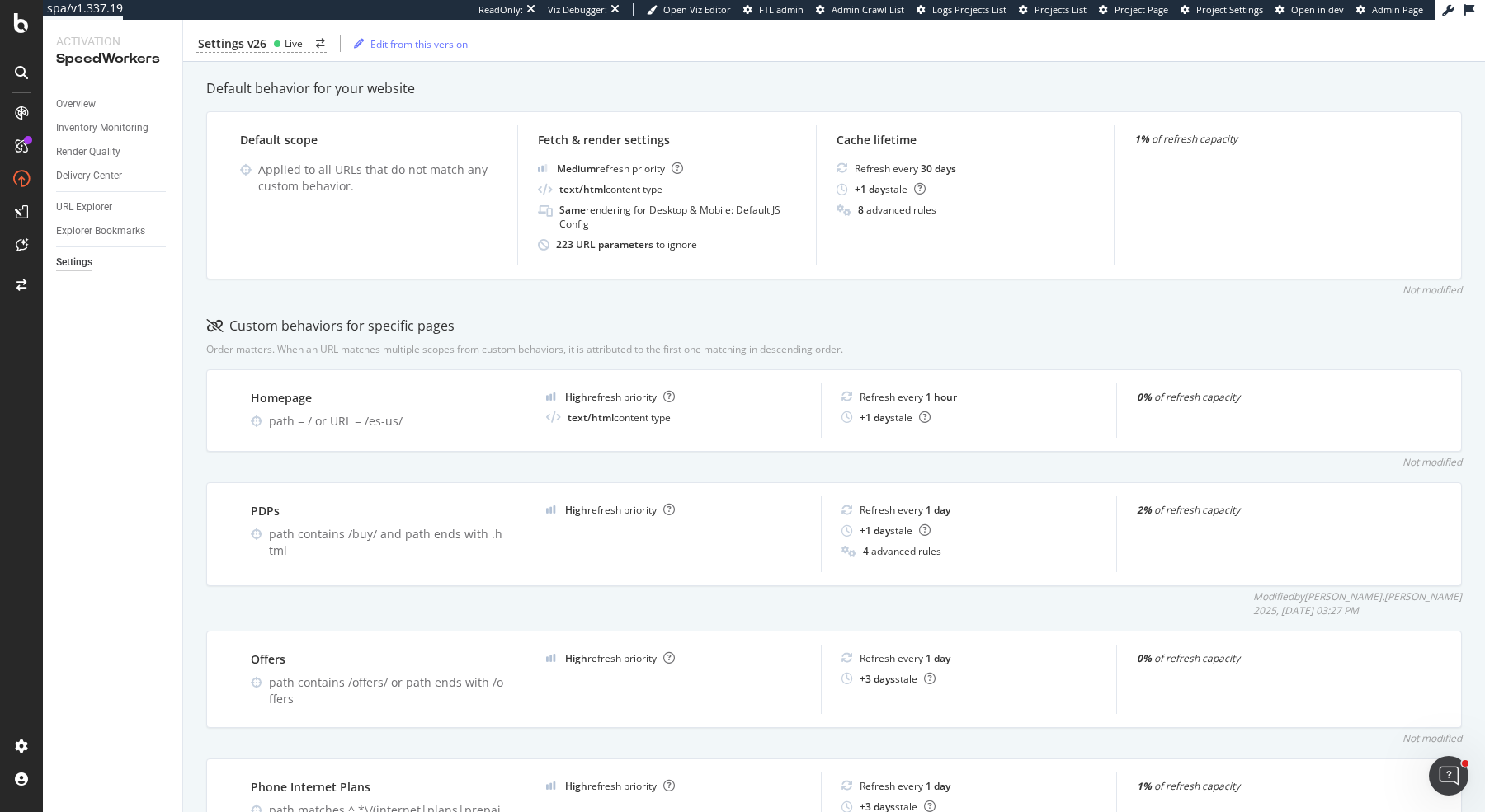
scroll to position [0, 0]
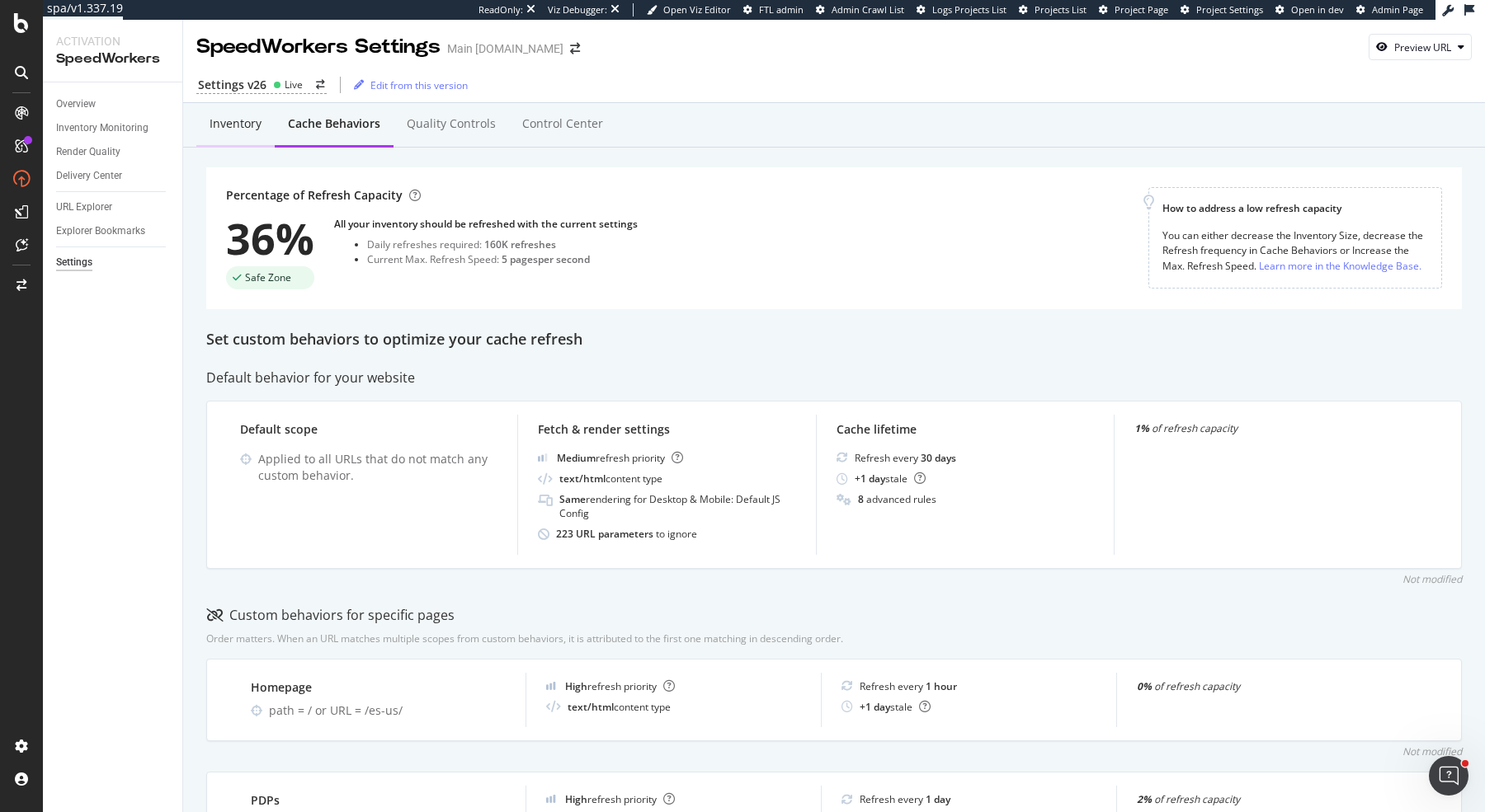
click at [229, 130] on div "Inventory" at bounding box center [236, 123] width 52 height 16
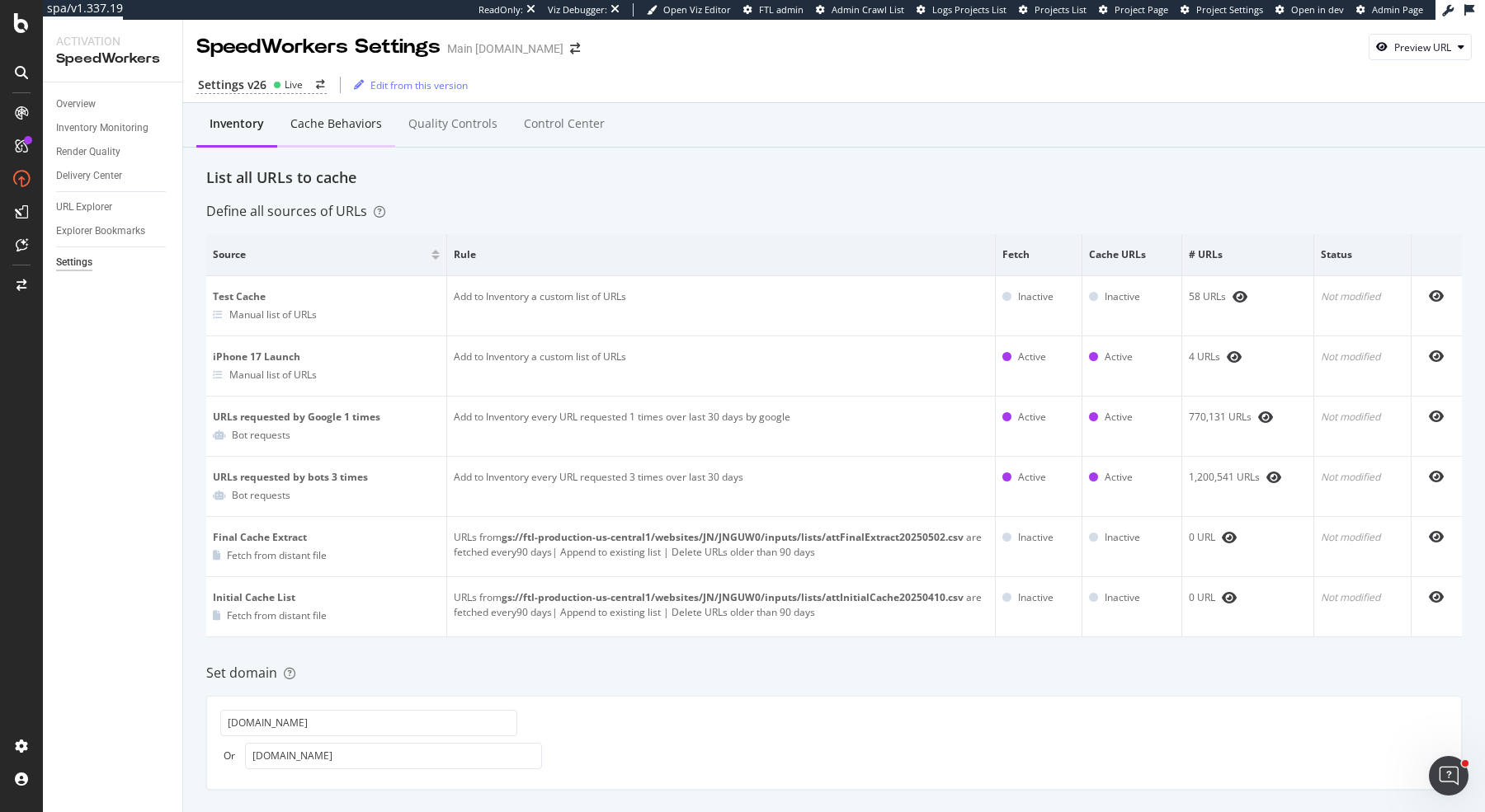
click at [309, 139] on div "Cache behaviors" at bounding box center [336, 125] width 118 height 46
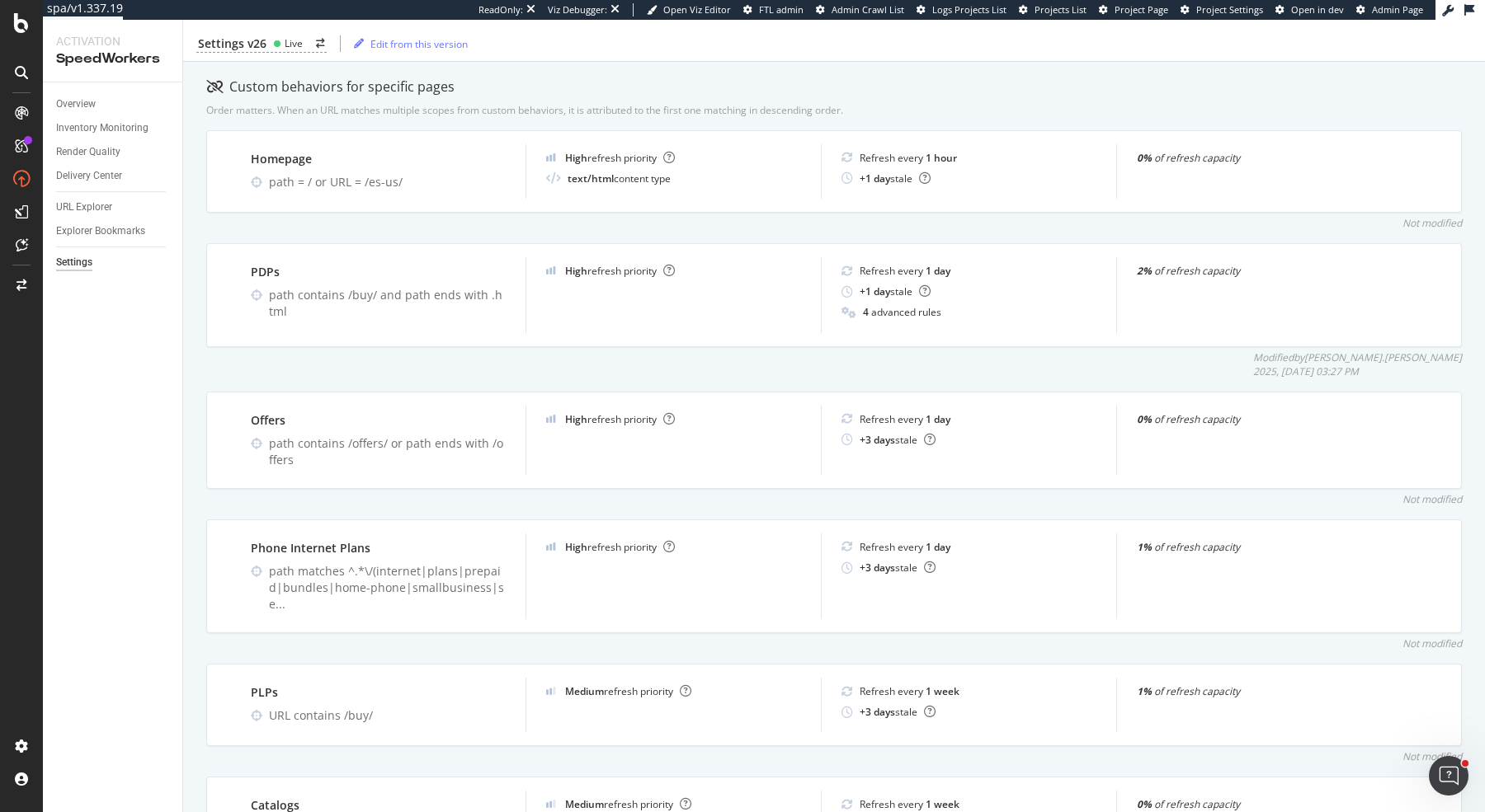
scroll to position [509, 0]
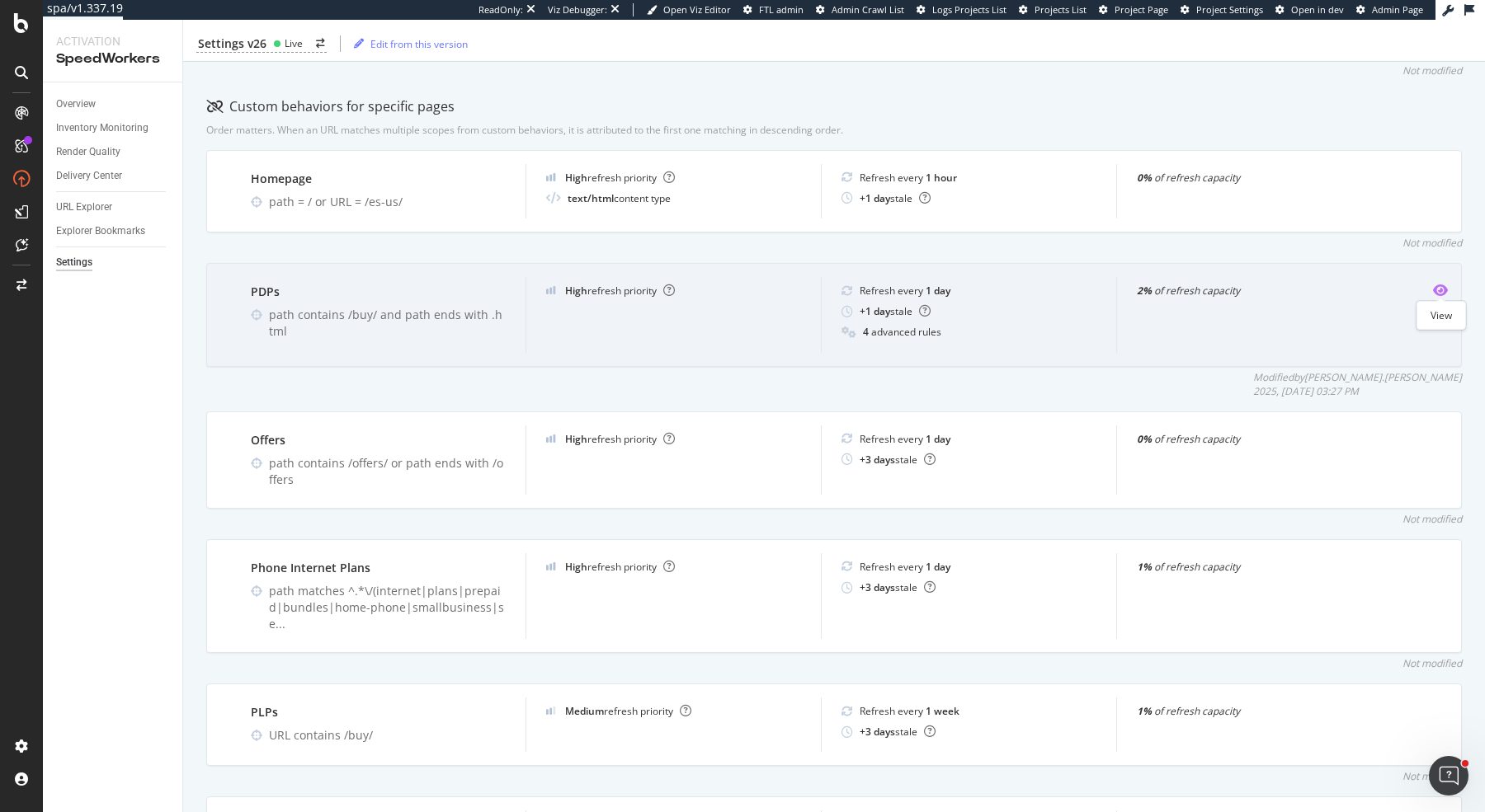
click at [1432, 286] on icon "eye" at bounding box center [1439, 290] width 15 height 13
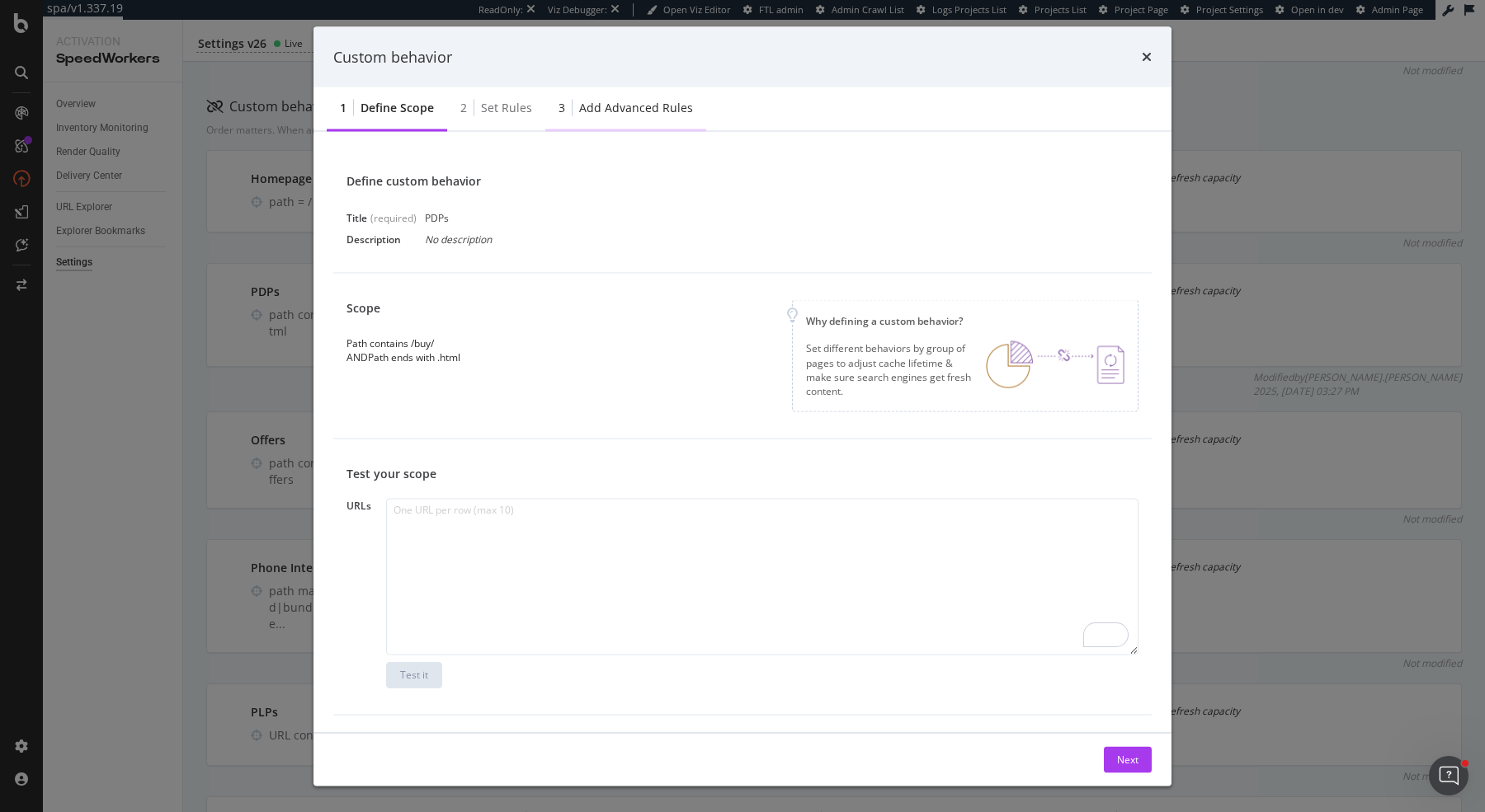
scroll to position [5, 0]
click at [648, 97] on div "3 Add advanced rules" at bounding box center [626, 109] width 161 height 46
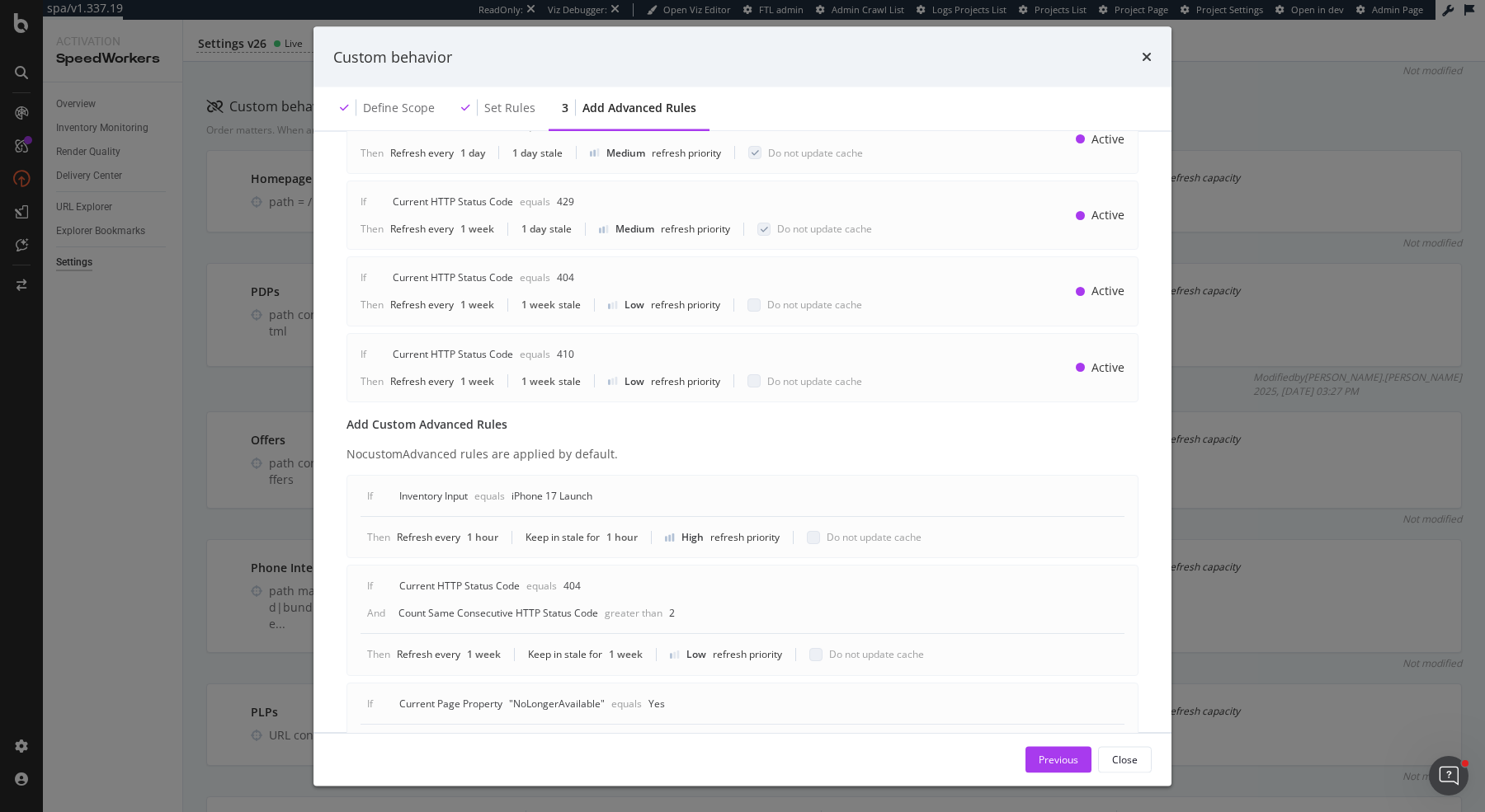
scroll to position [694, 0]
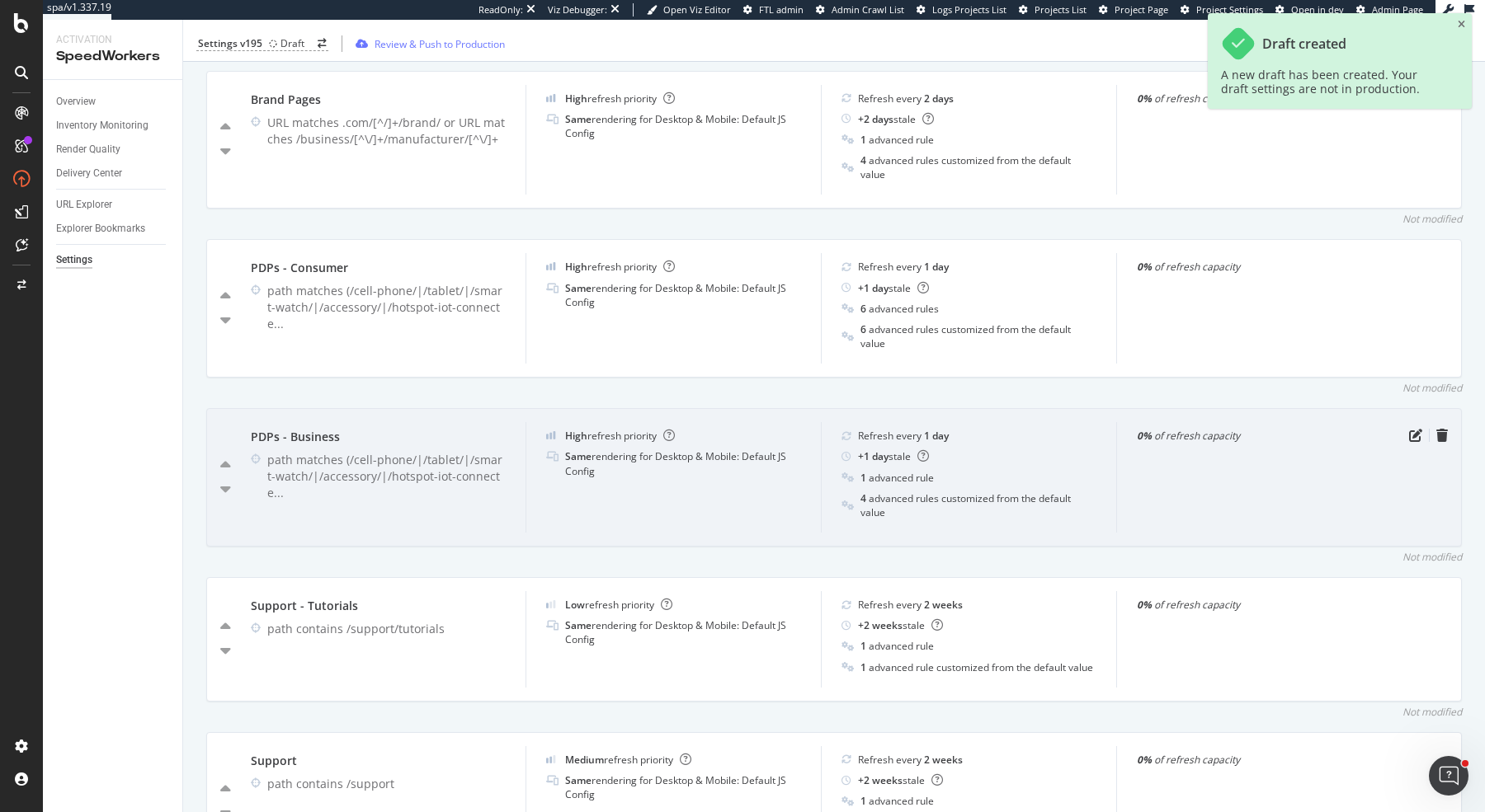
scroll to position [764, 0]
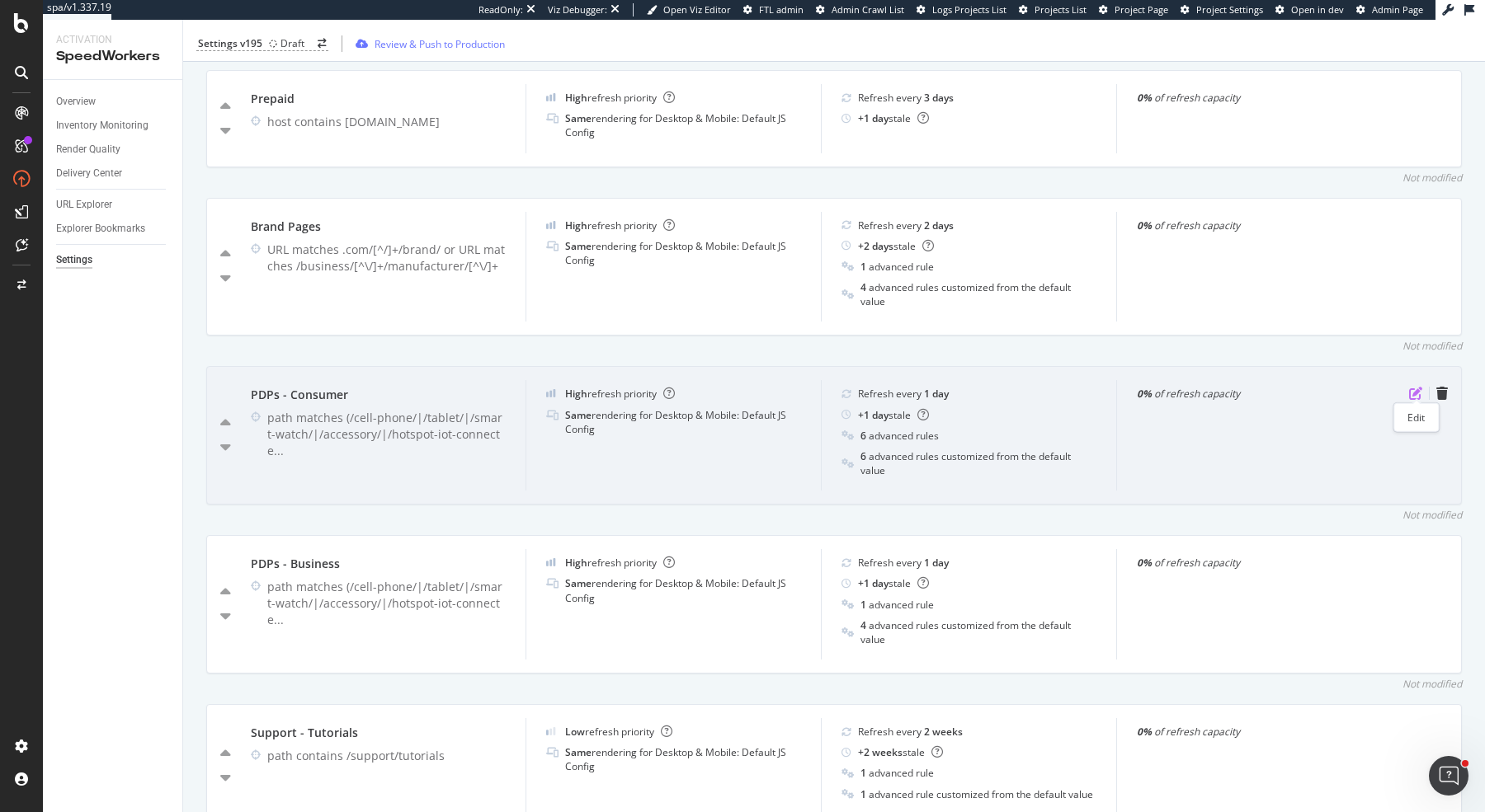
click at [1416, 386] on icon "pen-to-square" at bounding box center [1415, 393] width 13 height 13
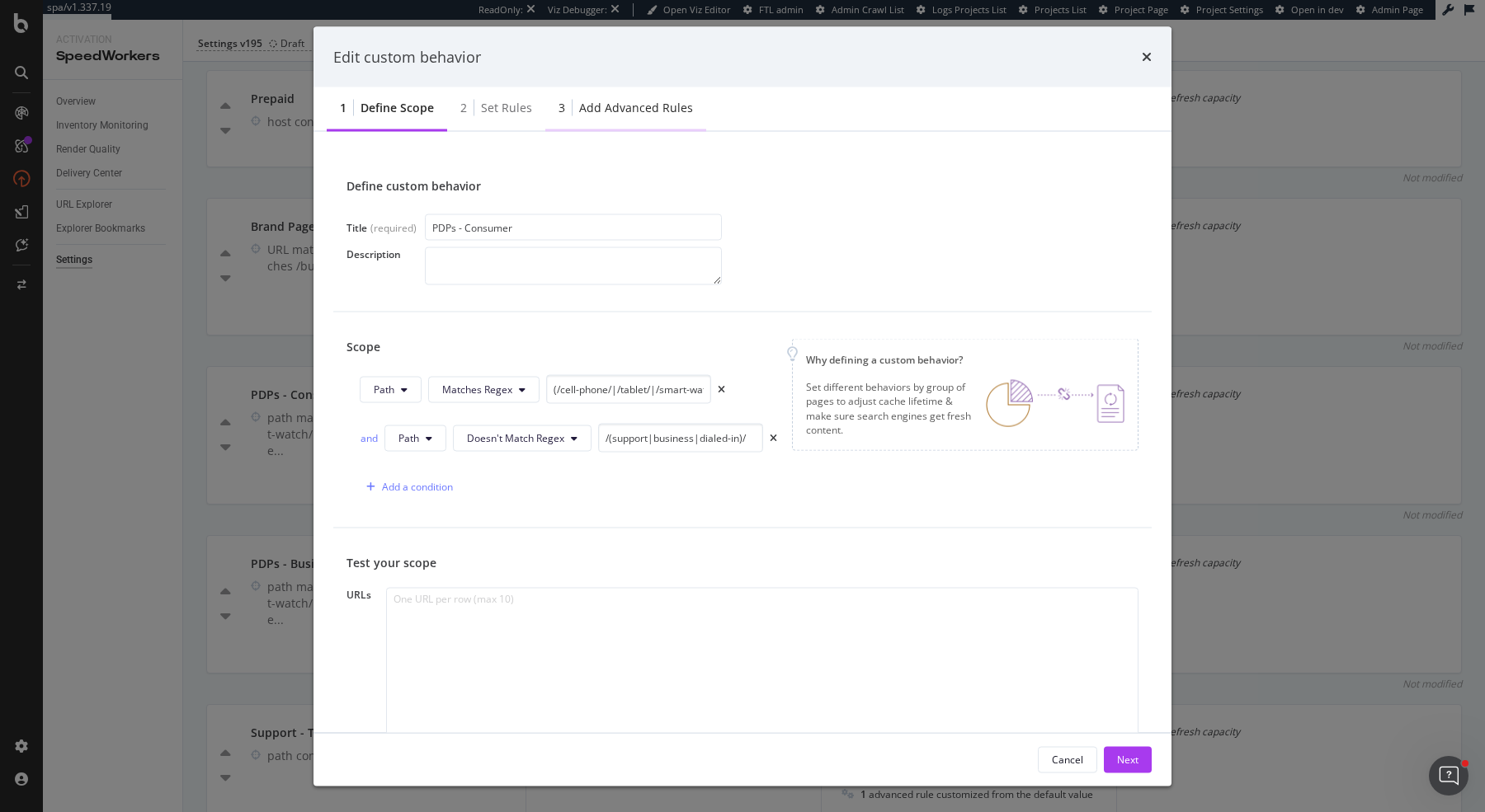
click at [628, 112] on div "Add advanced rules" at bounding box center [636, 108] width 114 height 16
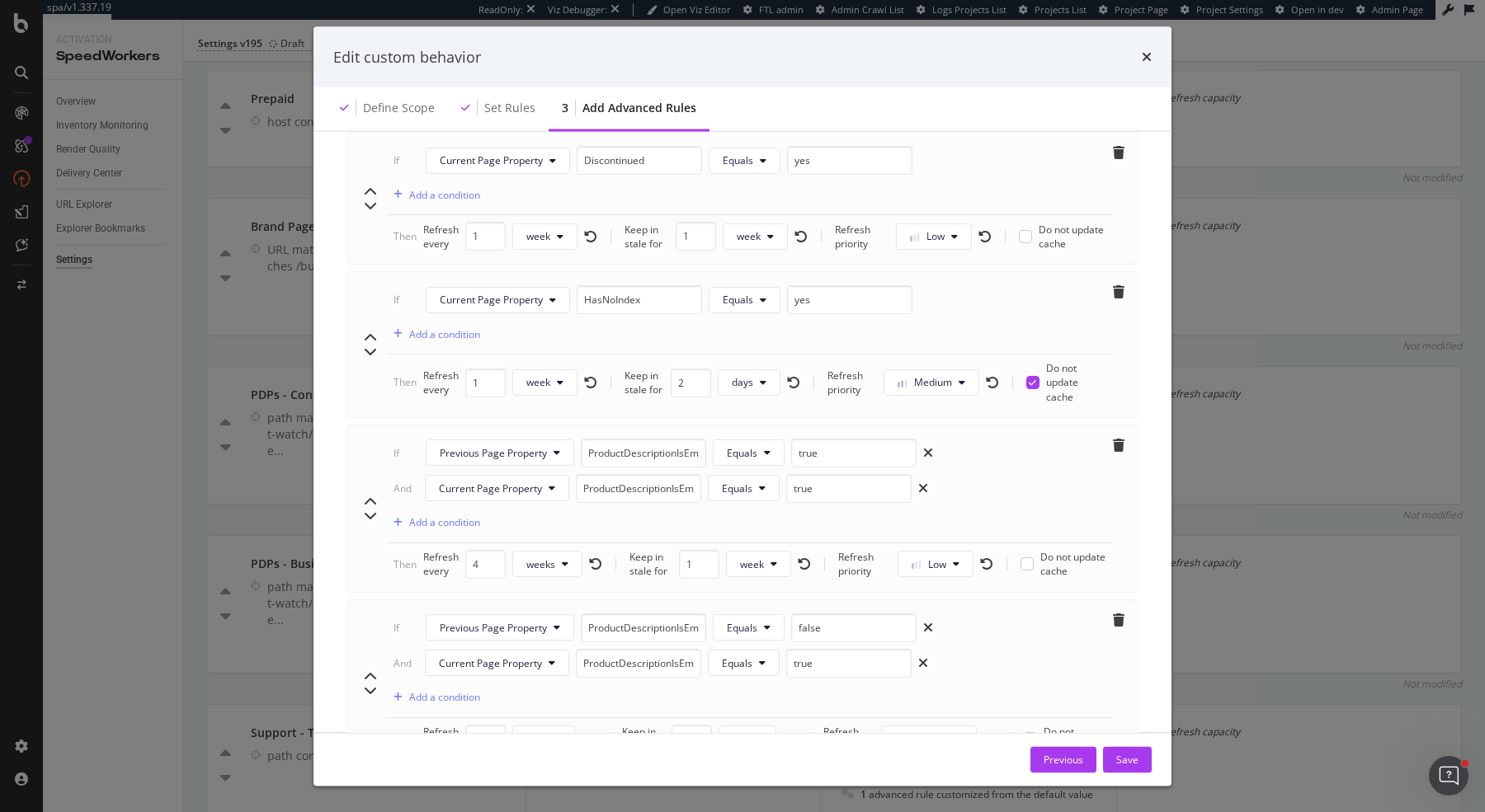
scroll to position [1436, 0]
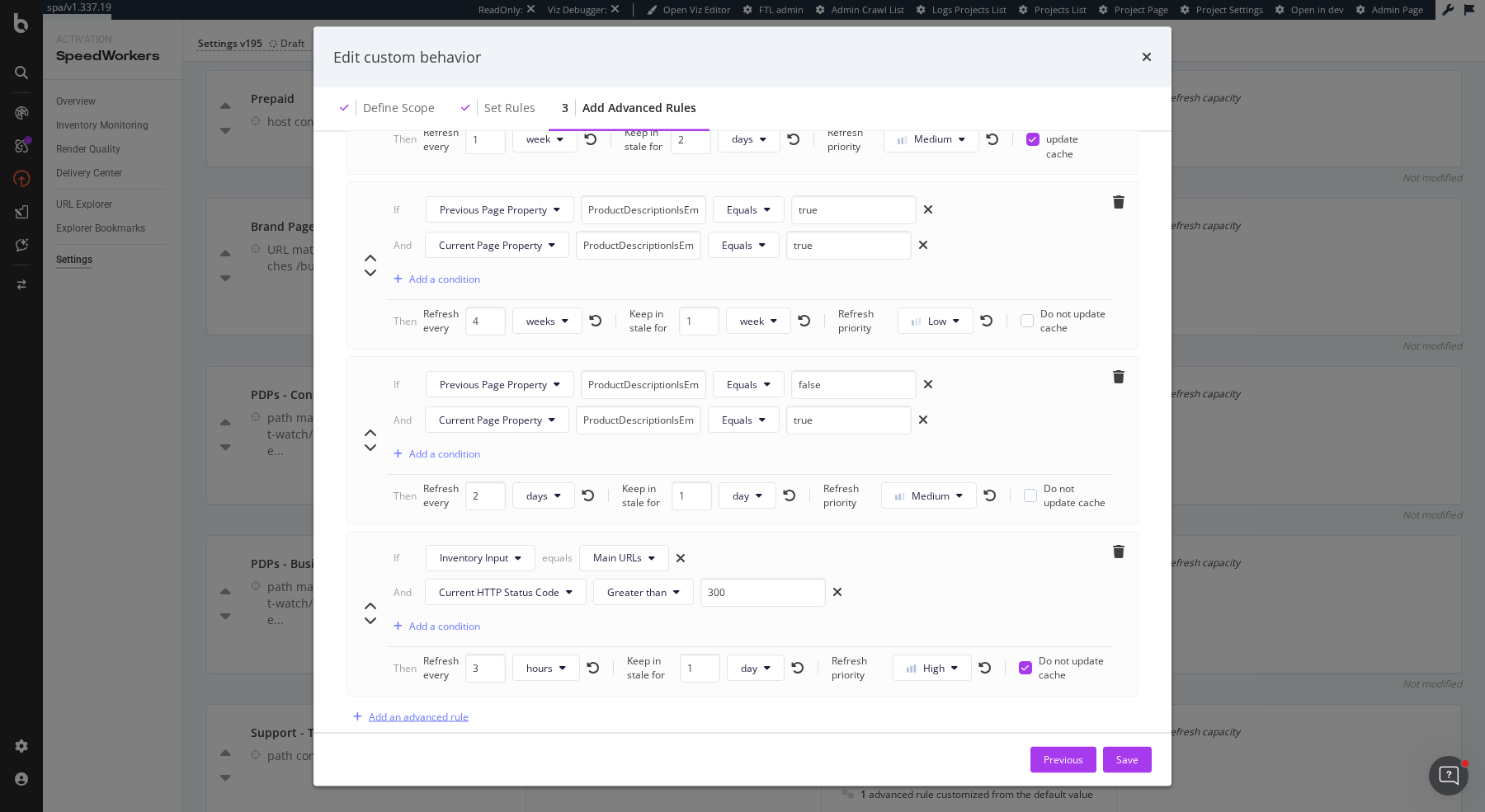
click at [409, 710] on div "Add an advanced rule" at bounding box center [419, 717] width 100 height 14
click at [371, 756] on icon "chevron-up" at bounding box center [370, 762] width 13 height 13
type input "1"
type input "3"
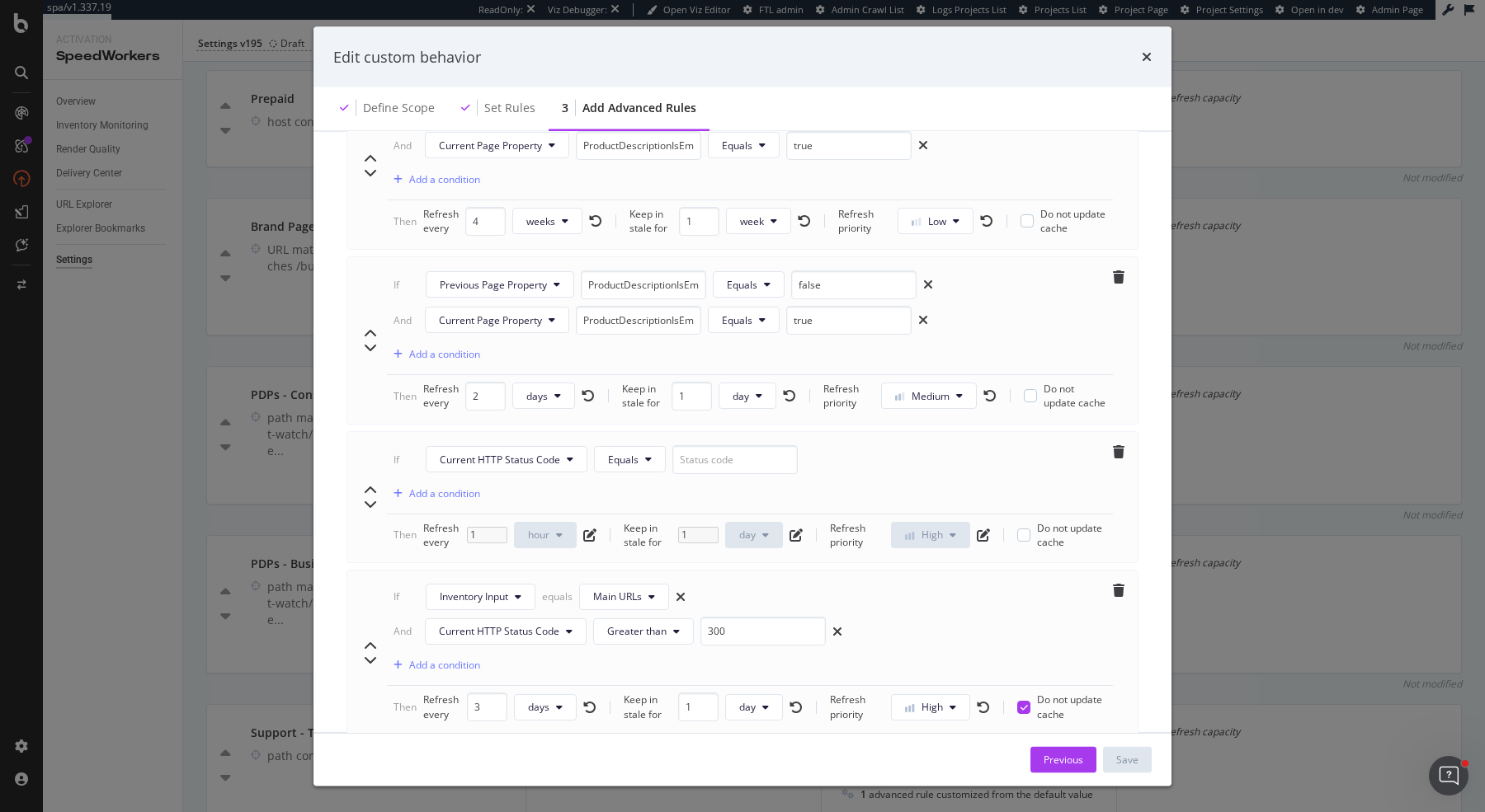
scroll to position [1572, 0]
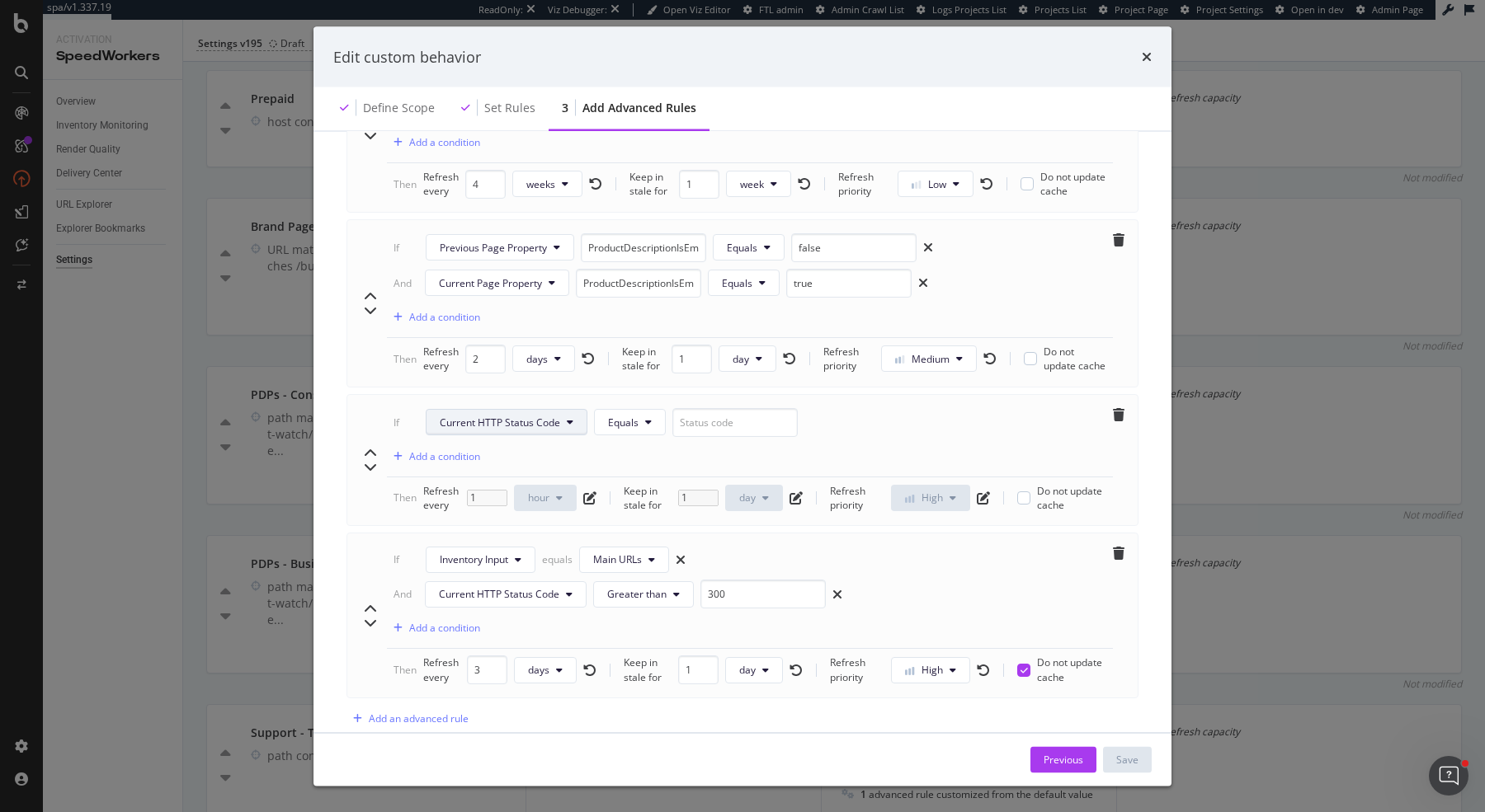
click at [583, 410] on button "Current HTTP Status Code" at bounding box center [506, 423] width 162 height 27
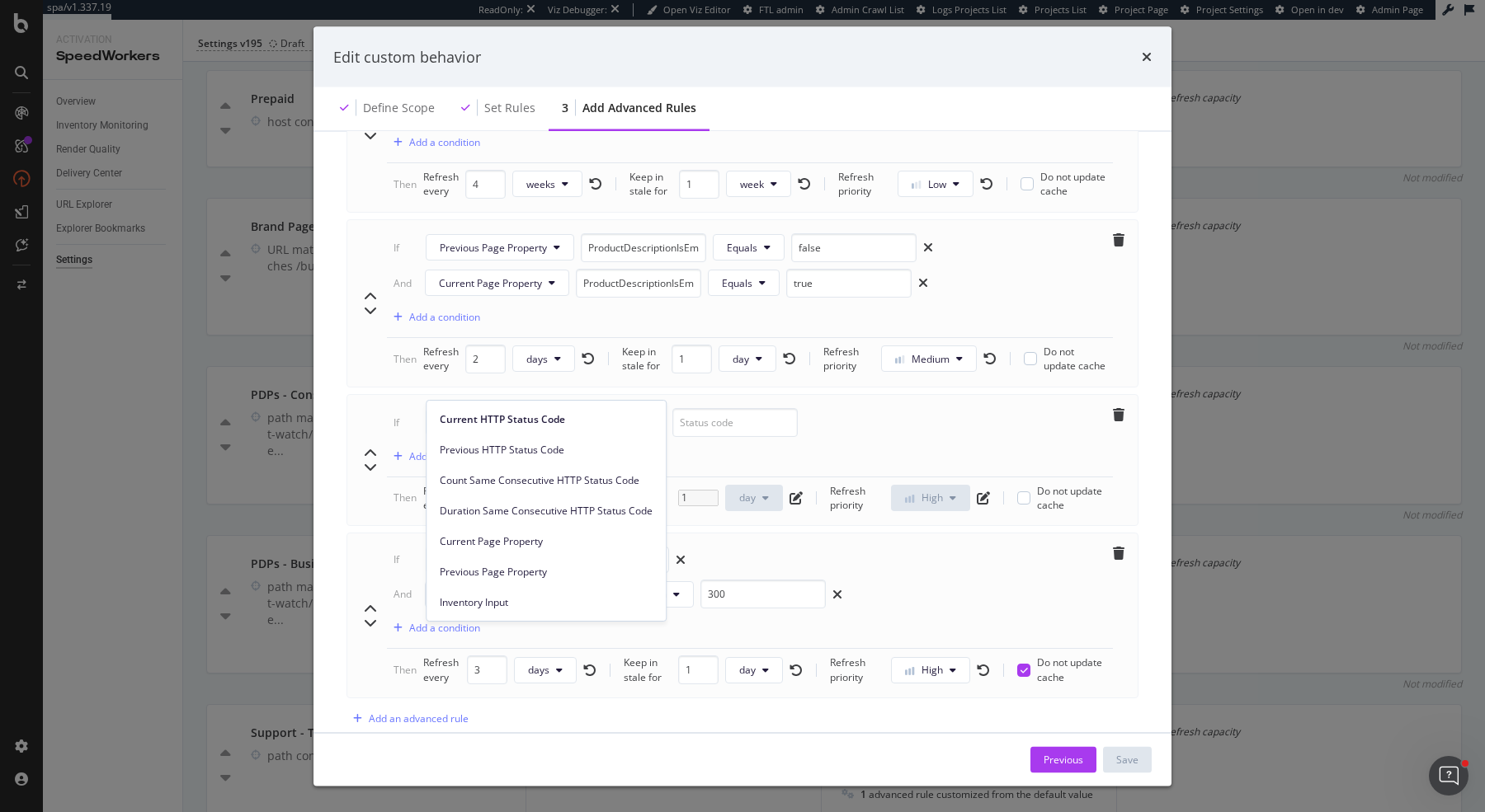
click at [378, 408] on div "modal" at bounding box center [370, 460] width 20 height 104
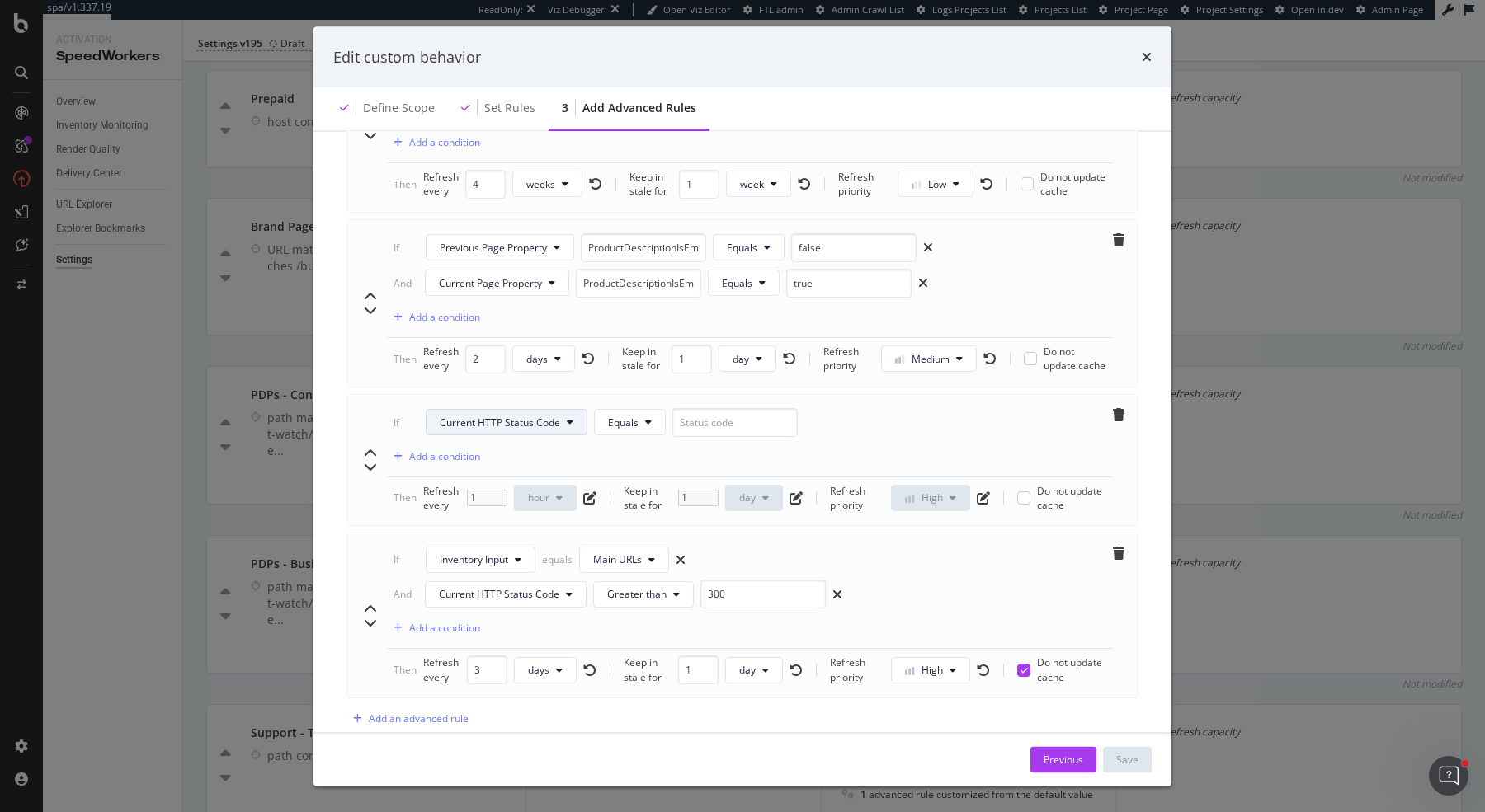
click at [468, 416] on span "Current HTTP Status Code" at bounding box center [500, 423] width 120 height 14
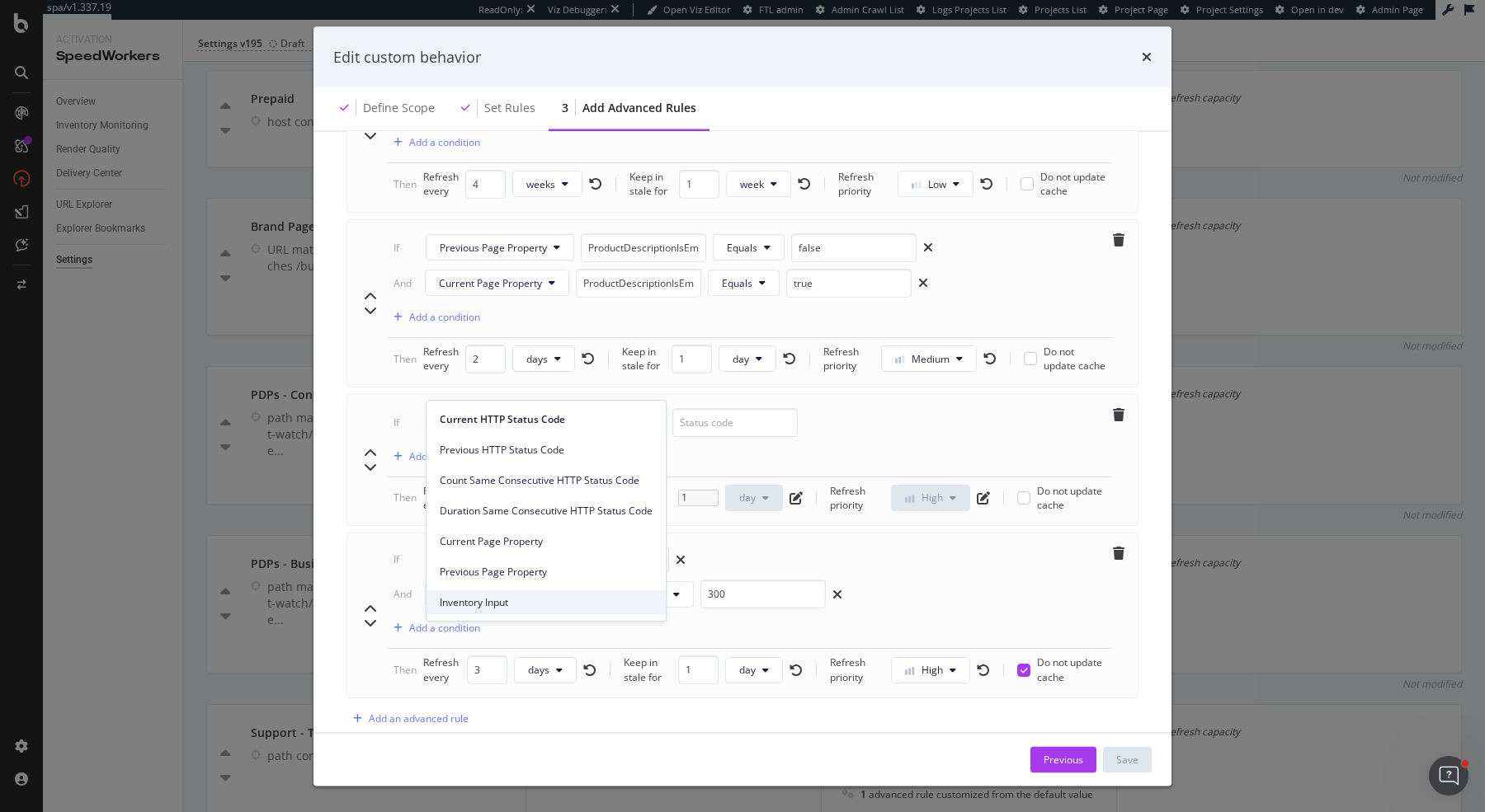
click at [527, 601] on span "Inventory Input" at bounding box center [546, 602] width 212 height 15
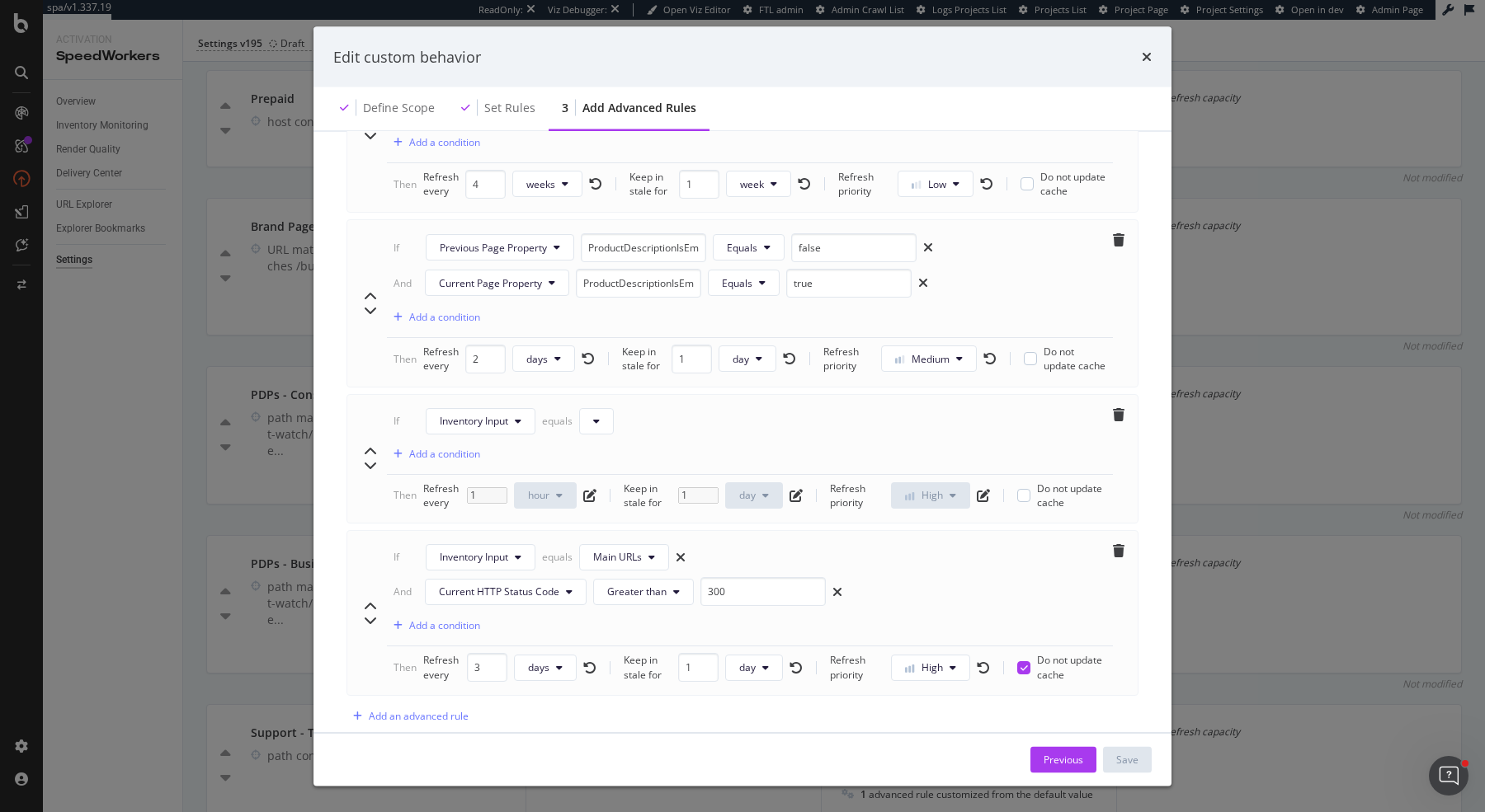
scroll to position [1572, 0]
click at [603, 409] on button "modal" at bounding box center [596, 422] width 35 height 27
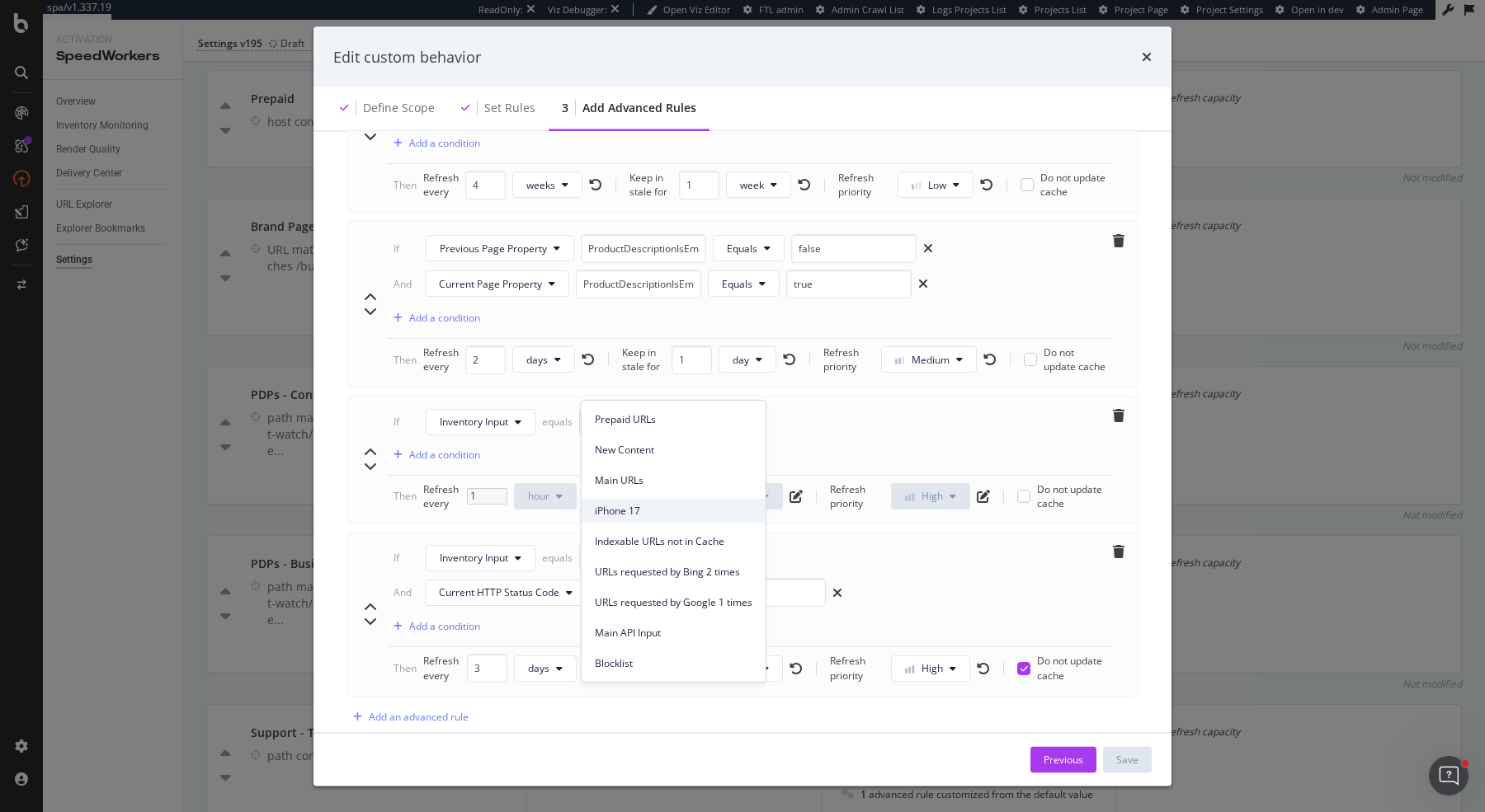
click at [674, 506] on span "iPhone 17" at bounding box center [673, 511] width 158 height 15
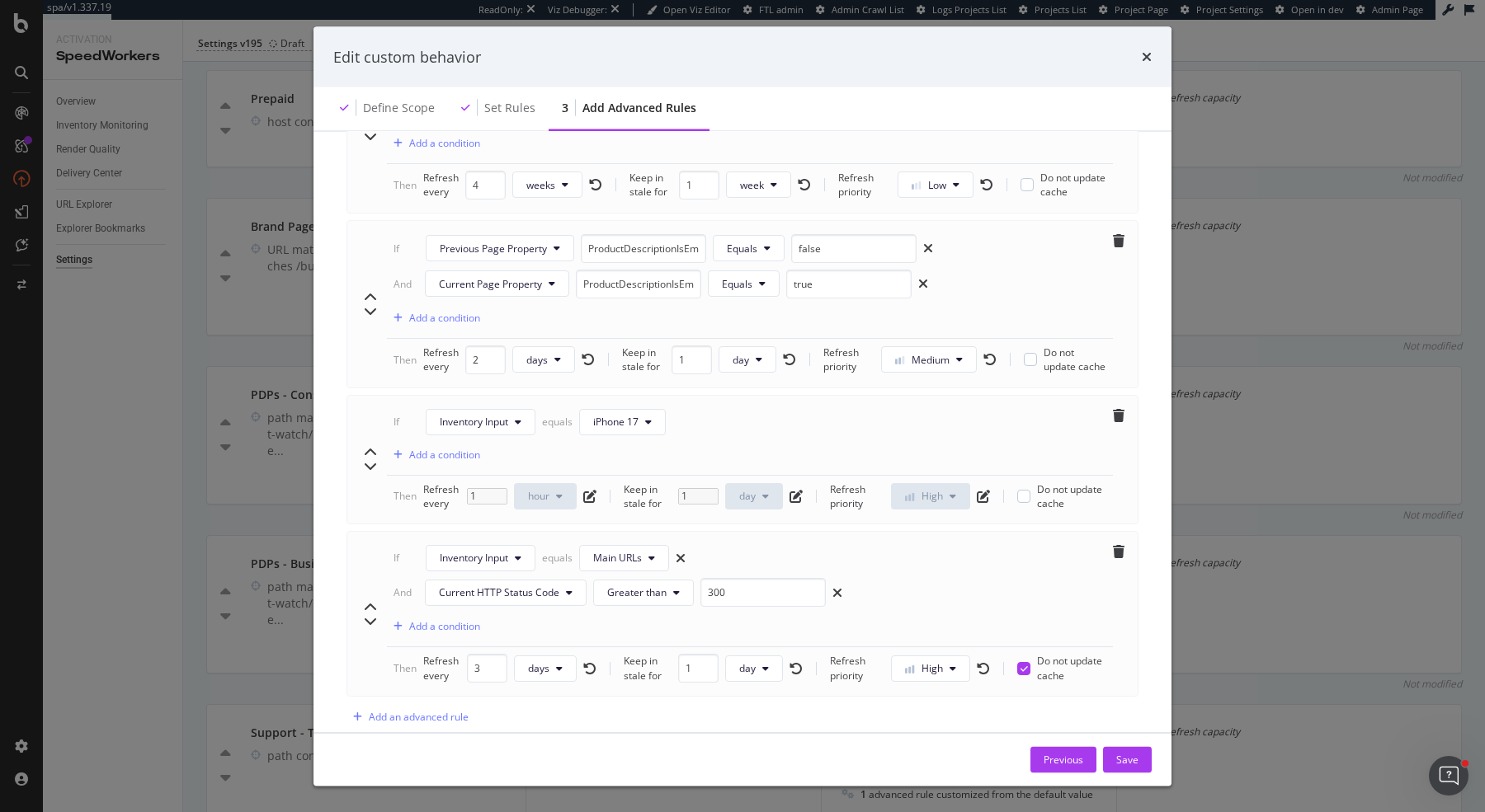
click at [526, 484] on button "hour" at bounding box center [545, 497] width 62 height 27
click at [593, 490] on icon "pen-to-square" at bounding box center [589, 496] width 13 height 13
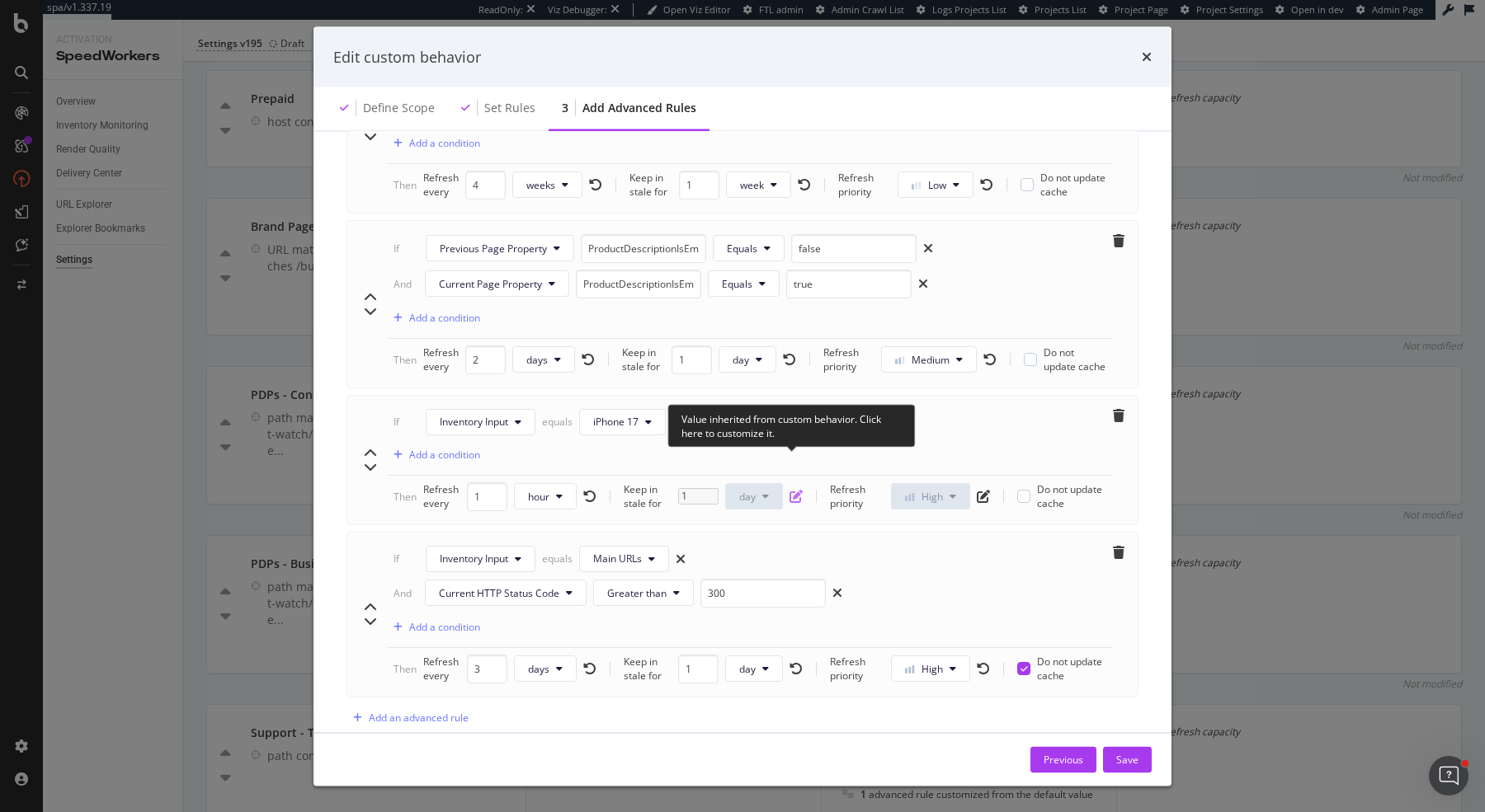
click at [791, 491] on icon "pen-to-square" at bounding box center [795, 497] width 13 height 13
click at [745, 490] on span "day" at bounding box center [747, 497] width 16 height 14
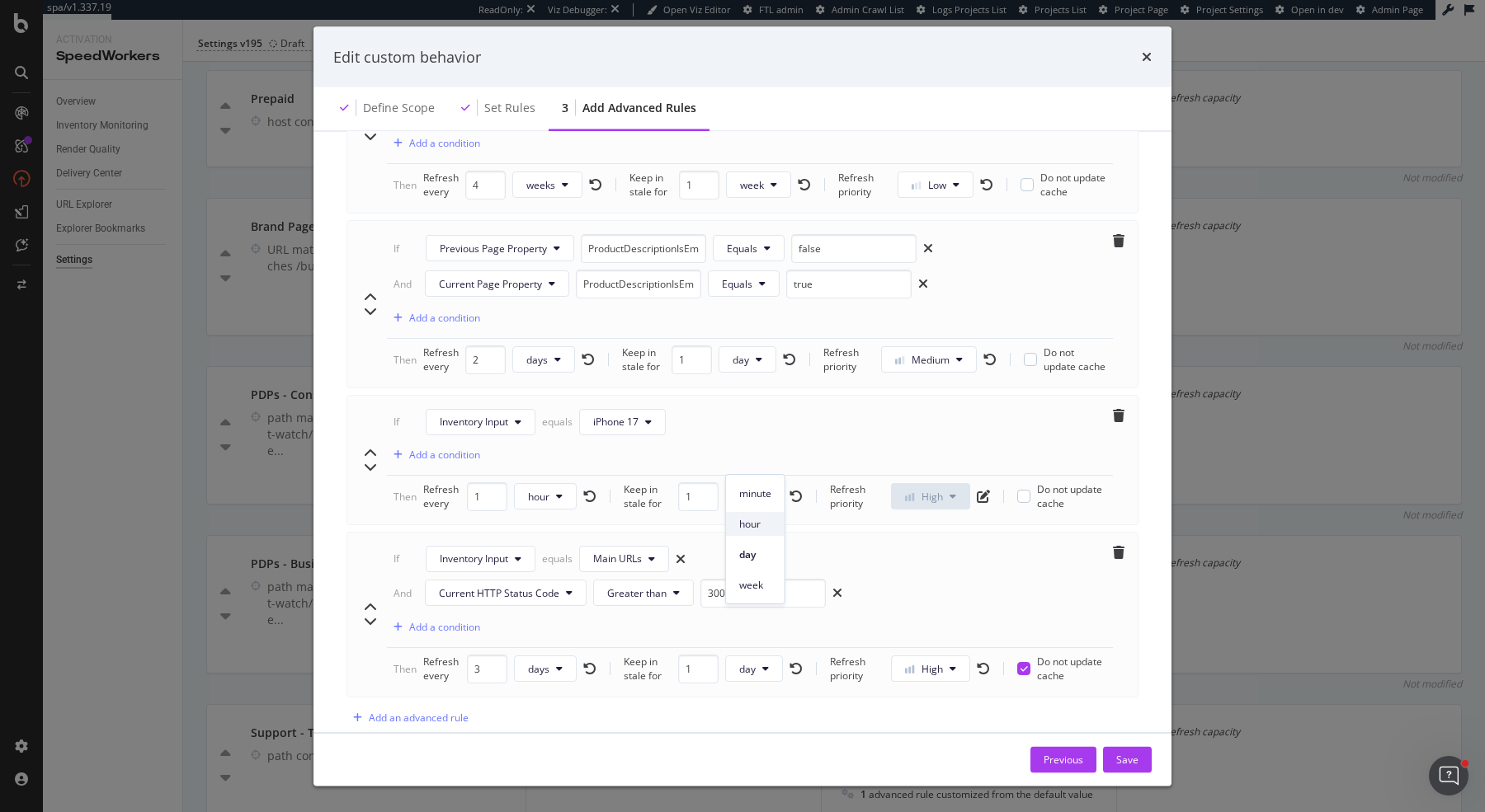
click at [763, 534] on div "hour" at bounding box center [755, 524] width 59 height 24
click at [980, 491] on icon "pen-to-square" at bounding box center [984, 497] width 13 height 13
click at [953, 493] on icon "modal" at bounding box center [954, 497] width 6 height 10
click at [922, 566] on div "High" at bounding box center [925, 554] width 64 height 24
click at [371, 447] on icon "chevron-up" at bounding box center [370, 453] width 13 height 13
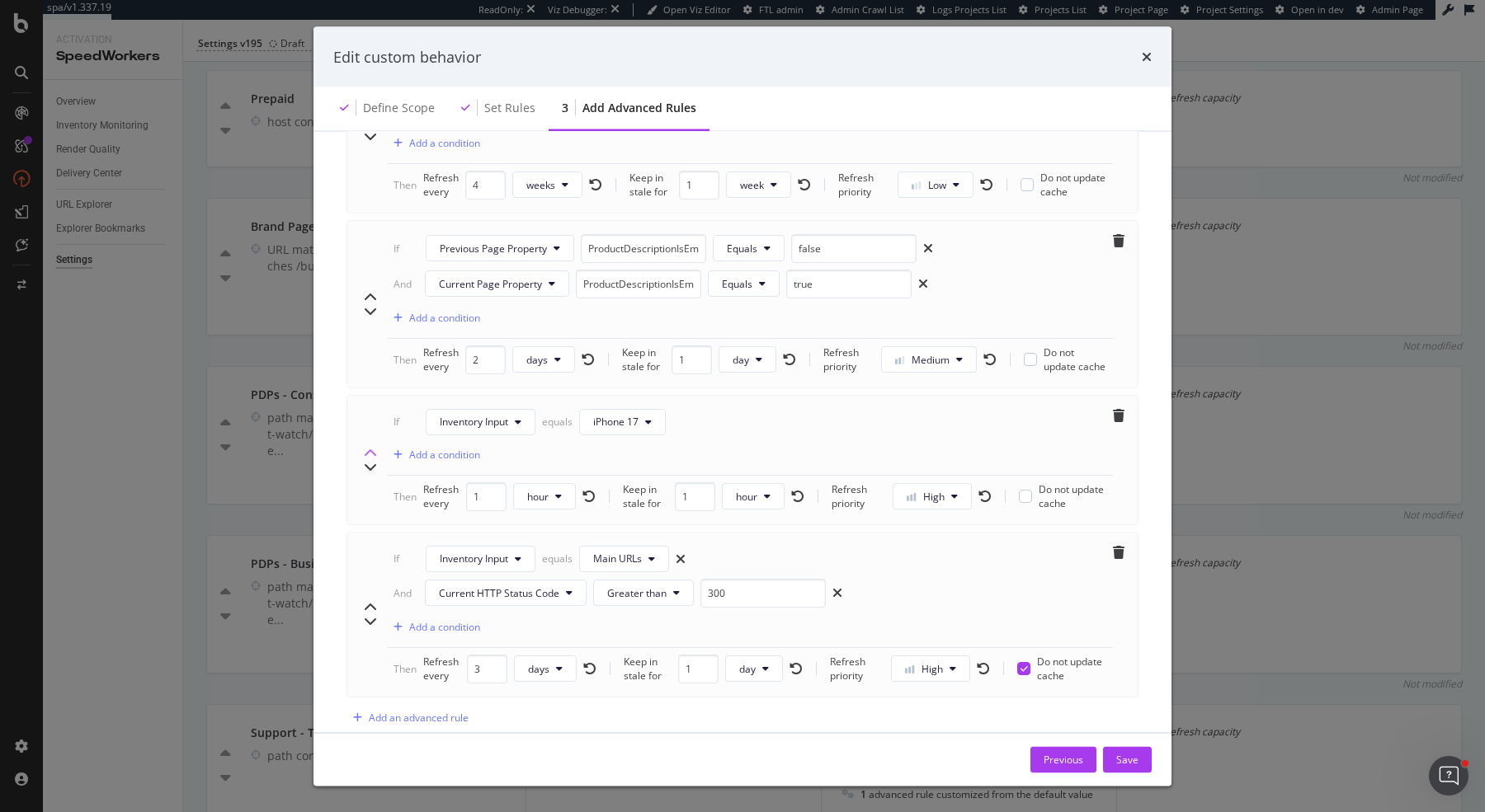
type input "1"
type input "2"
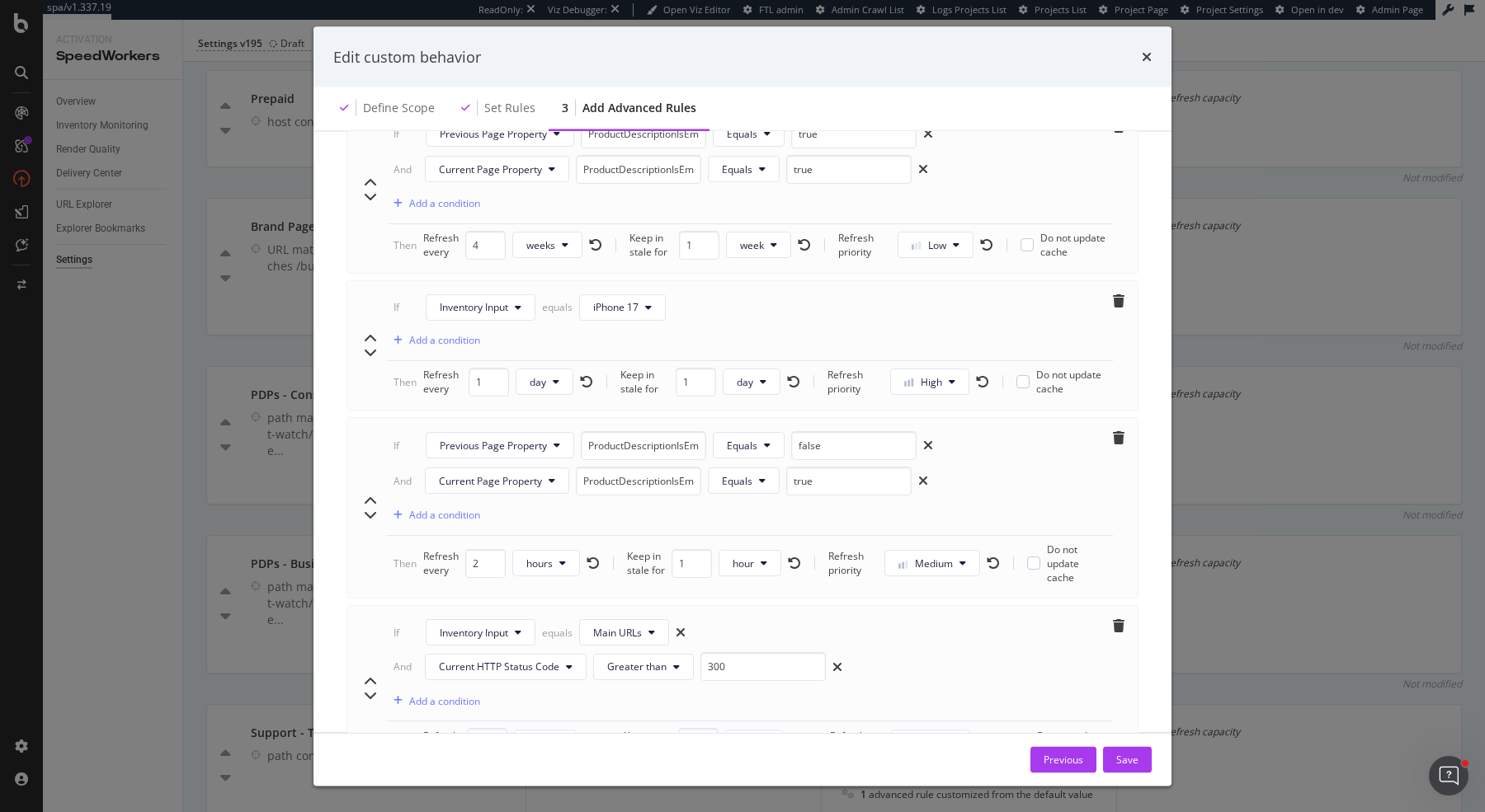
scroll to position [1510, 0]
click at [373, 297] on div "modal" at bounding box center [370, 347] width 20 height 103
click at [373, 299] on div "modal" at bounding box center [370, 347] width 20 height 103
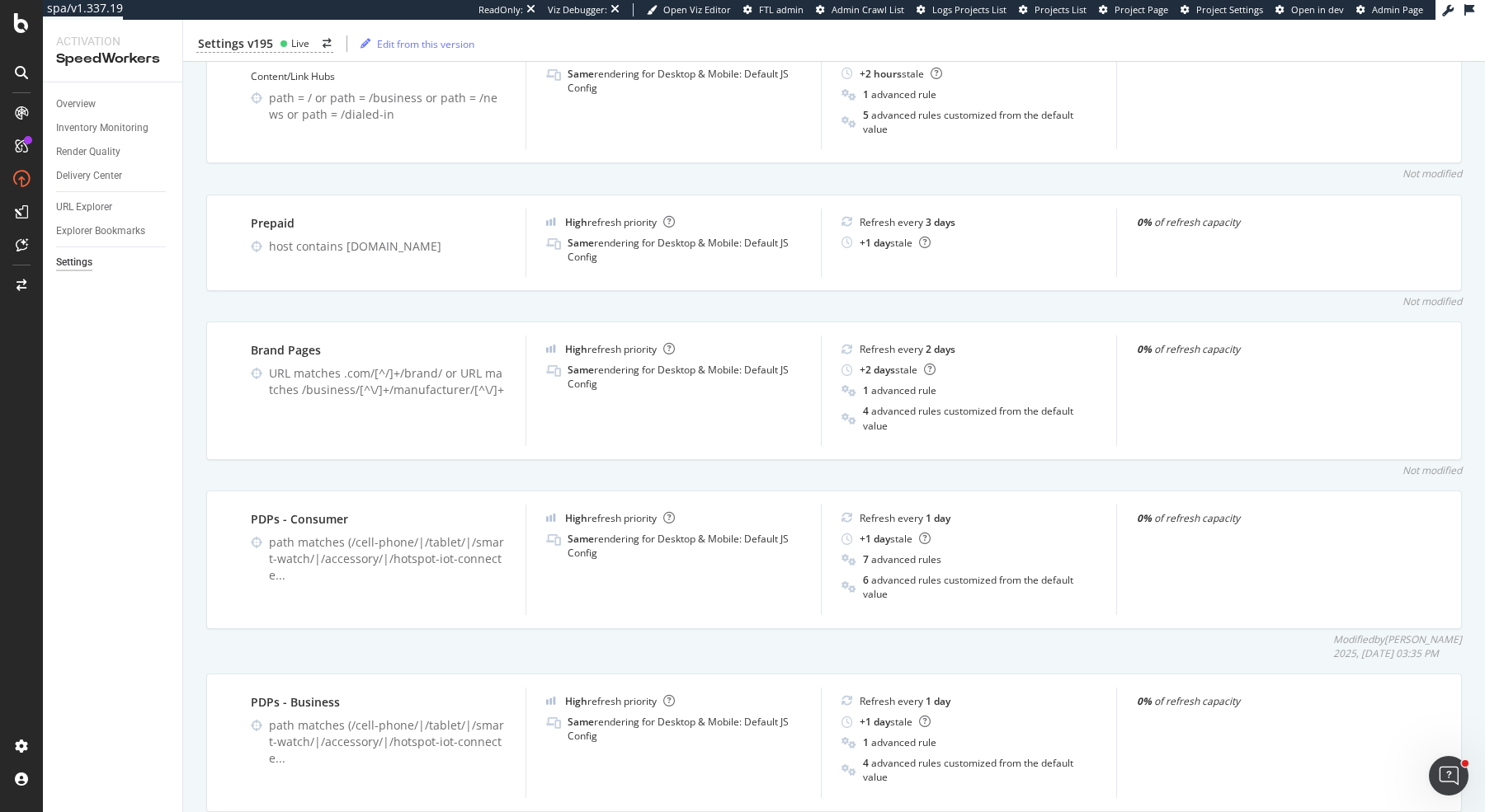
scroll to position [733, 0]
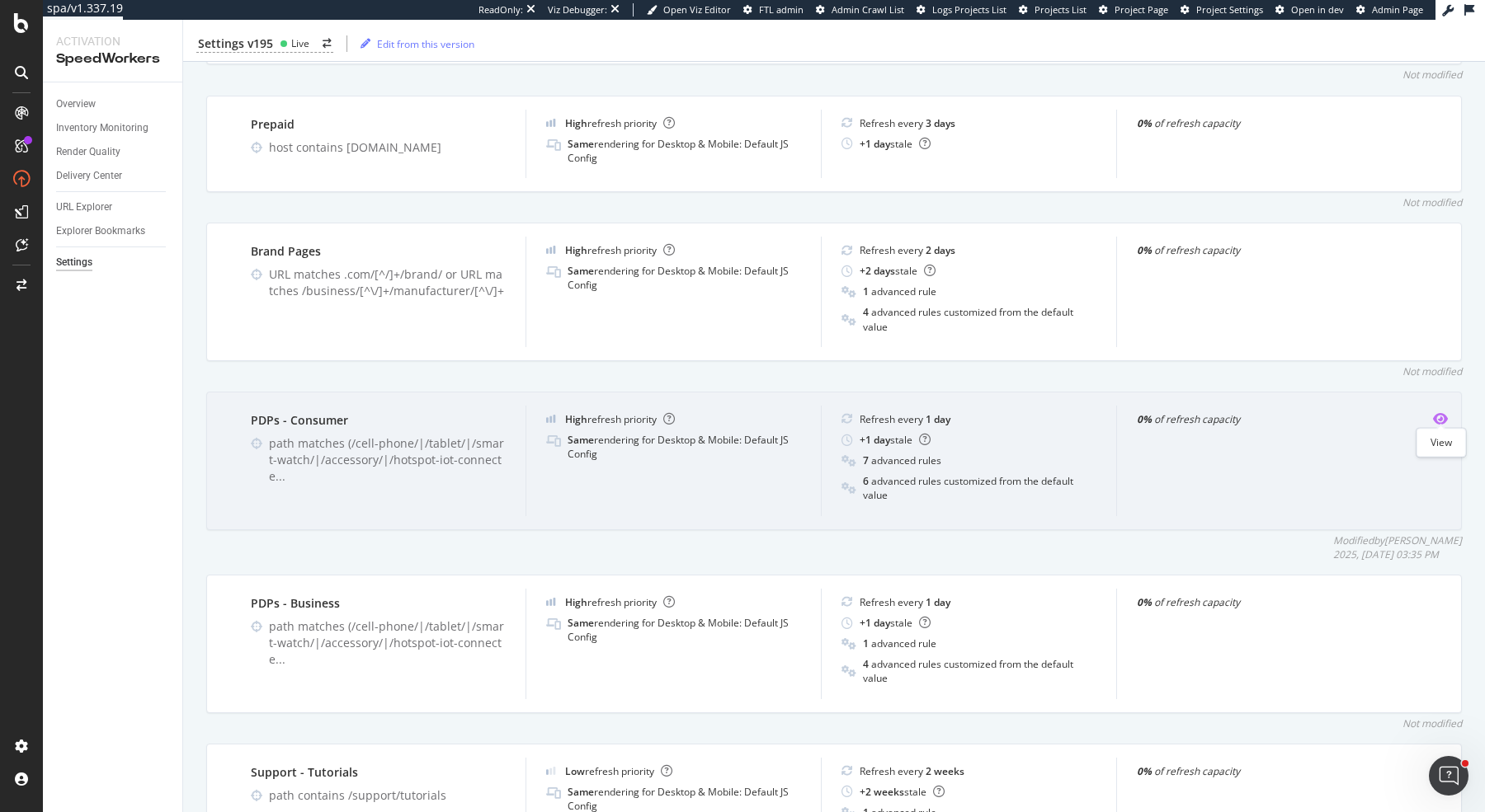
click at [1436, 412] on icon "eye" at bounding box center [1439, 418] width 15 height 13
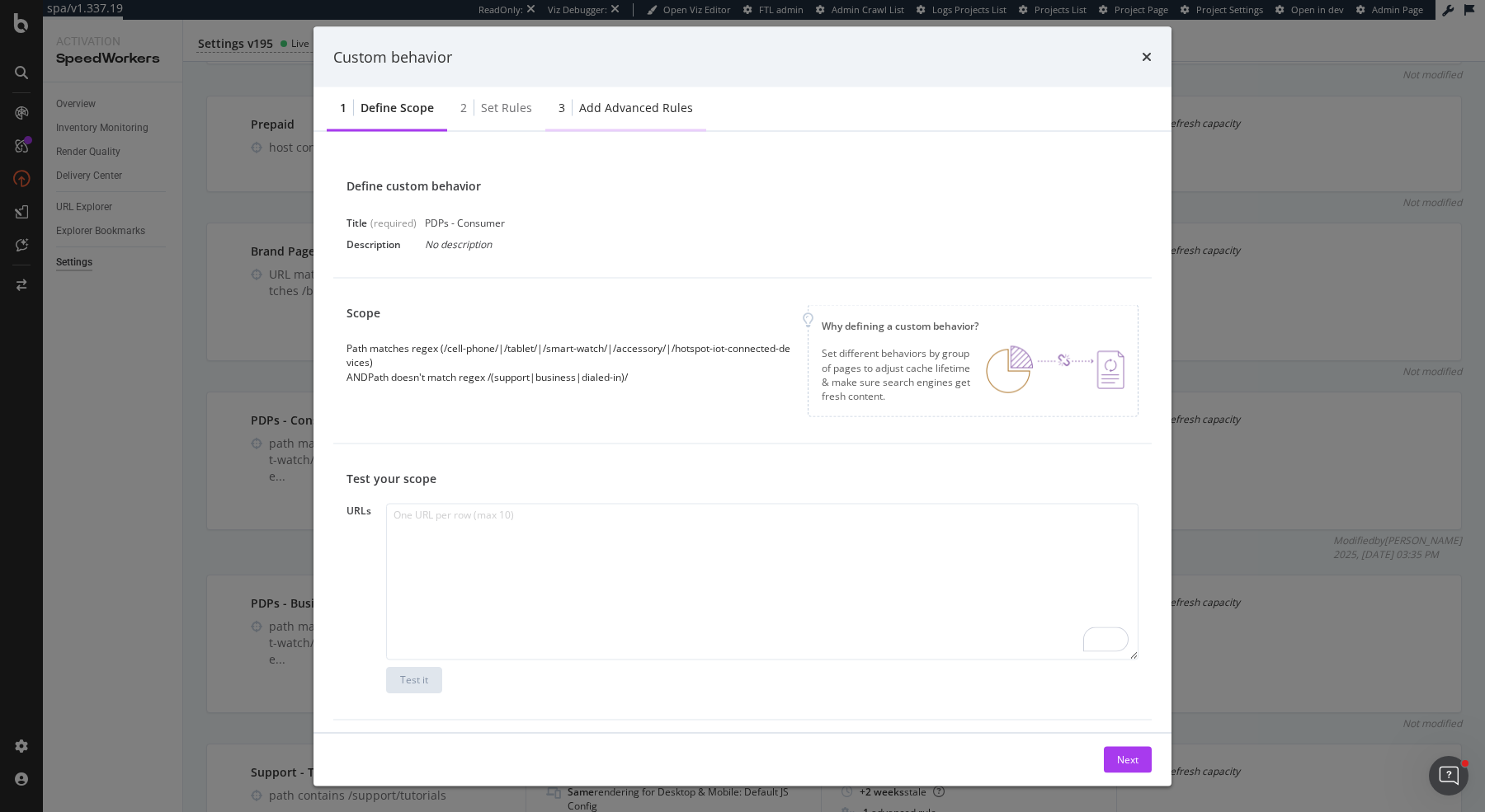
click at [639, 101] on div "Add advanced rules" at bounding box center [636, 108] width 114 height 16
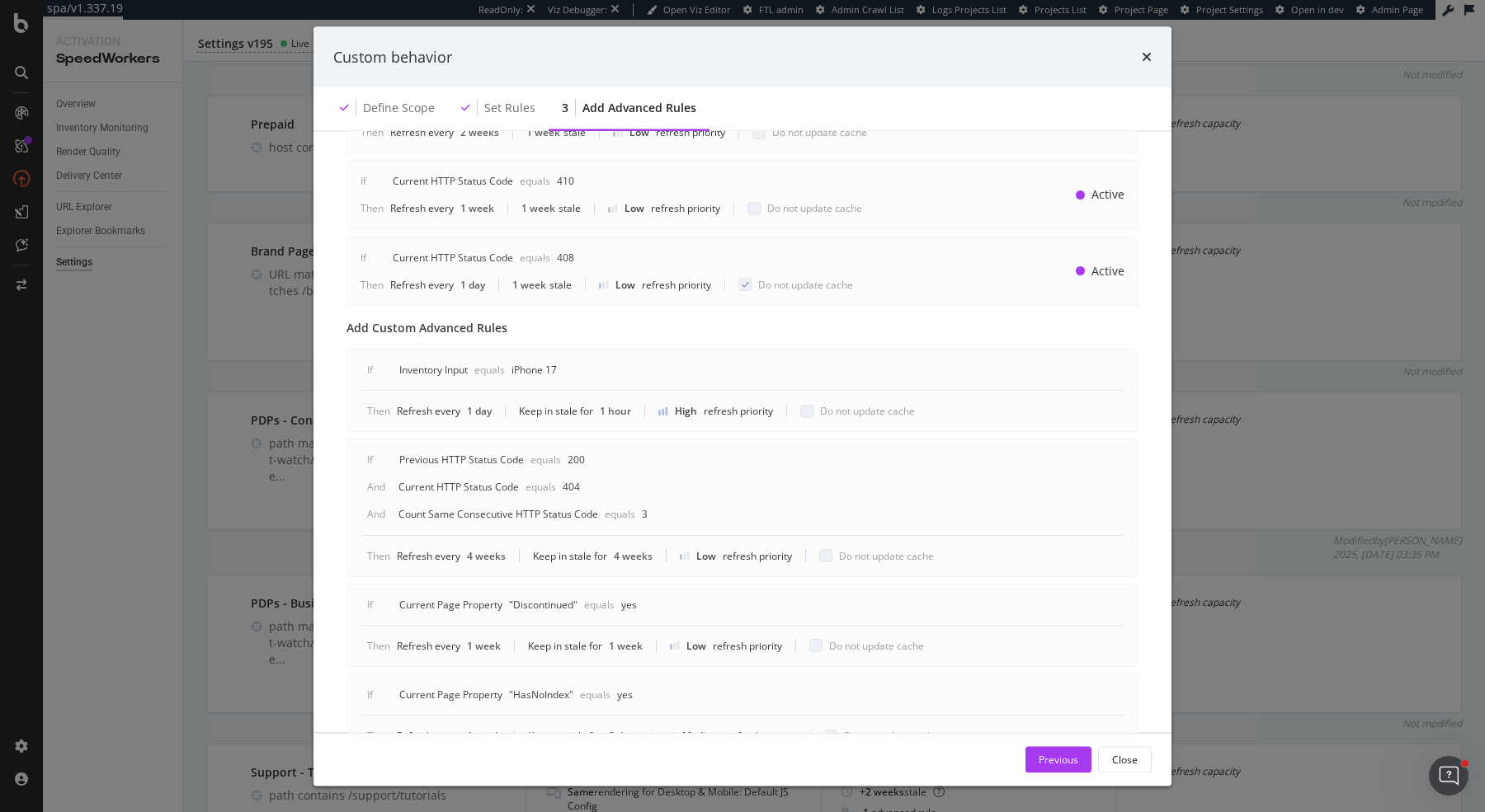
scroll to position [609, 0]
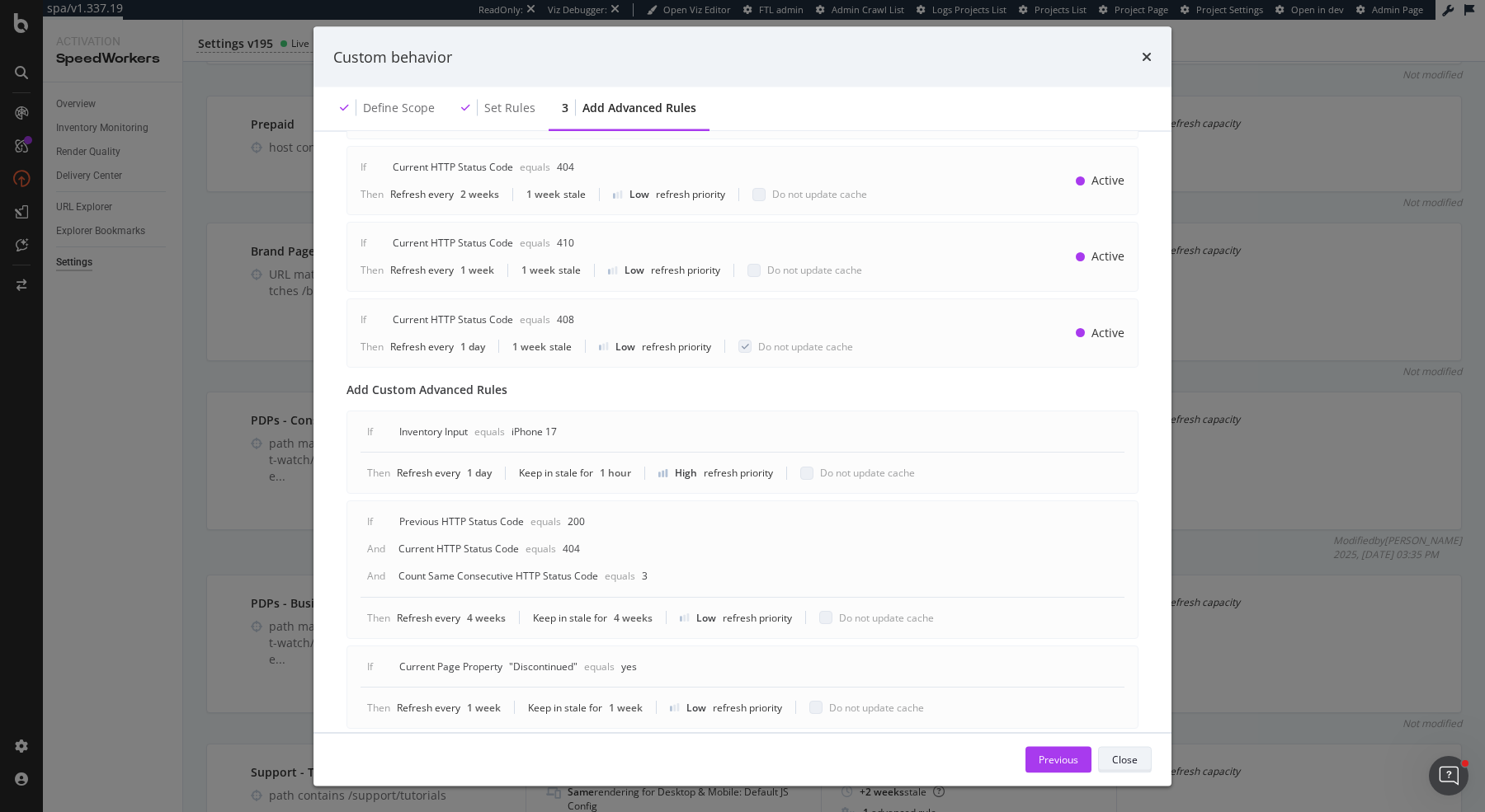
click at [1128, 768] on div "Close" at bounding box center [1124, 759] width 26 height 23
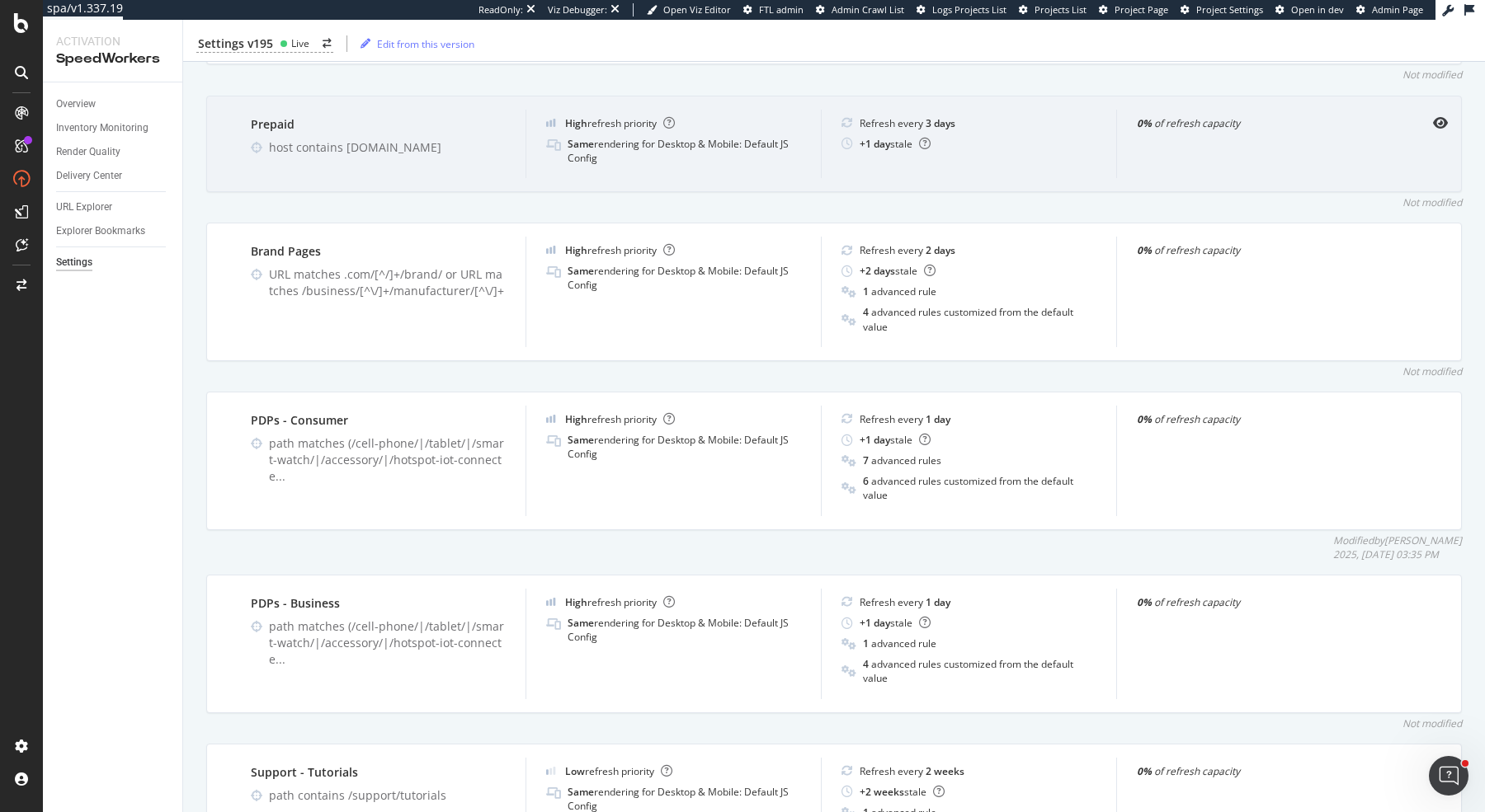
scroll to position [0, 0]
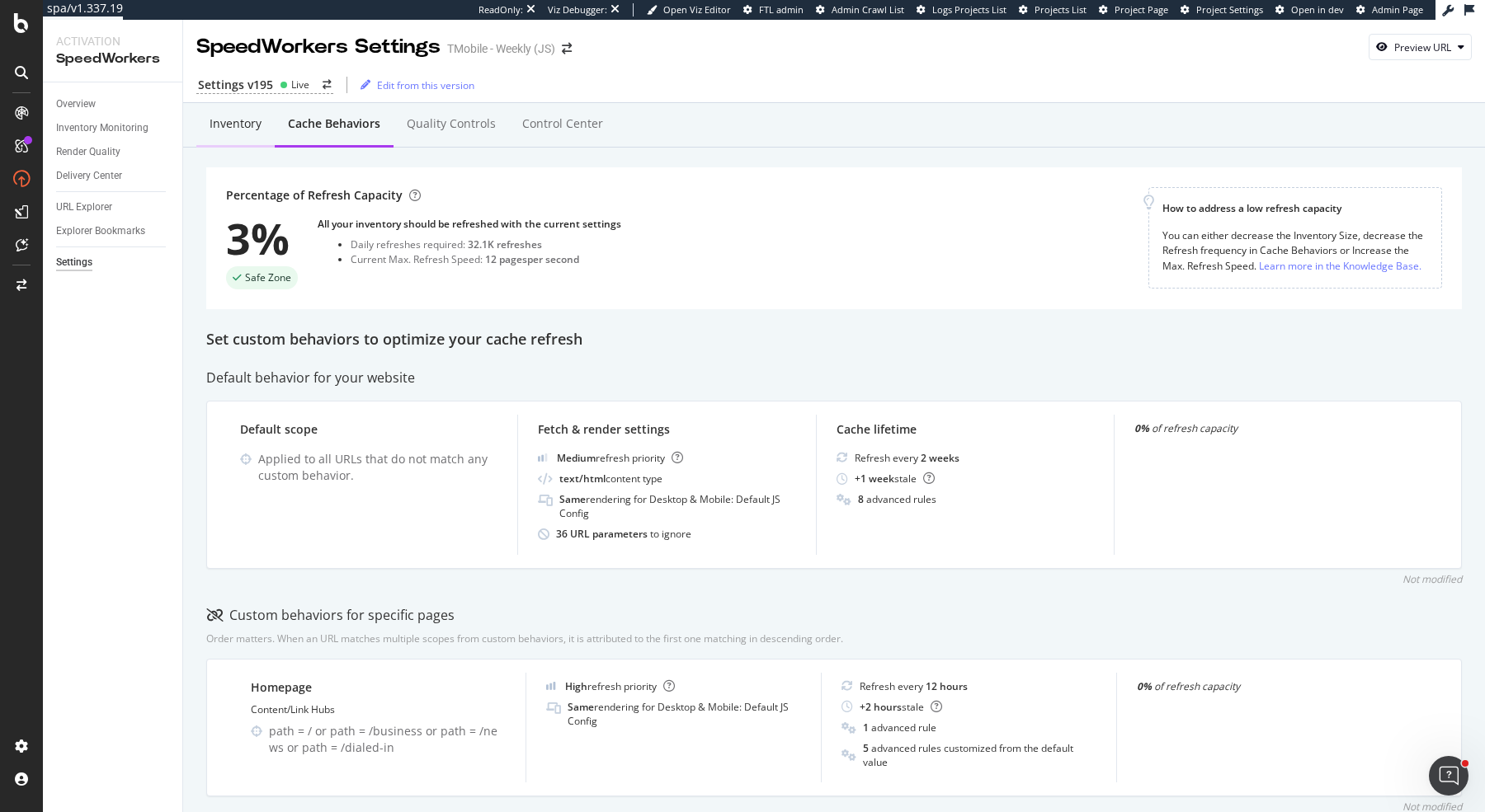
click at [241, 125] on div "Inventory" at bounding box center [236, 123] width 52 height 16
